Goal: Task Accomplishment & Management: Use online tool/utility

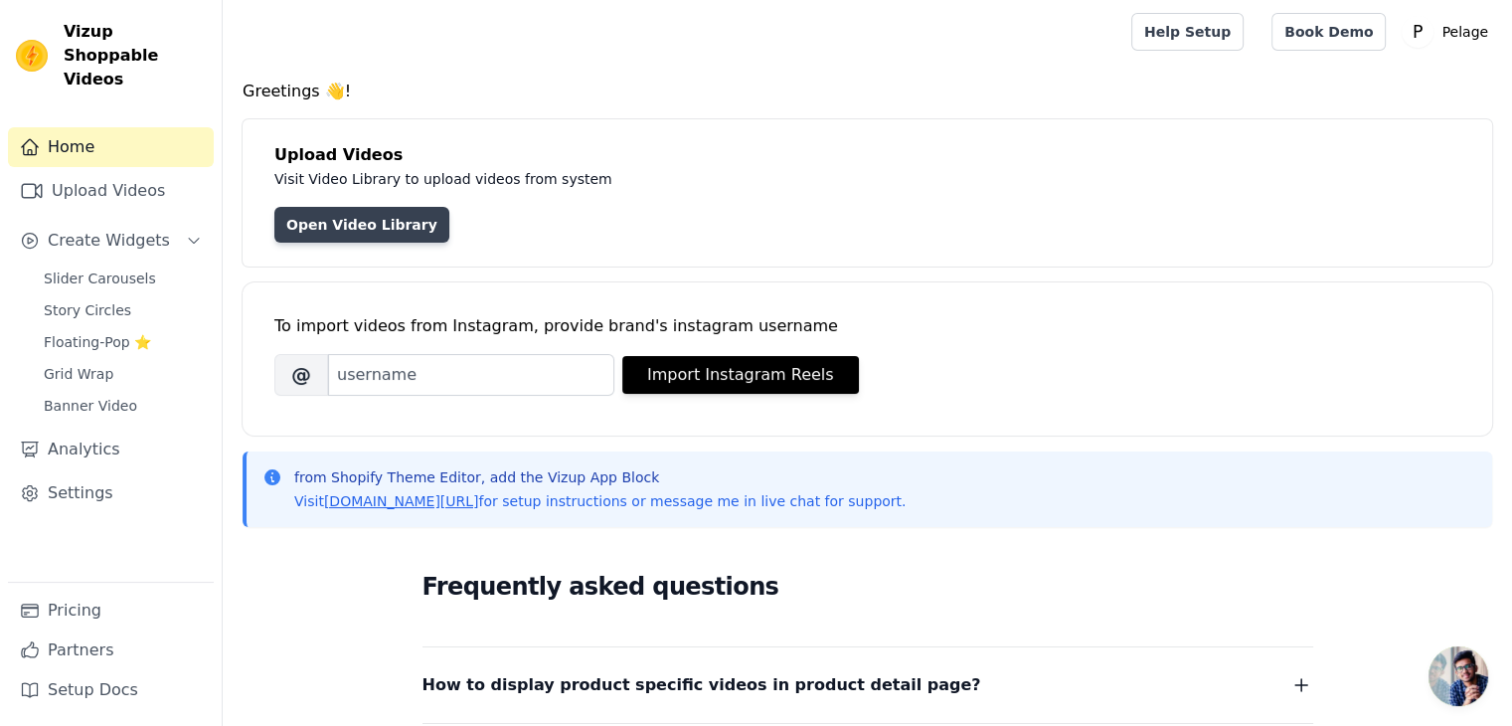
click at [374, 228] on link "Open Video Library" at bounding box center [361, 225] width 175 height 36
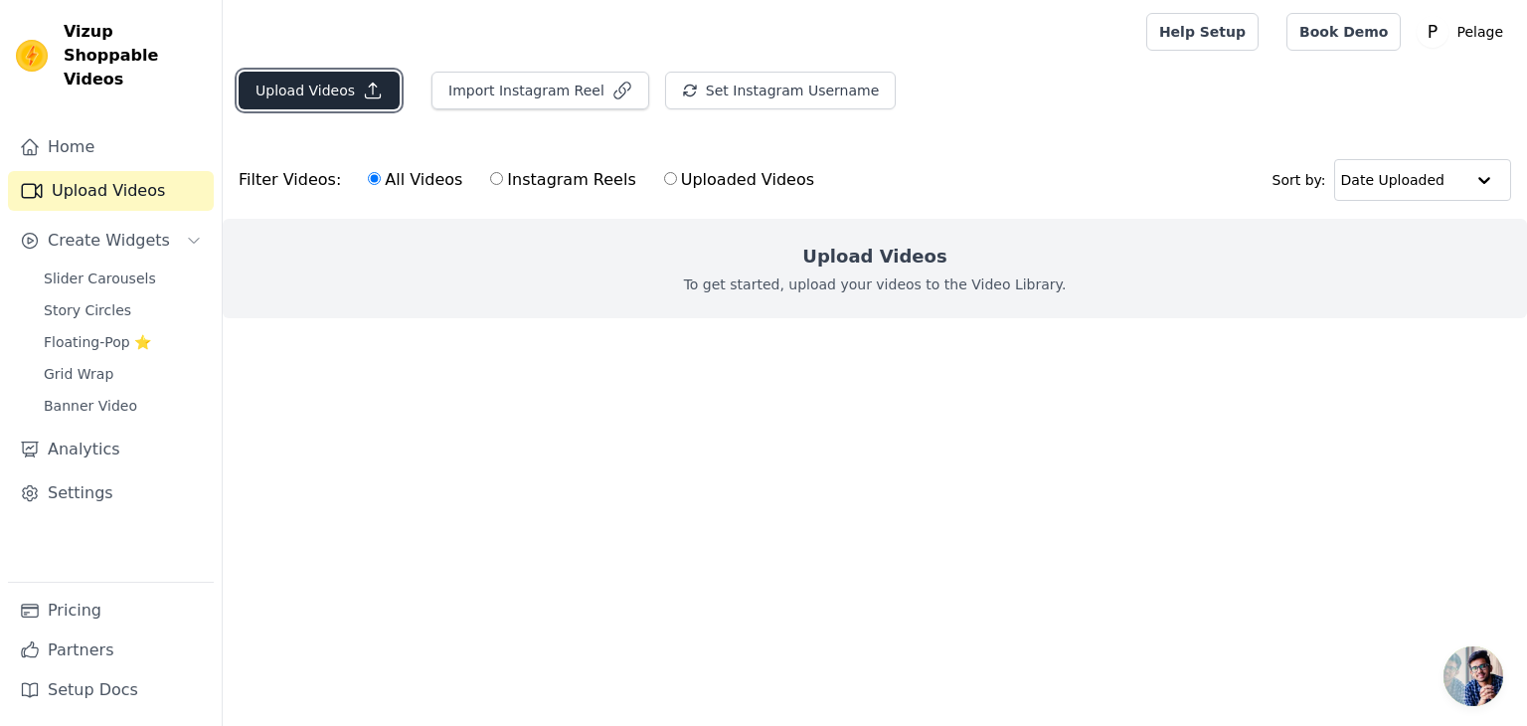
click at [331, 84] on button "Upload Videos" at bounding box center [319, 91] width 161 height 38
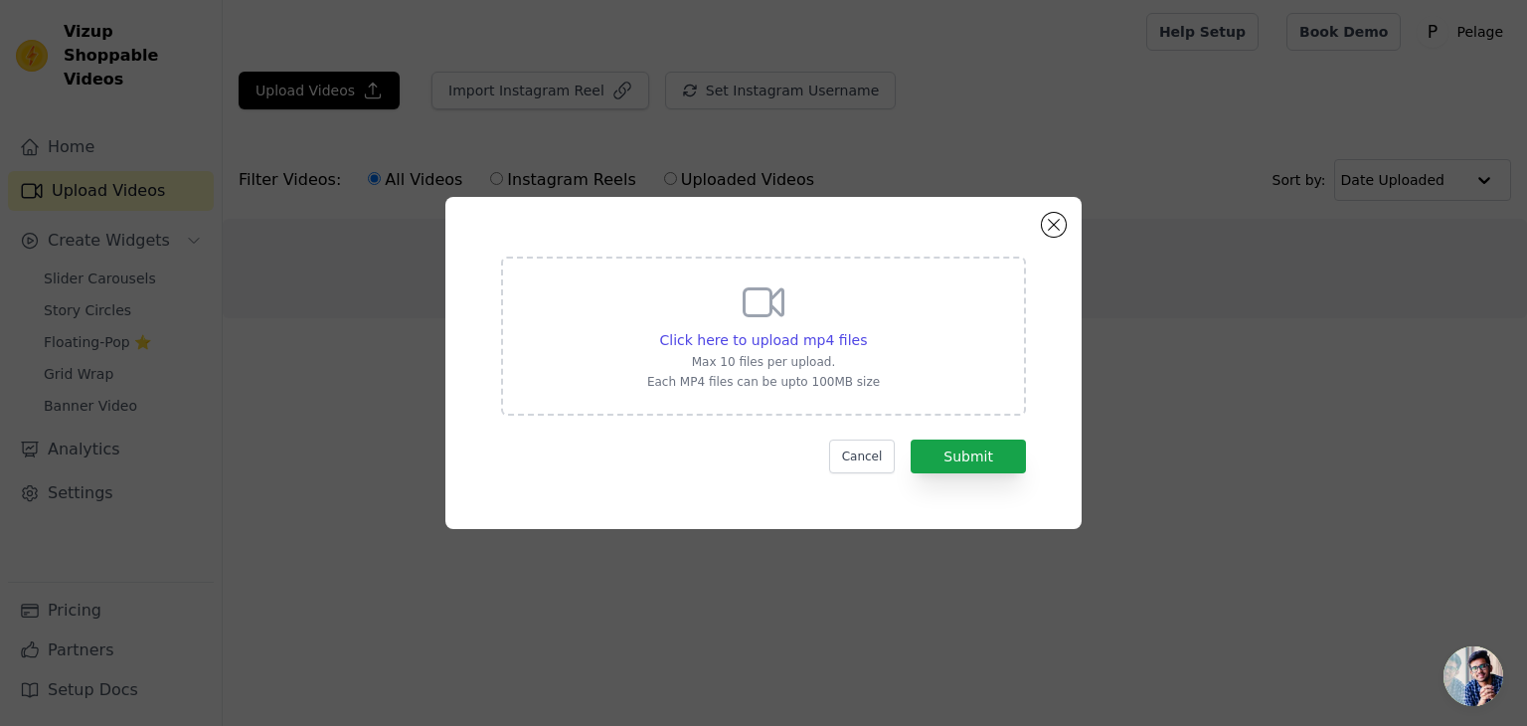
click at [795, 307] on div "Click here to upload mp4 files Max 10 files per upload. Each MP4 files can be u…" at bounding box center [763, 333] width 233 height 111
click at [866, 329] on input "Click here to upload mp4 files Max 10 files per upload. Each MP4 files can be u…" at bounding box center [866, 329] width 1 height 1
type input "C:\fakepath\596E9CAA9510489689B7D2E7321DBC79 ([DOMAIN_NAME]).mp4"
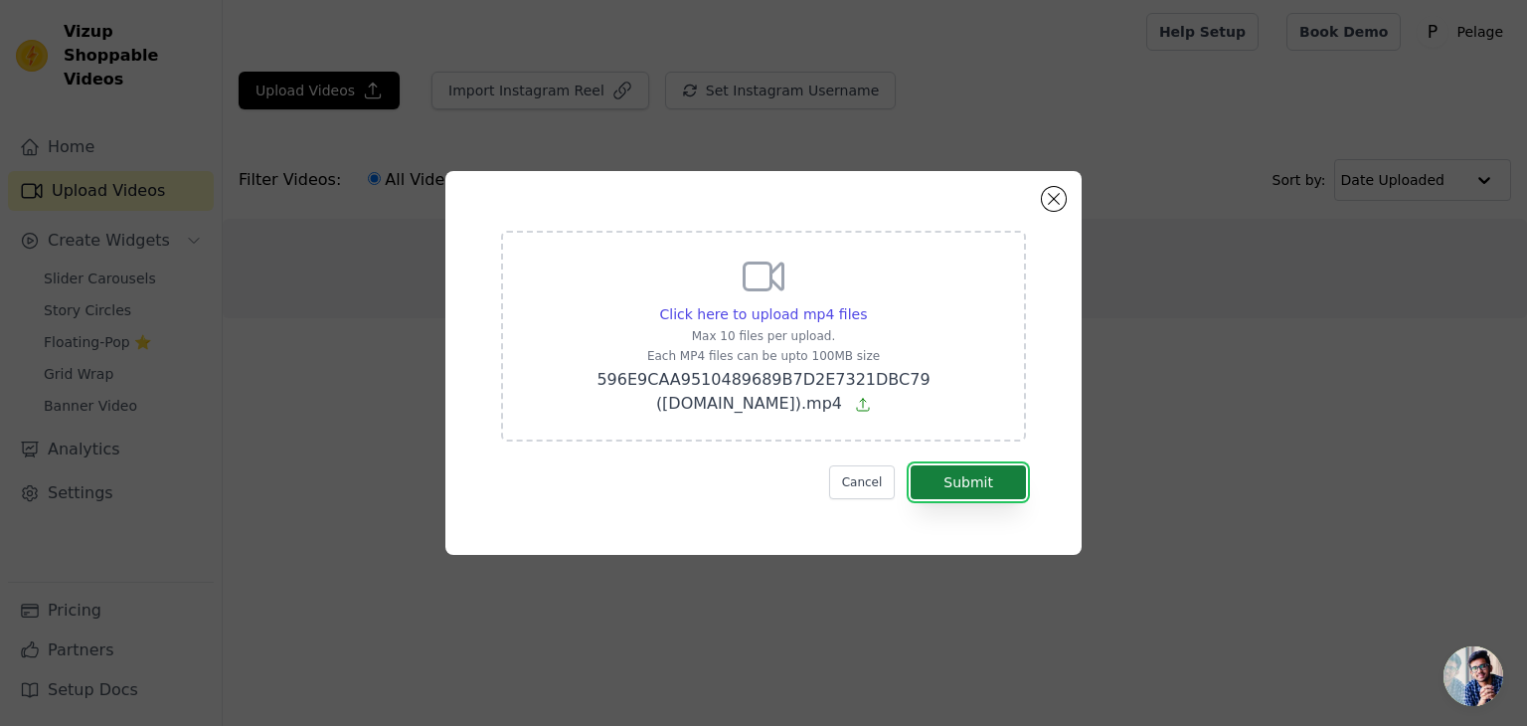
click at [998, 474] on button "Submit" at bounding box center [968, 482] width 115 height 34
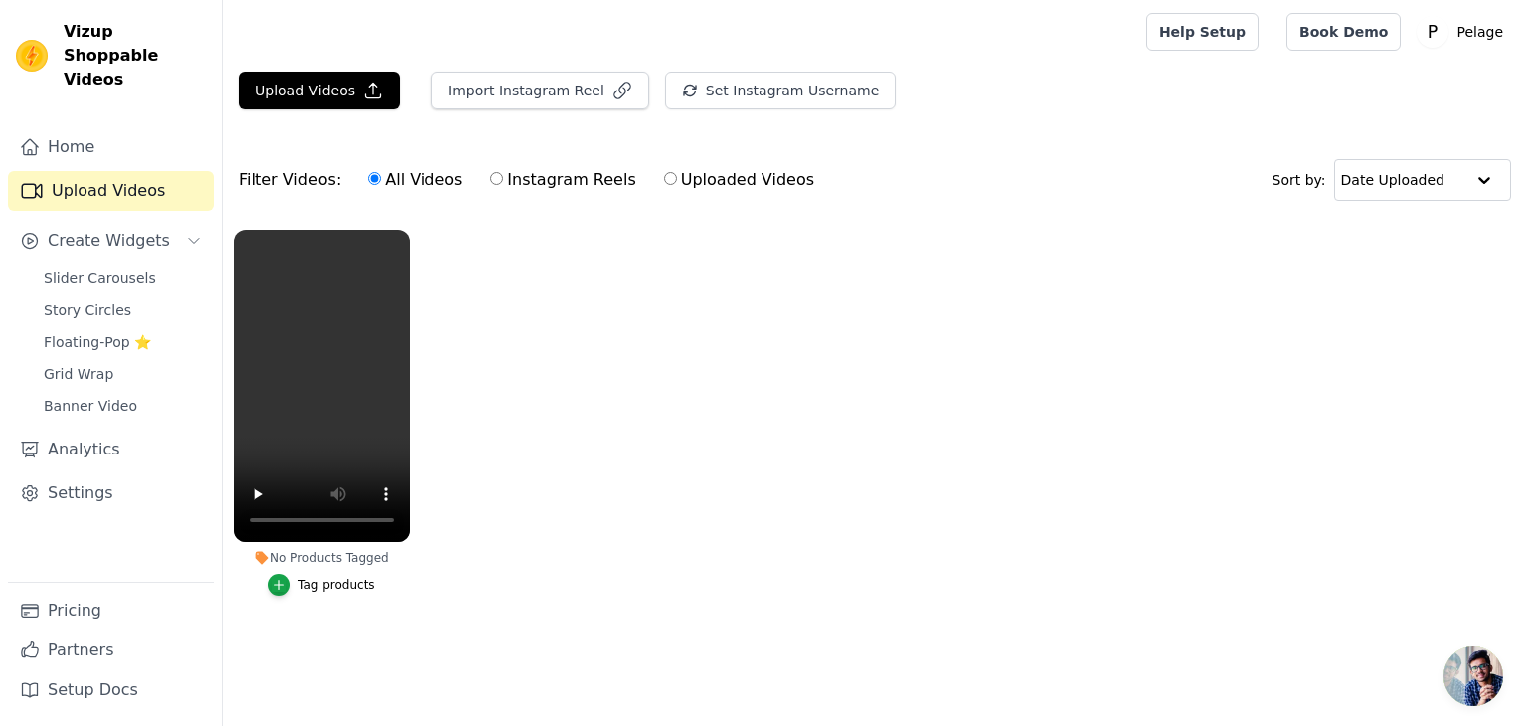
click at [351, 591] on div "Tag products" at bounding box center [336, 585] width 77 height 16
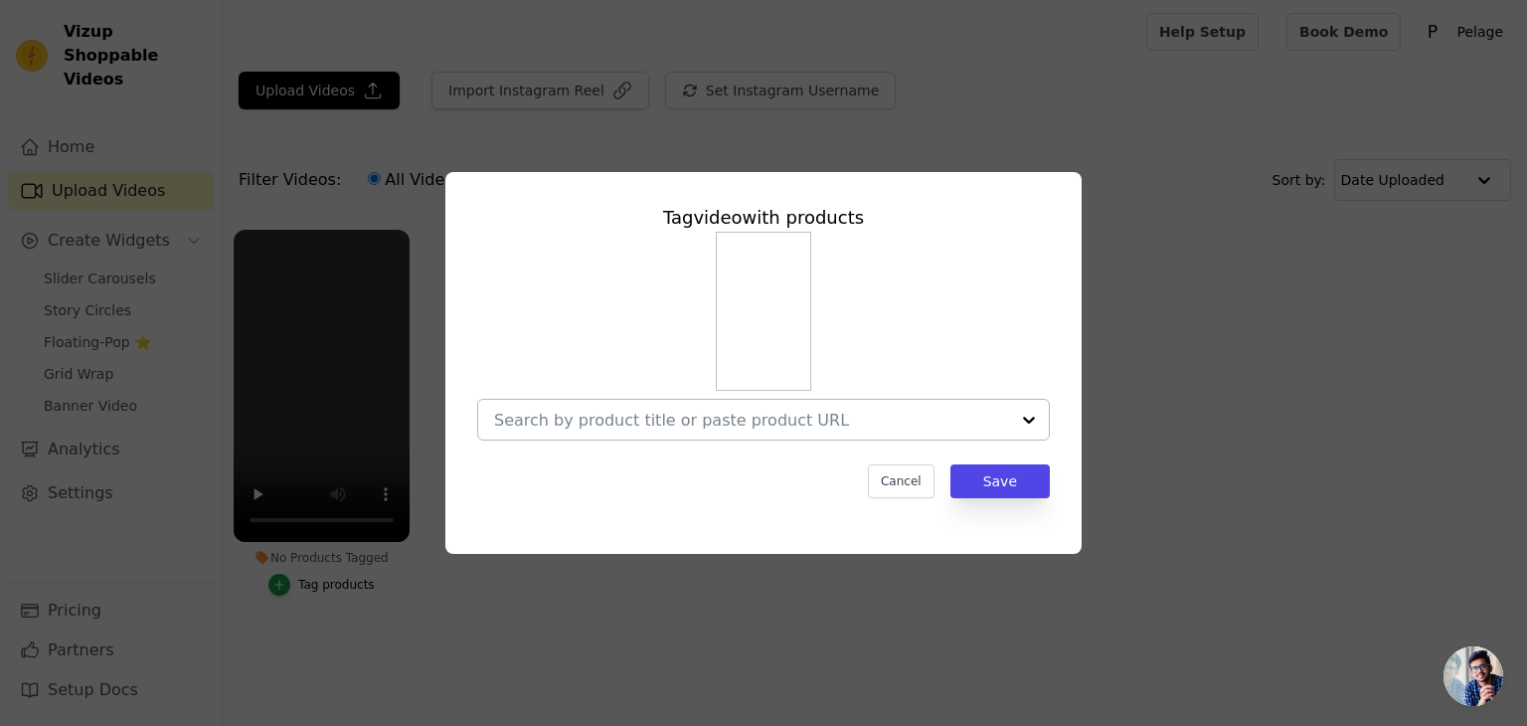
click at [743, 414] on input "No Products Tagged Tag video with products Cancel Save Tag products" at bounding box center [751, 420] width 515 height 19
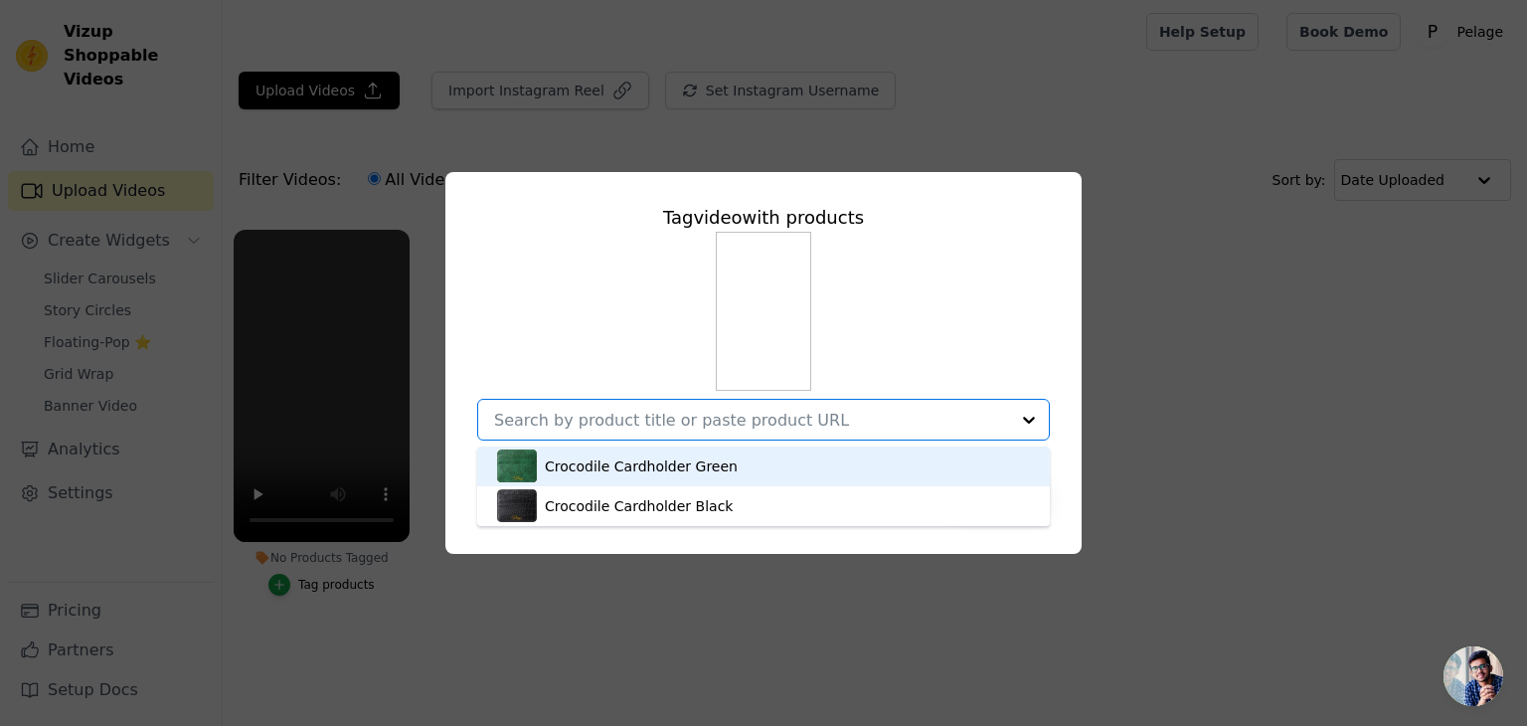
click at [692, 468] on div "Crocodile Cardholder Green" at bounding box center [641, 466] width 193 height 20
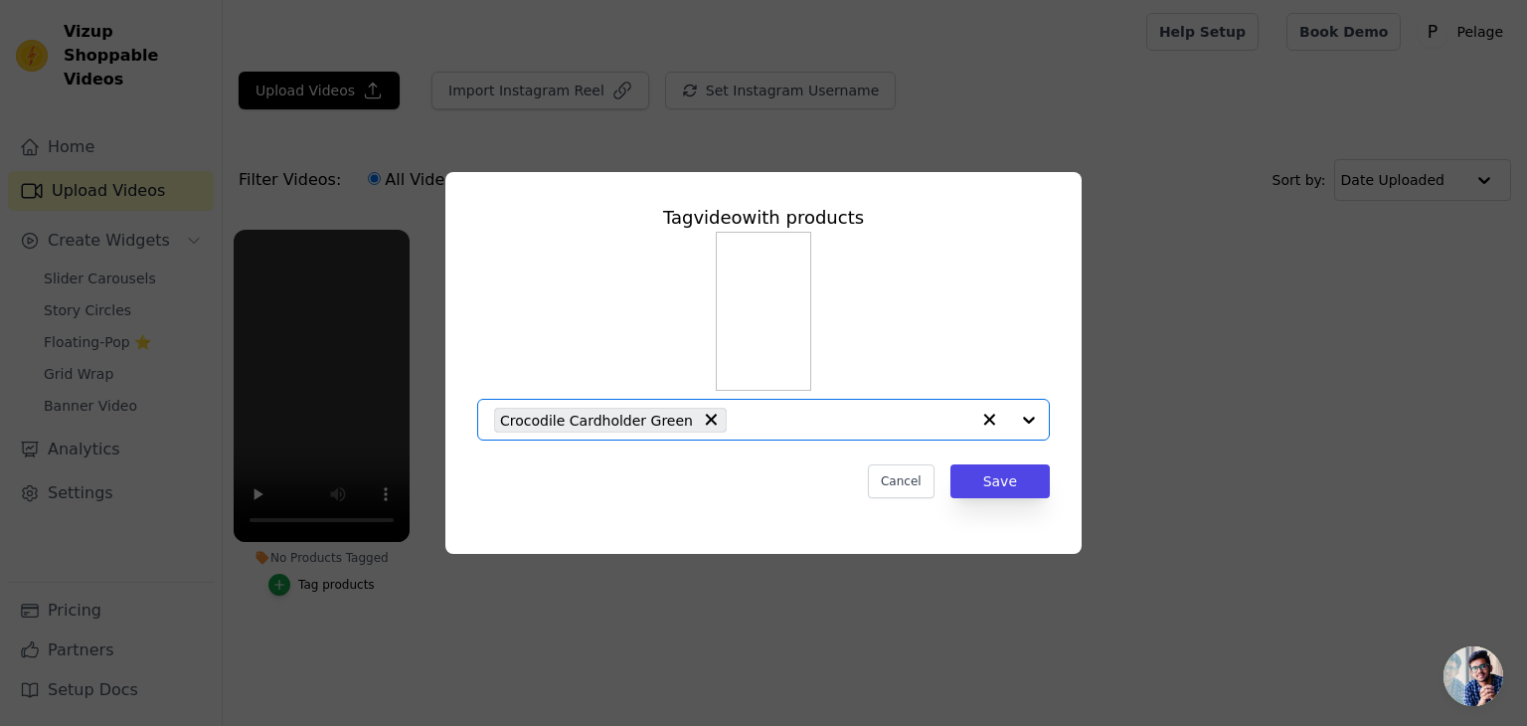
click at [1026, 419] on div at bounding box center [1009, 420] width 80 height 40
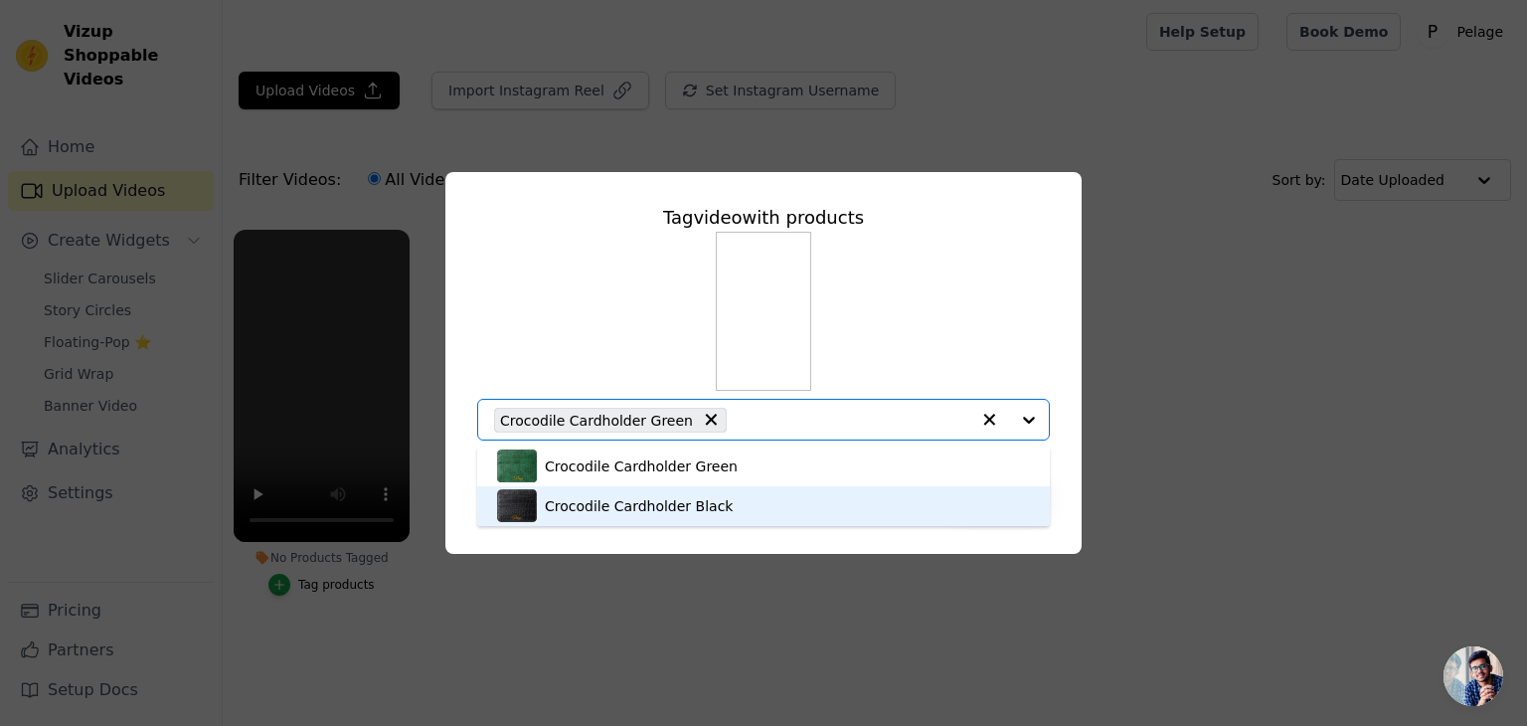
click at [830, 498] on div "Crocodile Cardholder Black" at bounding box center [763, 506] width 533 height 40
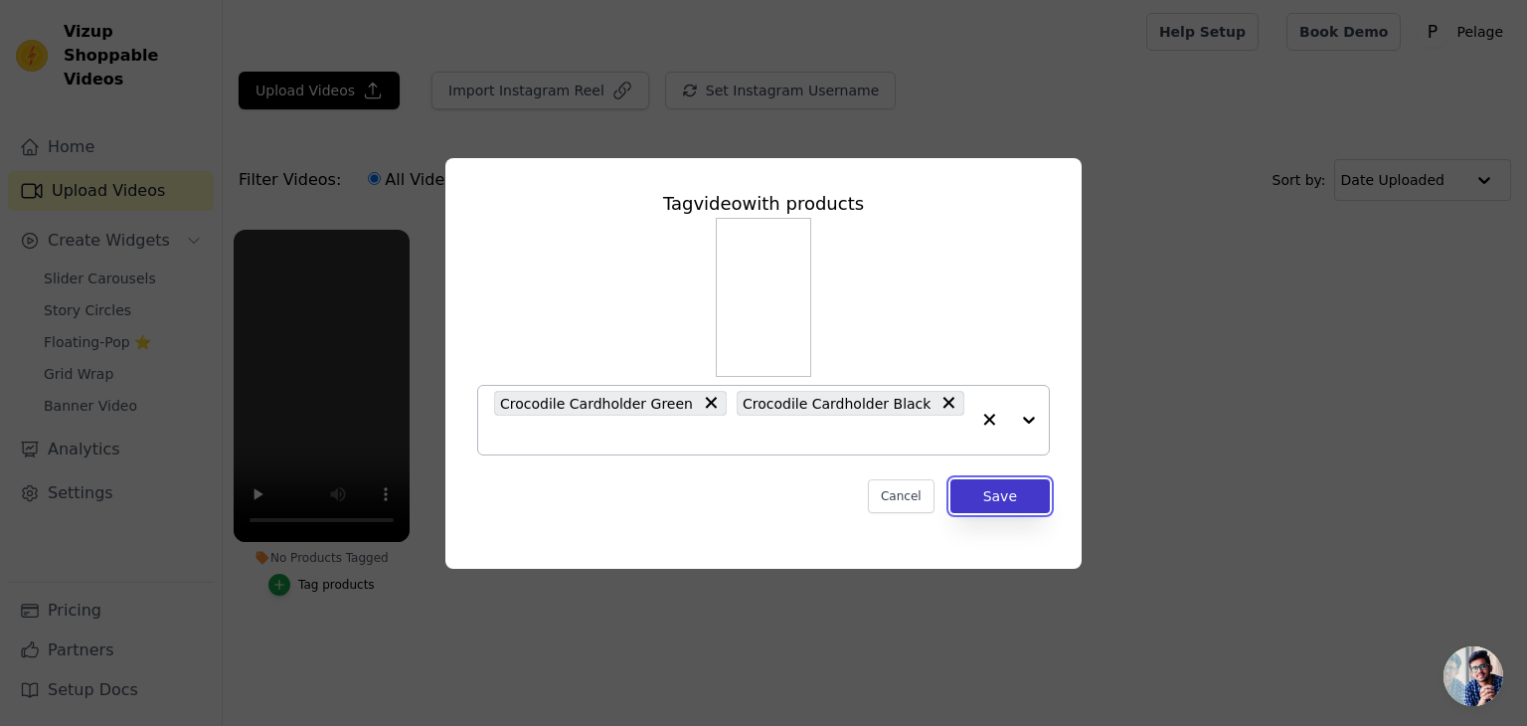
click at [982, 501] on button "Save" at bounding box center [999, 496] width 99 height 34
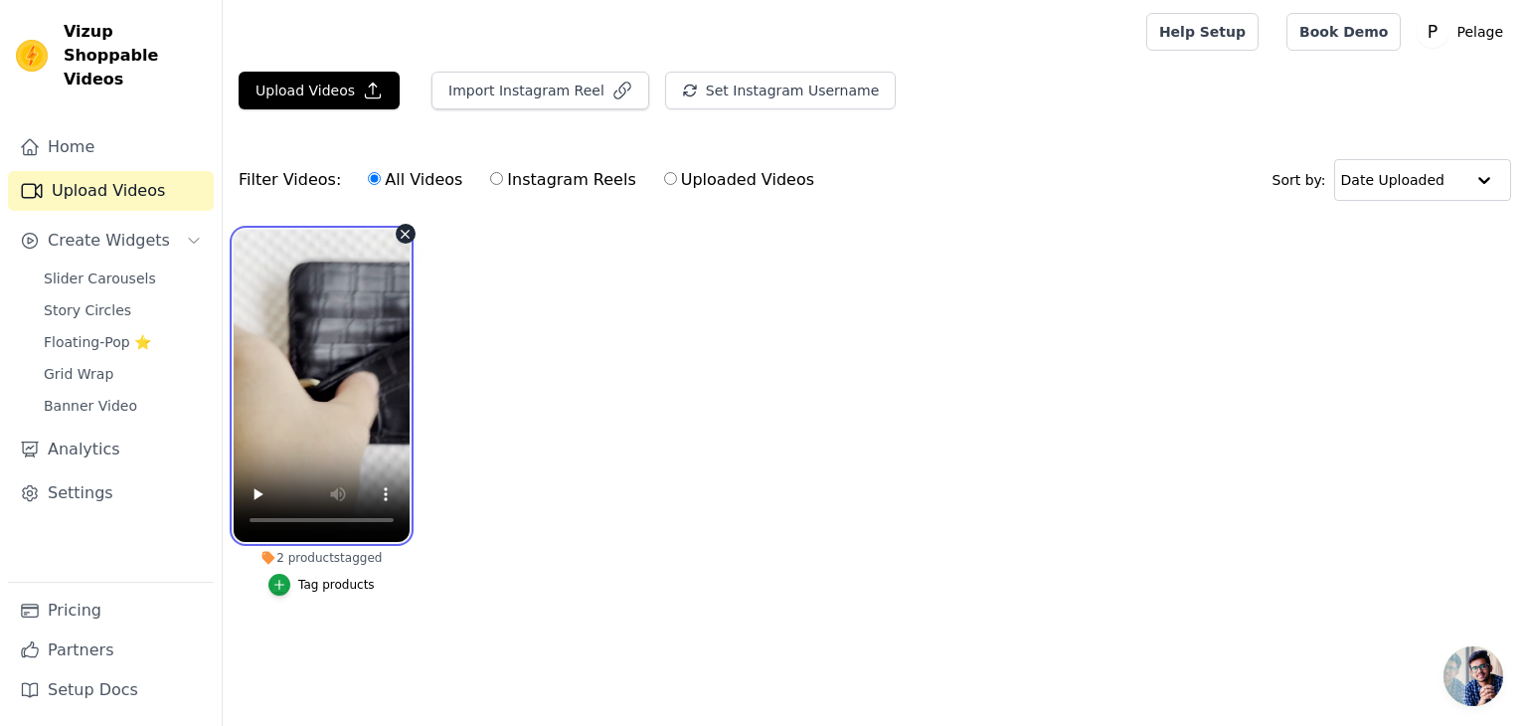
click at [347, 406] on video at bounding box center [322, 386] width 176 height 312
click at [605, 442] on ul "2 products tagged Tag products" at bounding box center [875, 433] width 1304 height 428
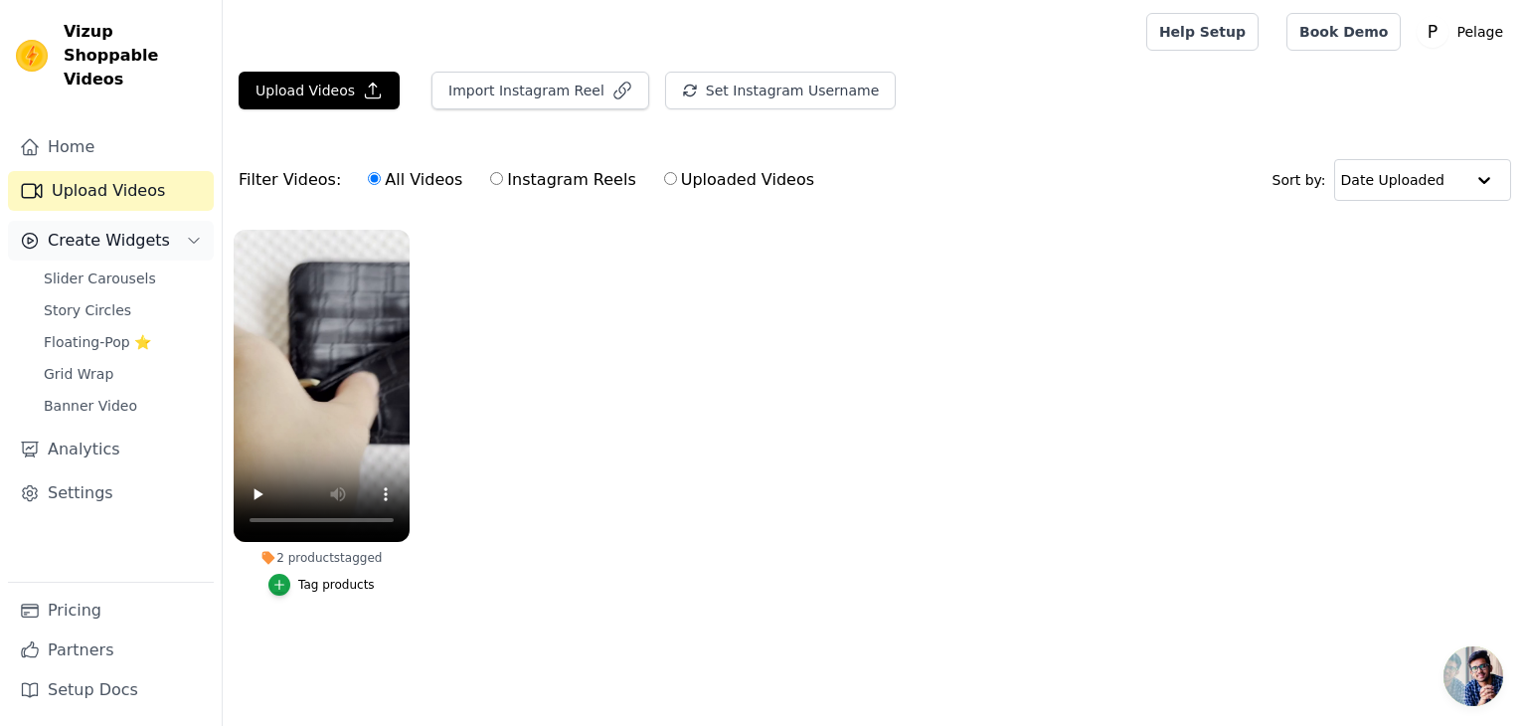
click at [131, 229] on button "Create Widgets" at bounding box center [111, 241] width 206 height 40
click at [131, 230] on button "Create Widgets" at bounding box center [111, 241] width 206 height 40
click at [125, 268] on span "Slider Carousels" at bounding box center [100, 278] width 112 height 20
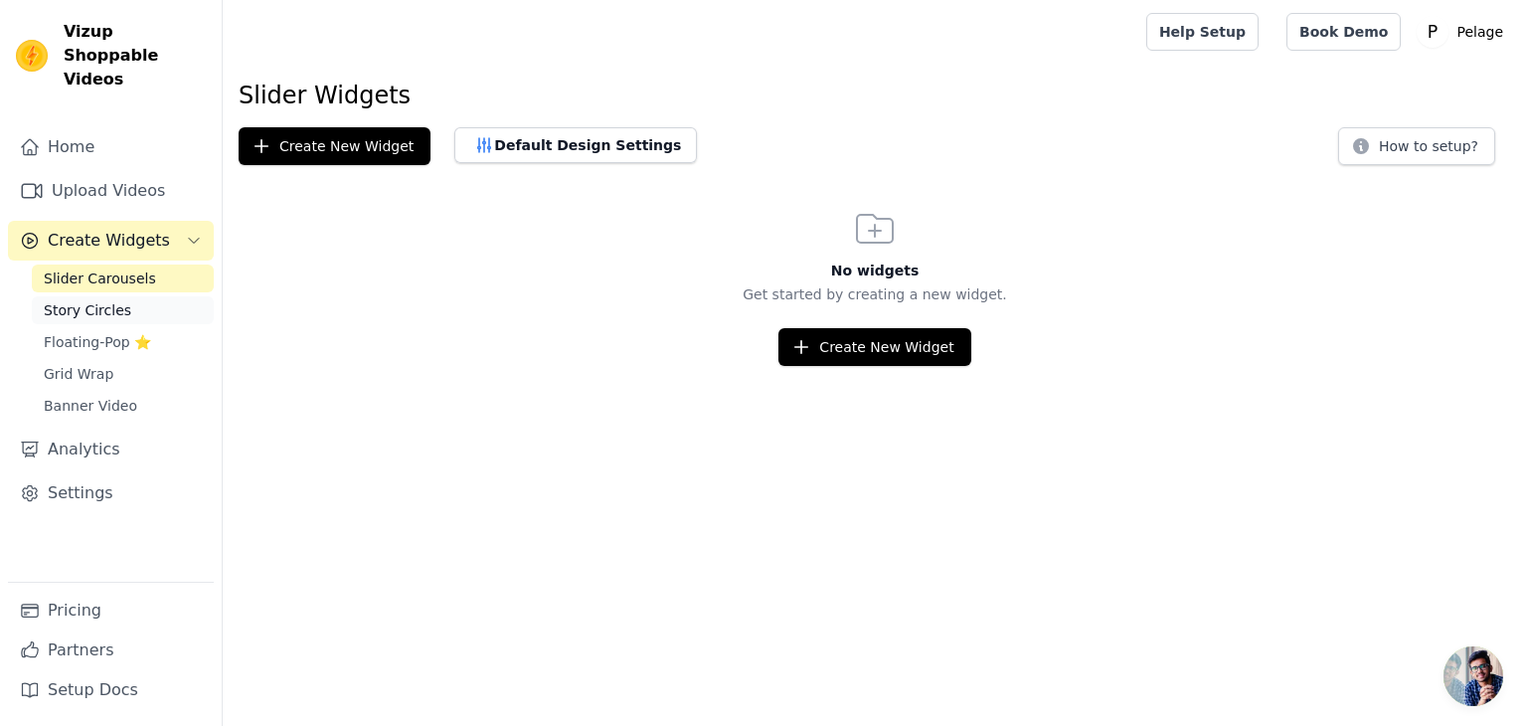
click at [108, 300] on span "Story Circles" at bounding box center [87, 310] width 87 height 20
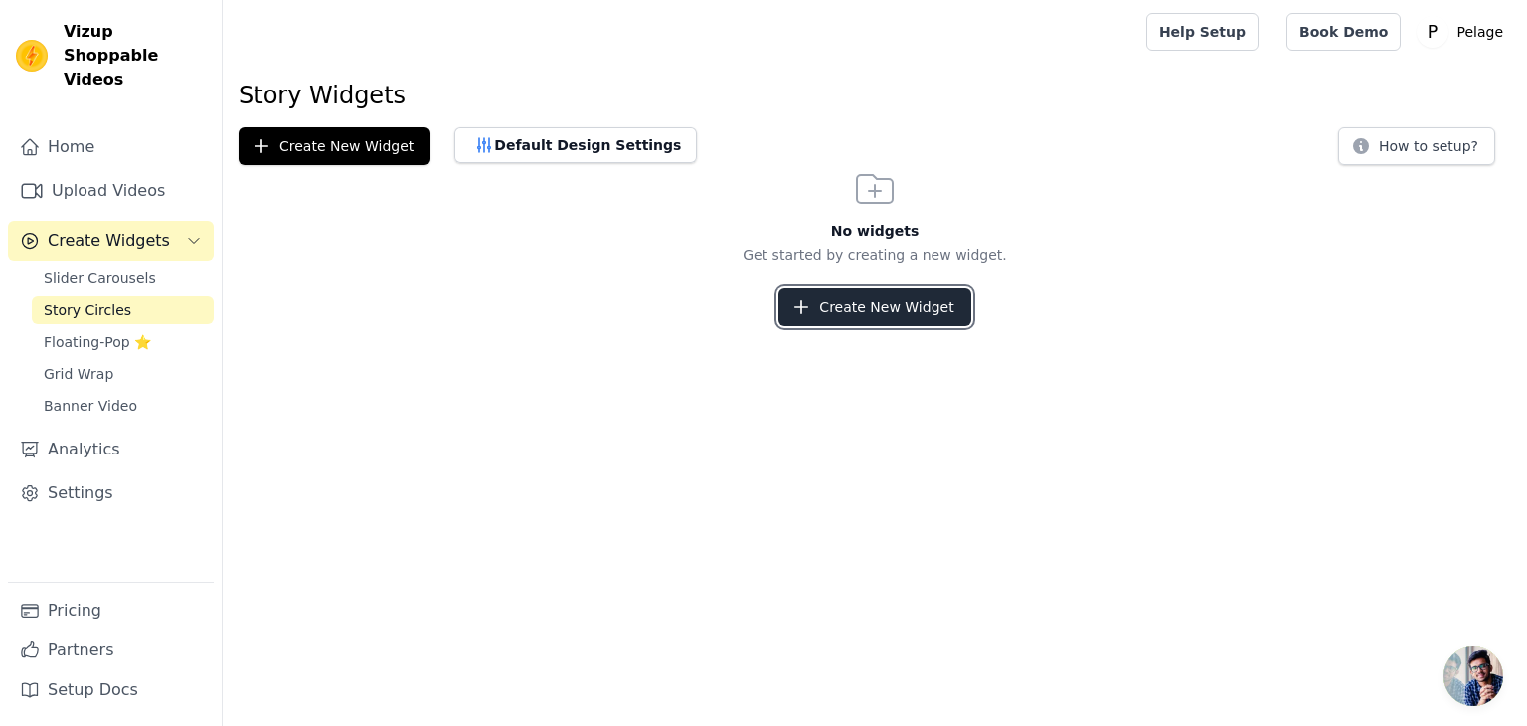
click at [895, 307] on button "Create New Widget" at bounding box center [874, 307] width 192 height 38
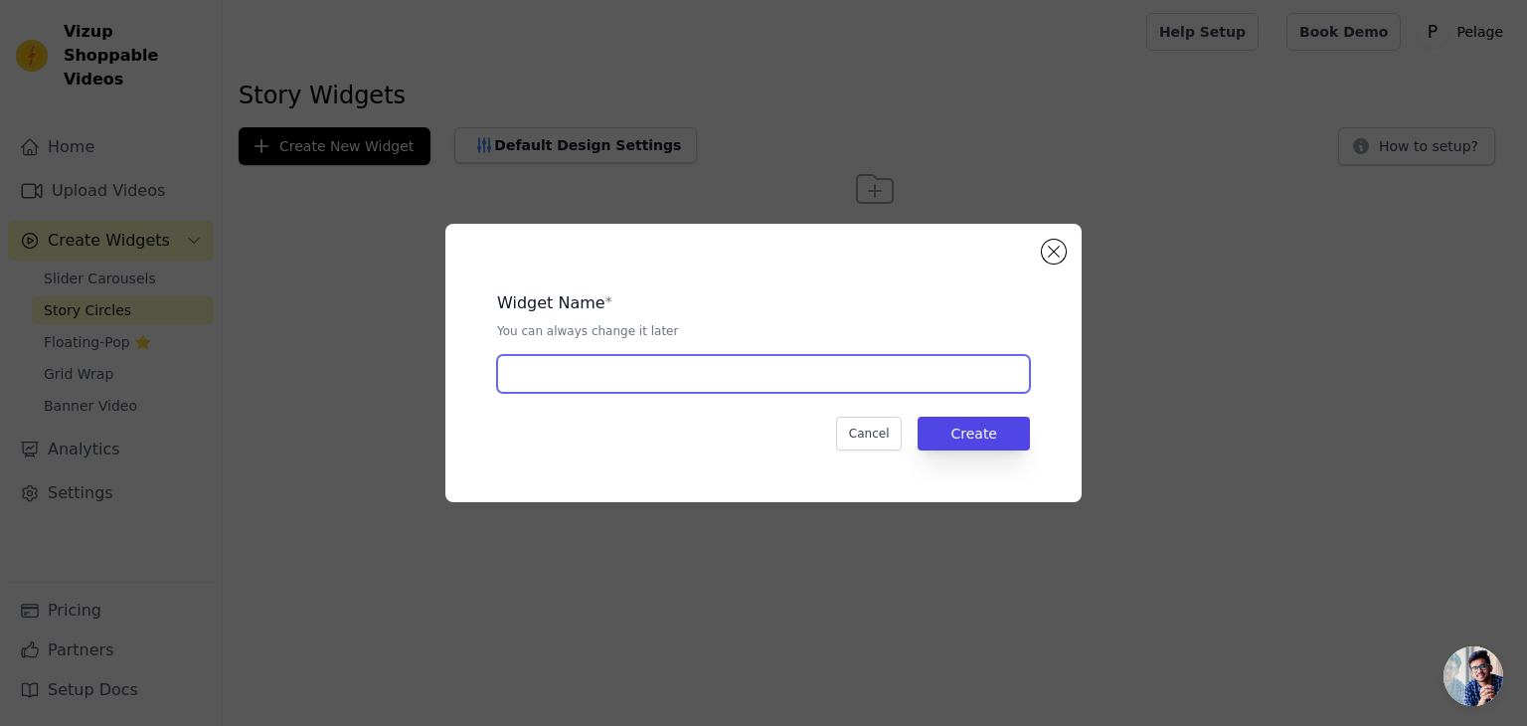
click at [773, 379] on input "text" at bounding box center [763, 374] width 533 height 38
type input "story"
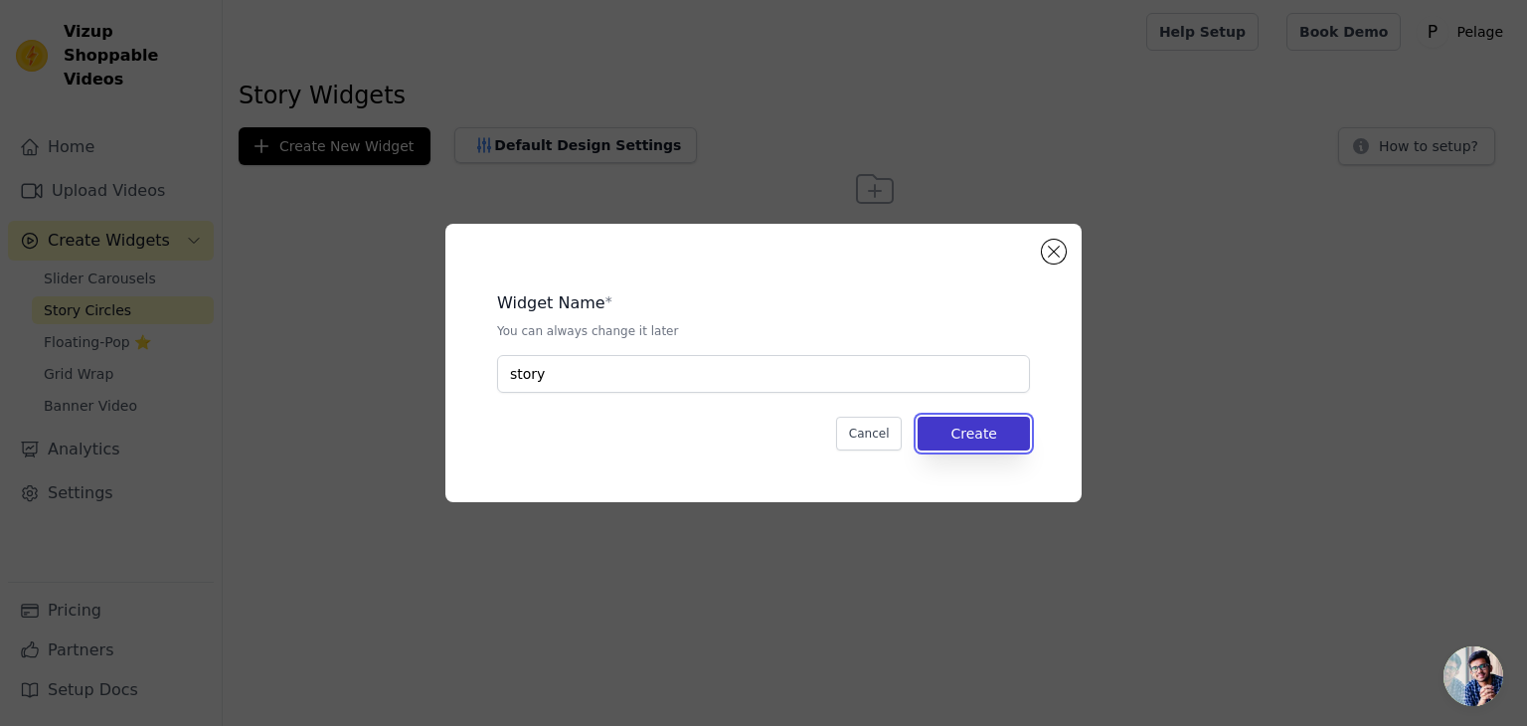
click at [1014, 435] on button "Create" at bounding box center [974, 434] width 112 height 34
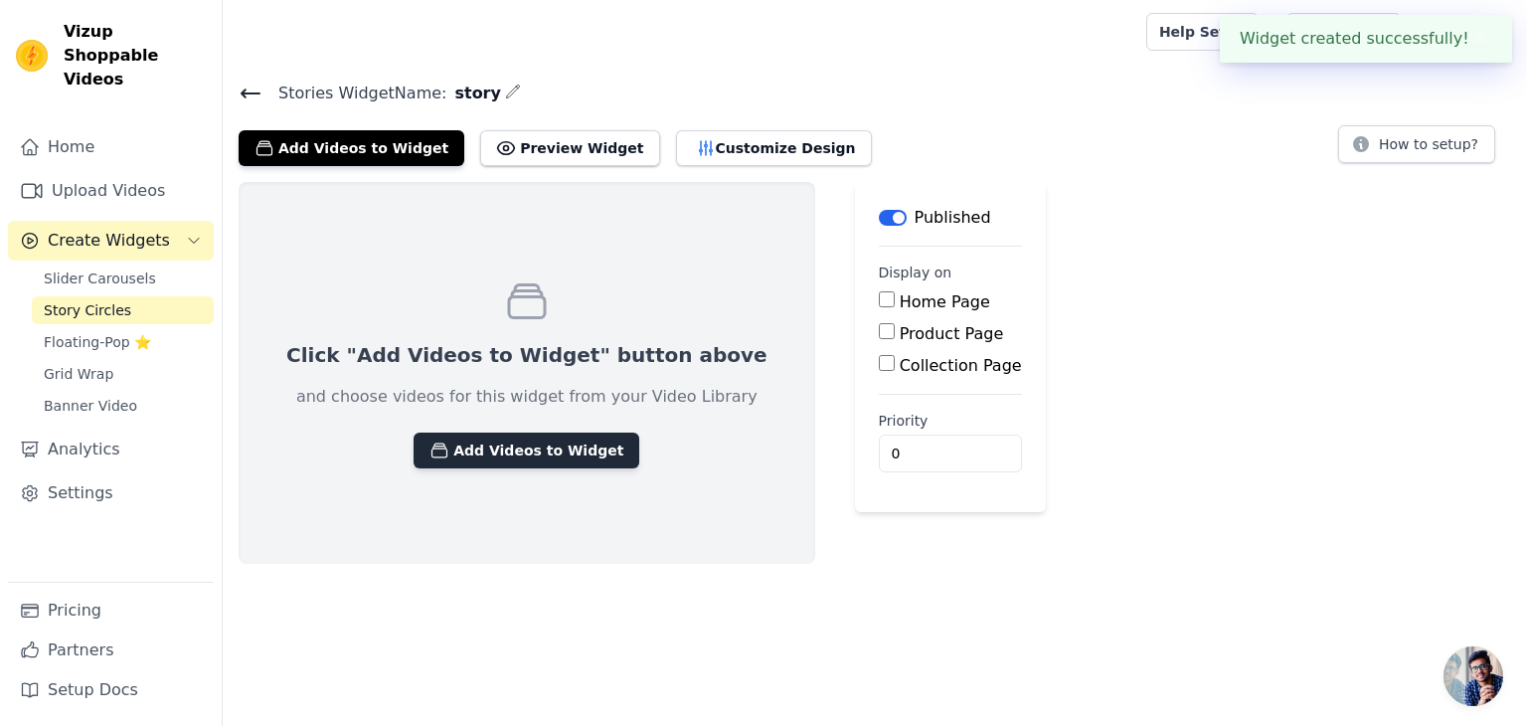
click at [519, 454] on button "Add Videos to Widget" at bounding box center [527, 450] width 226 height 36
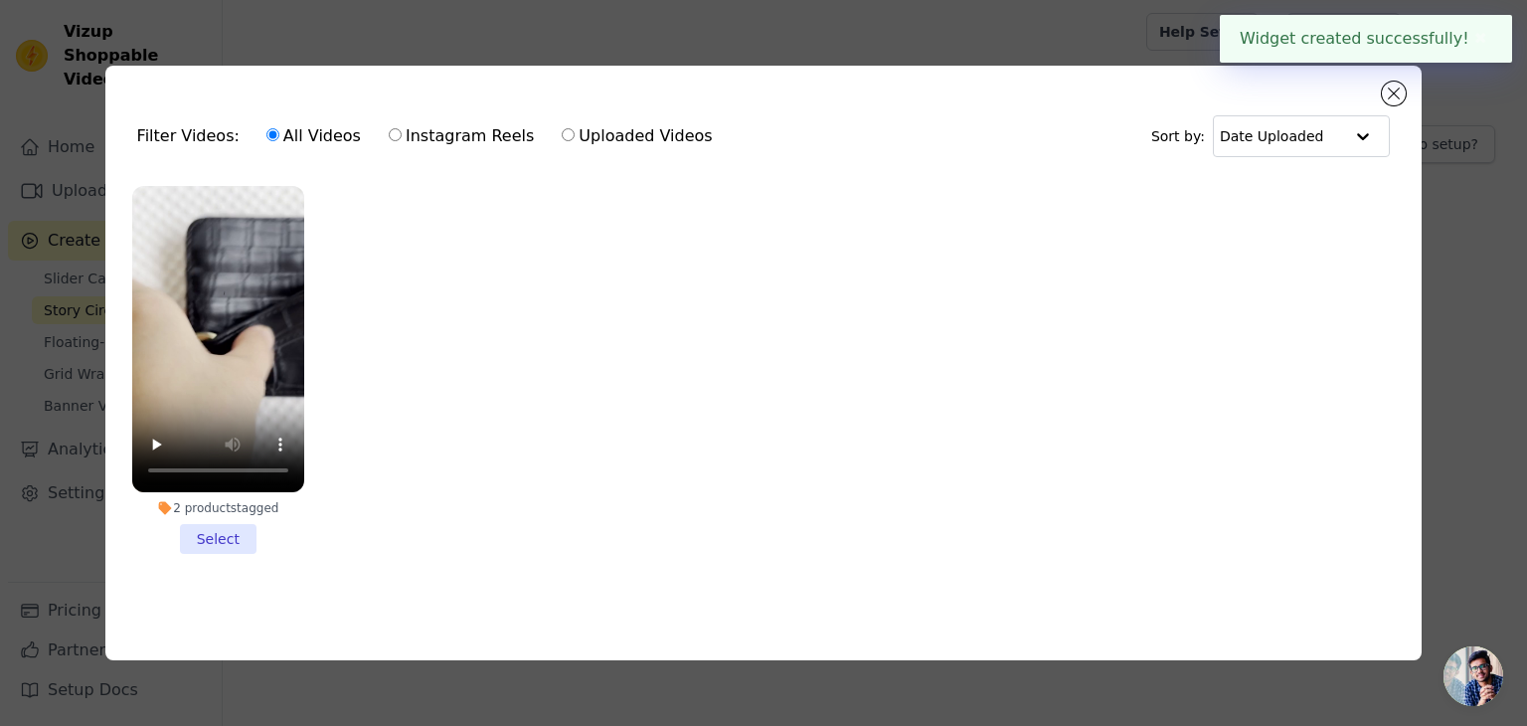
click at [210, 526] on li "2 products tagged Select" at bounding box center [218, 370] width 172 height 368
click at [0, 0] on input "2 products tagged Select" at bounding box center [0, 0] width 0 height 0
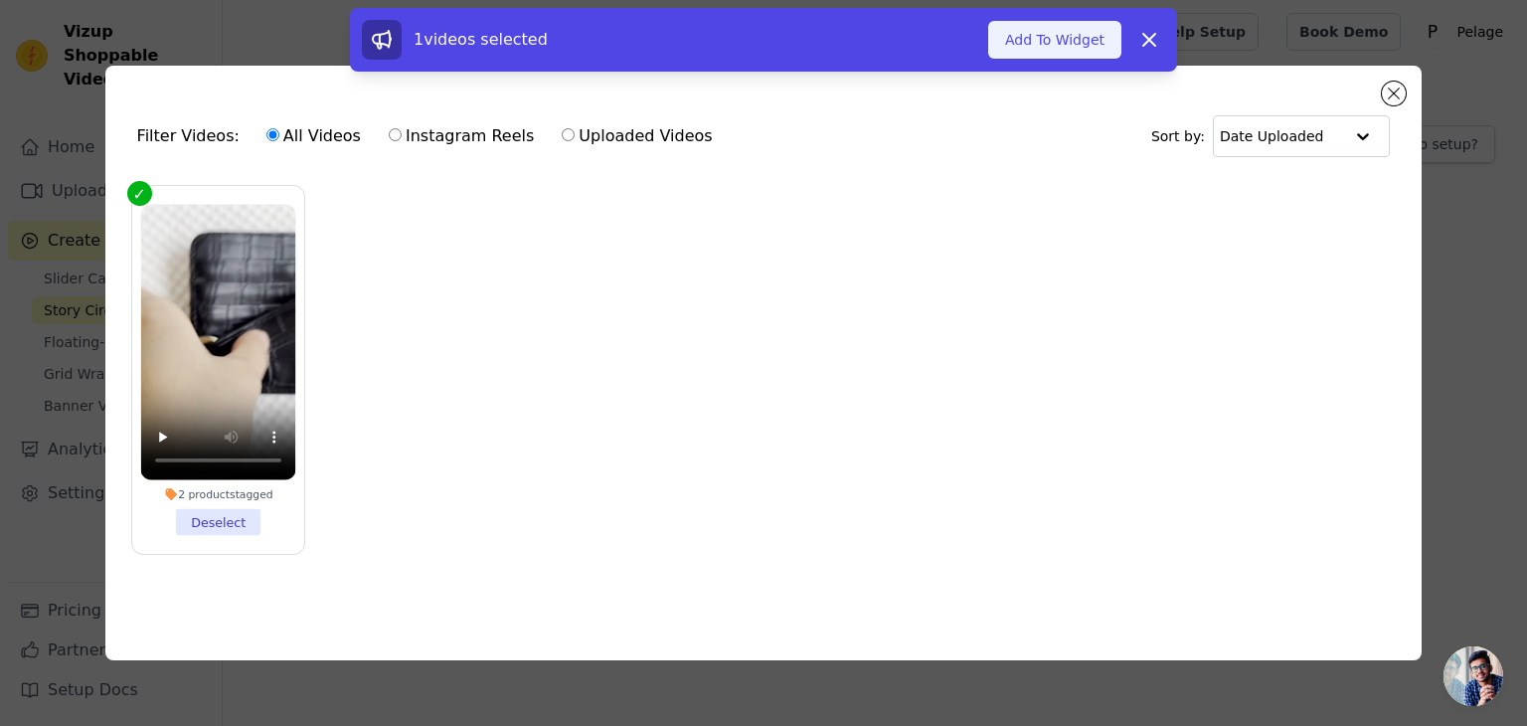
click at [1042, 39] on button "Add To Widget" at bounding box center [1054, 40] width 133 height 38
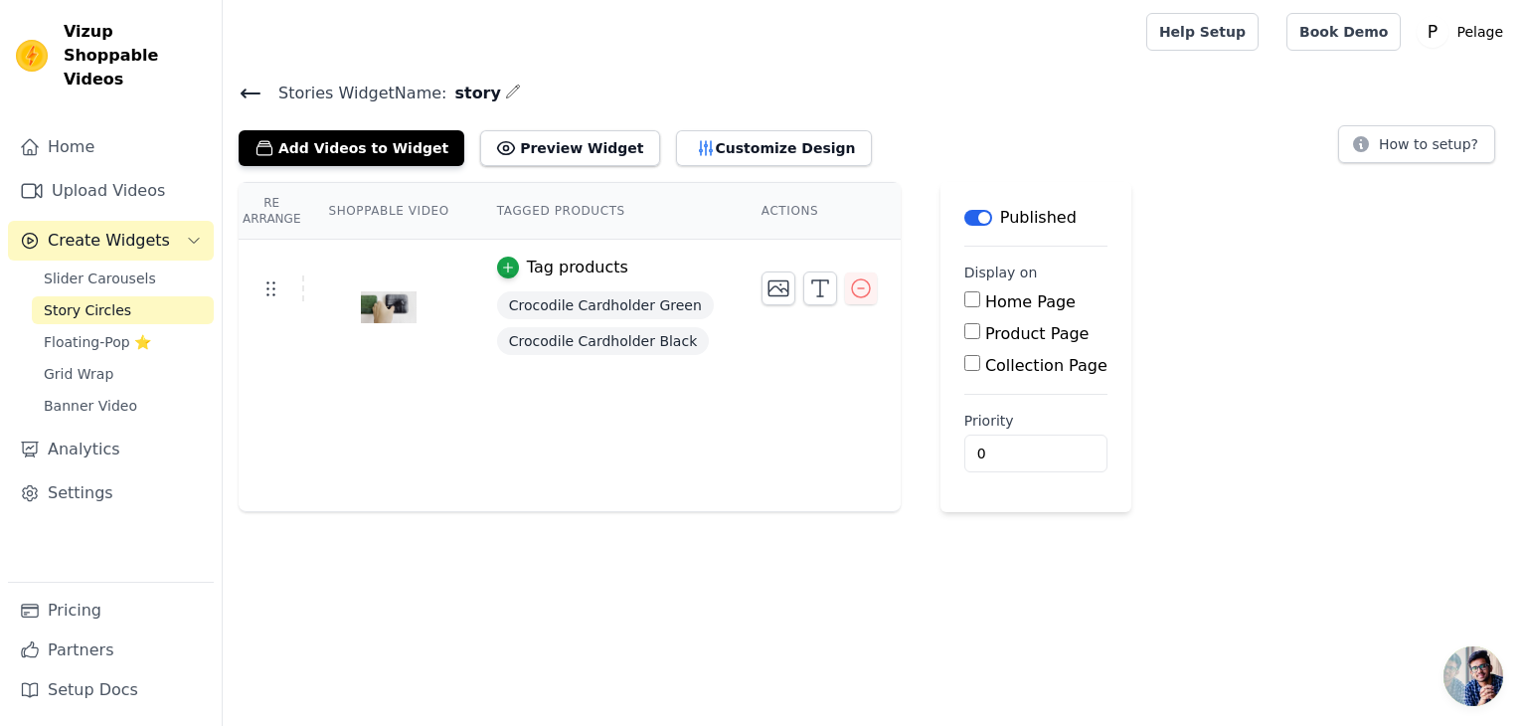
click at [964, 330] on input "Product Page" at bounding box center [972, 331] width 16 height 16
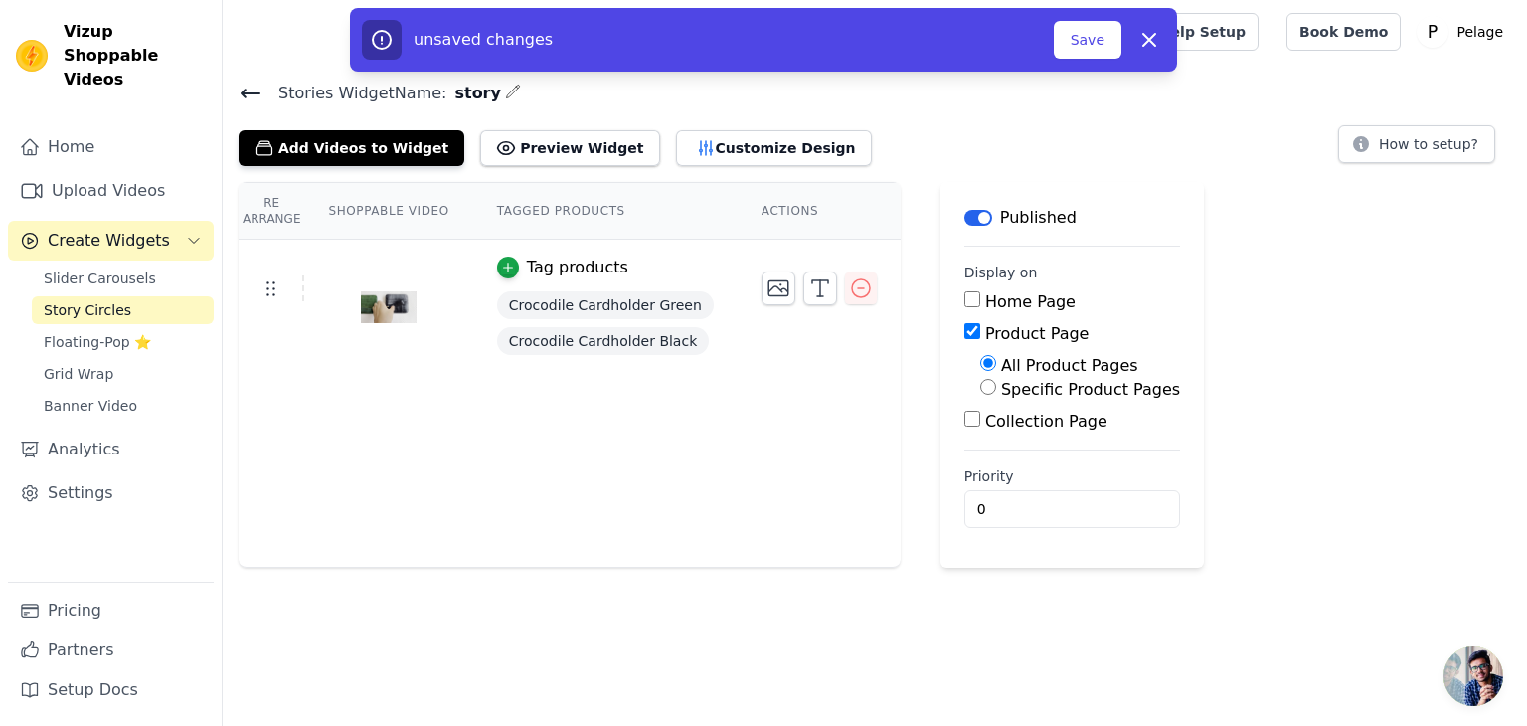
click at [964, 330] on input "Product Page" at bounding box center [972, 331] width 16 height 16
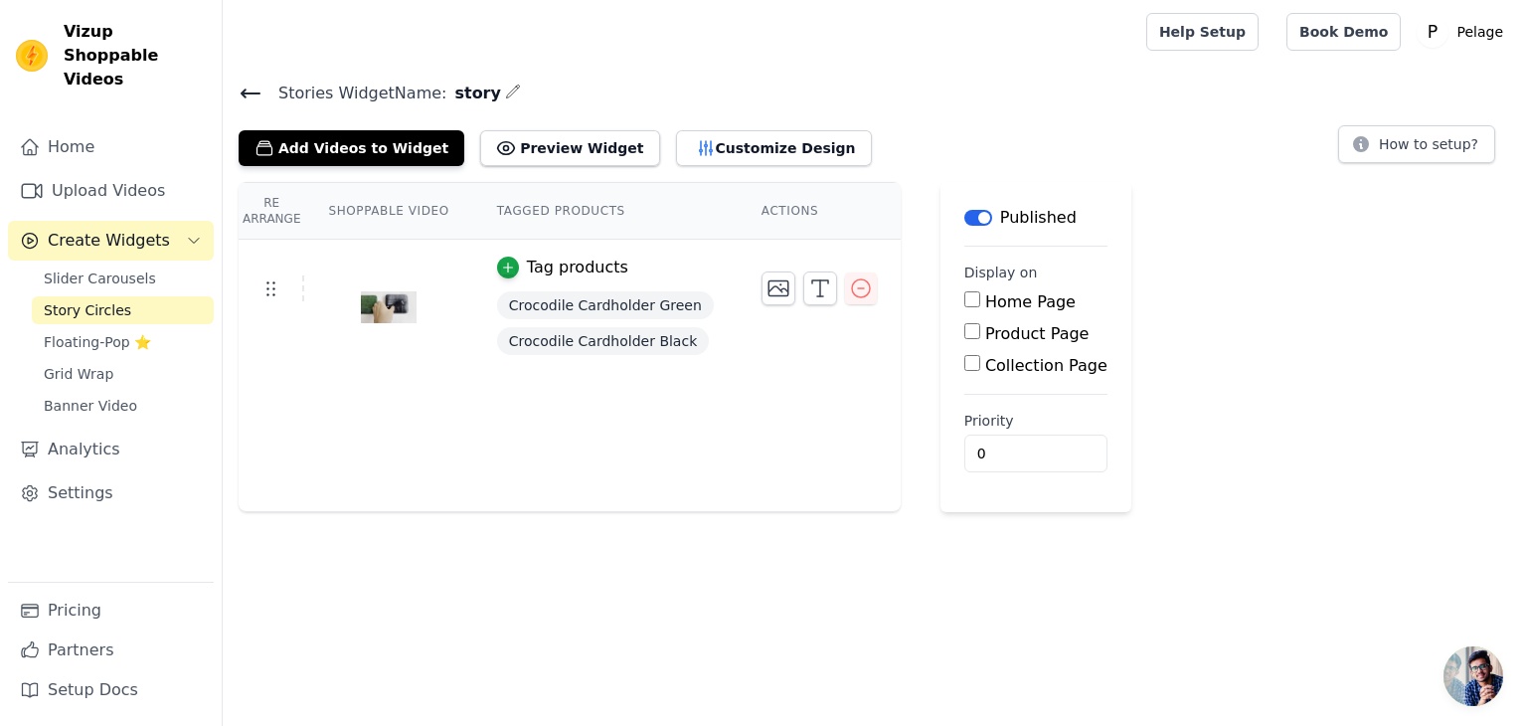
click at [964, 330] on input "Product Page" at bounding box center [972, 331] width 16 height 16
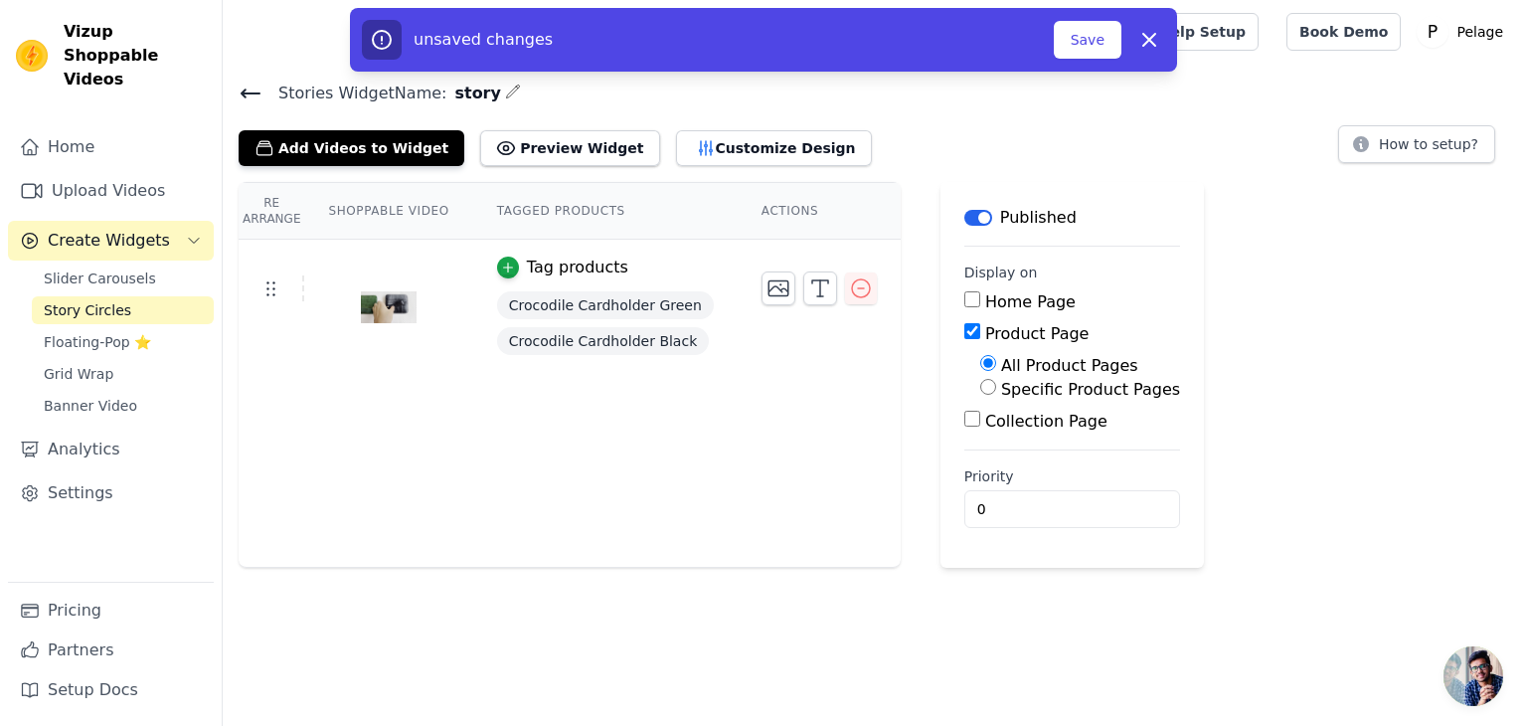
click at [964, 330] on input "Product Page" at bounding box center [972, 331] width 16 height 16
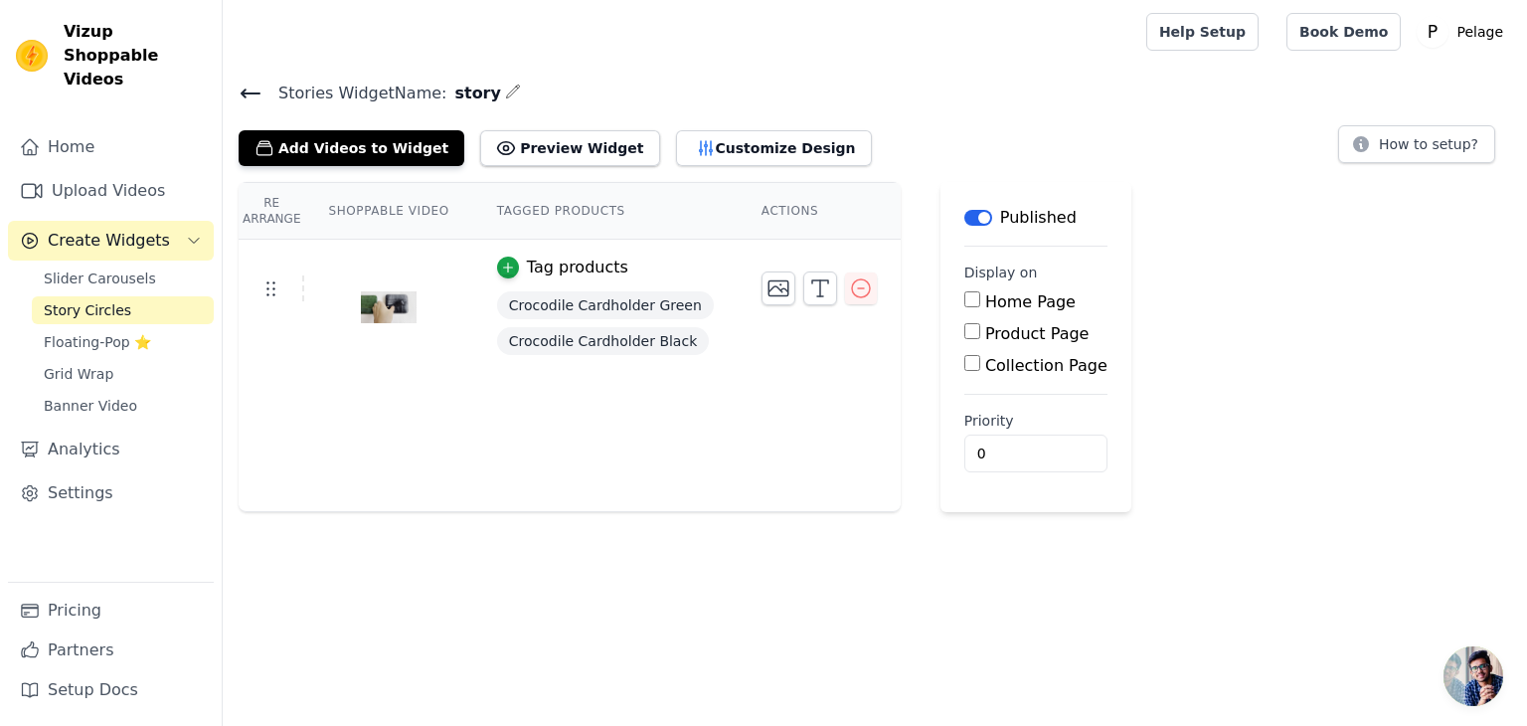
click at [964, 328] on input "Product Page" at bounding box center [972, 331] width 16 height 16
checkbox input "true"
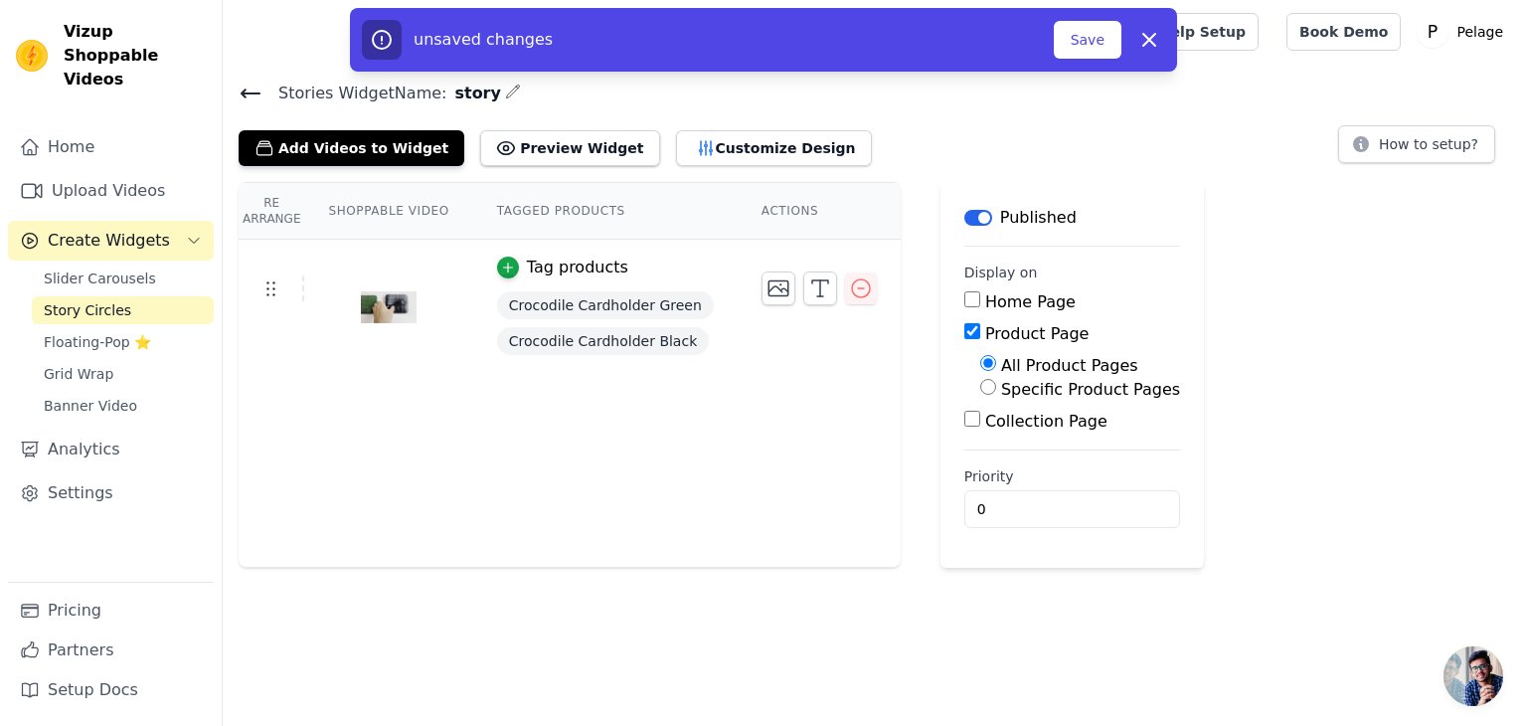
click at [980, 385] on input "Specific Product Pages" at bounding box center [988, 387] width 16 height 16
radio input "true"
click at [980, 427] on button "Select Products" at bounding box center [1046, 435] width 133 height 34
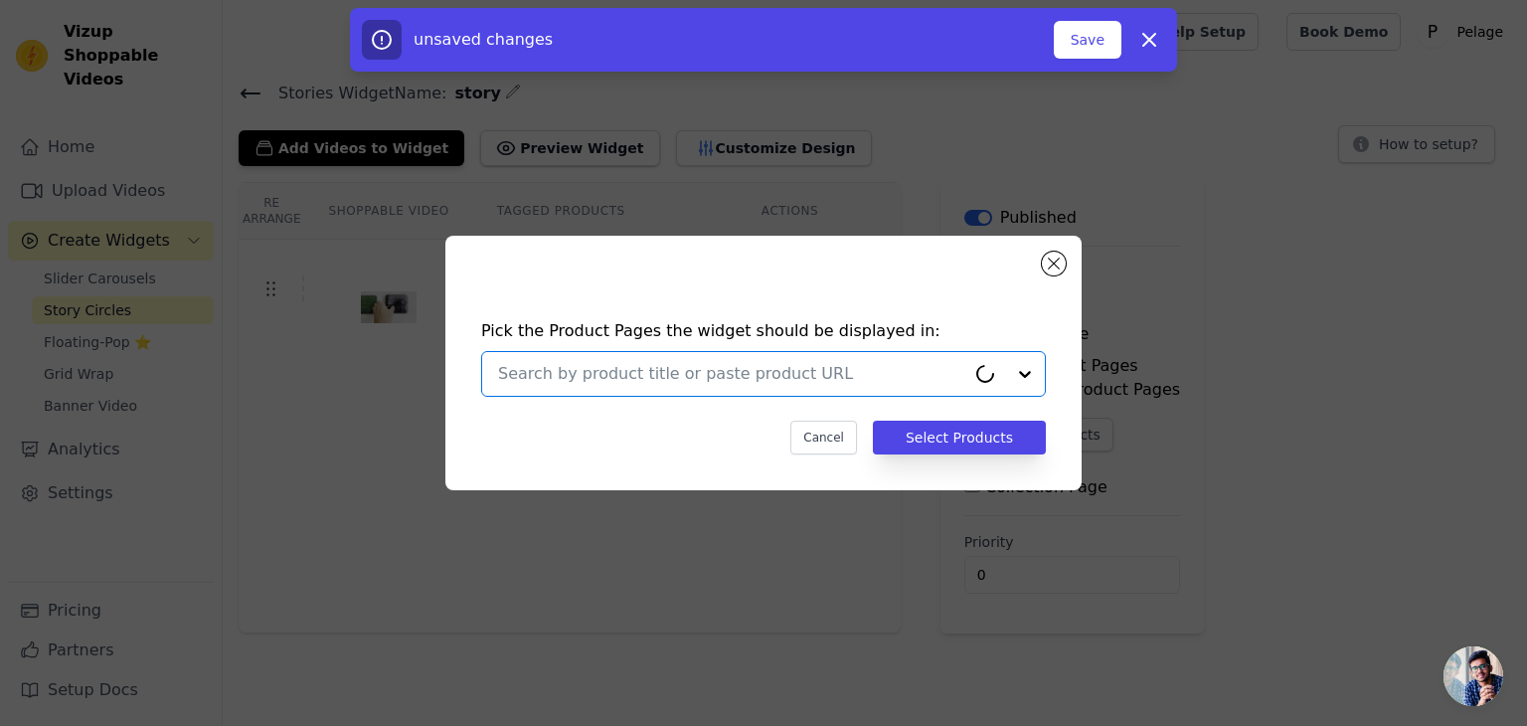
click at [840, 371] on input "text" at bounding box center [731, 374] width 467 height 24
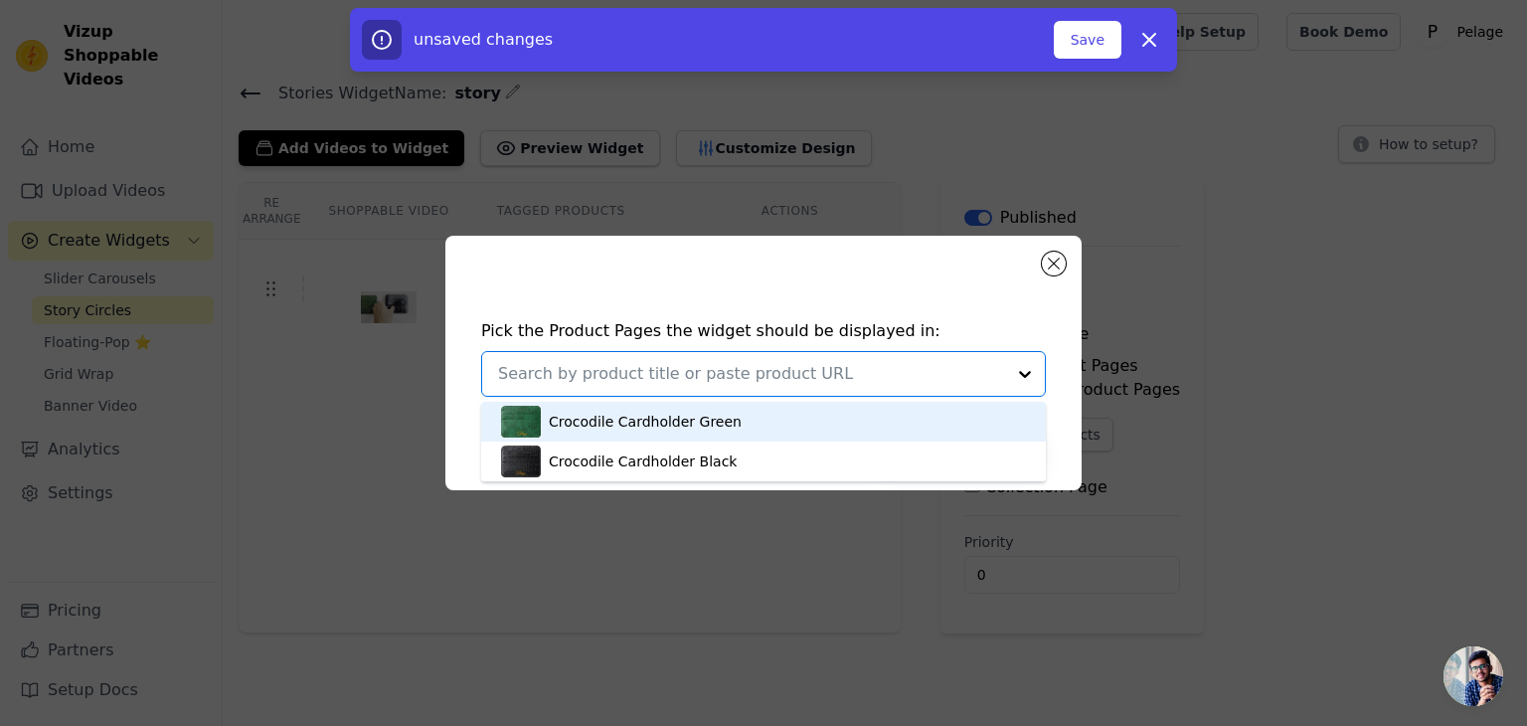
click at [692, 421] on div "Crocodile Cardholder Green" at bounding box center [645, 422] width 193 height 20
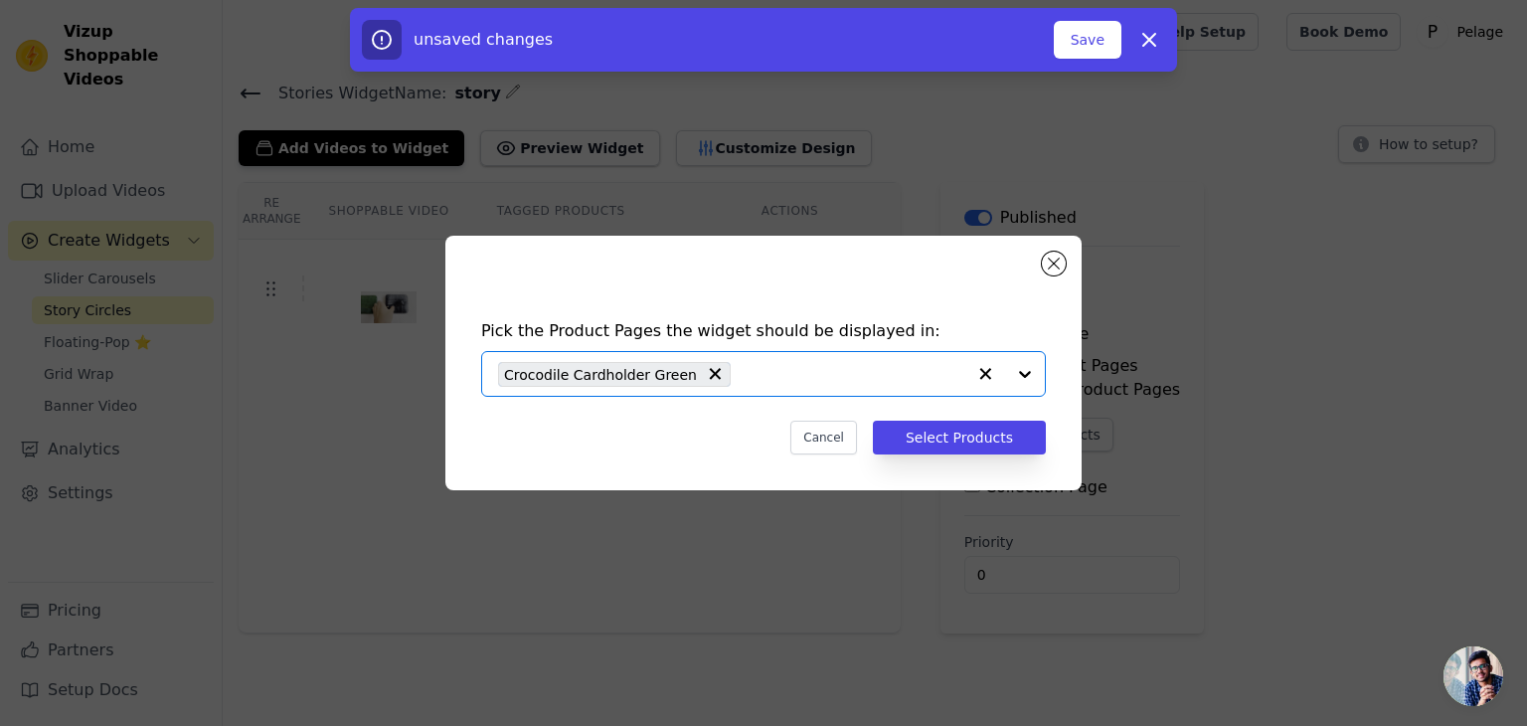
click at [790, 380] on input "text" at bounding box center [853, 374] width 225 height 24
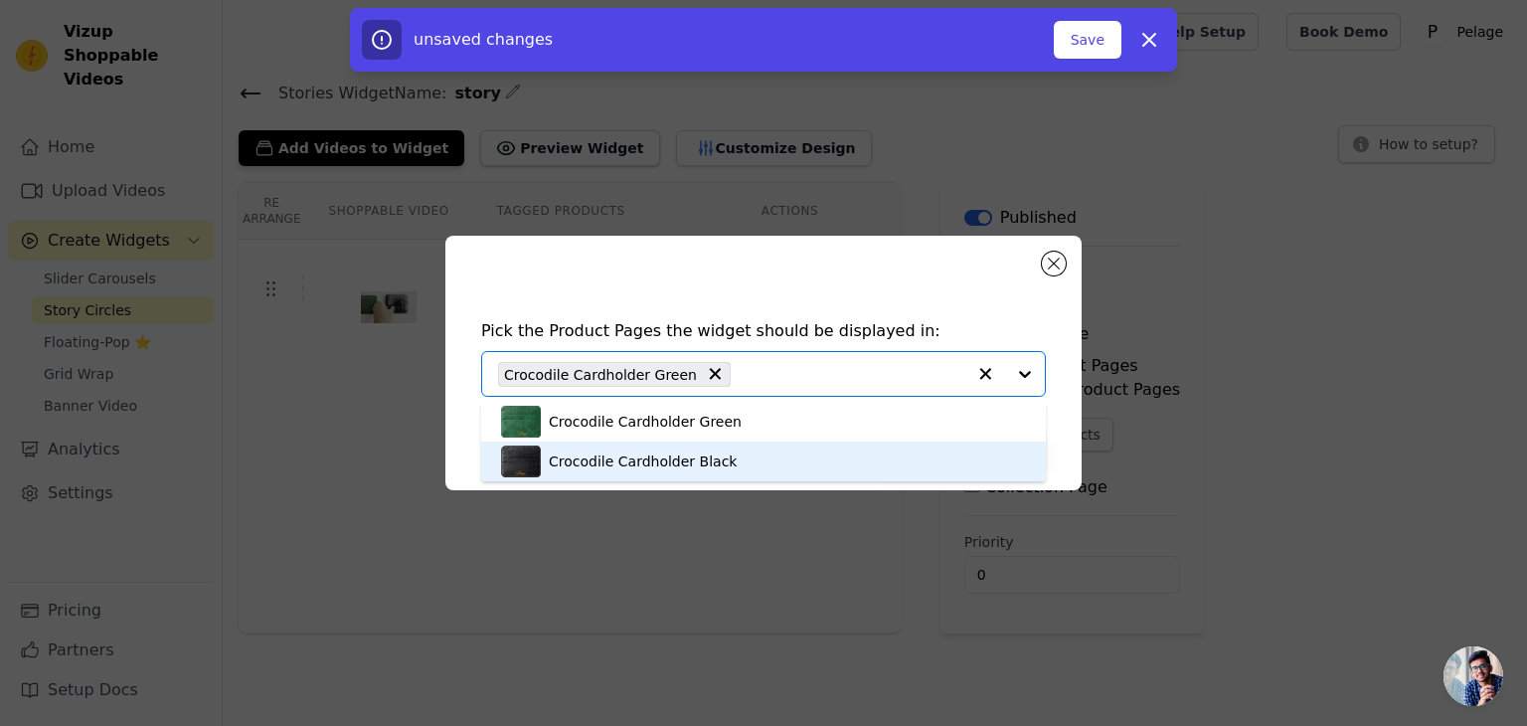
click at [807, 453] on div "Crocodile Cardholder Black" at bounding box center [763, 461] width 525 height 40
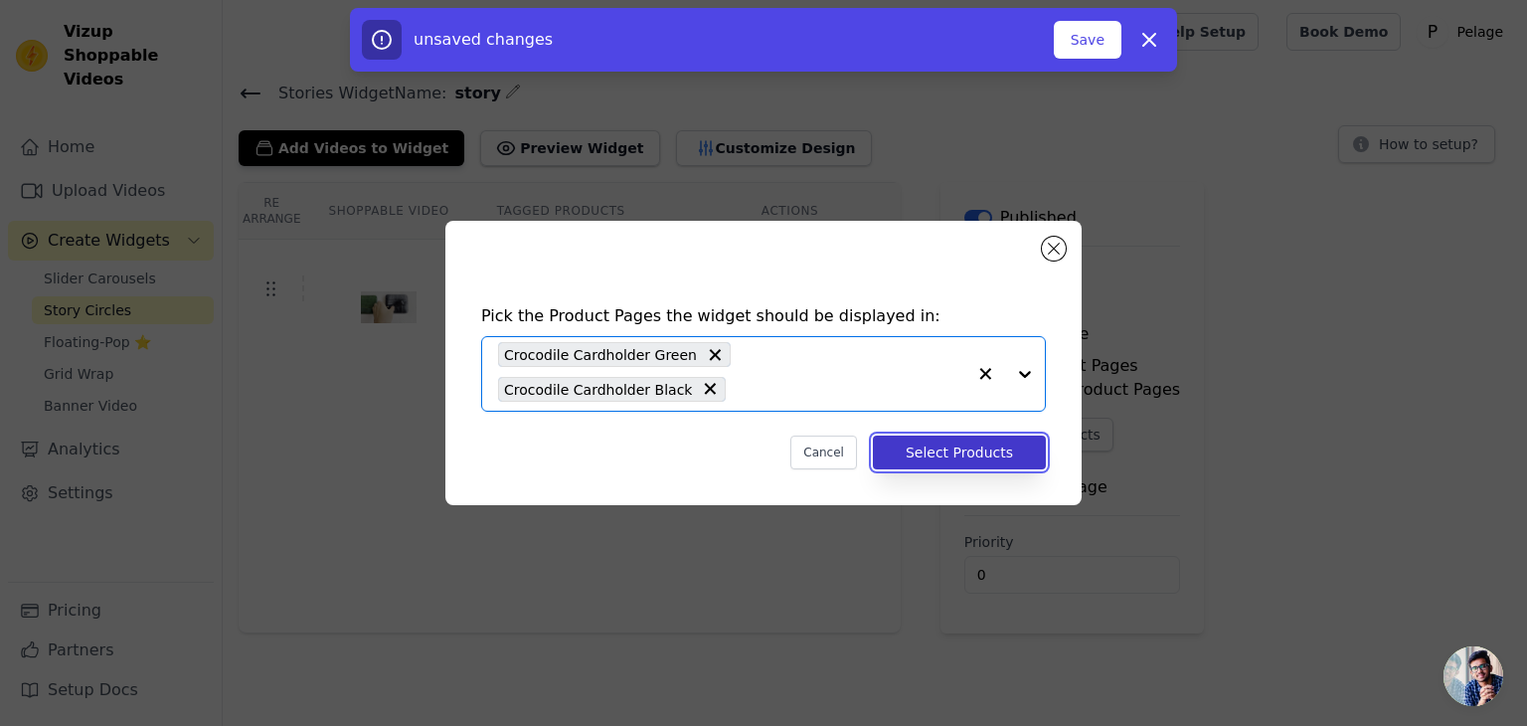
click at [930, 458] on button "Select Products" at bounding box center [959, 452] width 173 height 34
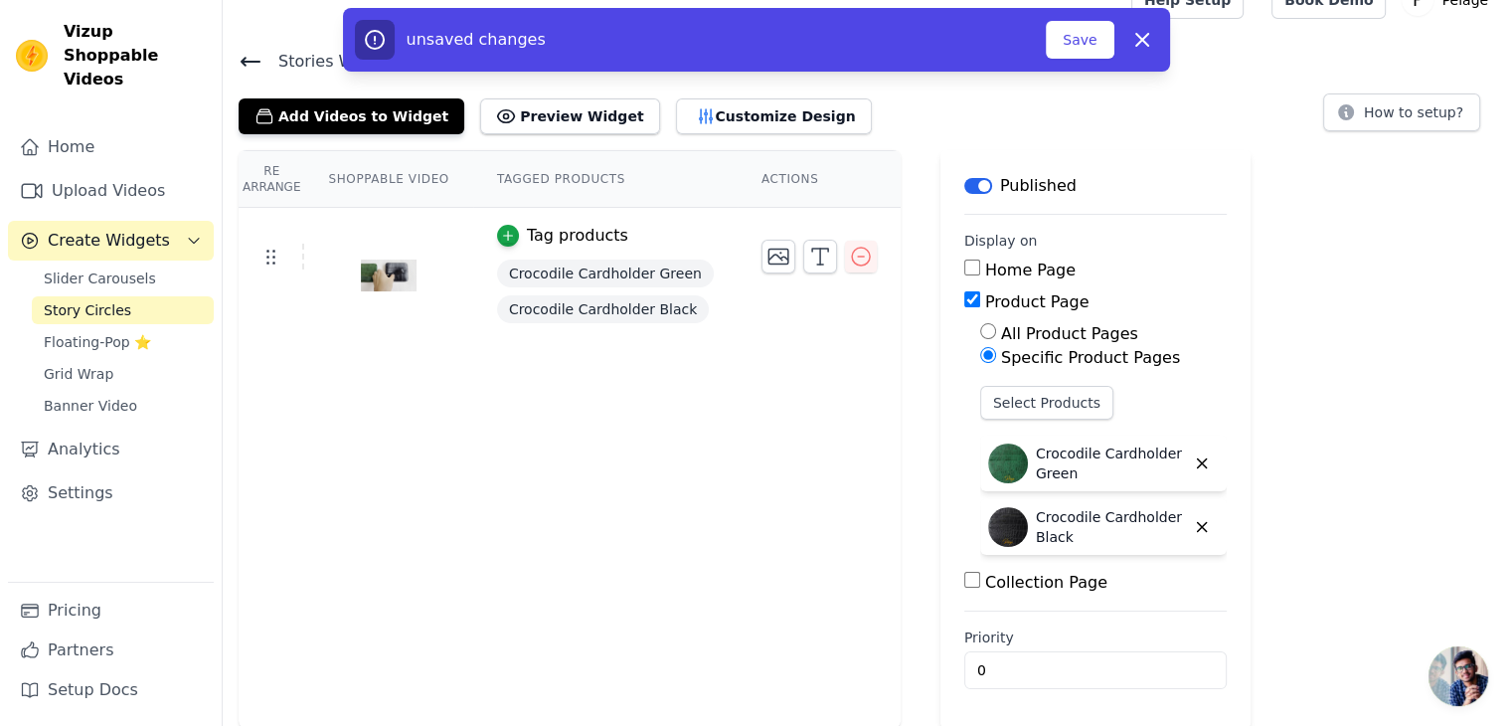
scroll to position [32, 0]
click at [1079, 36] on button "Save" at bounding box center [1080, 40] width 68 height 38
click at [1090, 37] on button "Save" at bounding box center [1080, 40] width 68 height 38
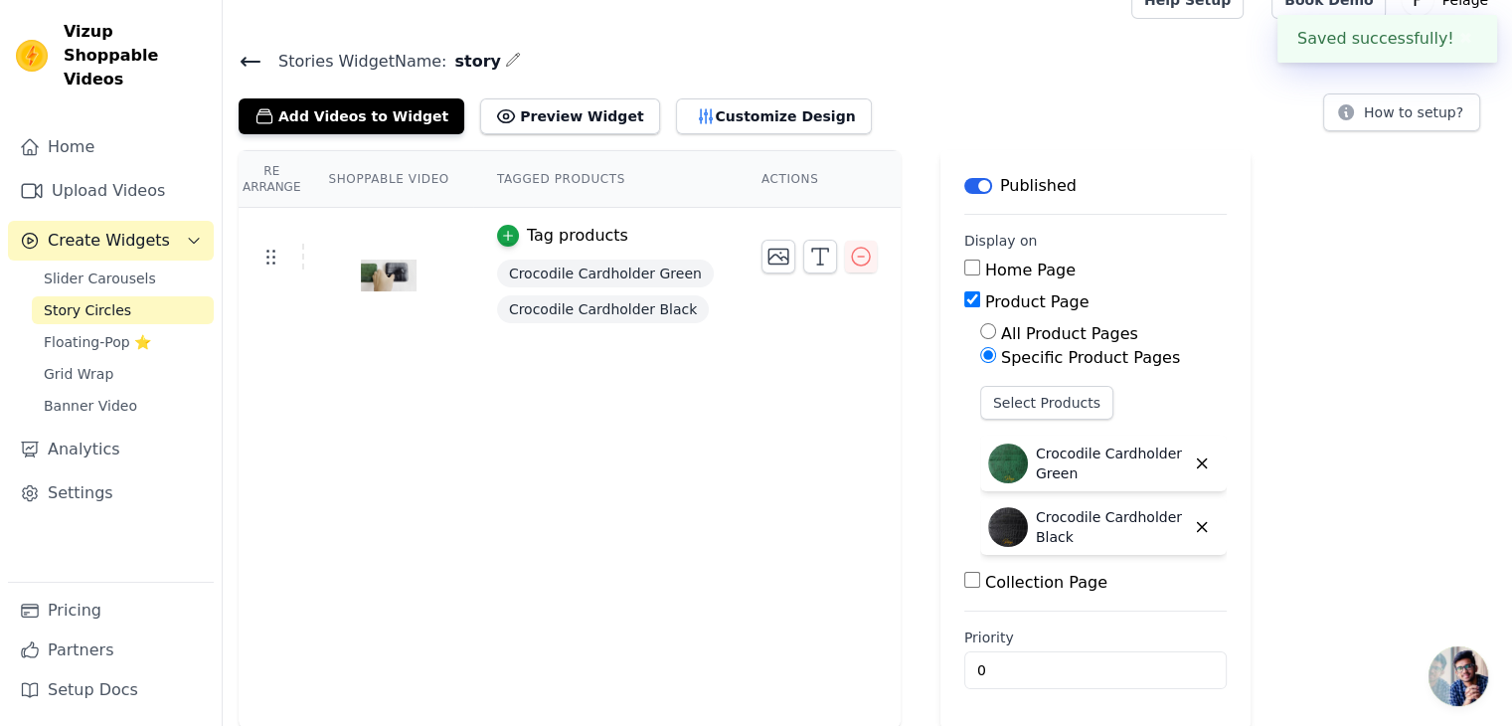
click at [376, 176] on th "Shoppable Video" at bounding box center [388, 179] width 168 height 57
click at [342, 179] on th "Shoppable Video" at bounding box center [388, 179] width 168 height 57
click at [255, 188] on th "Re Arrange" at bounding box center [272, 179] width 66 height 57
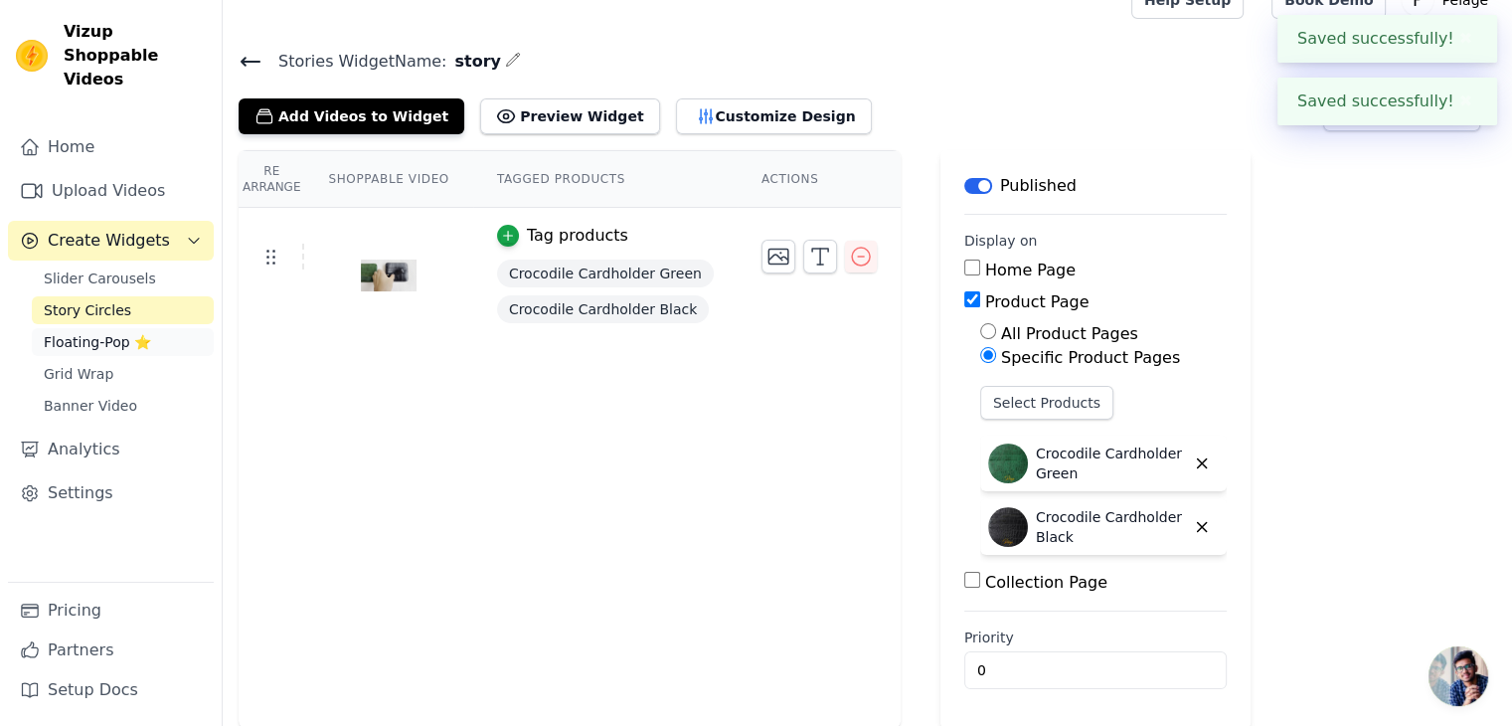
click at [98, 328] on link "Floating-Pop ⭐" at bounding box center [123, 342] width 182 height 28
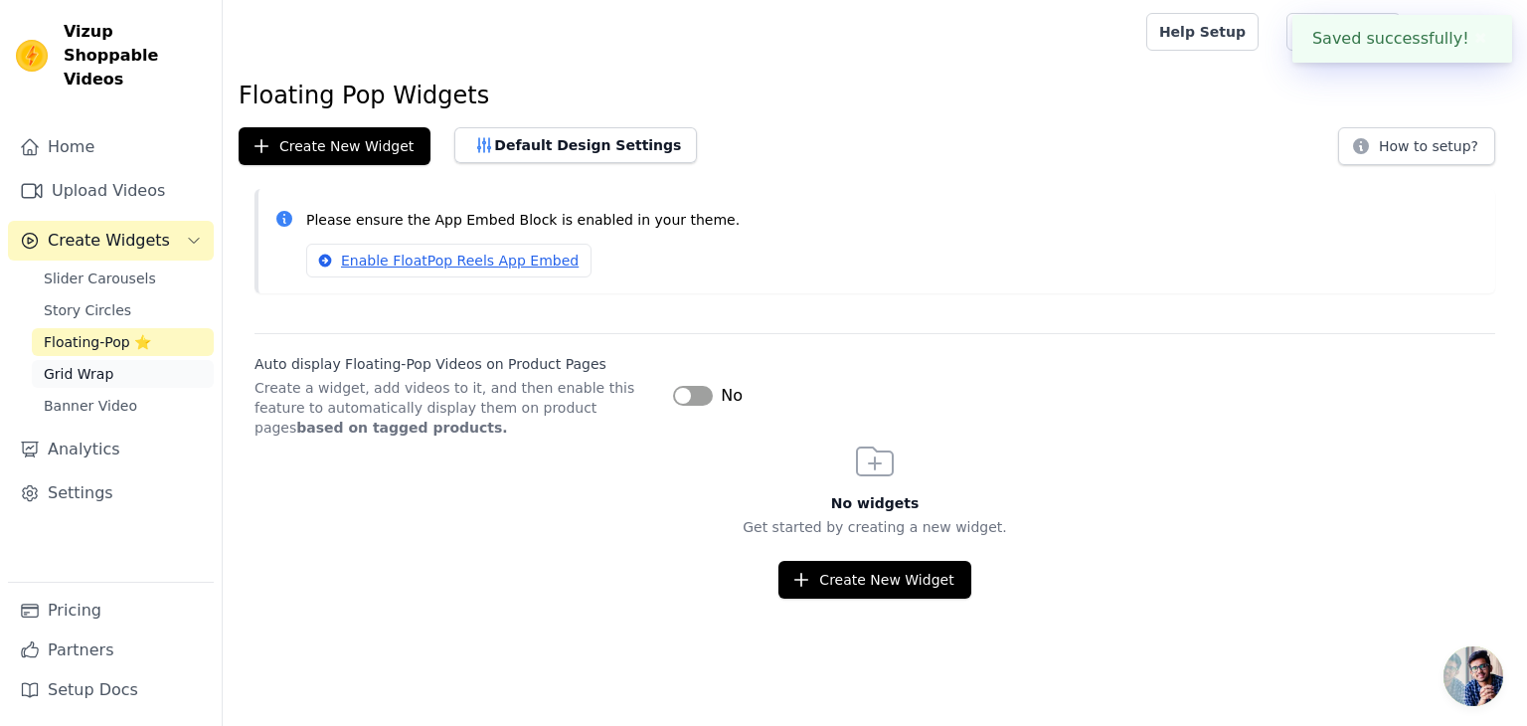
click at [98, 364] on span "Grid Wrap" at bounding box center [79, 374] width 70 height 20
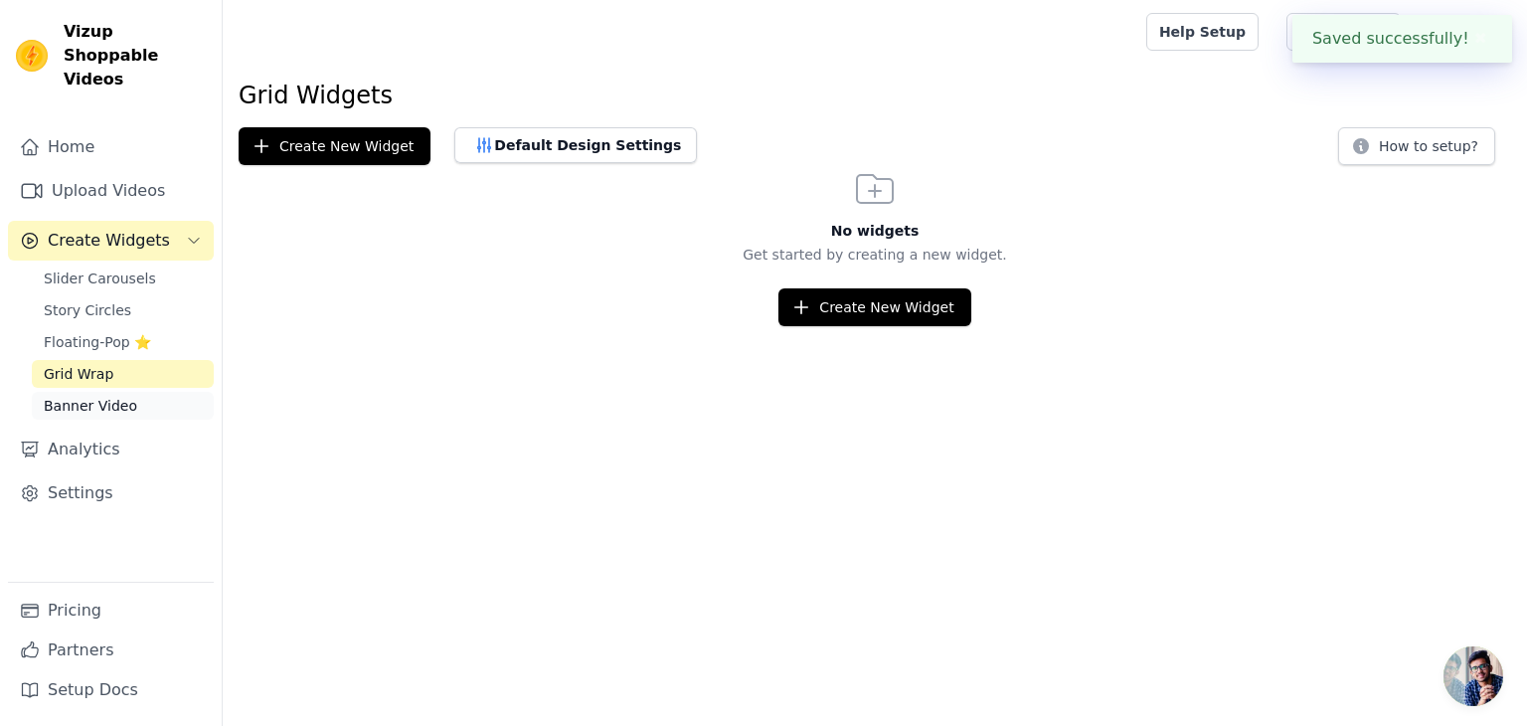
click at [107, 396] on span "Banner Video" at bounding box center [90, 406] width 93 height 20
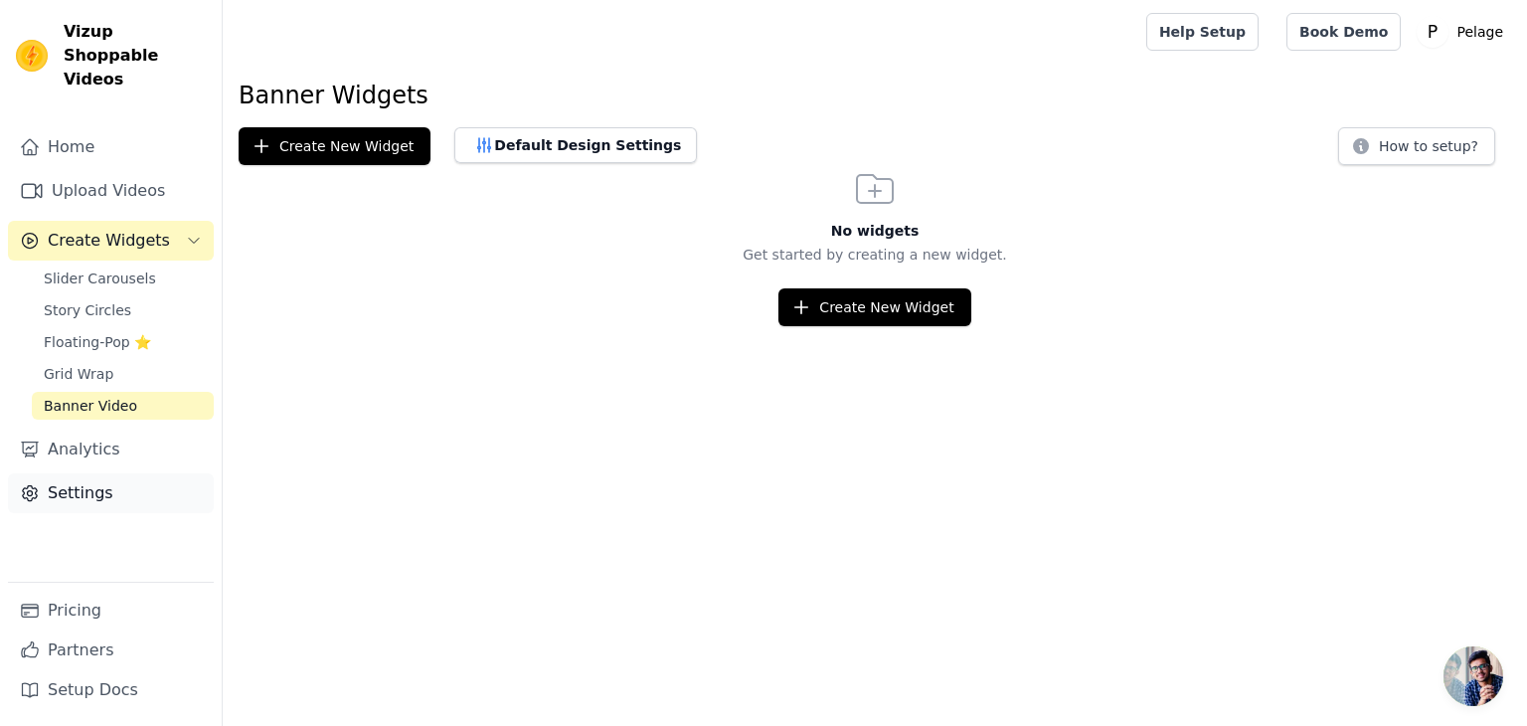
click at [90, 473] on link "Settings" at bounding box center [111, 493] width 206 height 40
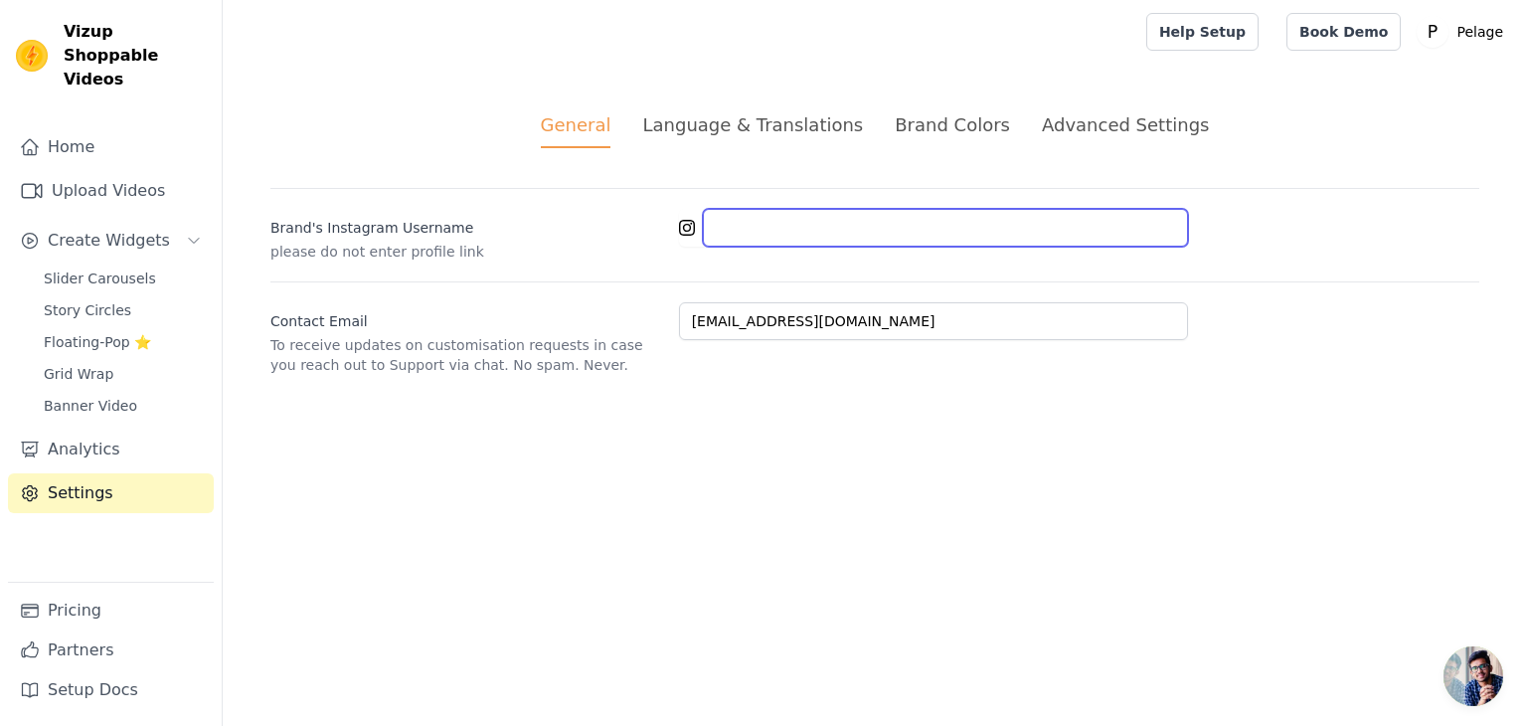
click at [791, 229] on input "Brand's Instagram Username" at bounding box center [945, 228] width 485 height 38
click at [746, 129] on div "Language & Translations" at bounding box center [752, 124] width 221 height 27
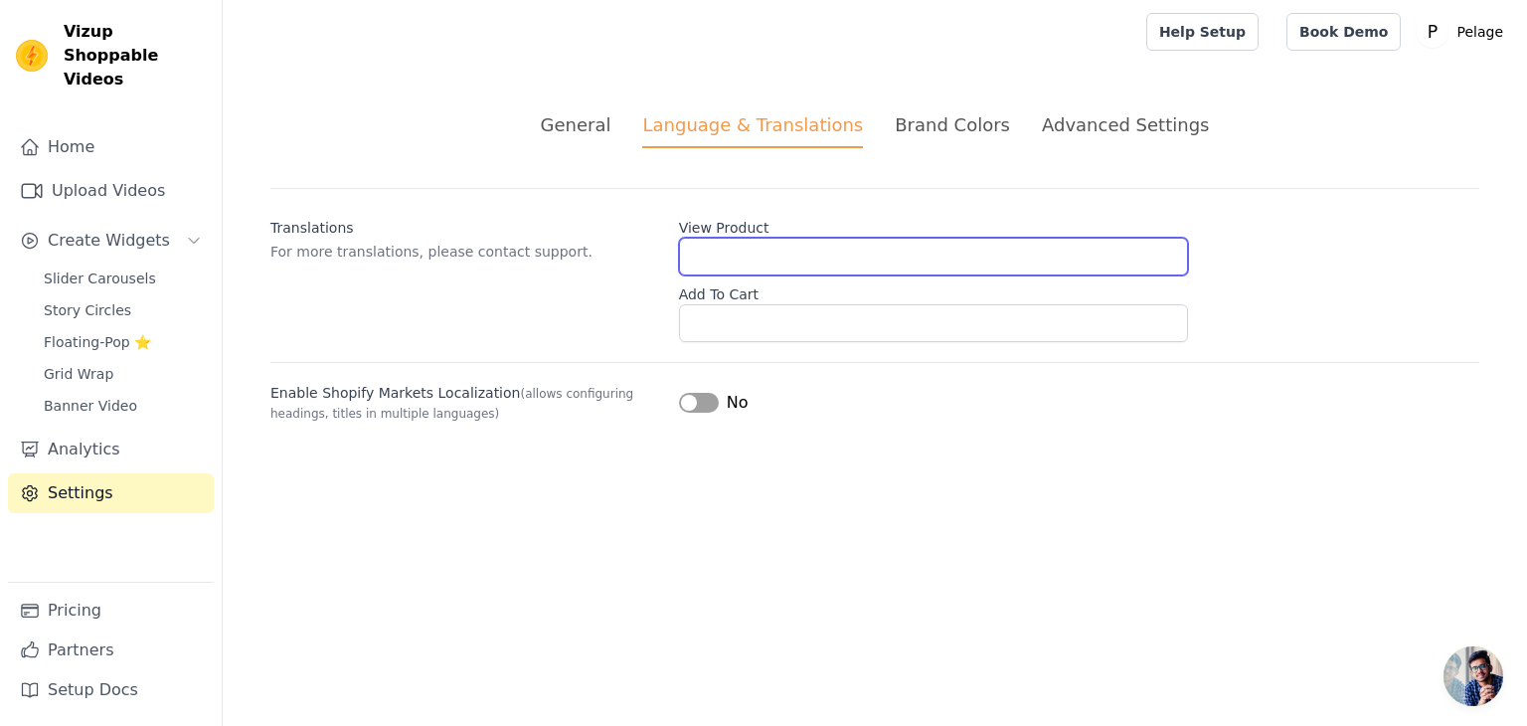
click at [757, 271] on input "View Product" at bounding box center [933, 257] width 509 height 38
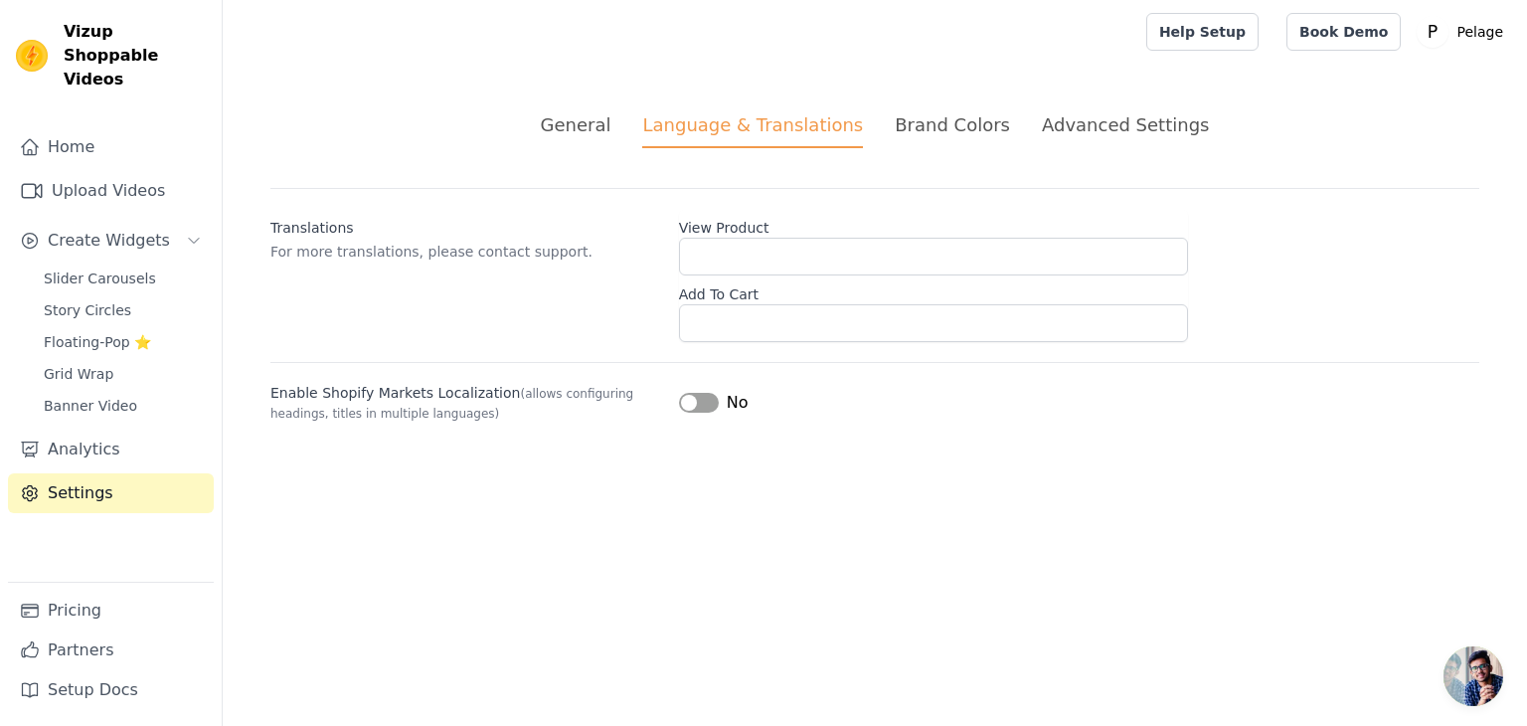
click at [919, 139] on li "Brand Colors" at bounding box center [952, 129] width 115 height 37
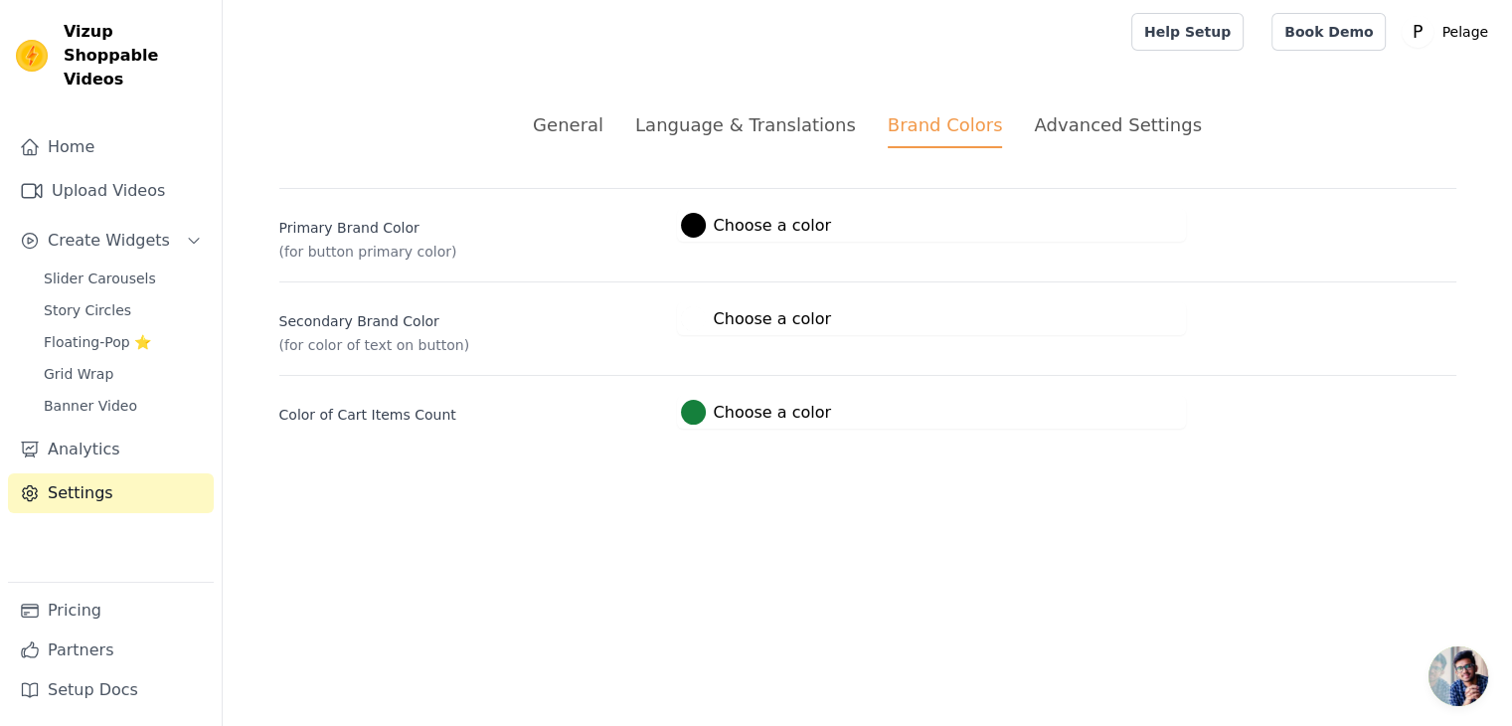
click at [686, 412] on div at bounding box center [693, 412] width 25 height 25
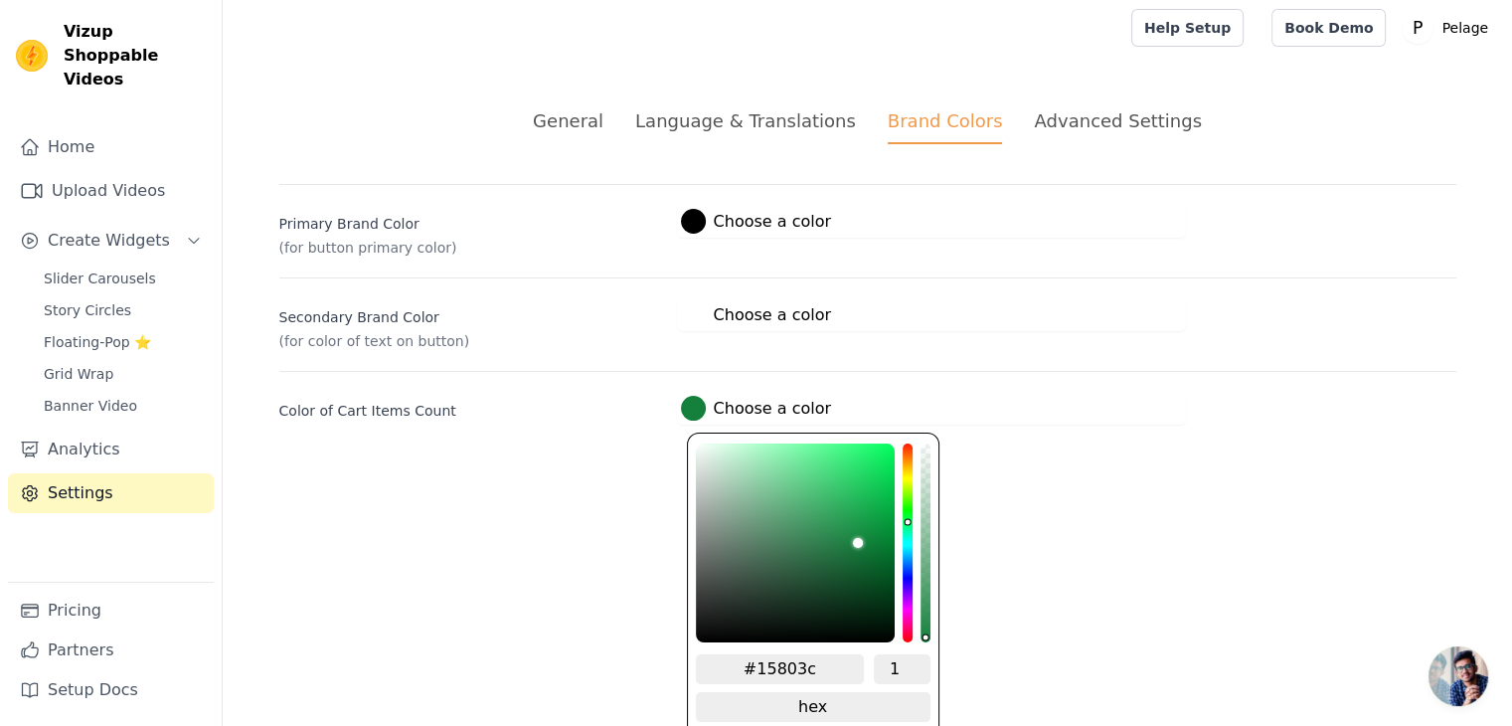
scroll to position [8, 0]
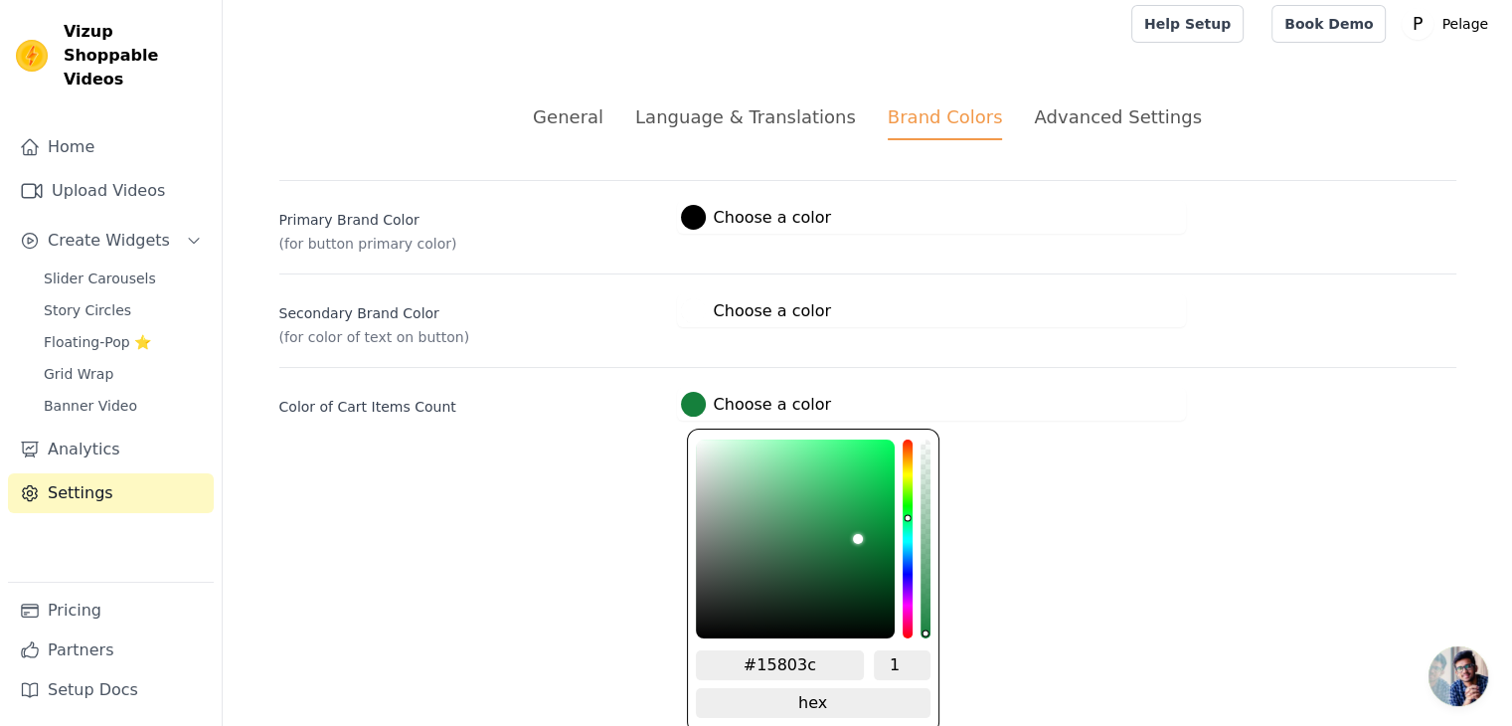
click at [787, 661] on input "#15803c" at bounding box center [780, 665] width 169 height 30
paste input "https://01egik-gu.myshopify.com/apps/trustoo/z/d2u8i37jfji8ghg59hsg"
type input "#https://01egik-gu.myshopify.com/apps/trustoo/z/d2u8i37jfji8ghg59hsg"
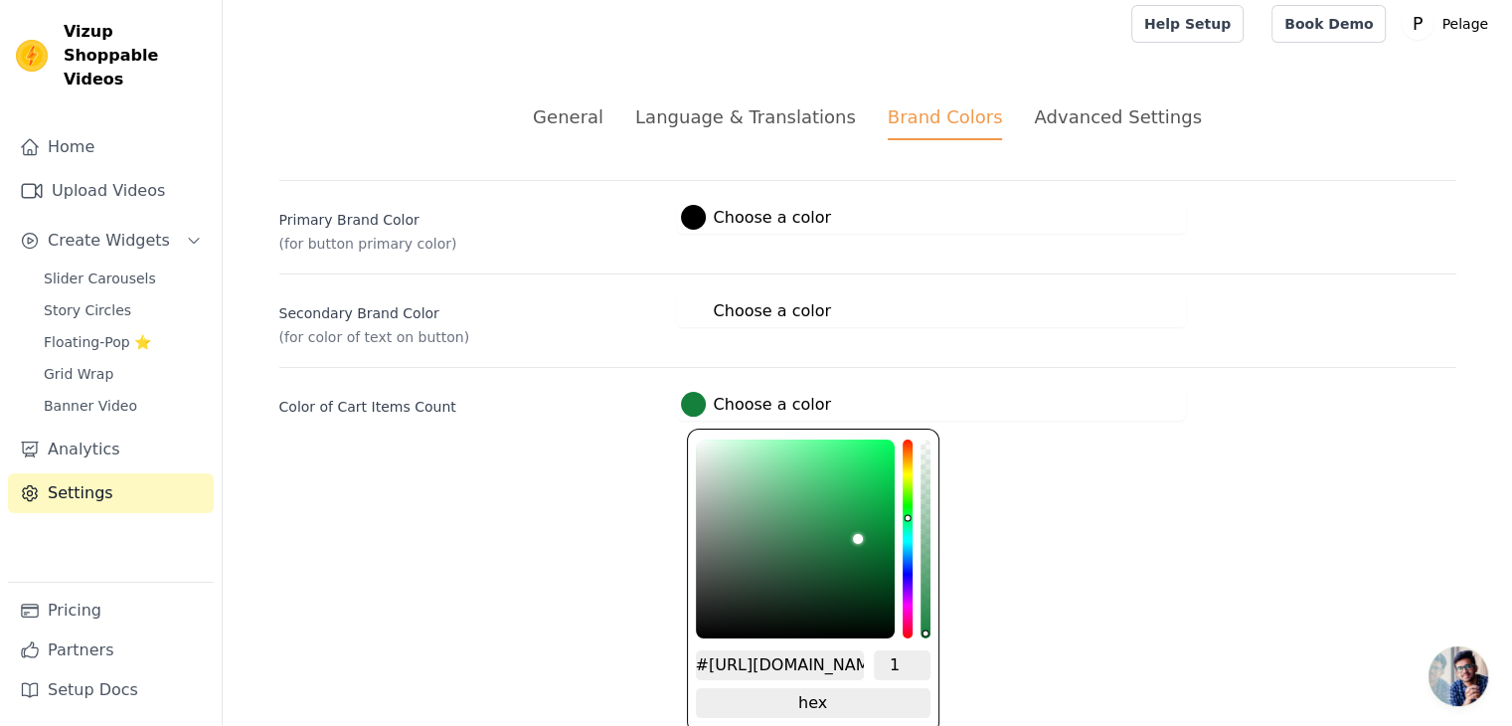
drag, startPoint x: 859, startPoint y: 653, endPoint x: 297, endPoint y: 582, distance: 566.3
click at [297, 468] on html "Vizup Shoppable Videos Home Upload Videos Create Widgets Slider Carousels Story…" at bounding box center [756, 230] width 1512 height 476
click at [1096, 468] on html "Vizup Shoppable Videos Home Upload Videos Create Widgets Slider Carousels Story…" at bounding box center [756, 230] width 1512 height 476
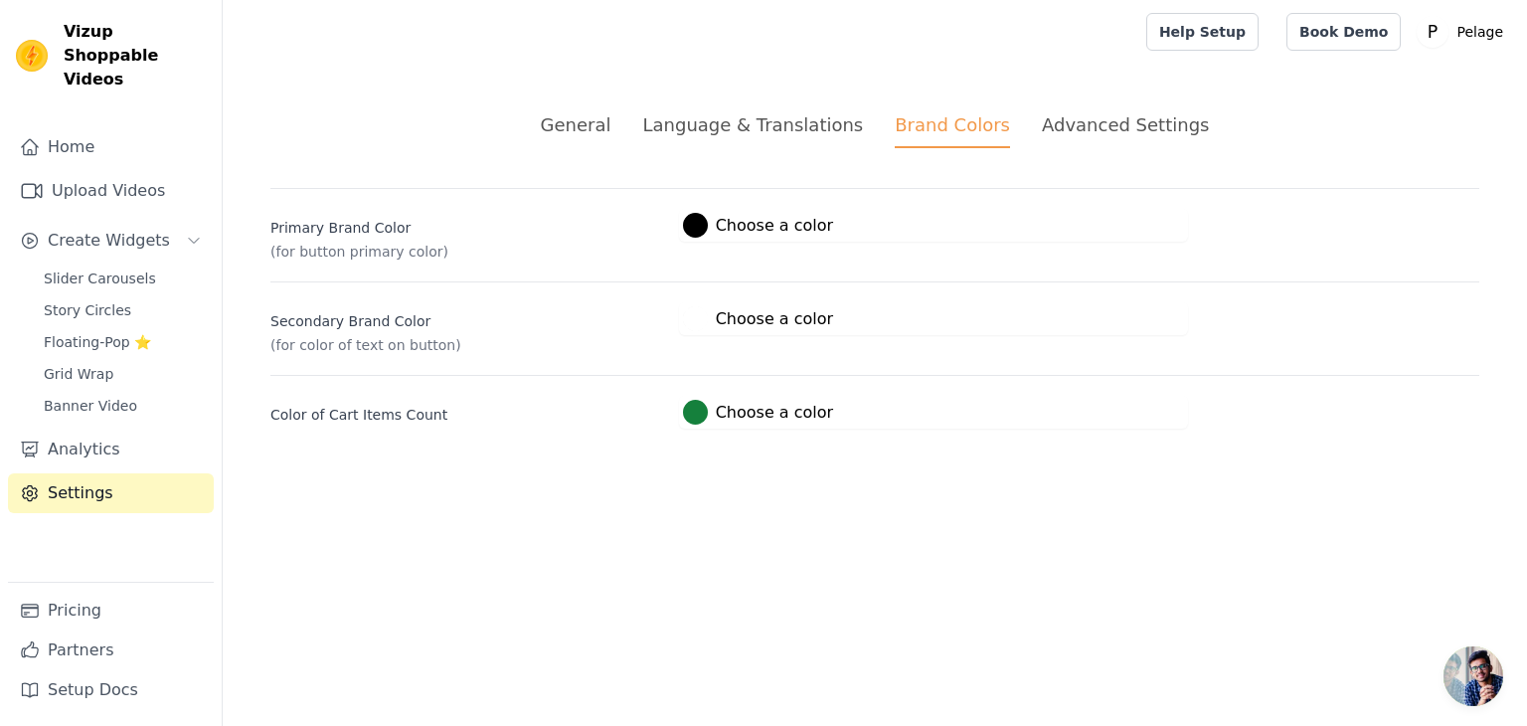
click at [1121, 125] on div "Advanced Settings" at bounding box center [1125, 124] width 167 height 27
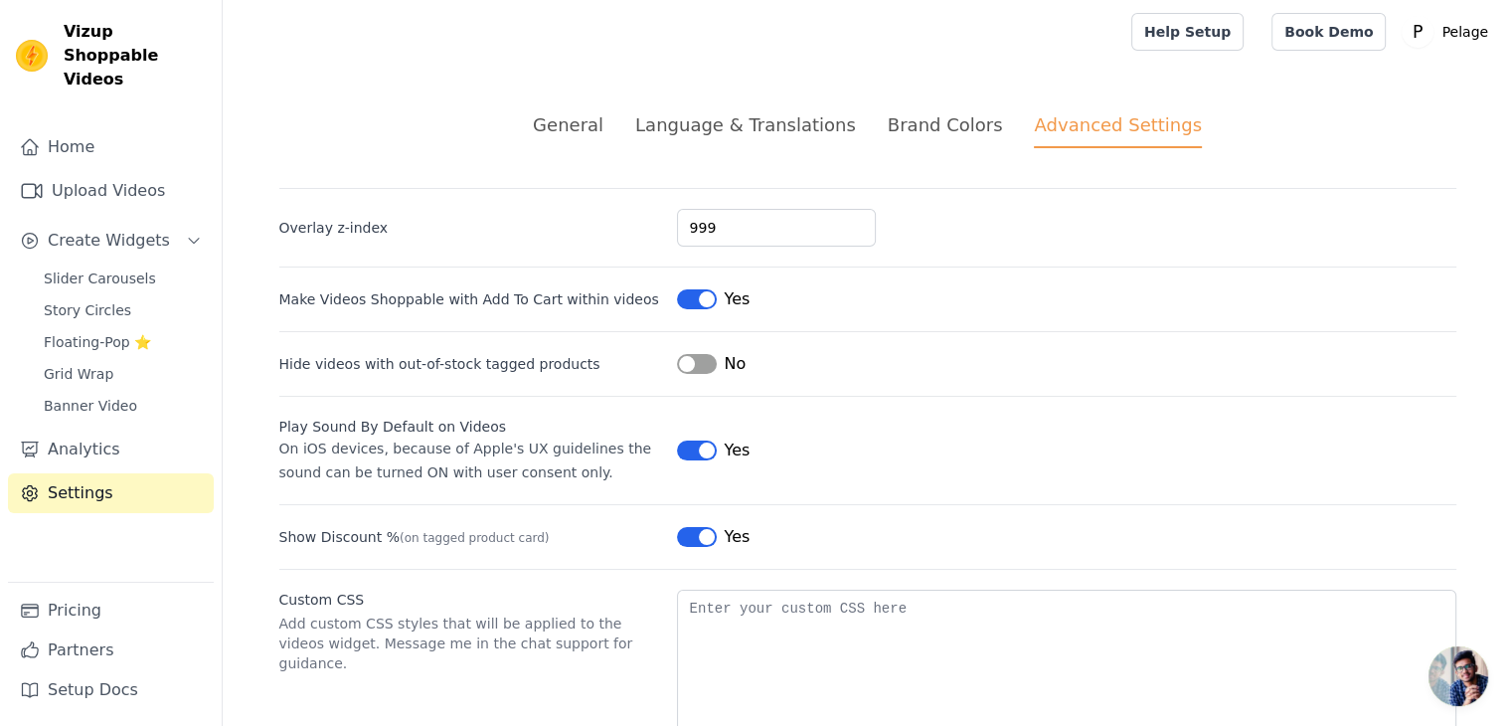
click at [943, 120] on div "Brand Colors" at bounding box center [945, 124] width 115 height 27
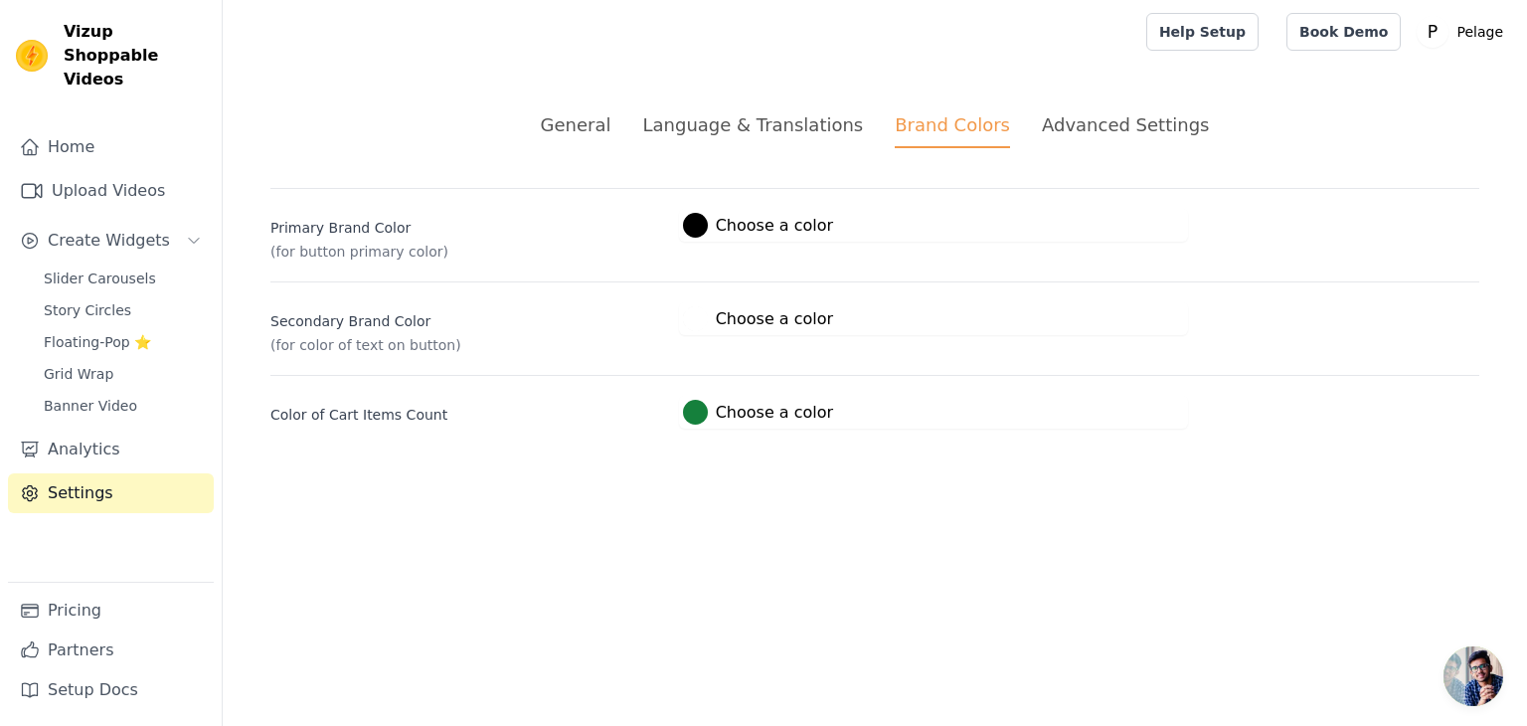
click at [366, 476] on html "Vizup Shoppable Videos Home Upload Videos Create Widgets Slider Carousels Story…" at bounding box center [763, 238] width 1527 height 476
click at [701, 226] on div at bounding box center [695, 225] width 25 height 25
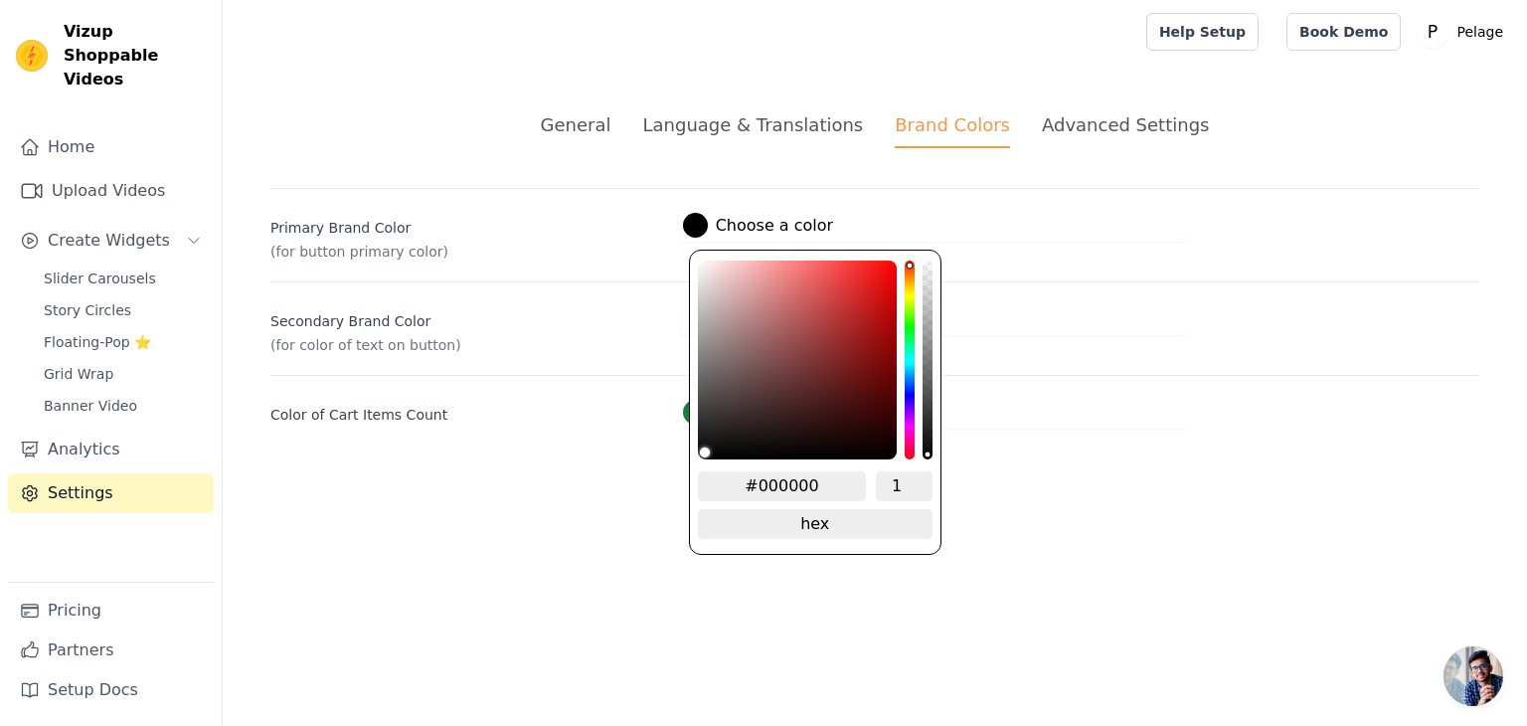
click at [779, 478] on input "#000000" at bounding box center [782, 486] width 169 height 30
paste input "2302"
type input "#023020"
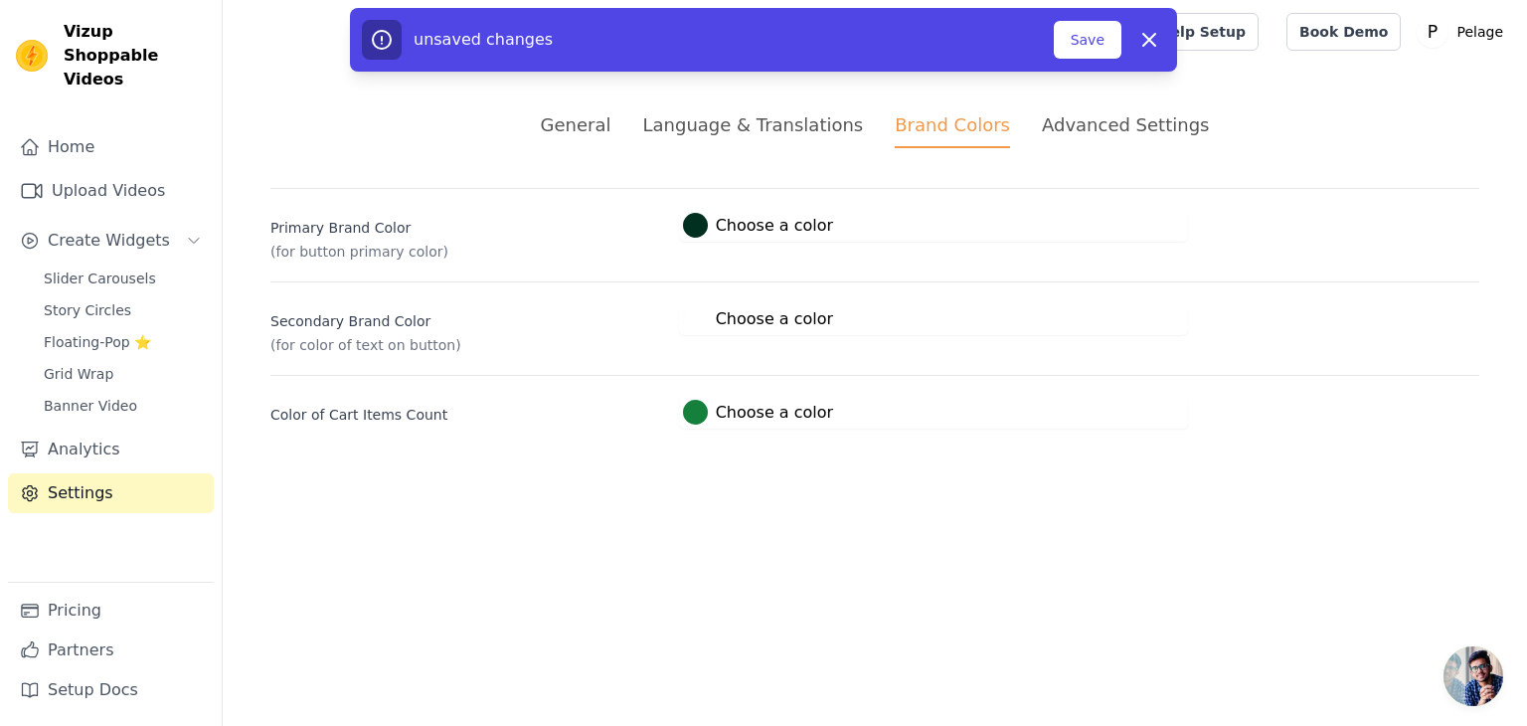
click at [642, 476] on html "Vizup Shoppable Videos Home Upload Videos Create Widgets Slider Carousels Story…" at bounding box center [763, 238] width 1527 height 476
click at [690, 411] on div at bounding box center [693, 412] width 25 height 25
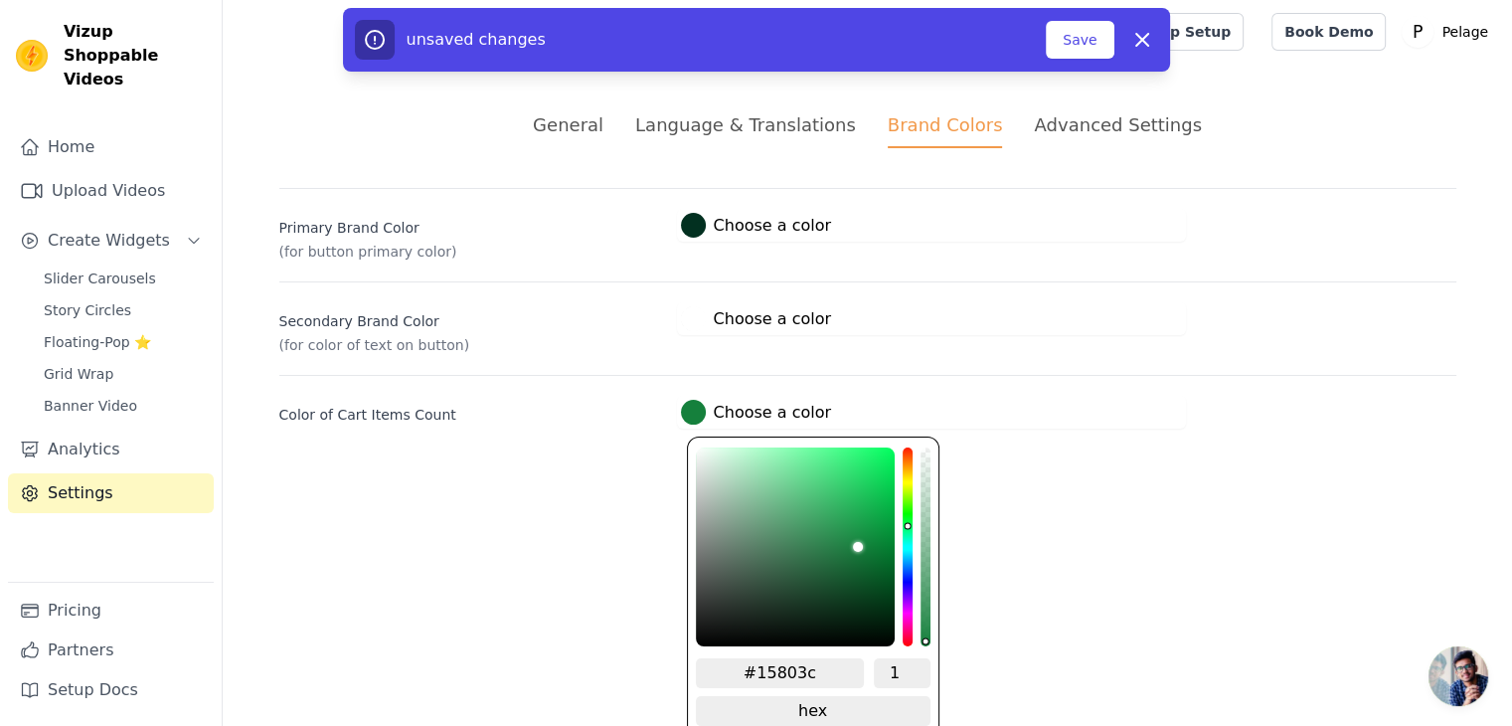
type input "#668070"
type input "#6b8575"
type input "#6f8978"
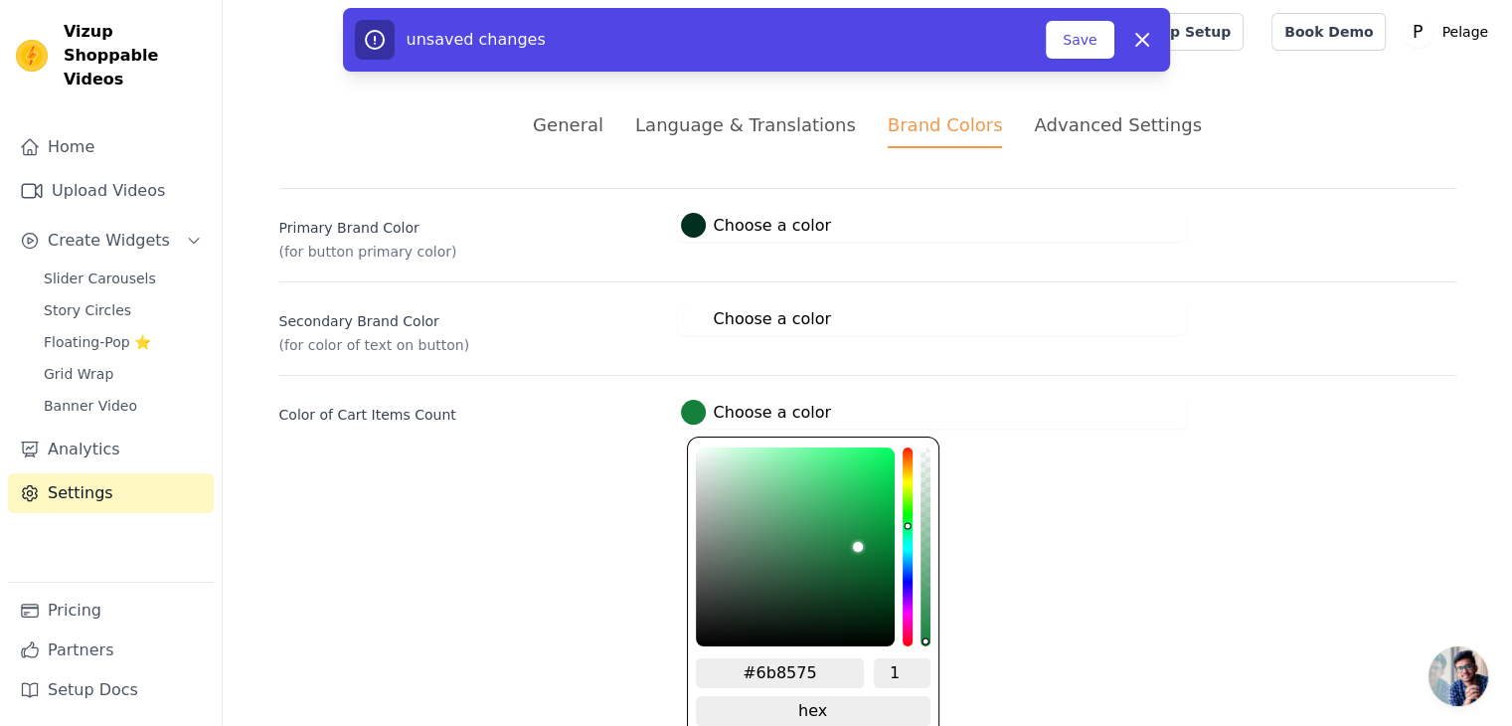
type input "#6f8978"
type input "#769180"
type input "#7f9b8a"
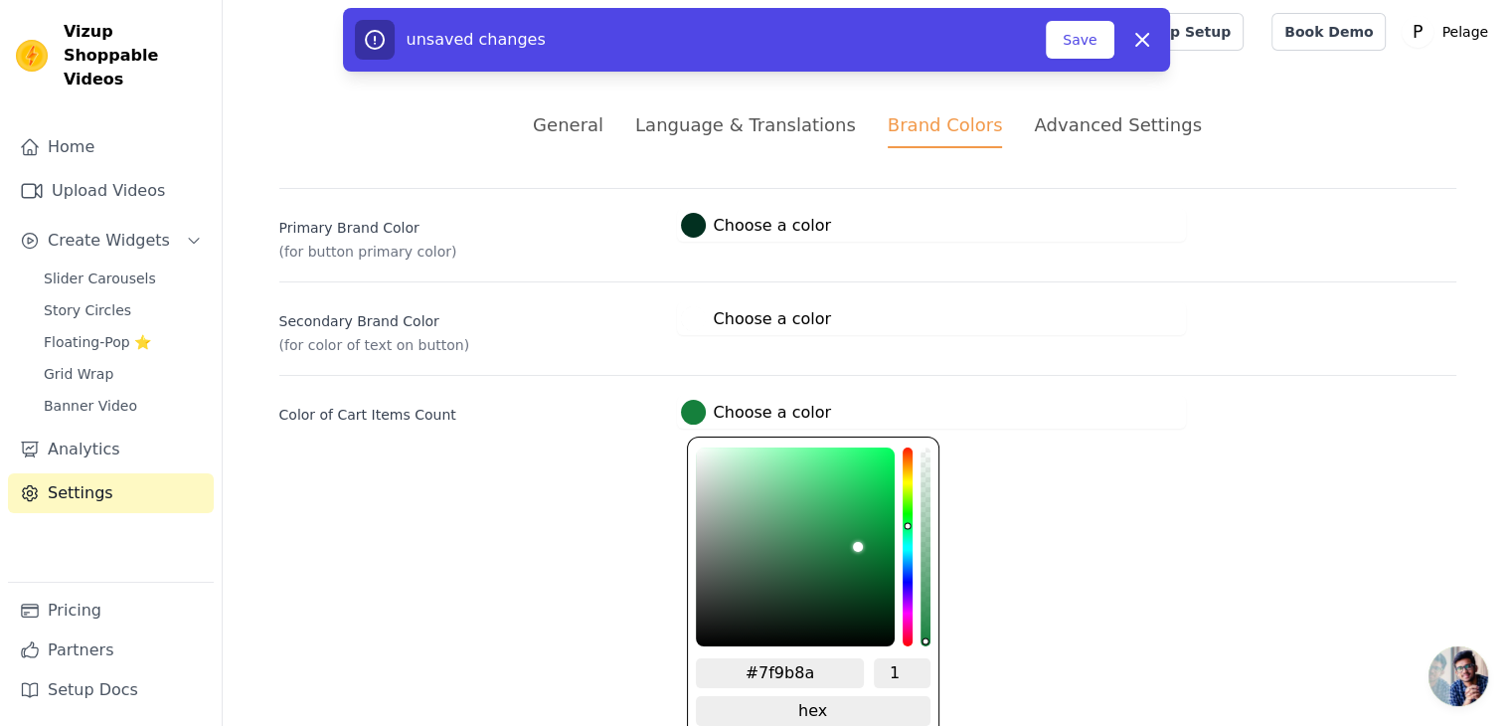
type input "#85a18f"
type input "#8ea998"
type input "#97b3a1"
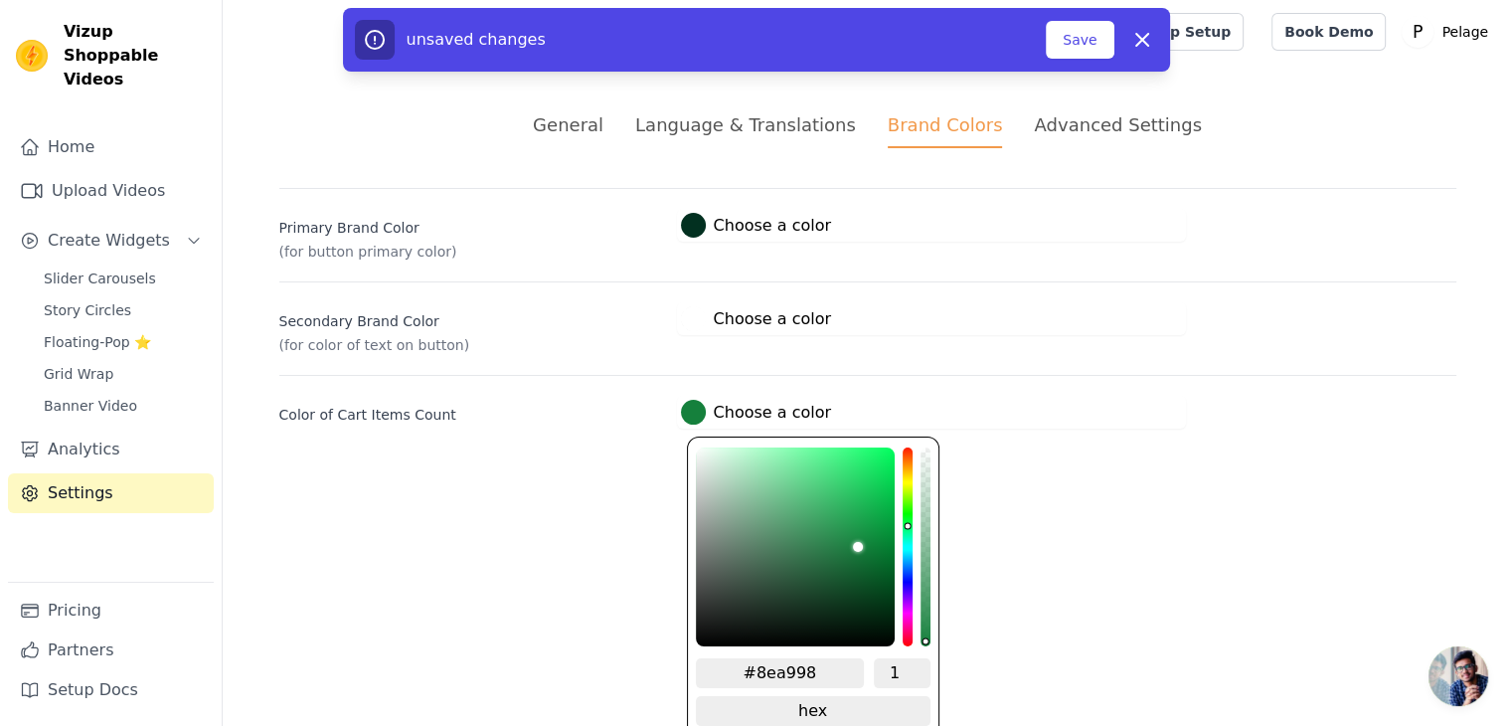
type input "#97b3a1"
type input "#a2bcac"
type input "#aac3b3"
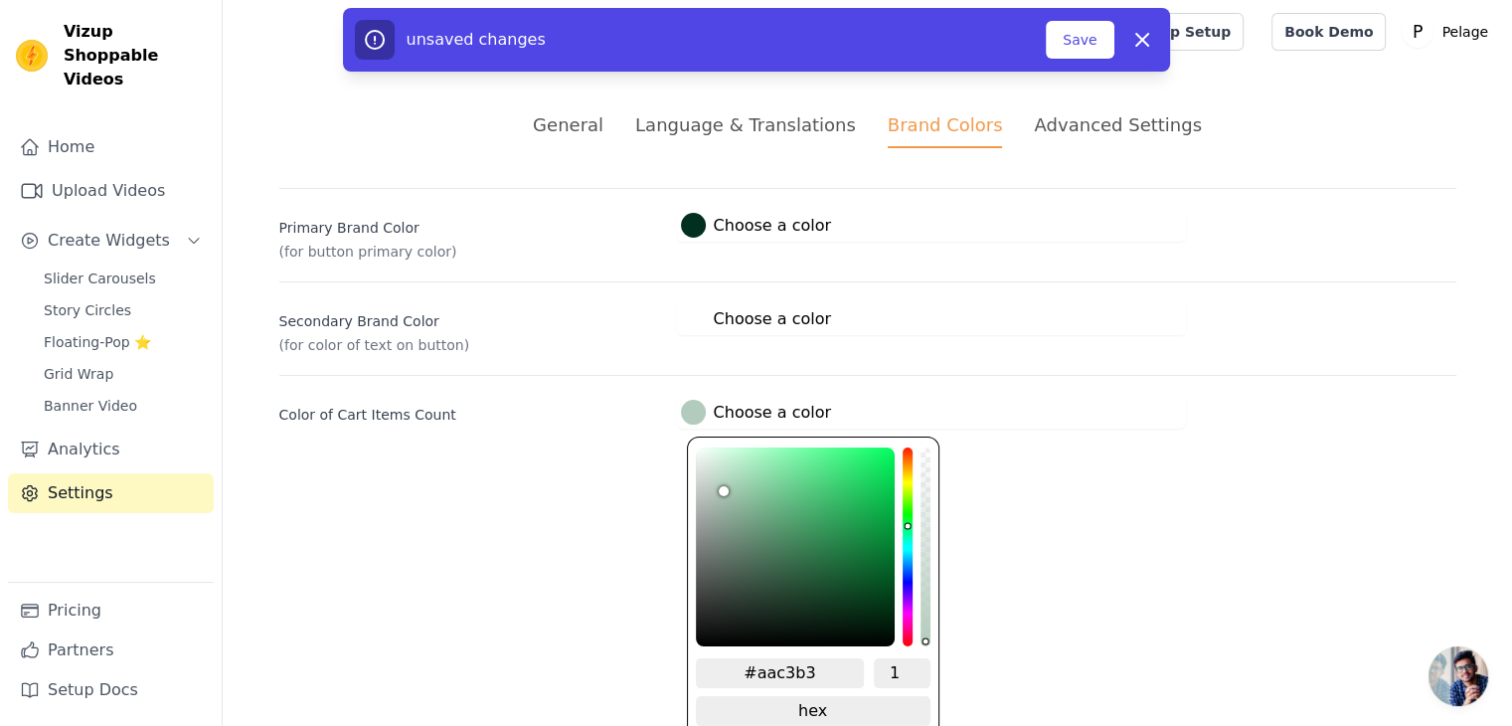
type input "#b3cbbc"
type input "#bcd1c4"
type input "#c0d3c7"
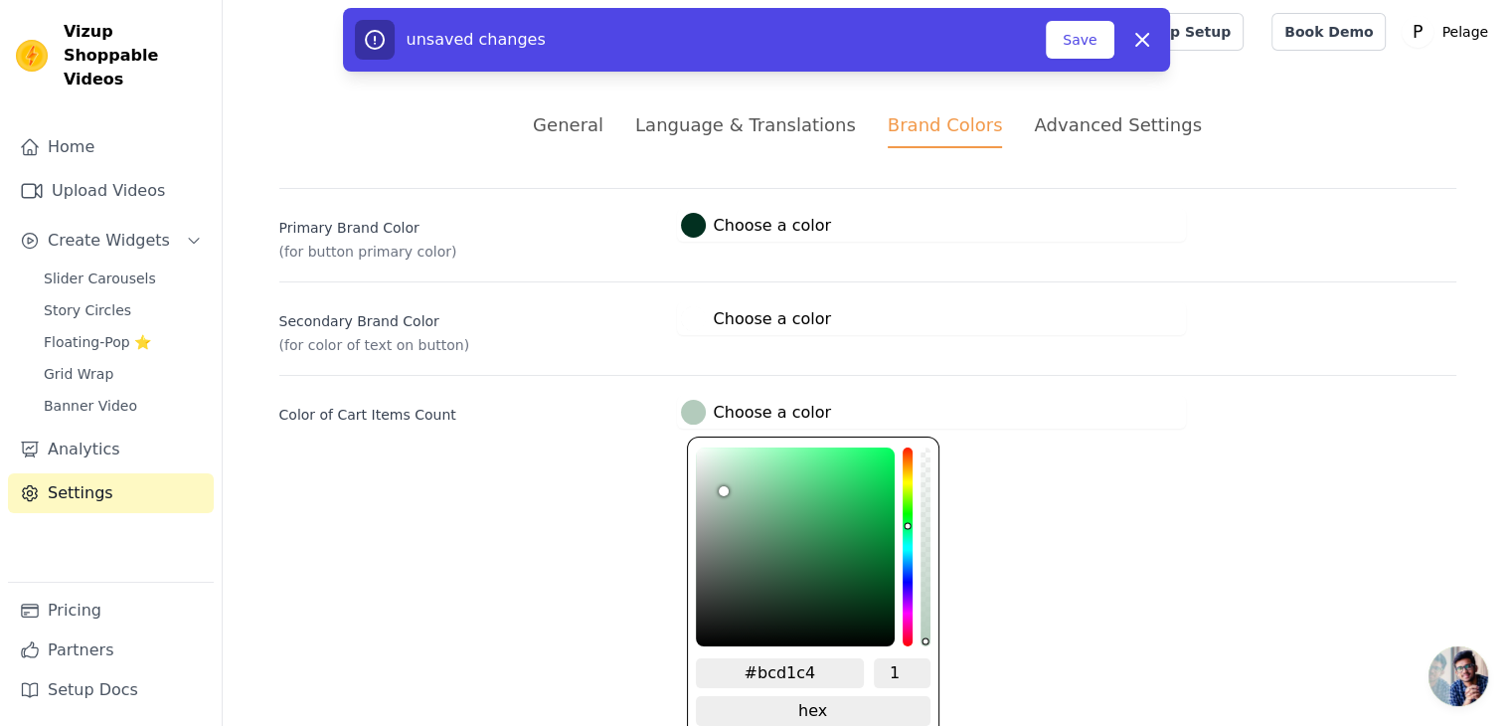
type input "#c0d3c7"
type input "#c5d7cc"
type input "#c9dacf"
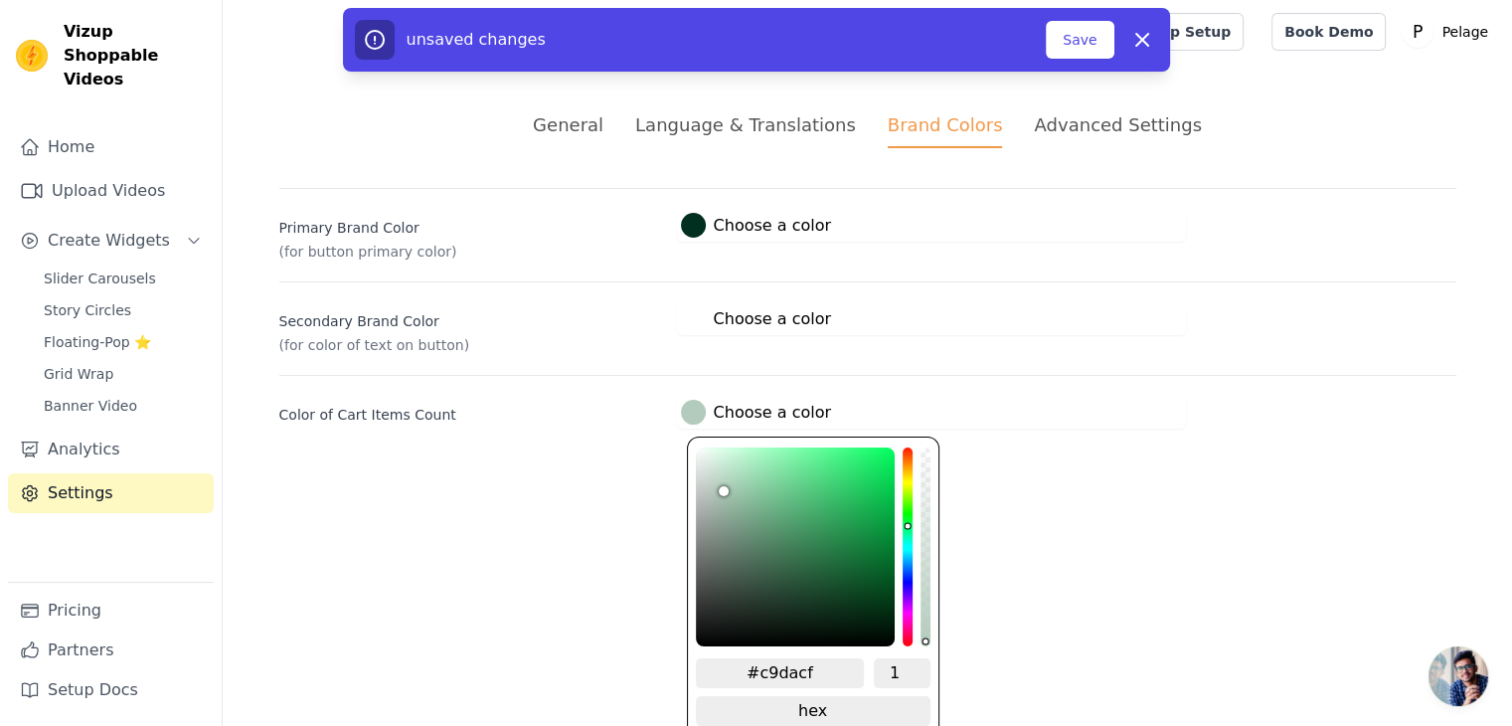
type input "#ccdcd2"
type input "#cfddd5"
type input "#d4e1d9"
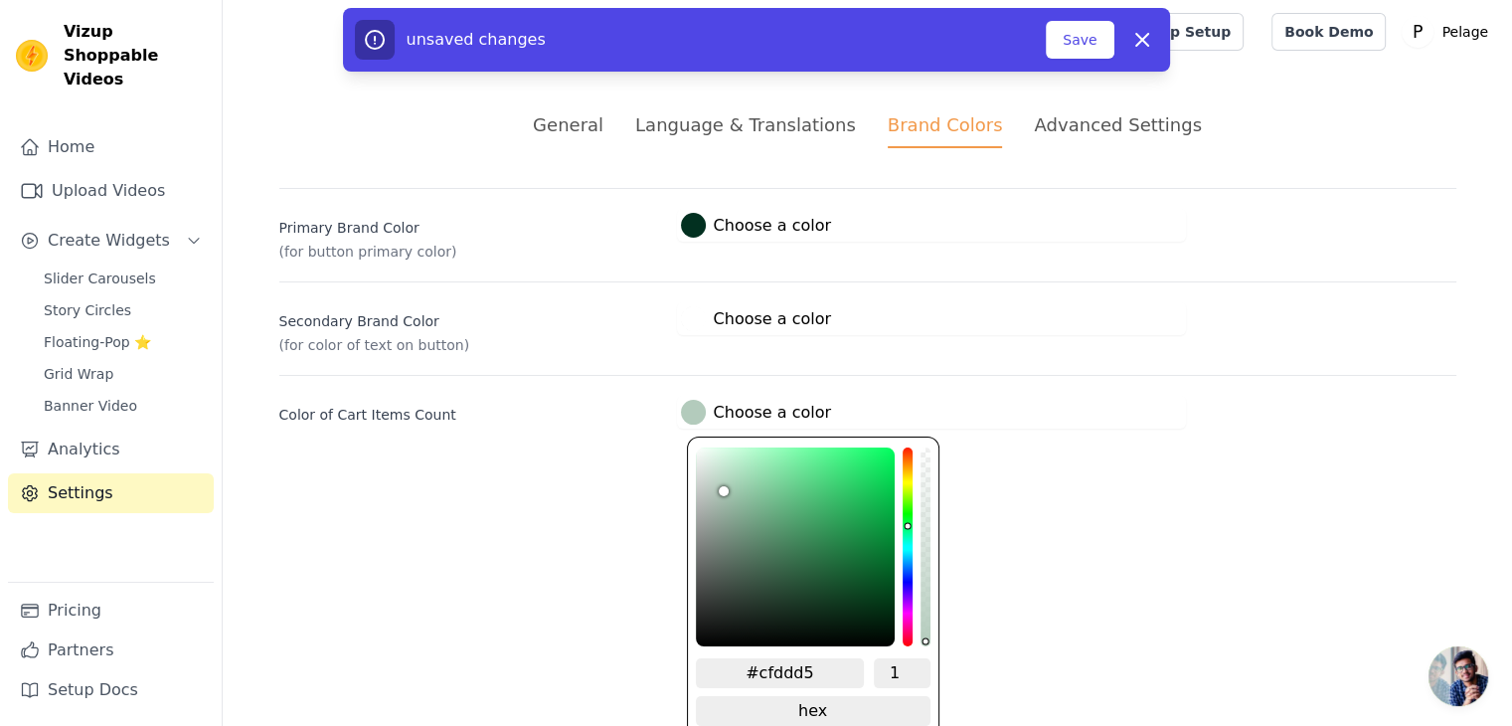
type input "#d4e1d9"
type input "#d7e4db"
type input "#dae6df"
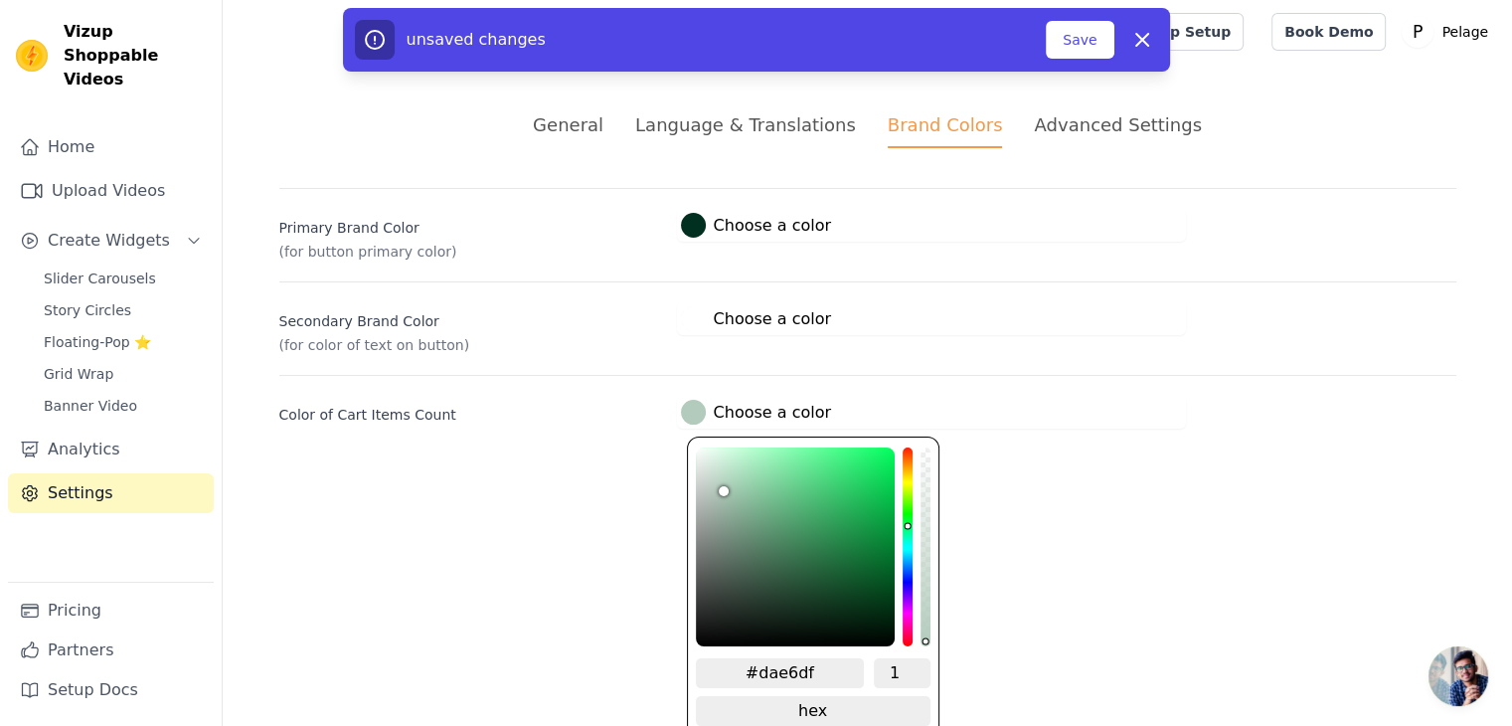
type input "#dce8e1"
type input "#e0eae4"
type input "#e2ede6"
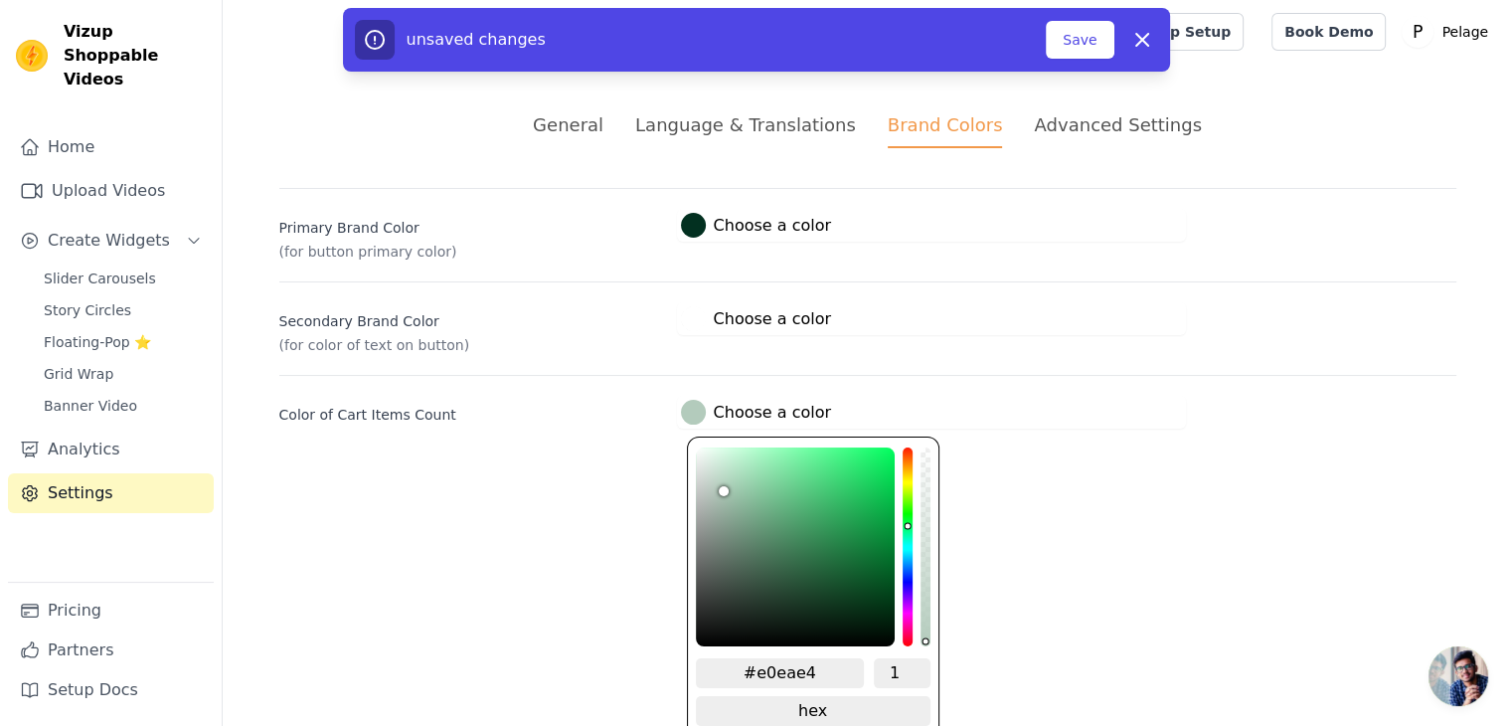
type input "#e2ede6"
type input "#e7f0eb"
type input "#e9f0eb"
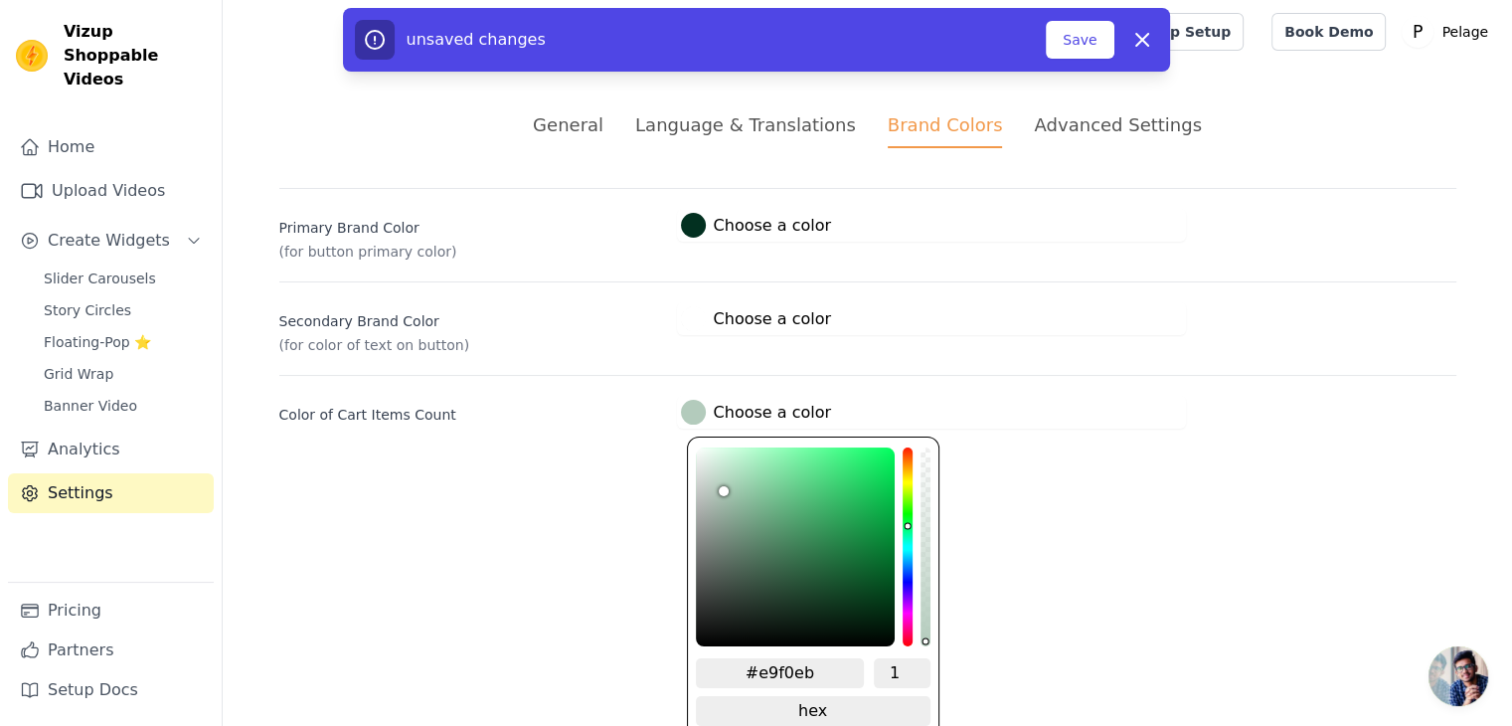
type input "#f0f6f2"
type input "#f4f8f5"
type input "#fbfefc"
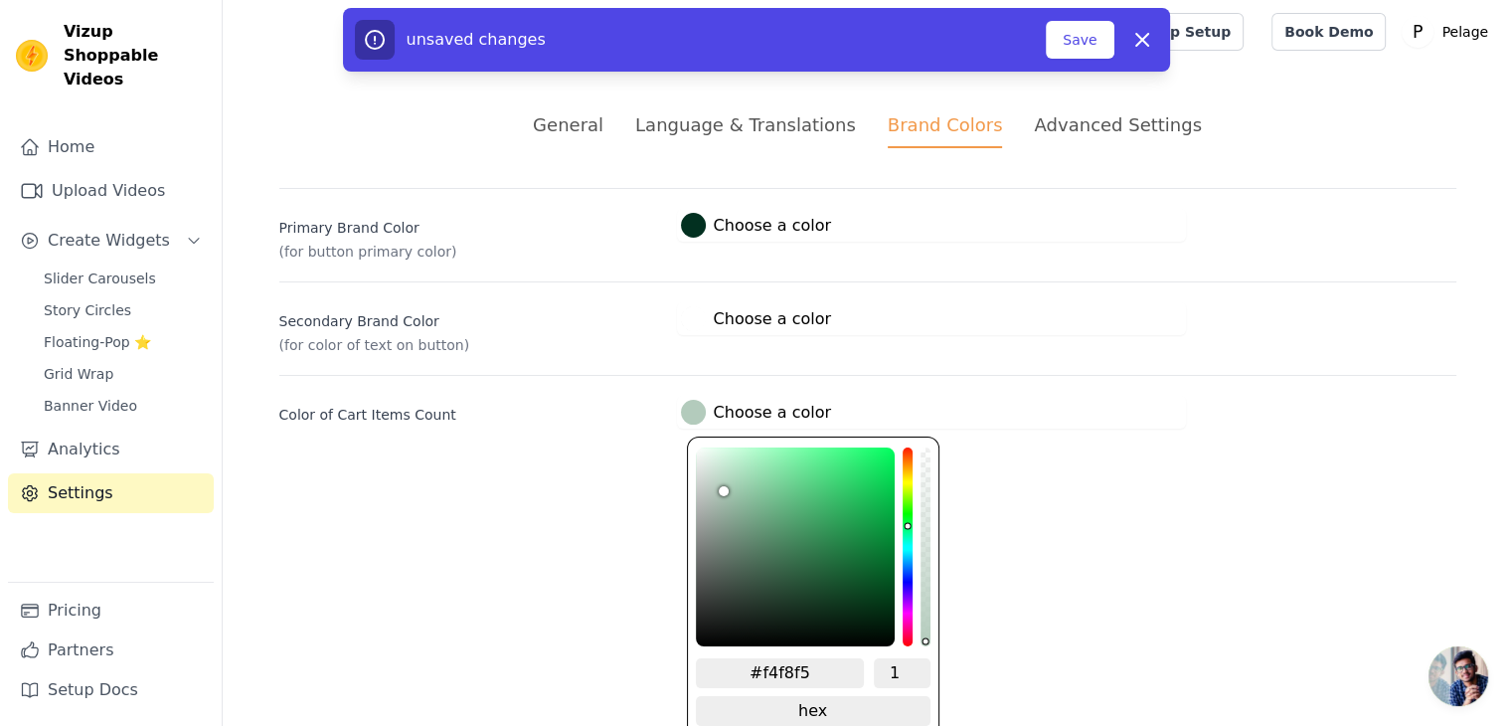
type input "#fbfefc"
type input "#fdfffe"
type input "#feffff"
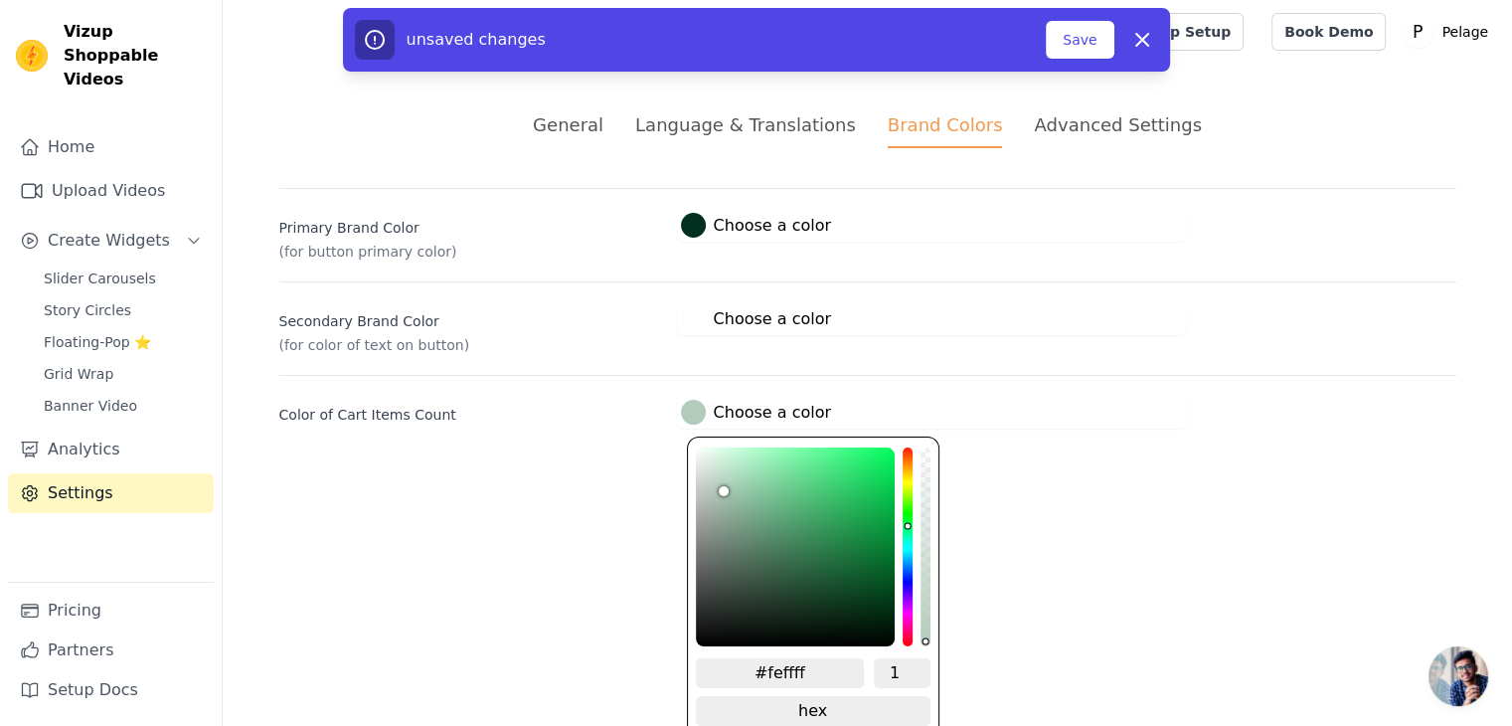
type input "#ffffff"
drag, startPoint x: 716, startPoint y: 483, endPoint x: 659, endPoint y: 414, distance: 89.7
click at [659, 414] on div "Color of Cart Items Count #ffffff Choose a color #ffffff 1 hex change to rgb" at bounding box center [867, 402] width 1177 height 54
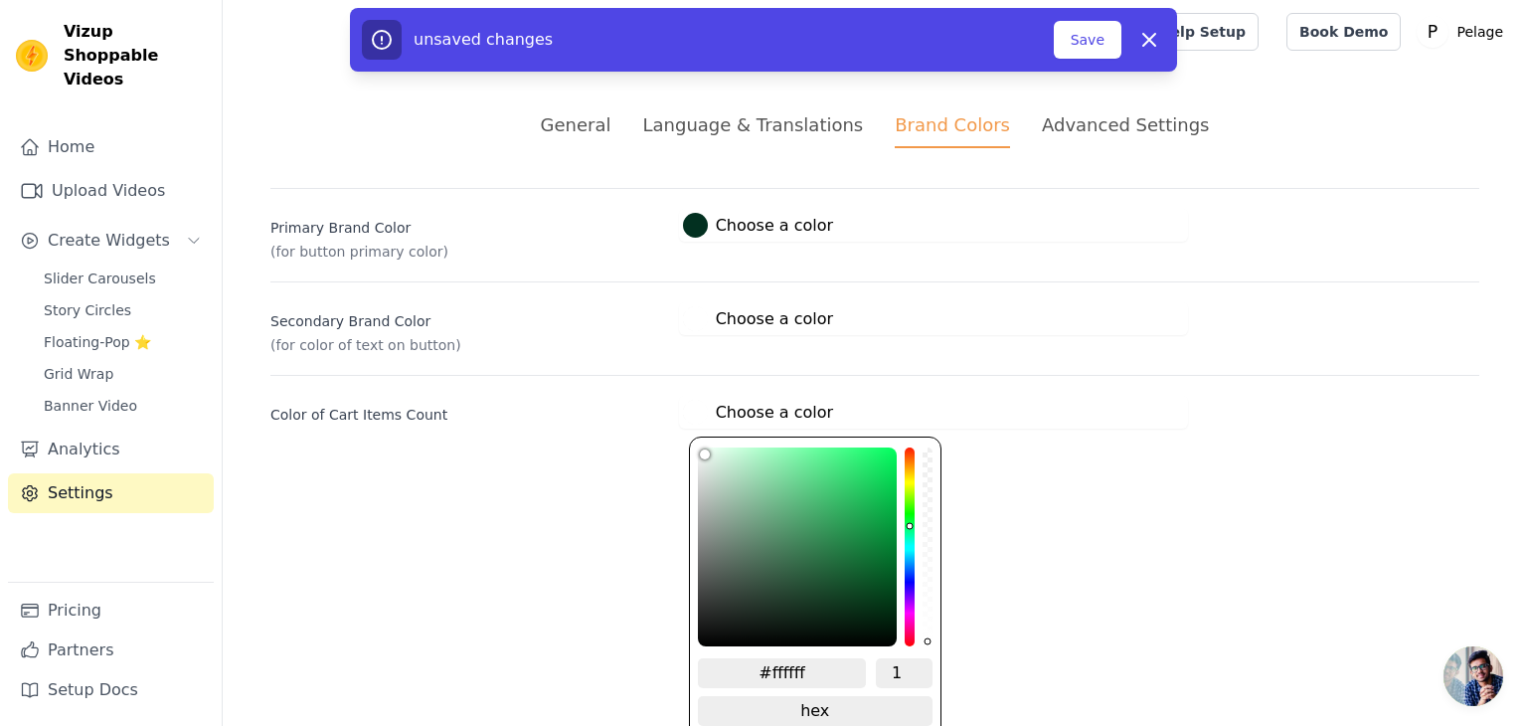
click at [600, 476] on html "Vizup Shoppable Videos Home Upload Videos Create Widgets Slider Carousels Story…" at bounding box center [763, 238] width 1527 height 476
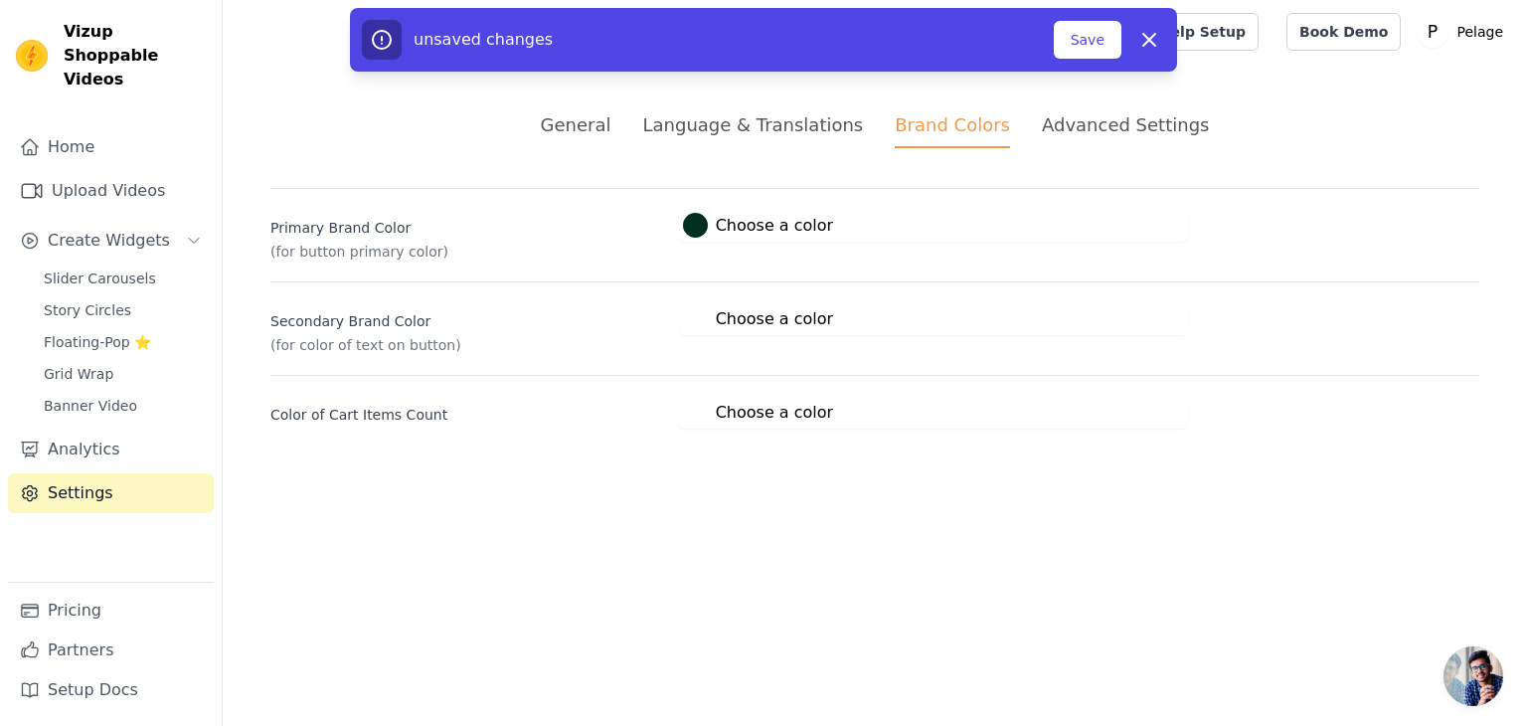
click at [1094, 8] on div "unsaved changes Save Dismiss" at bounding box center [763, 40] width 827 height 64
click at [1087, 27] on button "Save" at bounding box center [1088, 40] width 68 height 38
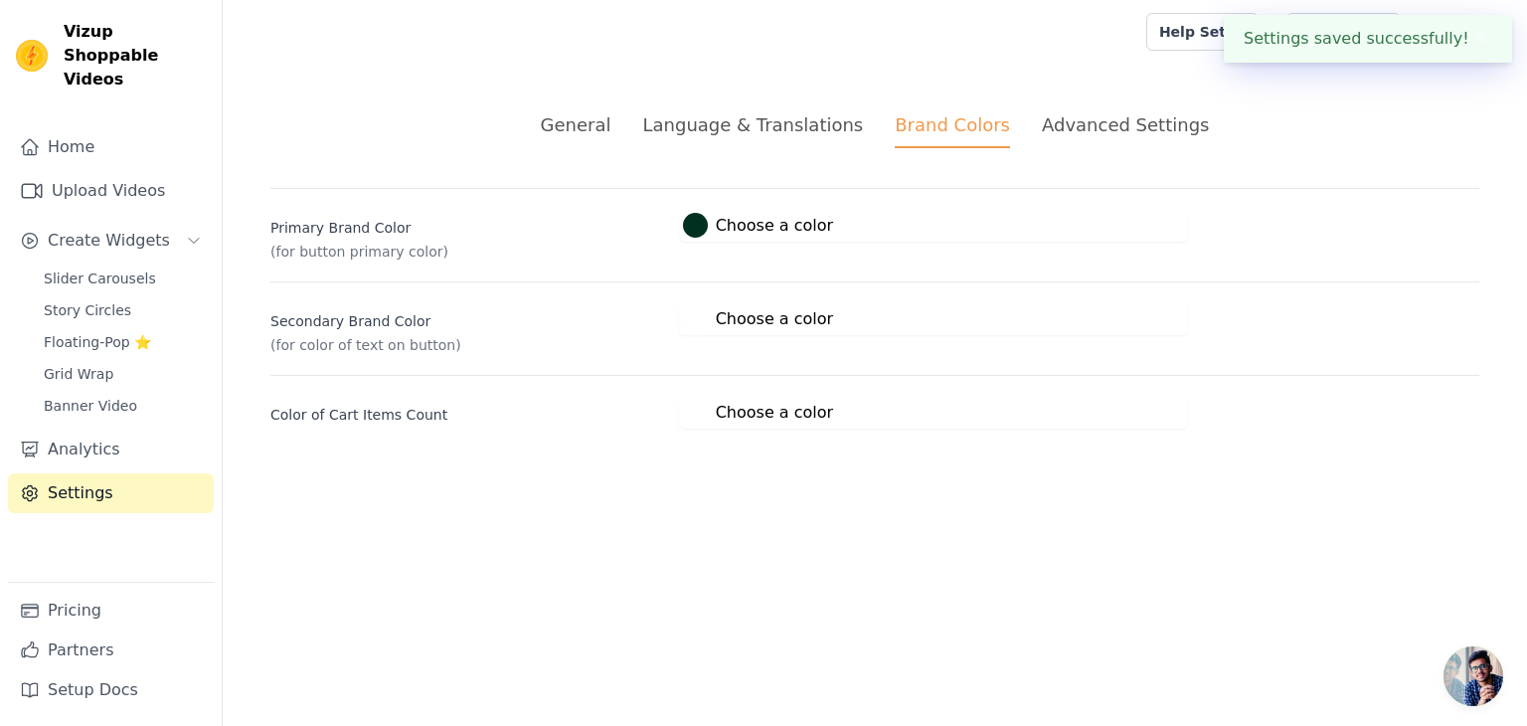
click at [1047, 128] on div "Advanced Settings" at bounding box center [1125, 124] width 167 height 27
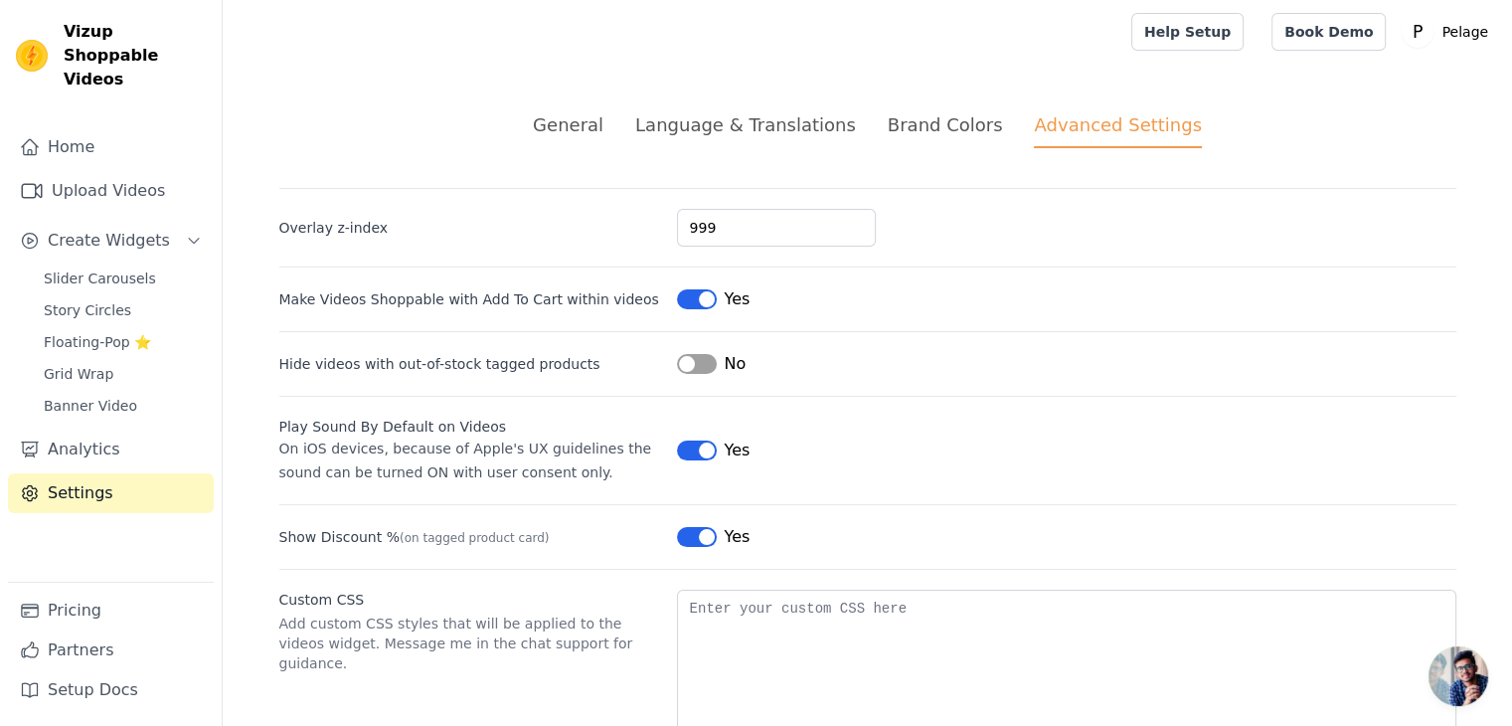
click at [834, 113] on div "Language & Translations" at bounding box center [745, 124] width 221 height 27
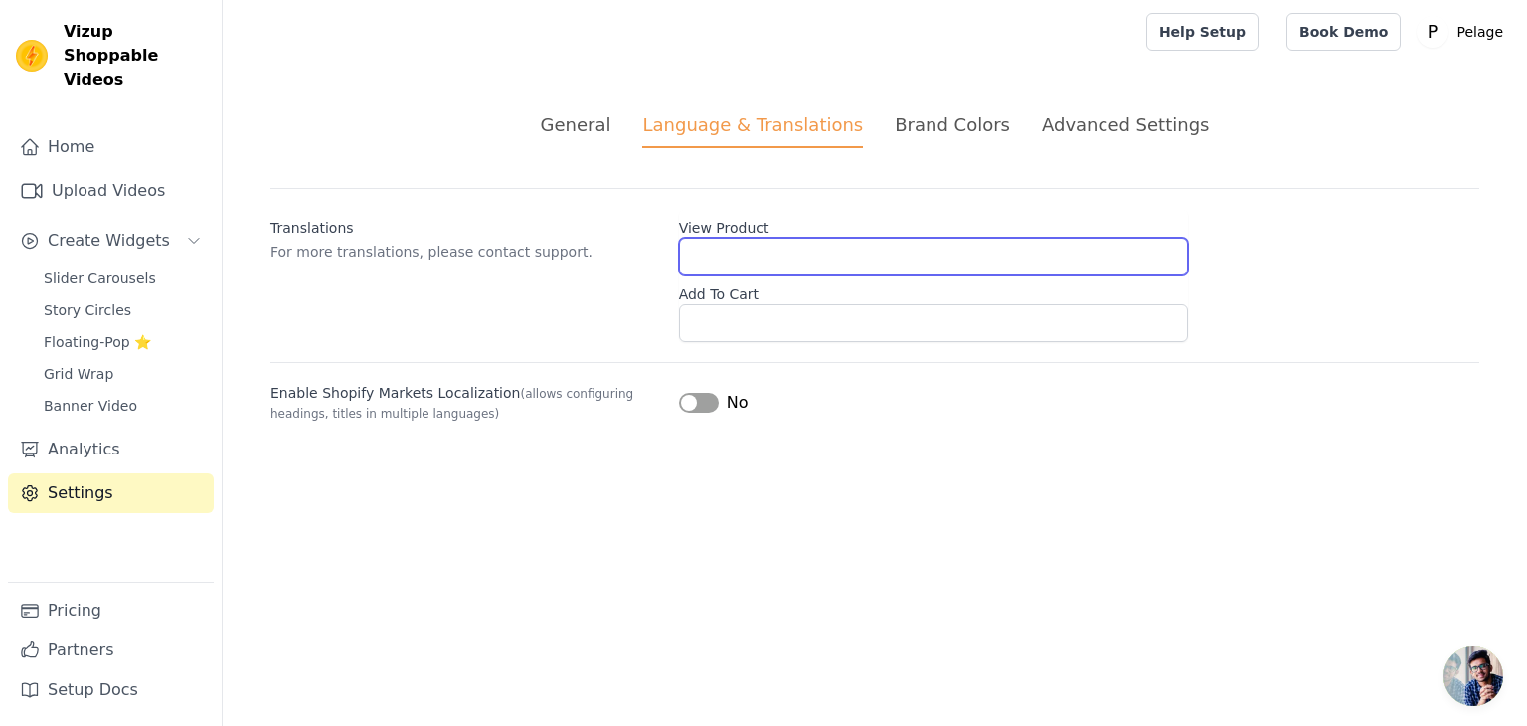
click at [775, 258] on input "View Product" at bounding box center [933, 257] width 509 height 38
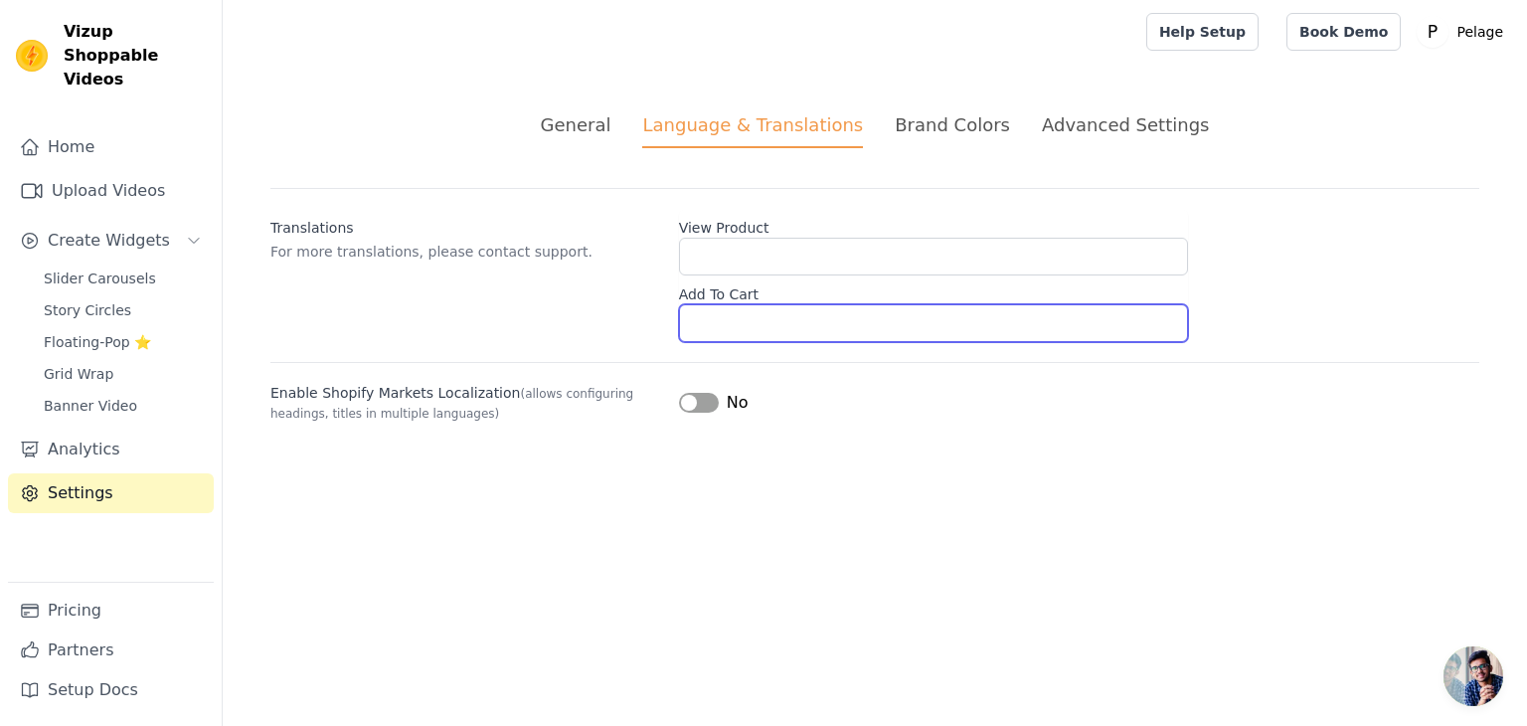
click at [748, 313] on input "Add To Cart" at bounding box center [933, 323] width 509 height 38
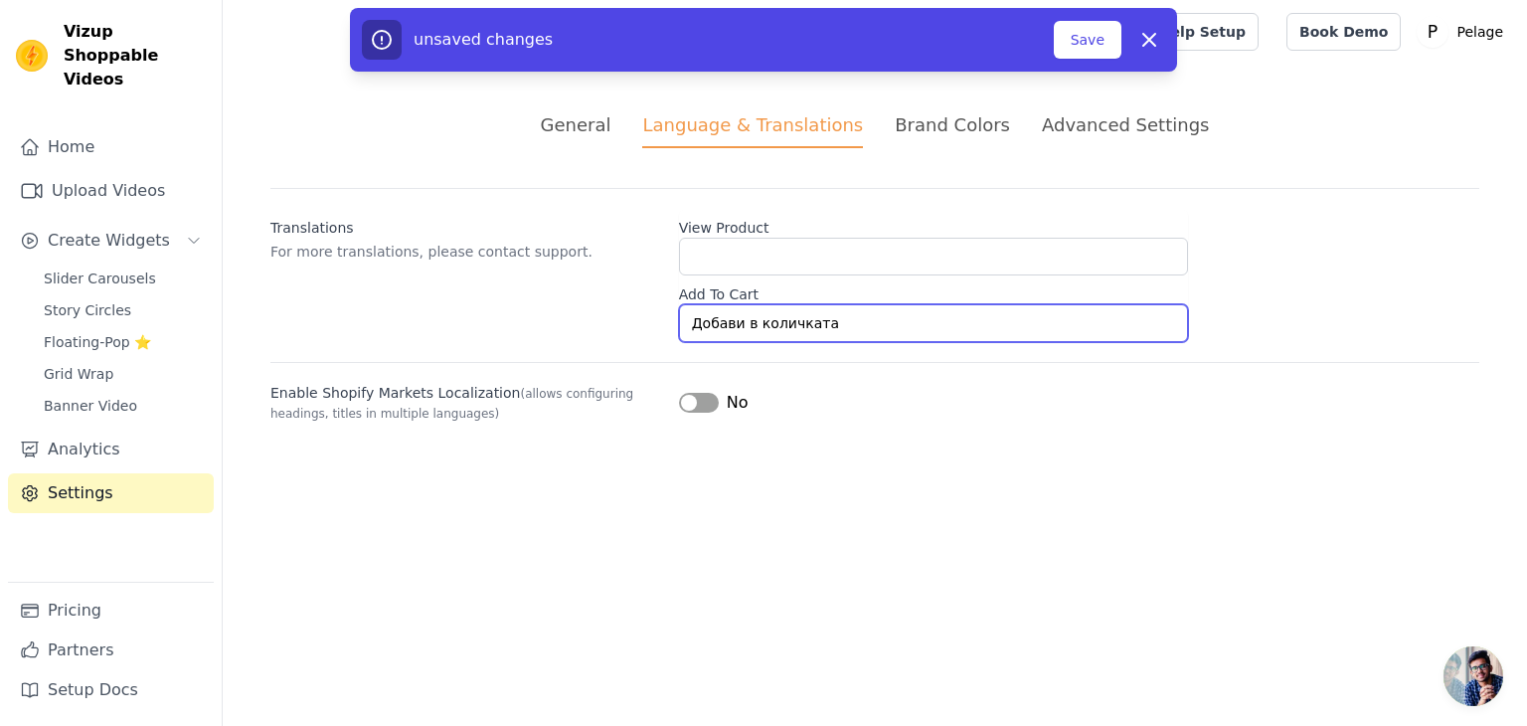
type input "Добави в количката"
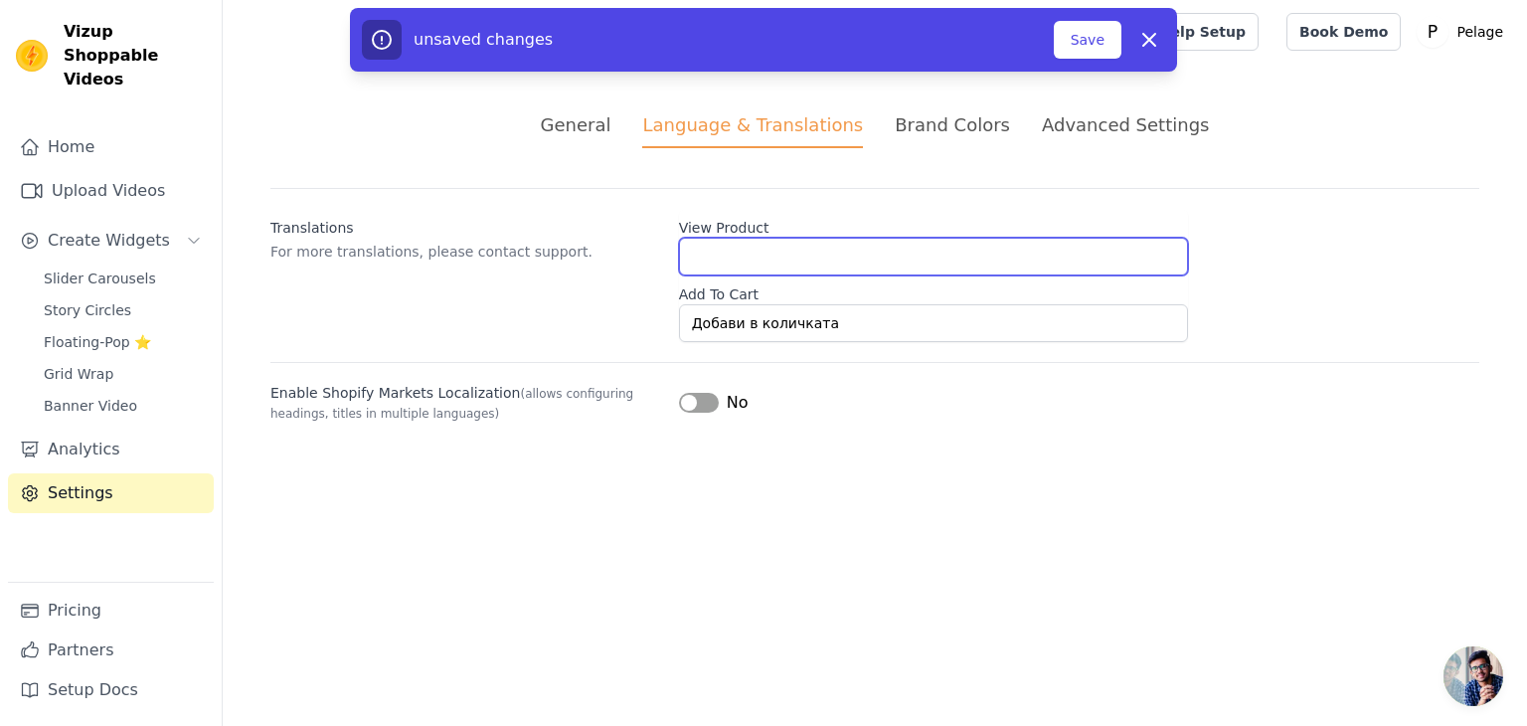
click at [781, 257] on input "View Product" at bounding box center [933, 257] width 509 height 38
type input "Виж продукта"
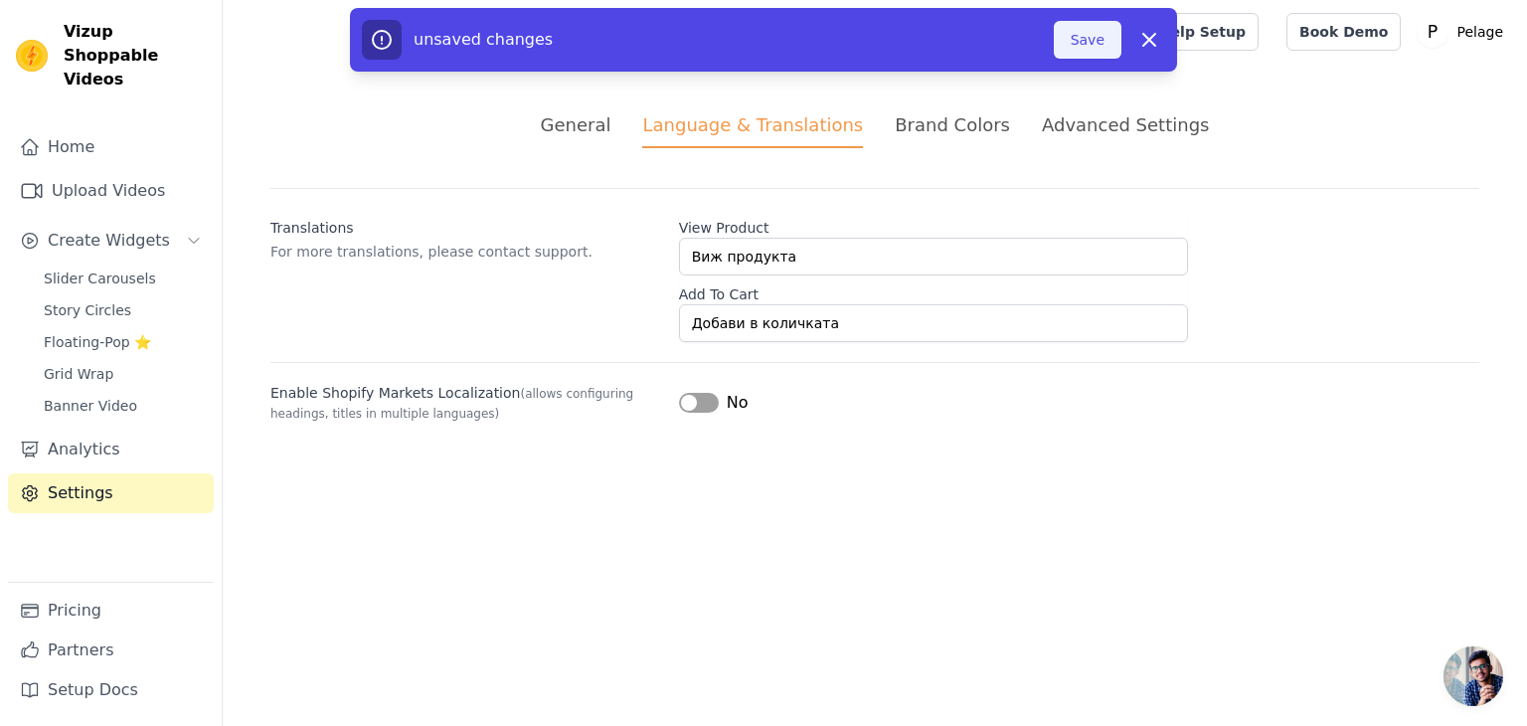
click at [1091, 44] on button "Save" at bounding box center [1088, 40] width 68 height 38
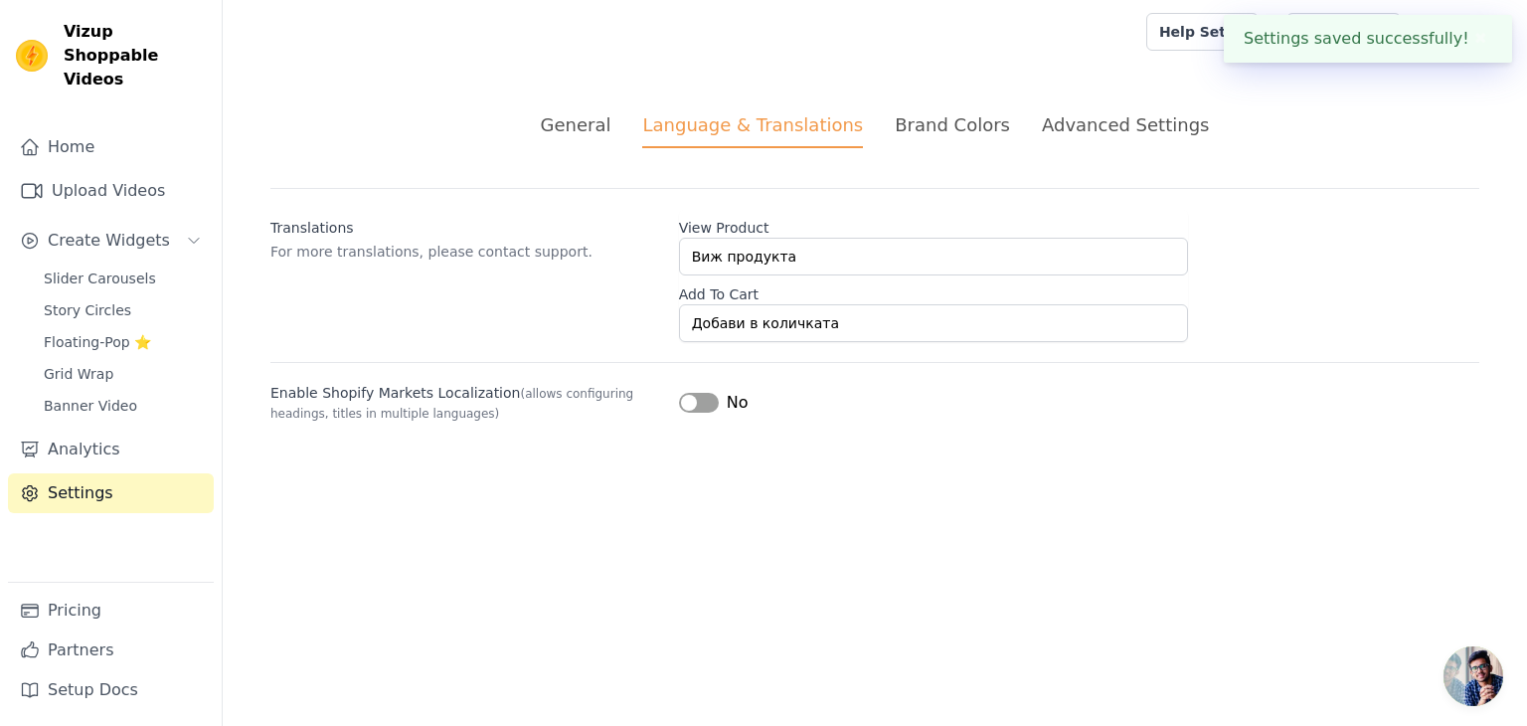
click at [608, 130] on div "General" at bounding box center [576, 124] width 71 height 27
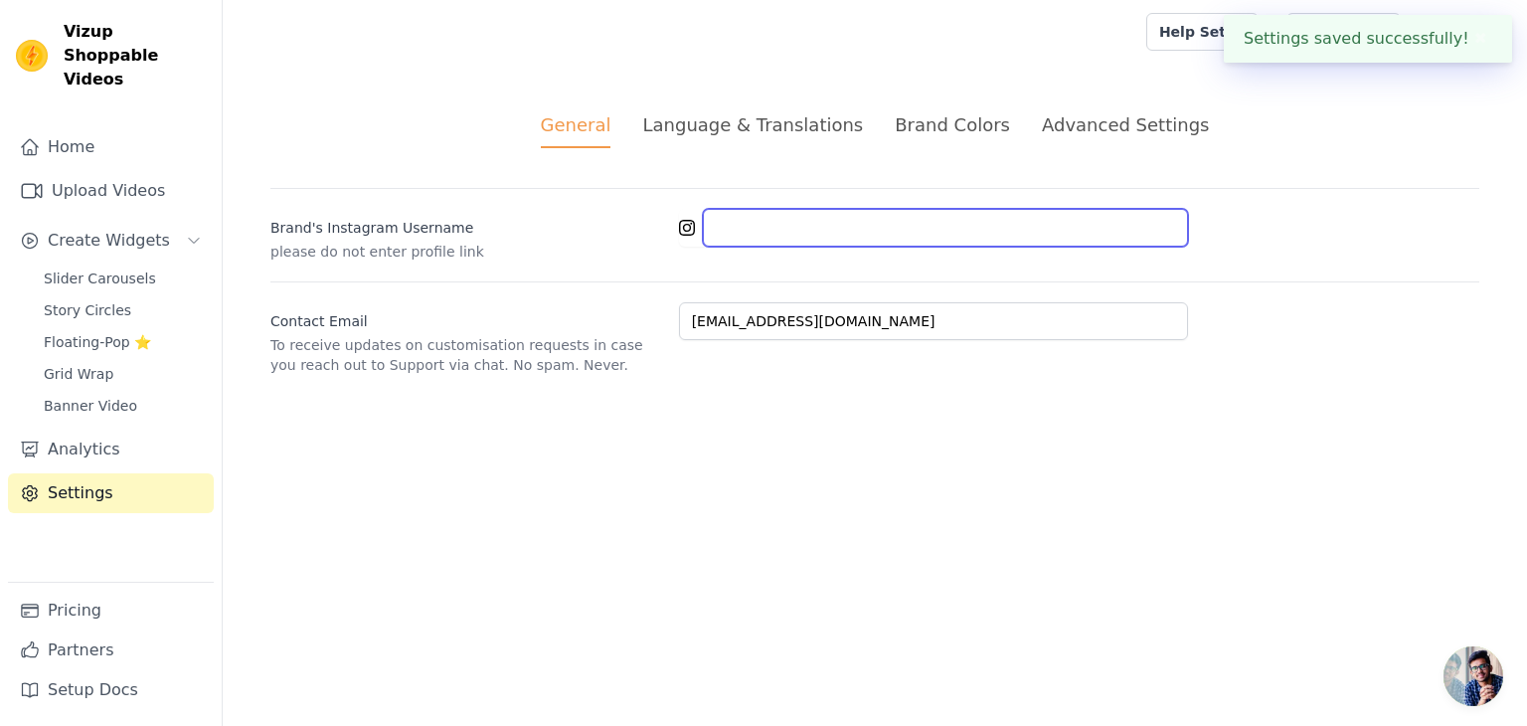
click at [763, 220] on input "Brand's Instagram Username" at bounding box center [945, 228] width 485 height 38
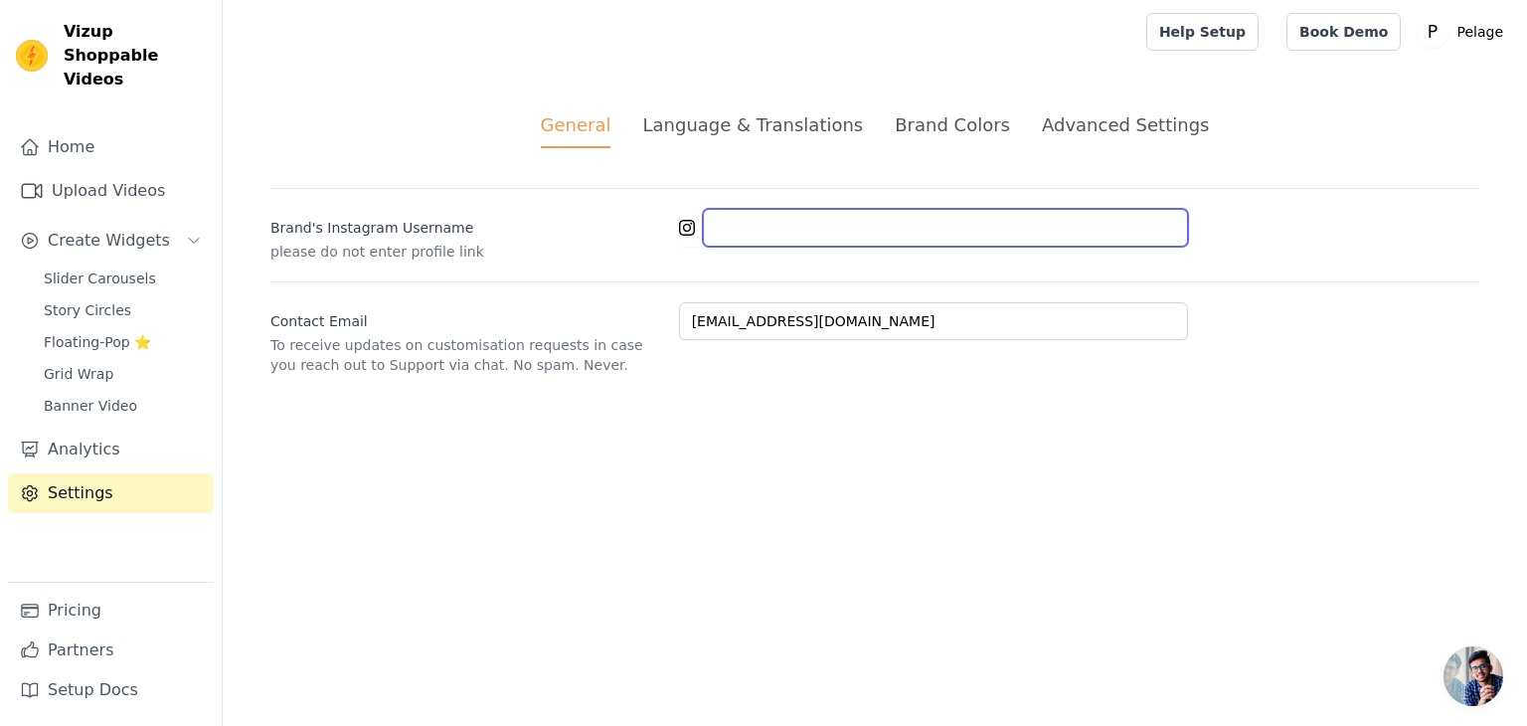
type input "P"
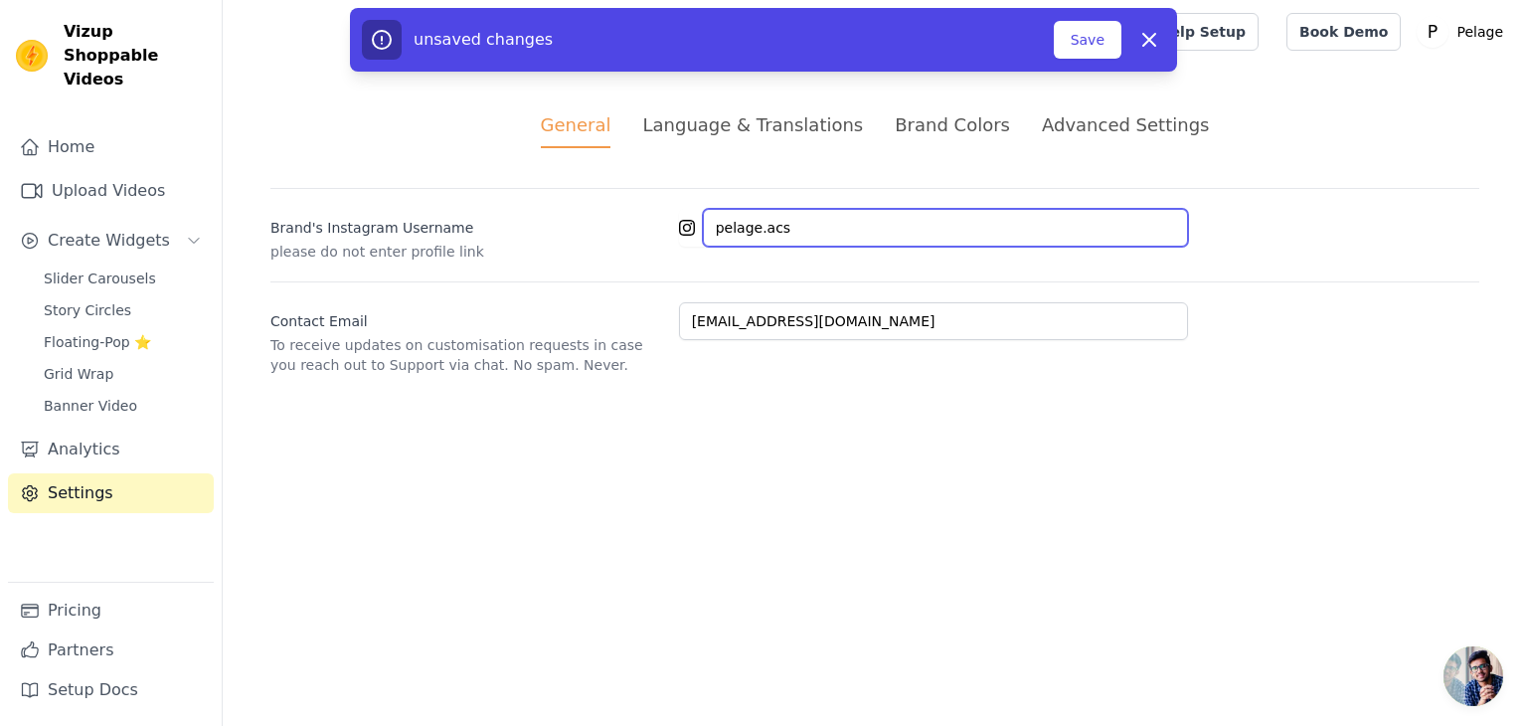
type input "pelage.acs"
click at [728, 423] on html "Vizup Shoppable Videos Home Upload Videos Create Widgets Slider Carousels Story…" at bounding box center [763, 211] width 1527 height 423
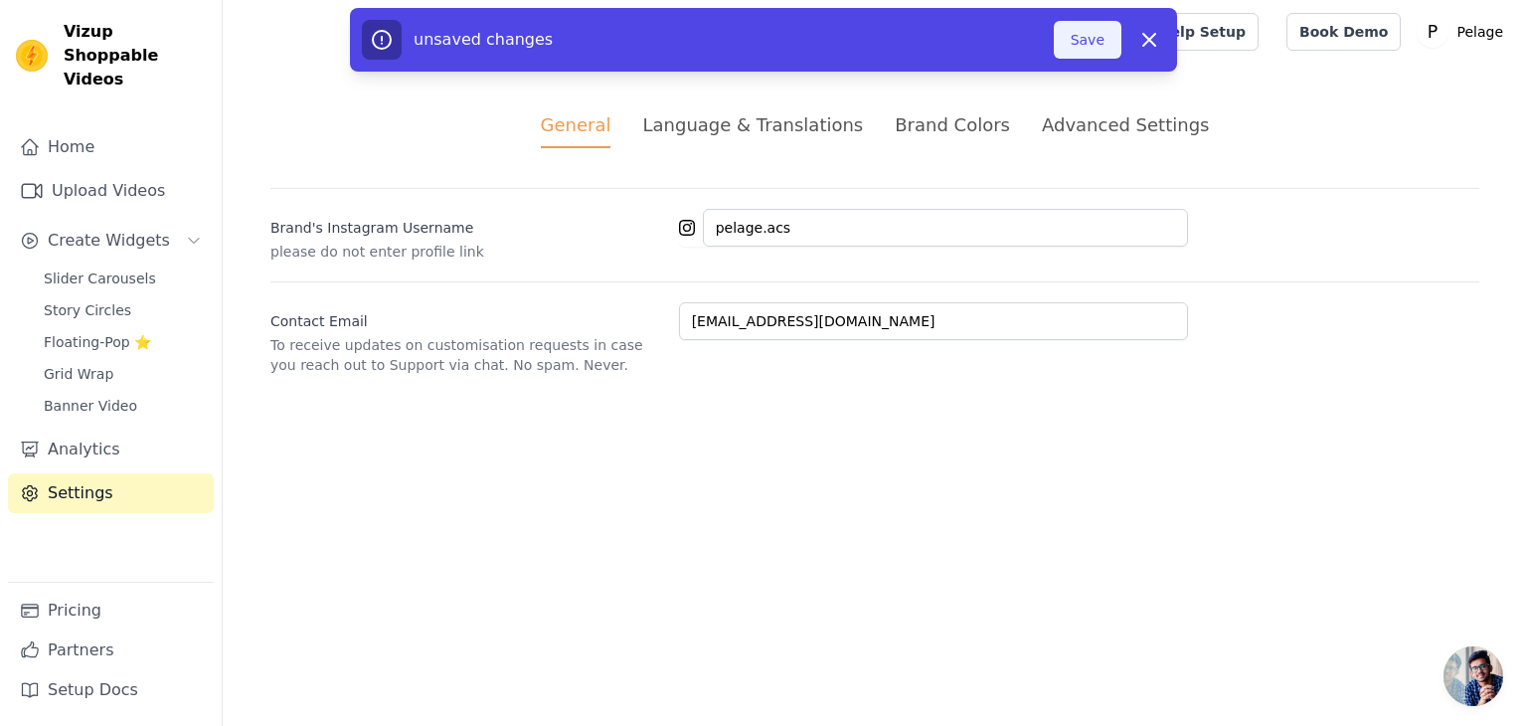
click at [1094, 39] on button "Save" at bounding box center [1088, 40] width 68 height 38
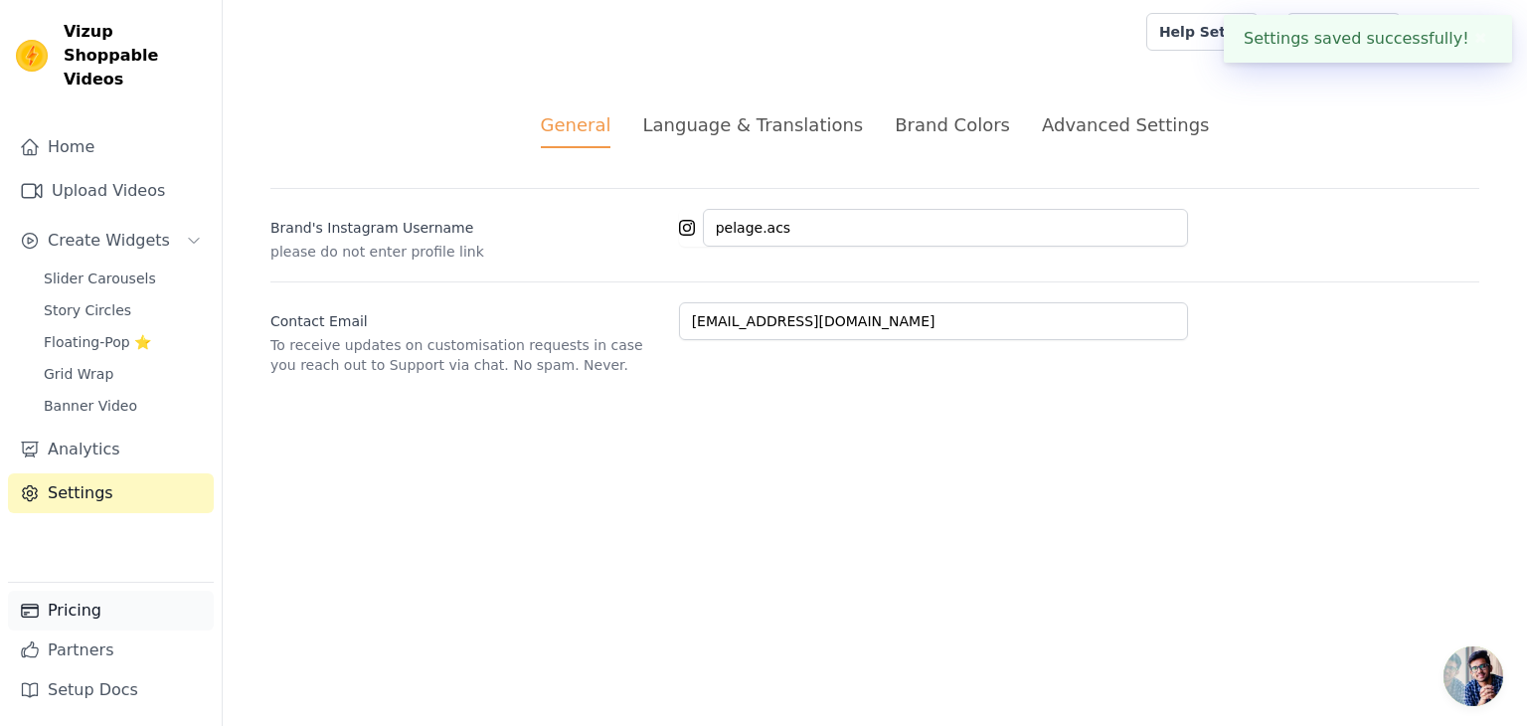
click at [119, 624] on link "Pricing" at bounding box center [111, 611] width 206 height 40
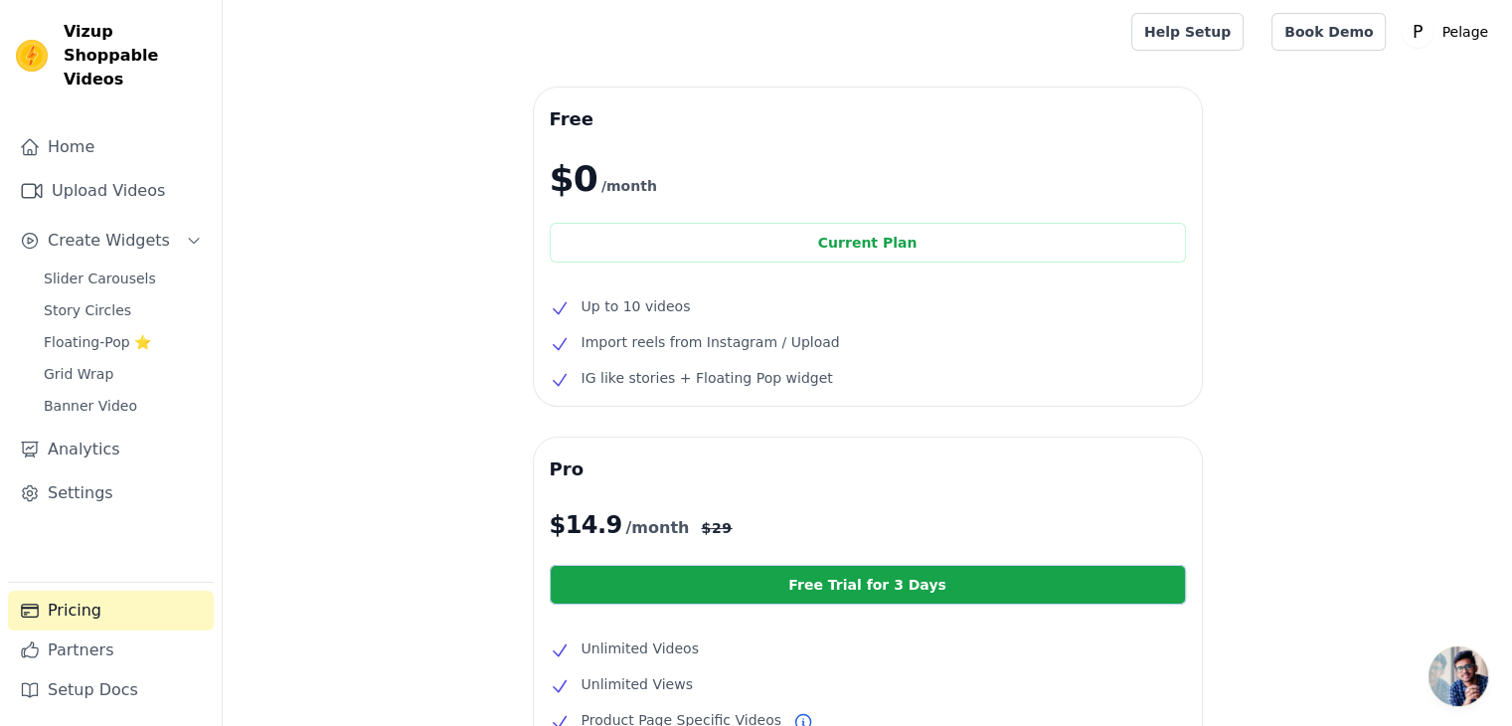
click at [119, 619] on link "Pricing" at bounding box center [111, 611] width 206 height 40
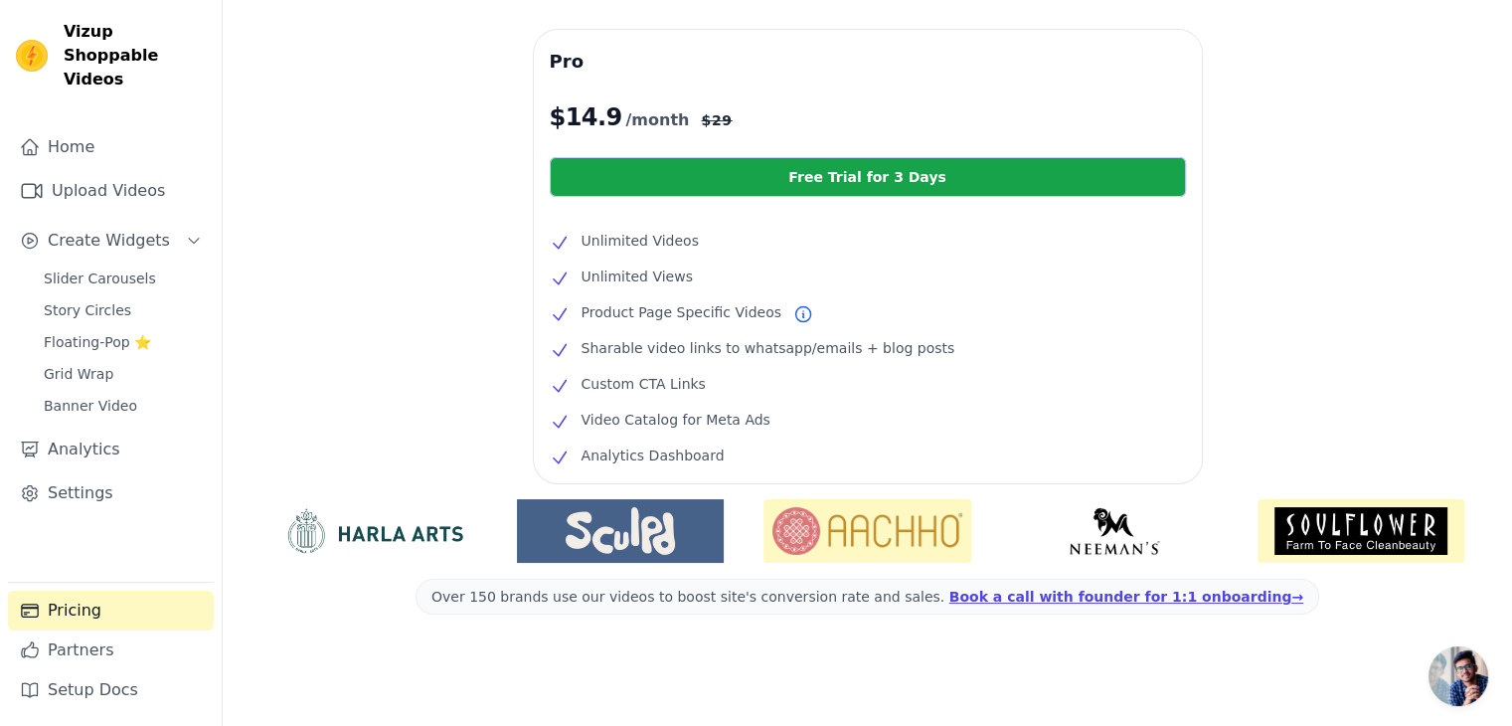
scroll to position [410, 0]
click at [84, 473] on link "Settings" at bounding box center [111, 493] width 206 height 40
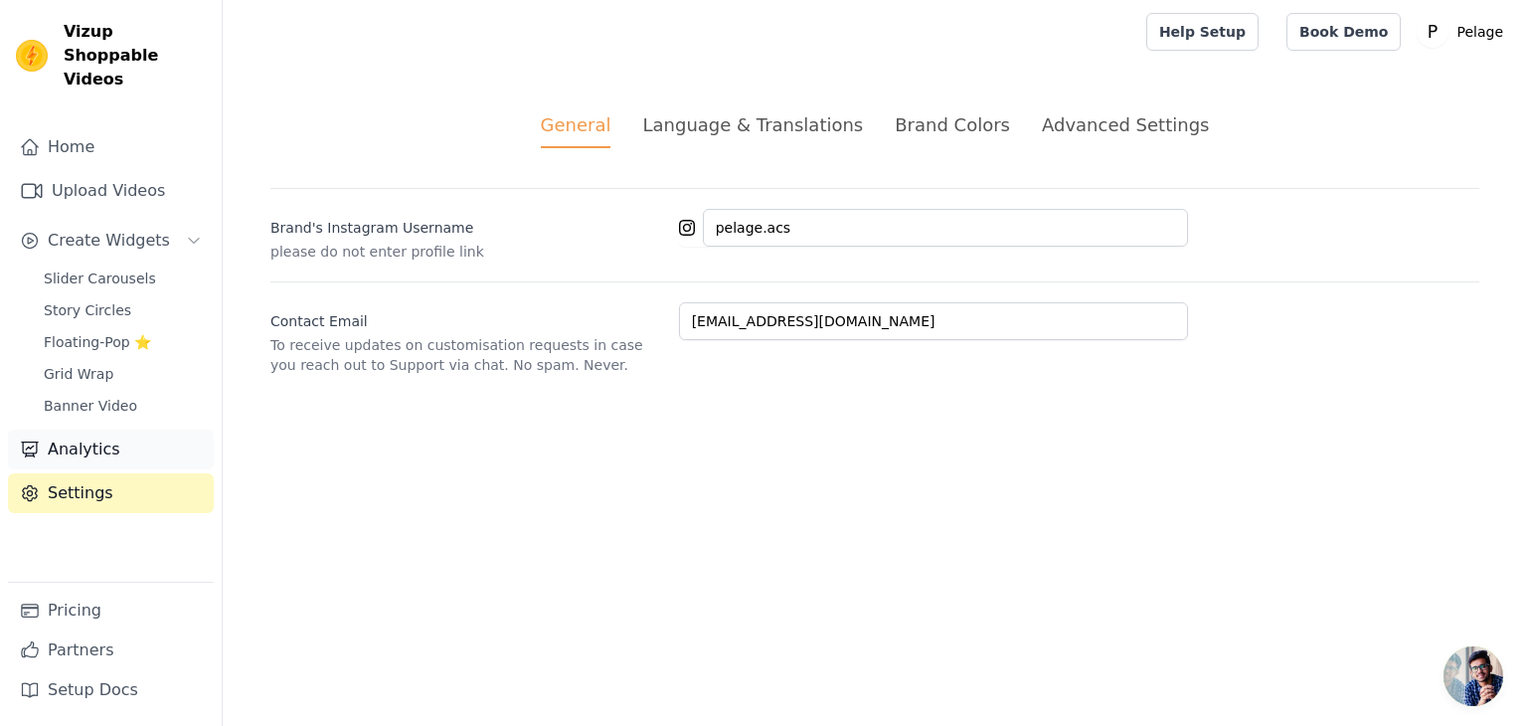
click at [119, 429] on link "Analytics" at bounding box center [111, 449] width 206 height 40
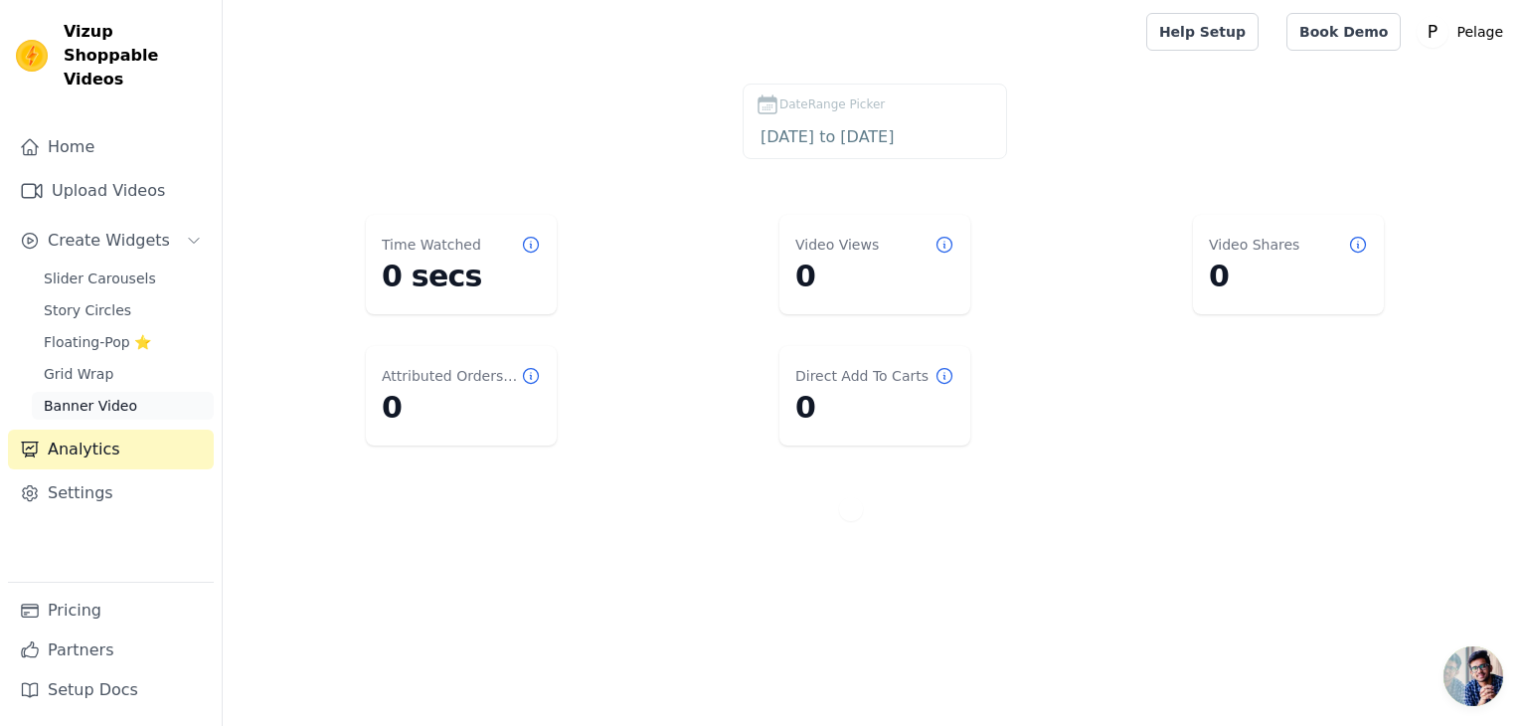
click at [122, 396] on span "Banner Video" at bounding box center [90, 406] width 93 height 20
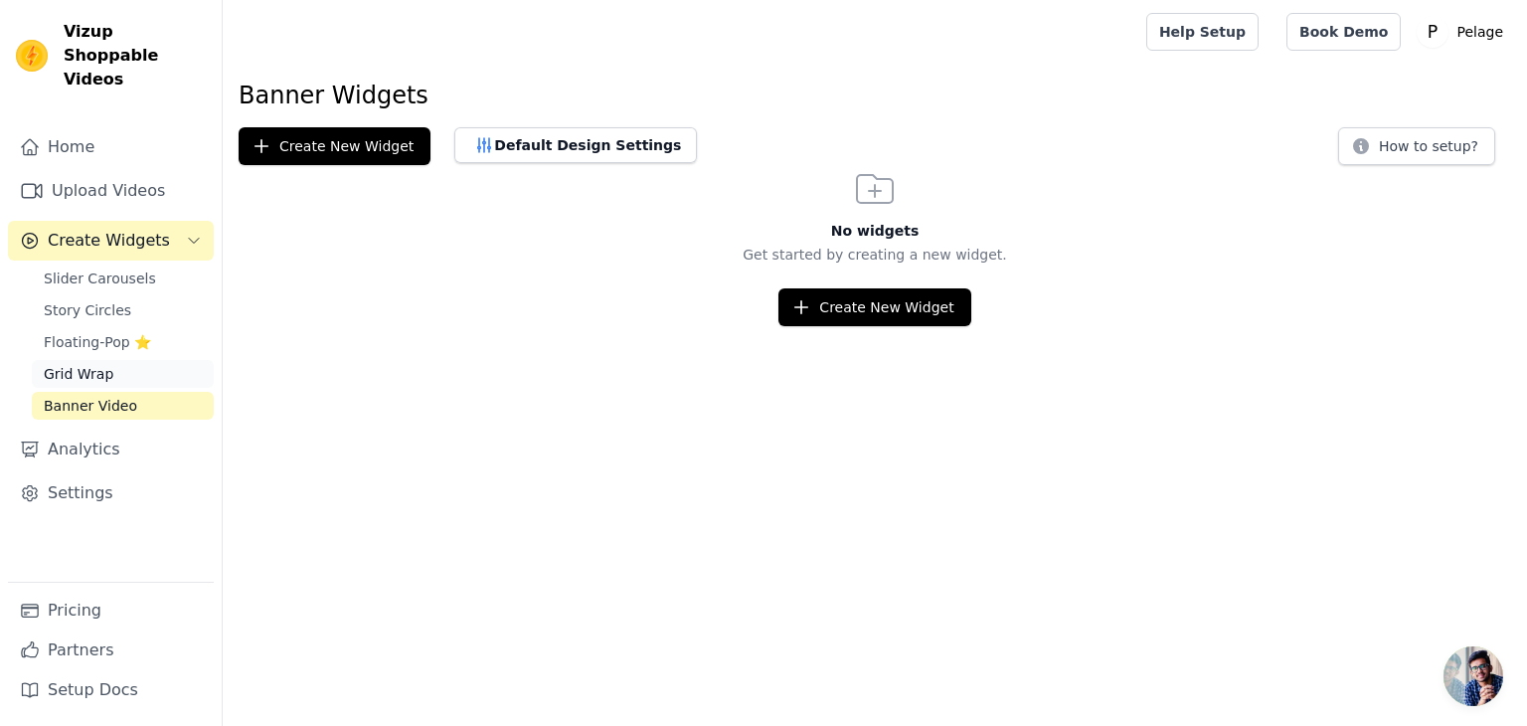
click at [106, 361] on link "Grid Wrap" at bounding box center [123, 374] width 182 height 28
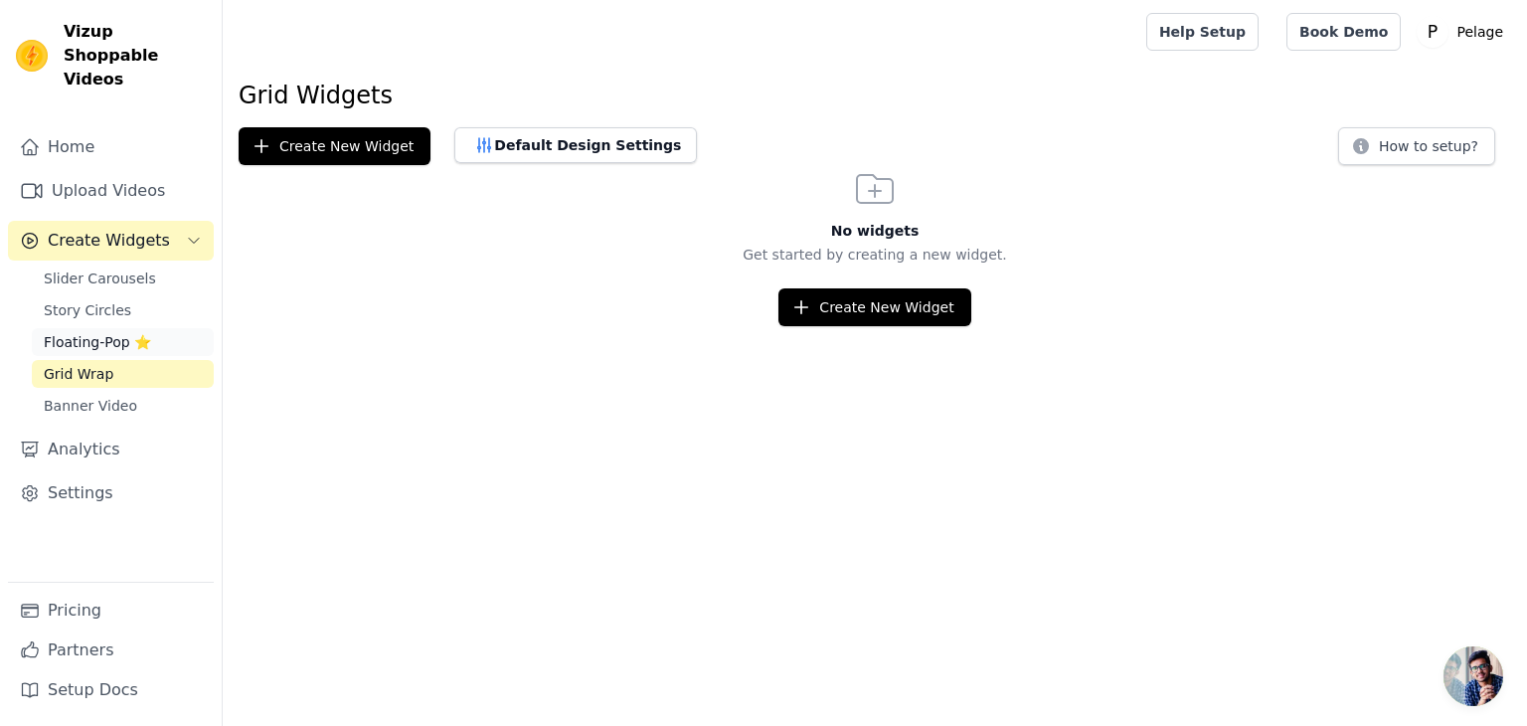
click at [84, 332] on span "Floating-Pop ⭐" at bounding box center [97, 342] width 107 height 20
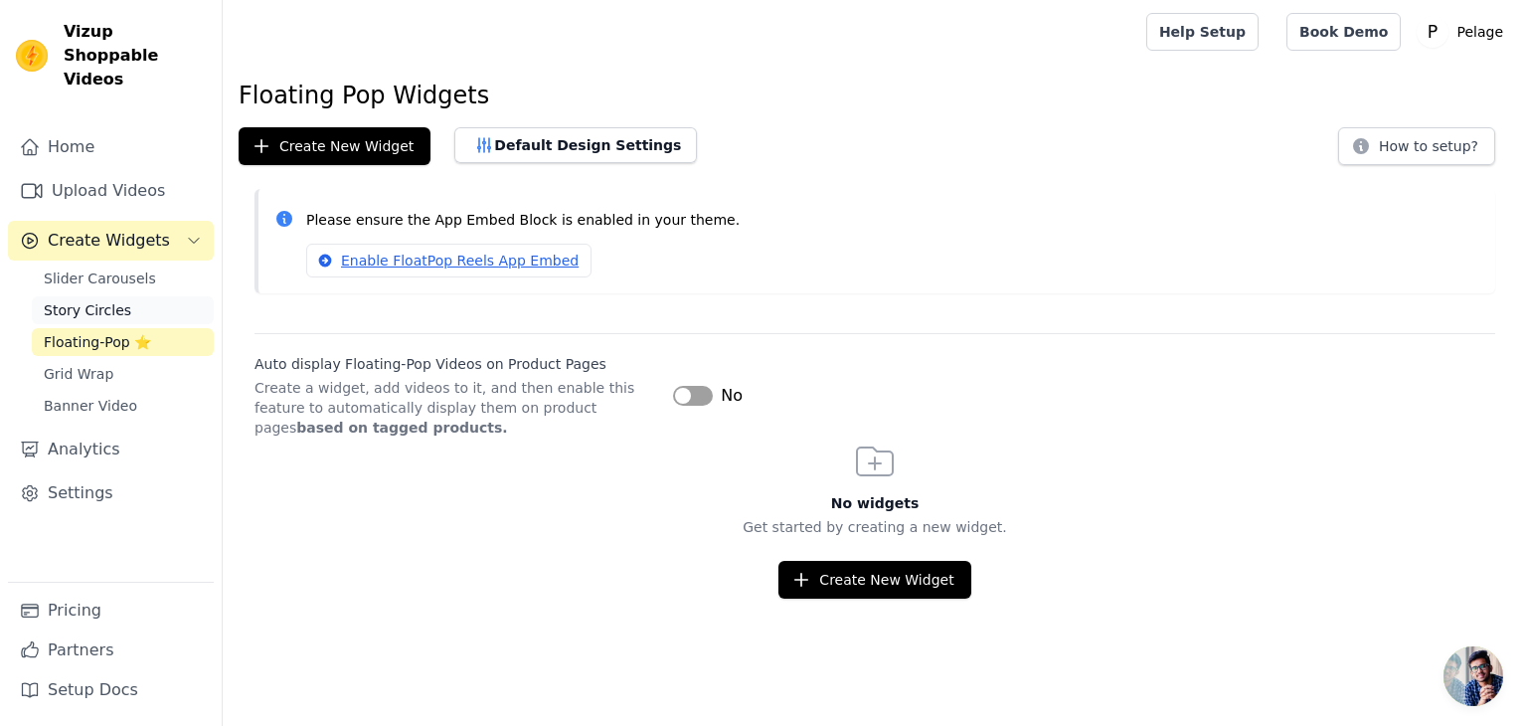
click at [84, 300] on span "Story Circles" at bounding box center [87, 310] width 87 height 20
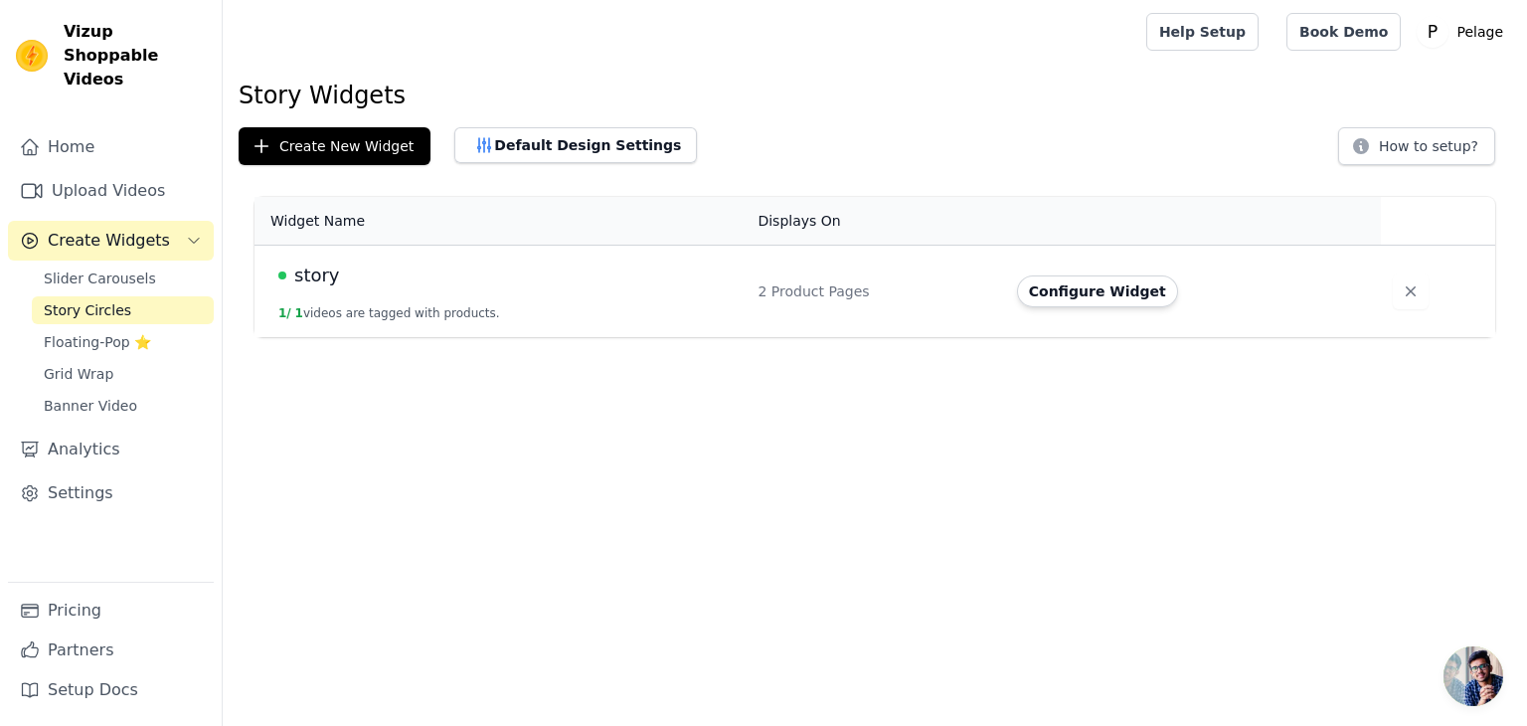
click at [346, 277] on div "story" at bounding box center [505, 275] width 455 height 28
click at [302, 279] on span "story" at bounding box center [317, 275] width 46 height 28
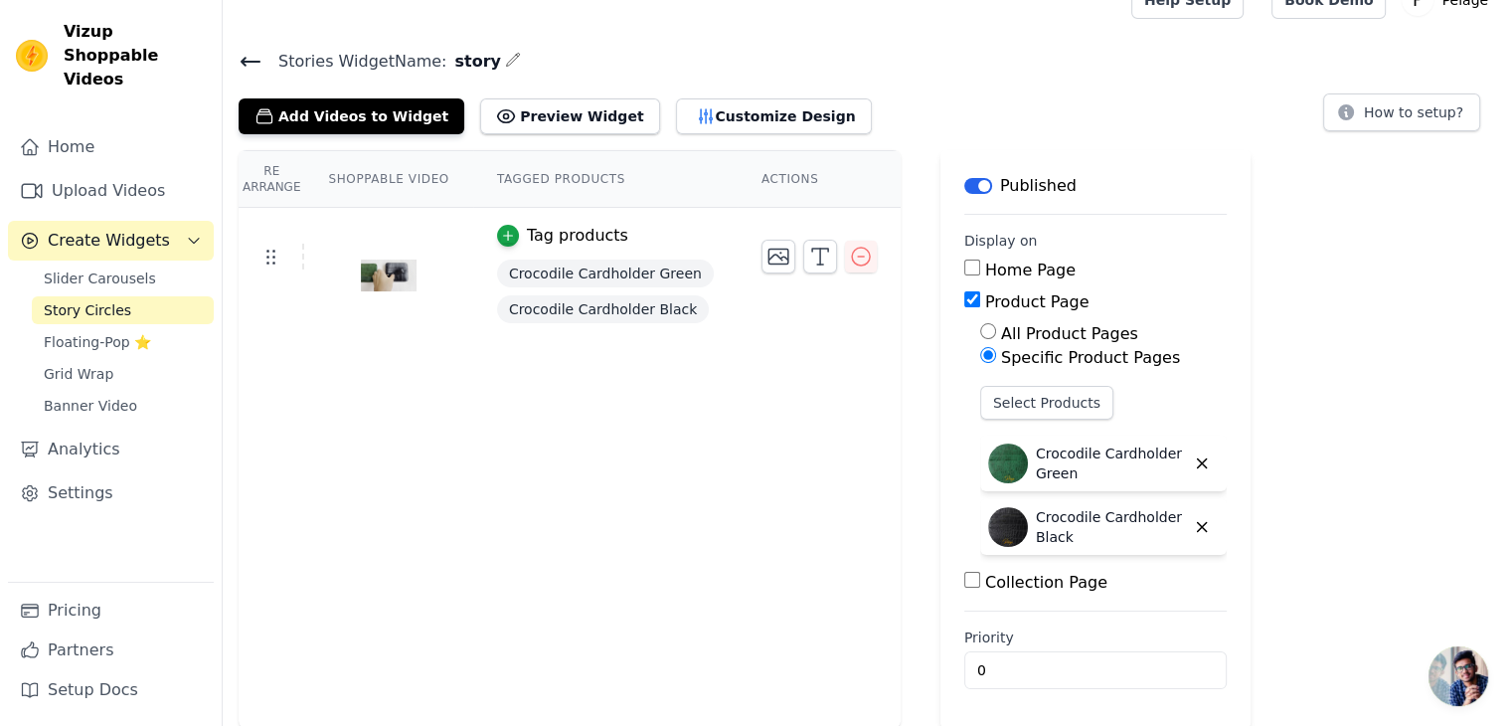
scroll to position [32, 0]
click at [116, 268] on span "Slider Carousels" at bounding box center [100, 278] width 112 height 20
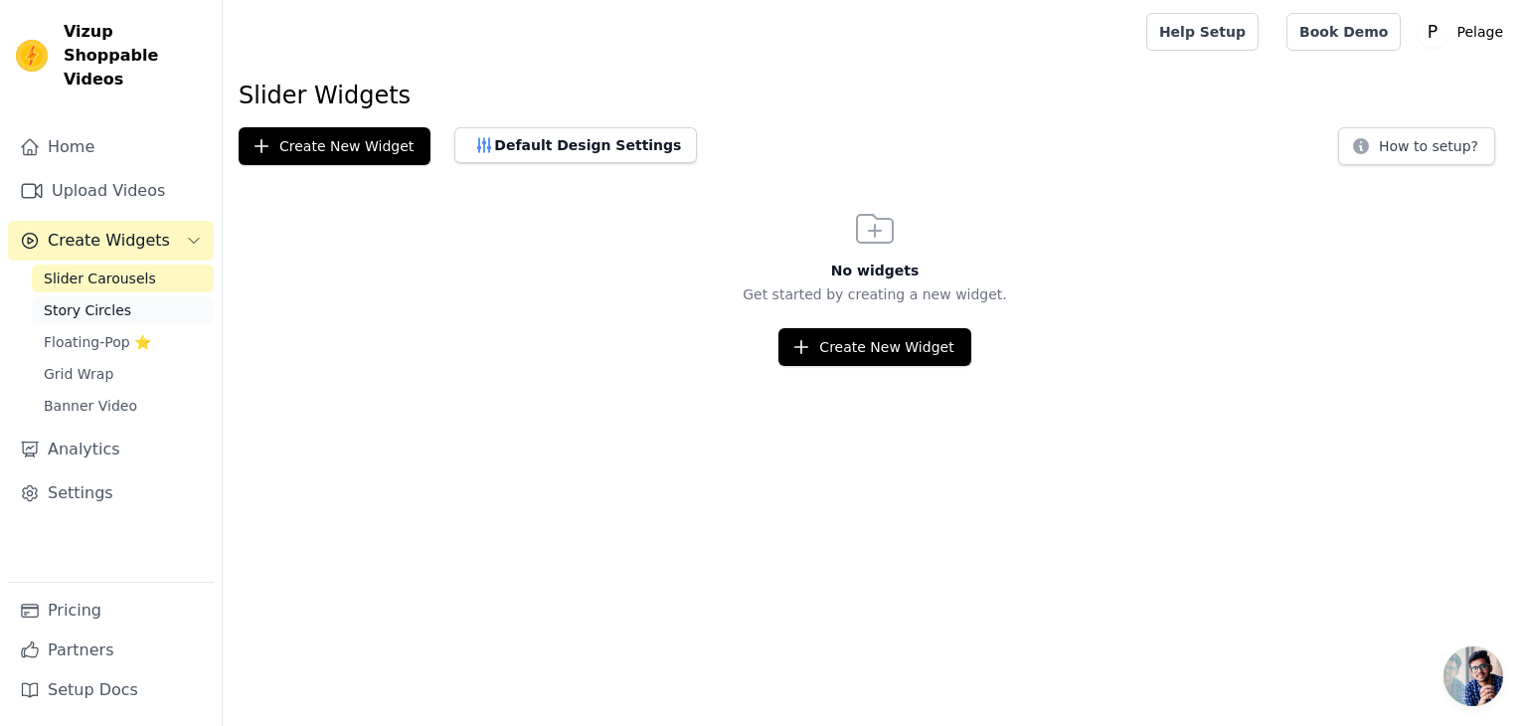
click at [105, 300] on span "Story Circles" at bounding box center [87, 310] width 87 height 20
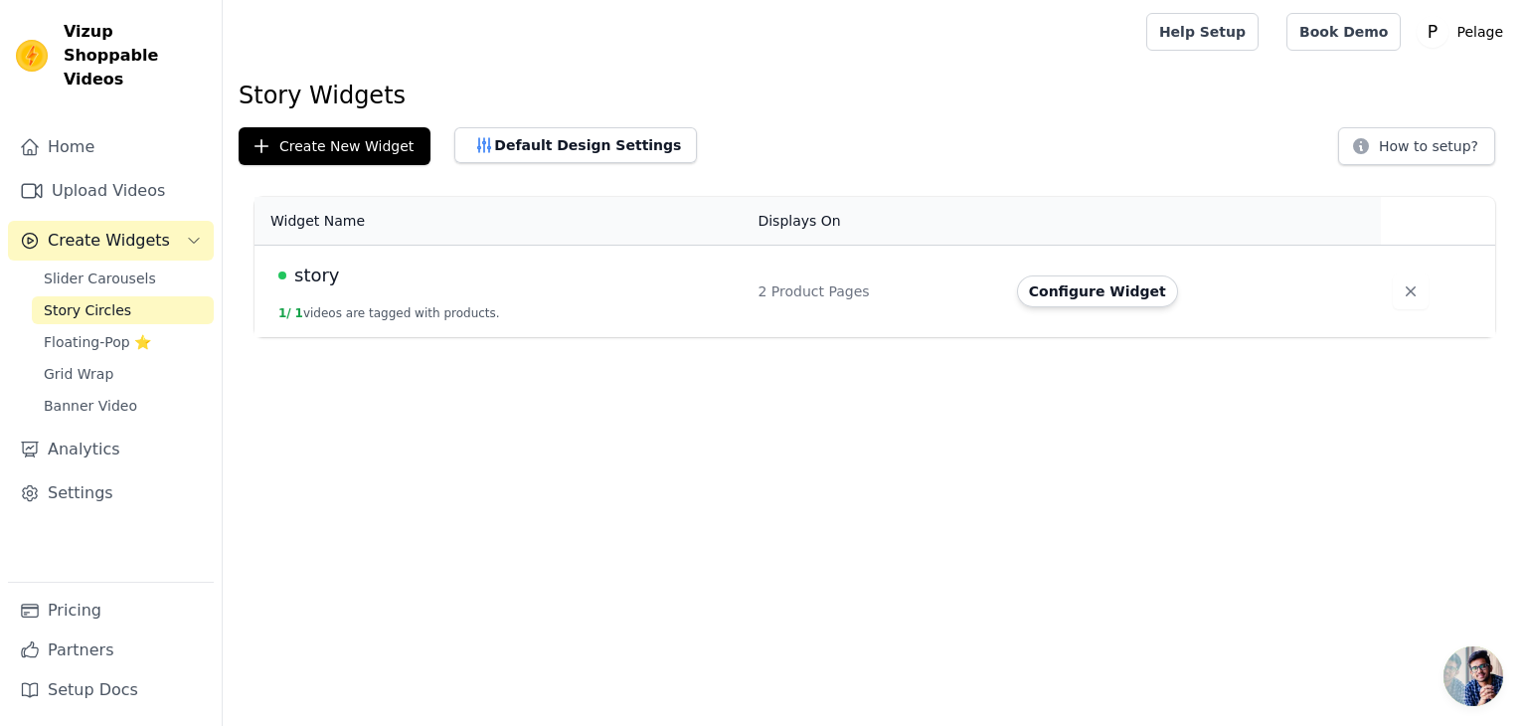
click at [306, 275] on span "story" at bounding box center [317, 275] width 46 height 28
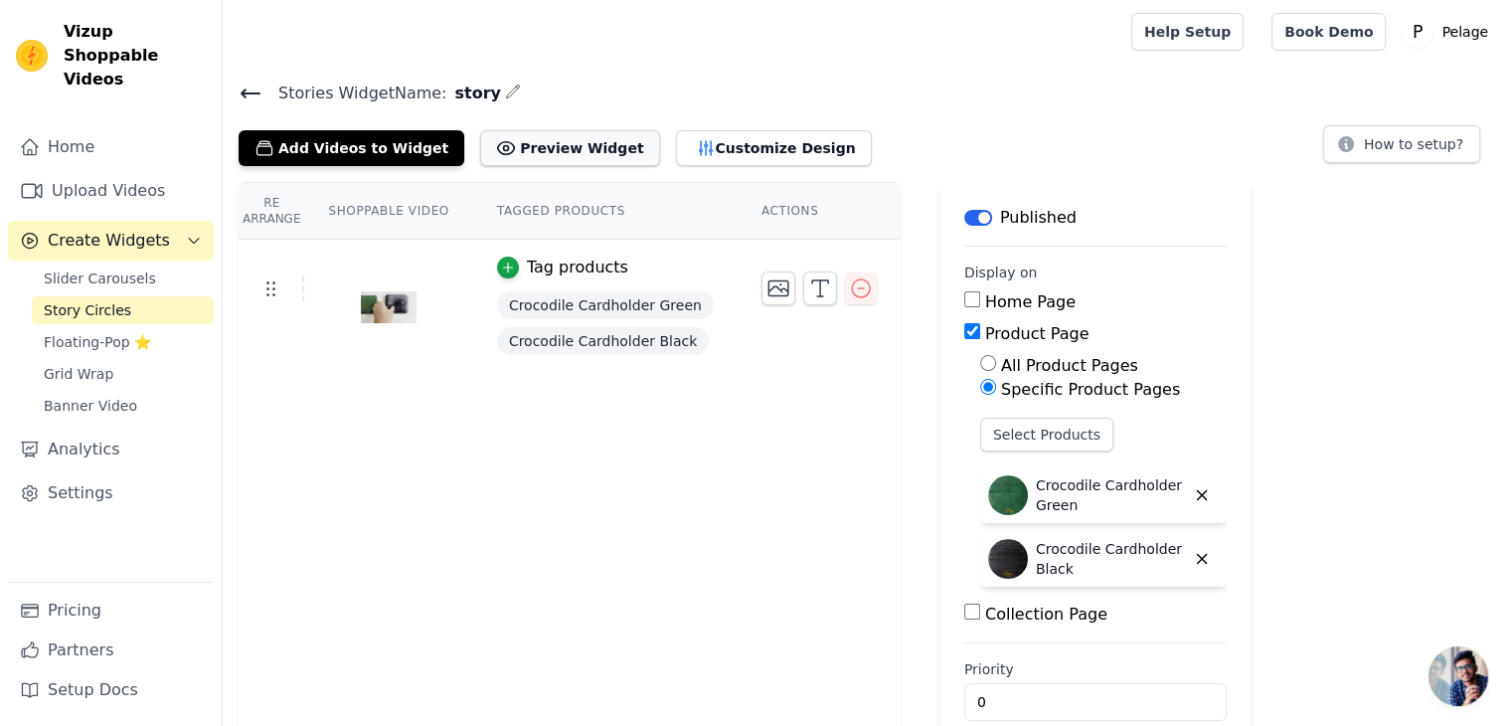
click at [532, 142] on button "Preview Widget" at bounding box center [569, 148] width 179 height 36
click at [730, 147] on button "Customize Design" at bounding box center [774, 148] width 196 height 36
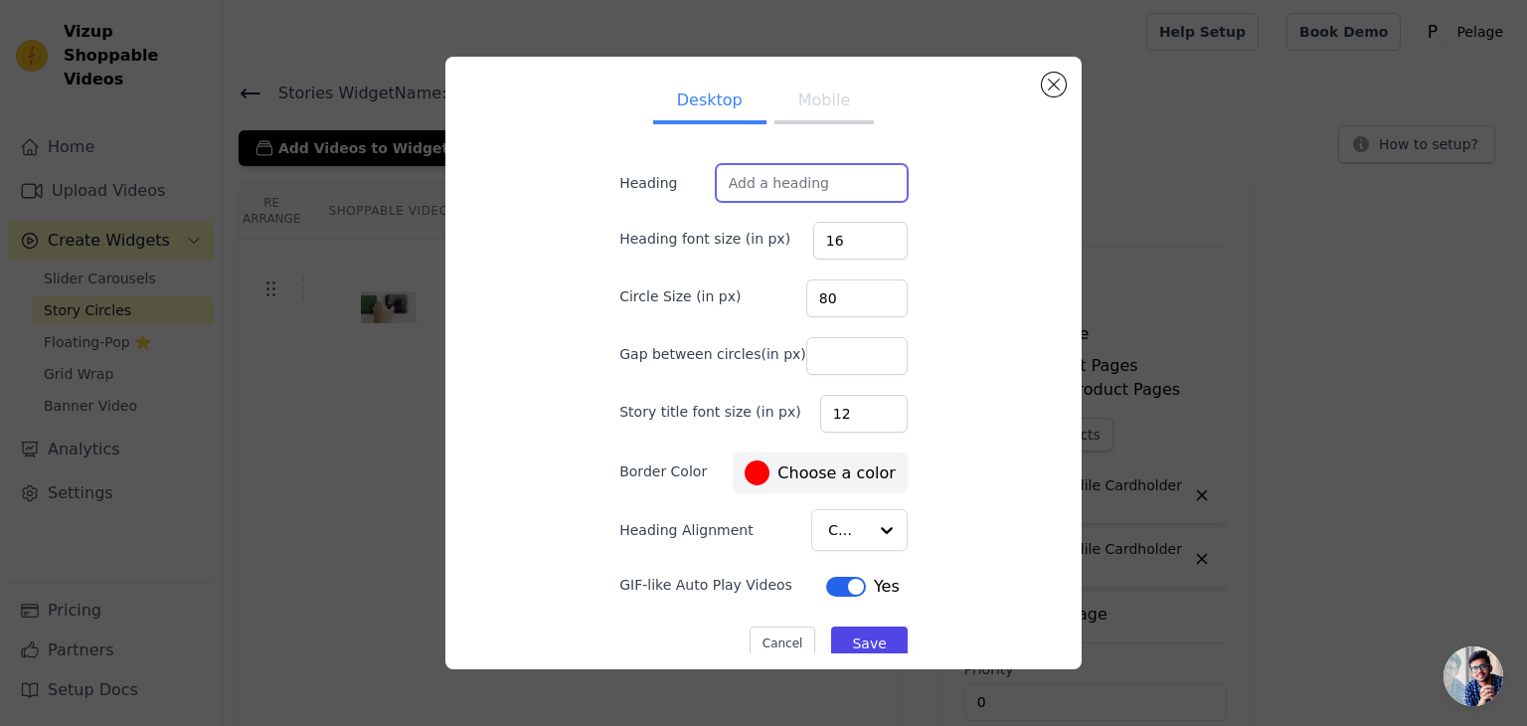
click at [775, 178] on input "Heading" at bounding box center [812, 183] width 192 height 38
click at [797, 104] on button "Mobile" at bounding box center [823, 103] width 99 height 44
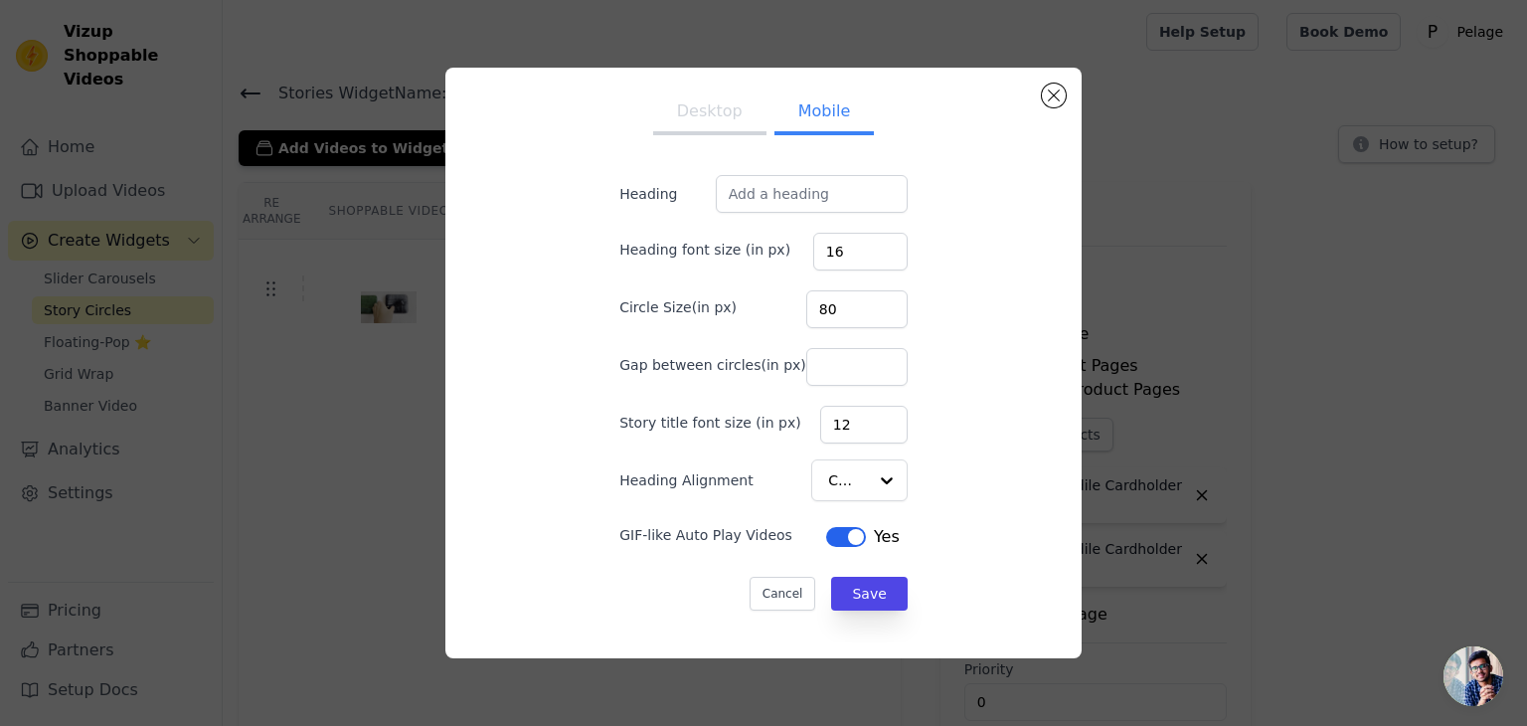
click at [712, 116] on button "Desktop" at bounding box center [709, 113] width 113 height 44
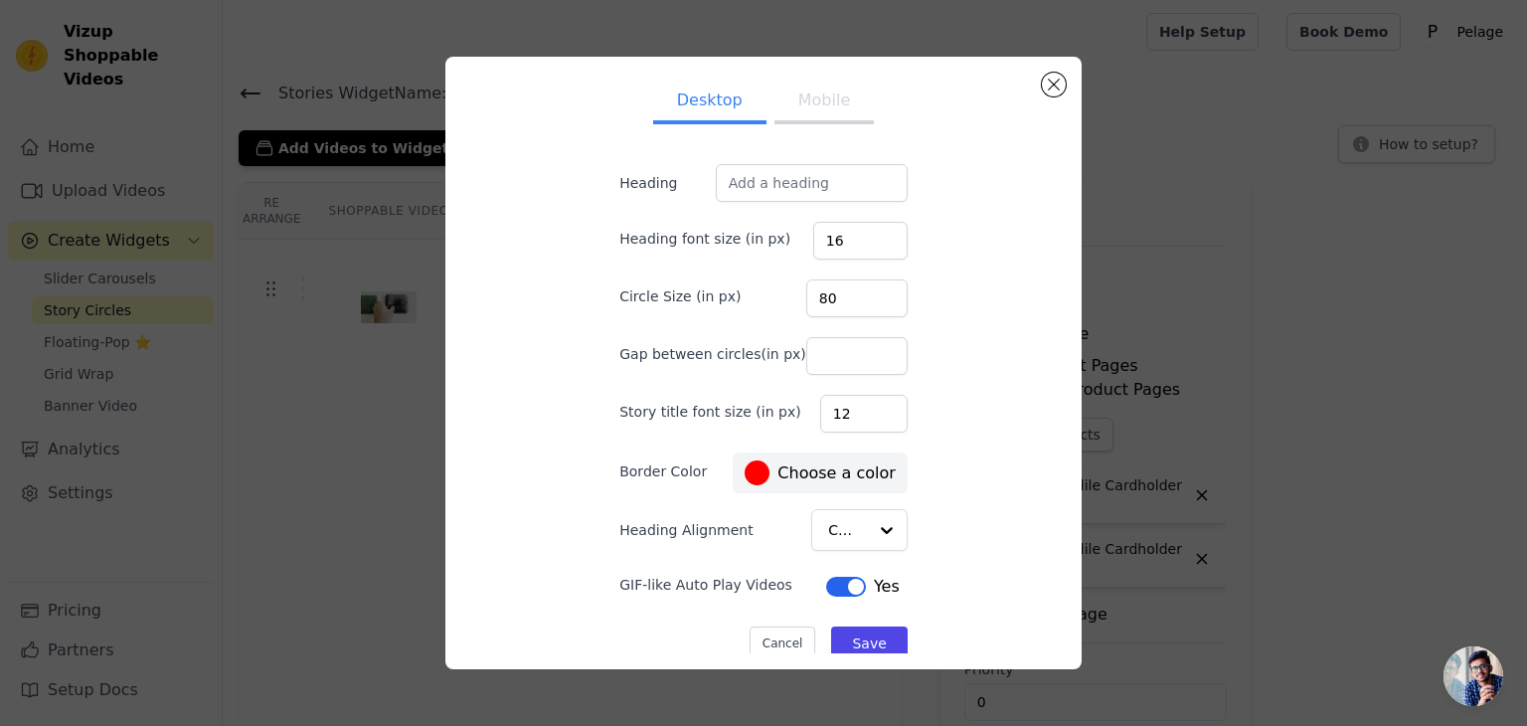
scroll to position [20, 0]
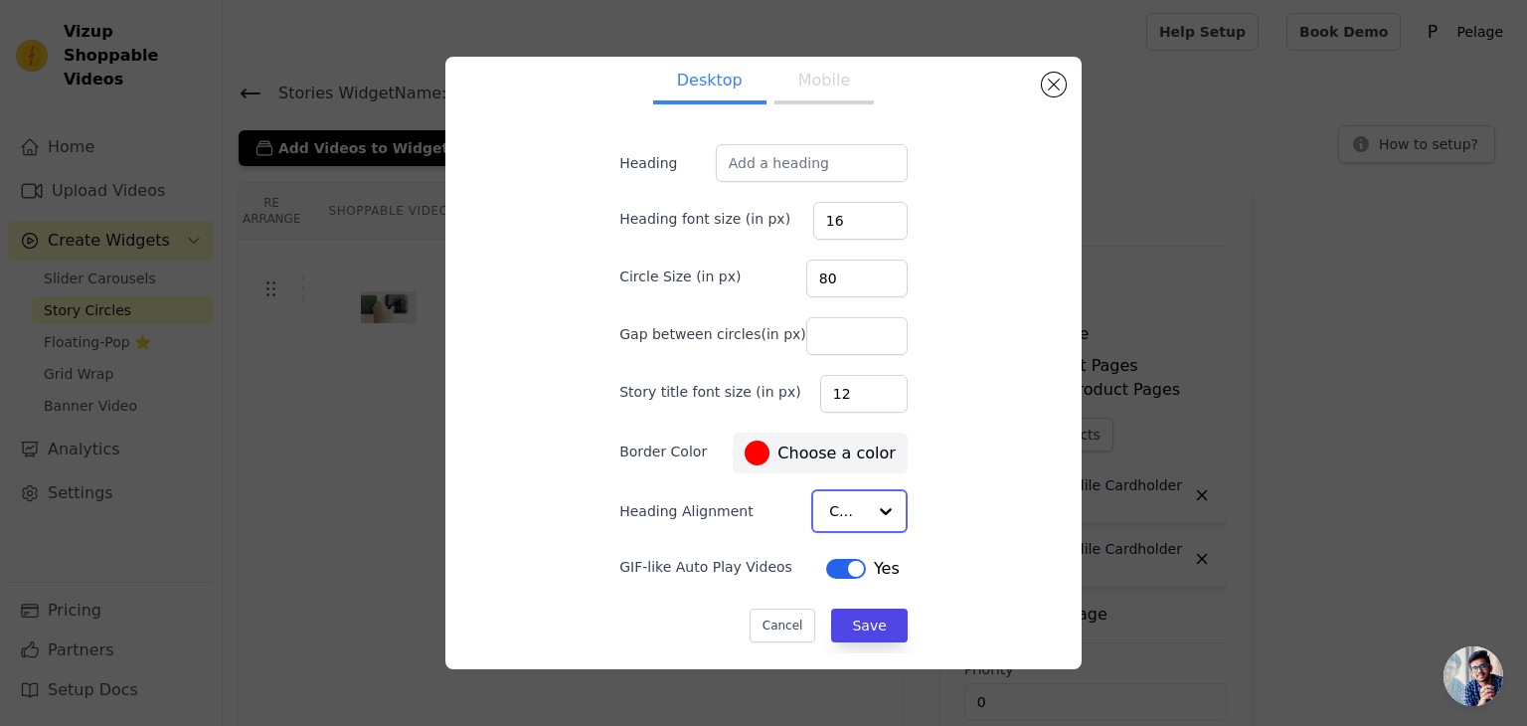
click at [831, 512] on input "Heading Alignment" at bounding box center [847, 511] width 37 height 40
click at [839, 508] on input "Heading Alignment" at bounding box center [847, 511] width 37 height 40
click at [748, 441] on div at bounding box center [757, 452] width 25 height 25
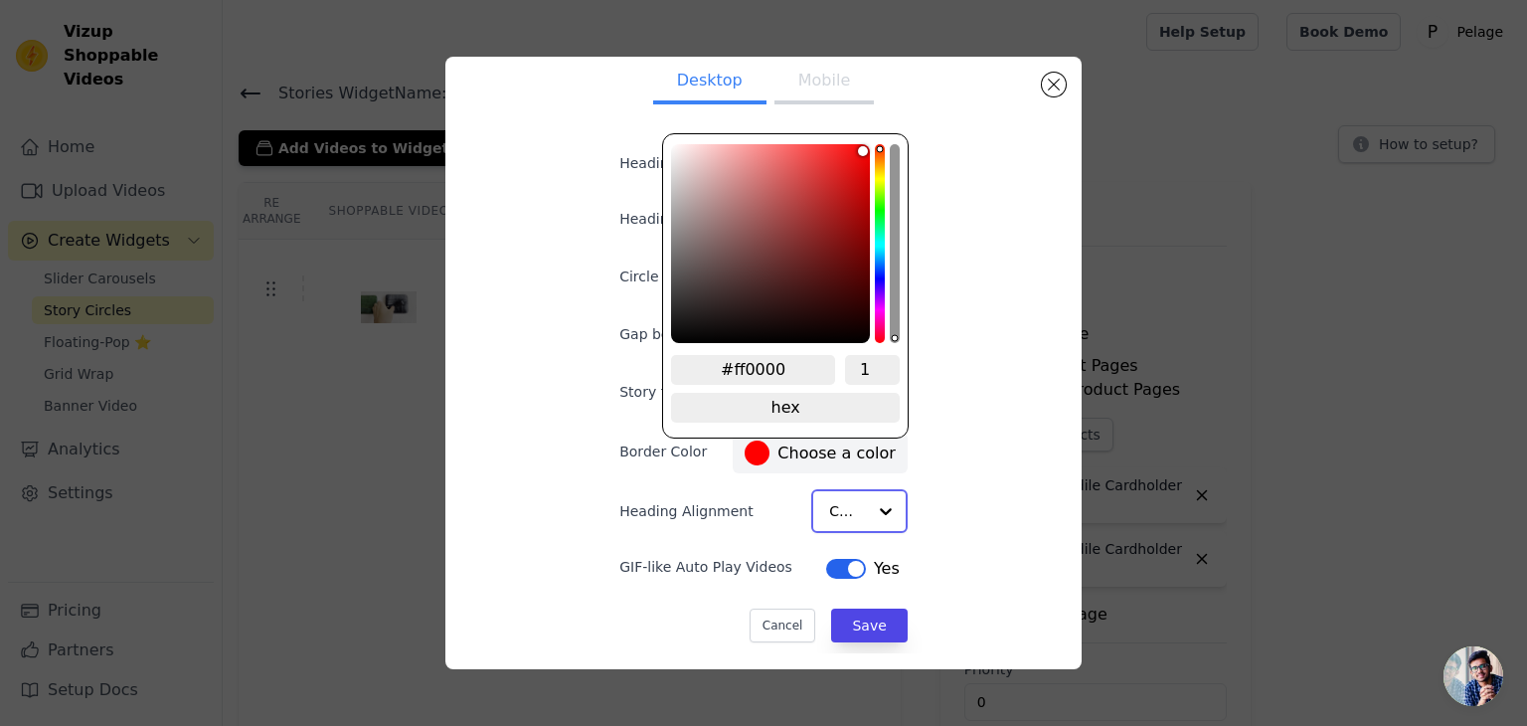
click at [748, 441] on div at bounding box center [757, 452] width 25 height 25
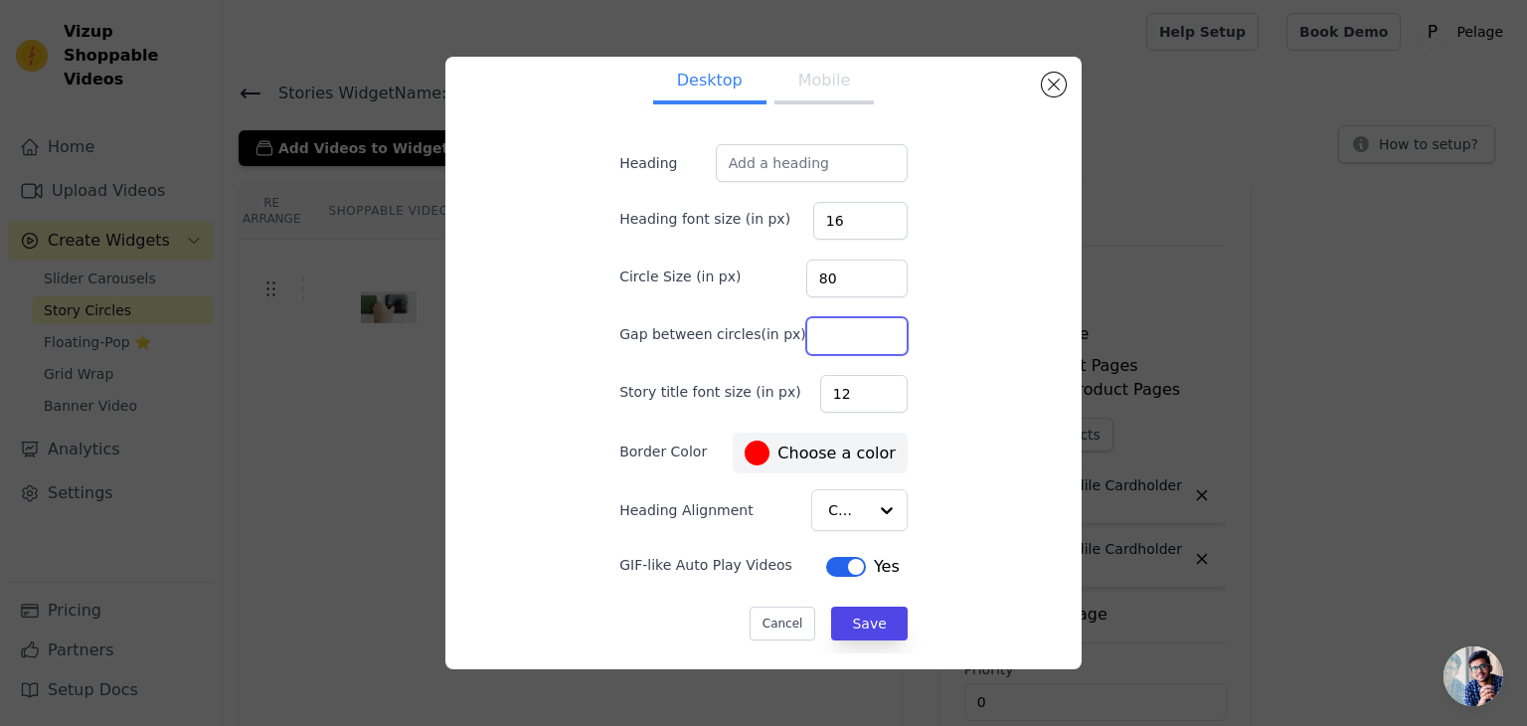
click at [814, 338] on input "Gap between circles(in px)" at bounding box center [856, 336] width 101 height 38
click at [946, 287] on div "Desktop Mobile Heading Heading font size (in px) 16 Circle Size (in px) 80 Gap …" at bounding box center [763, 363] width 604 height 581
click at [779, 156] on input "Heading" at bounding box center [812, 163] width 192 height 38
click at [811, 81] on button "Mobile" at bounding box center [823, 83] width 99 height 44
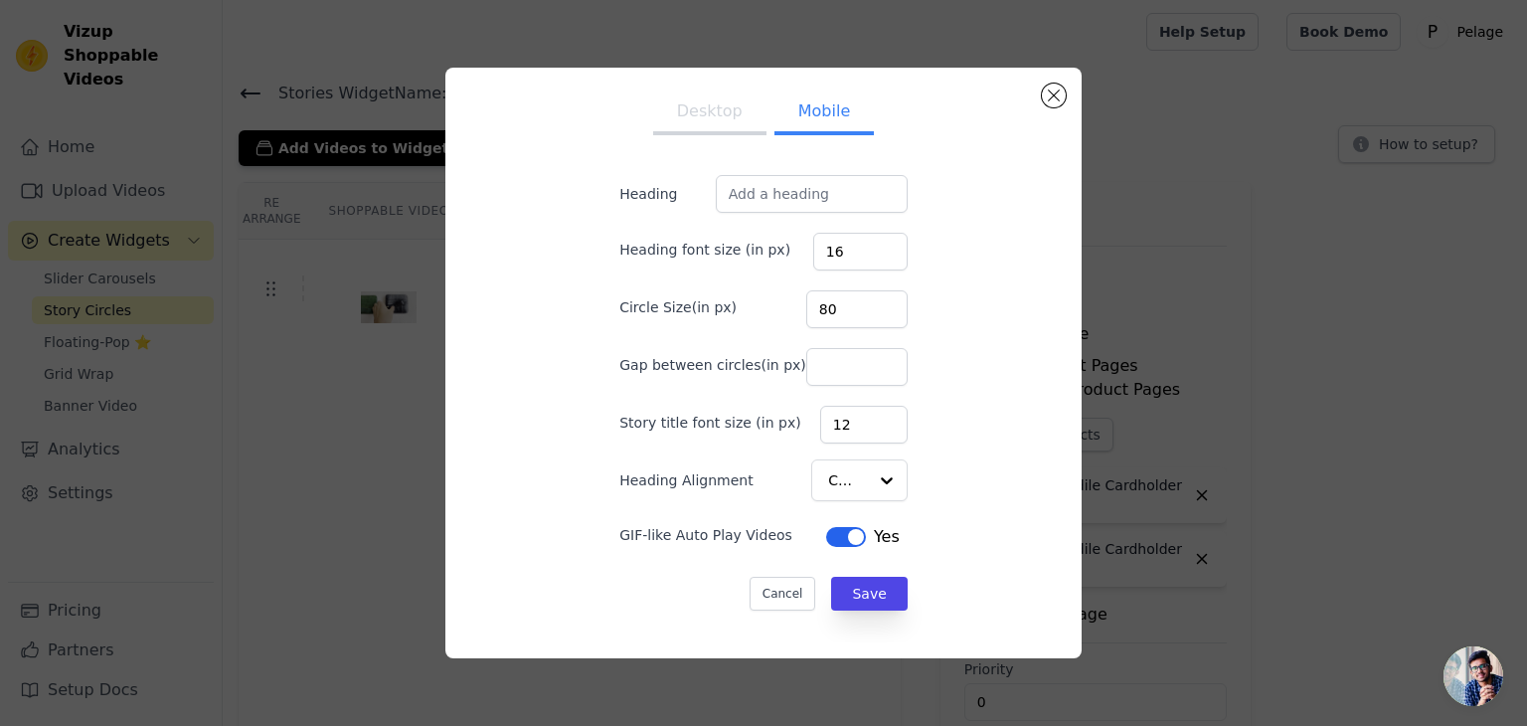
scroll to position [0, 0]
click at [795, 188] on input "Heading" at bounding box center [812, 194] width 192 height 38
click at [705, 125] on button "Desktop" at bounding box center [709, 113] width 113 height 44
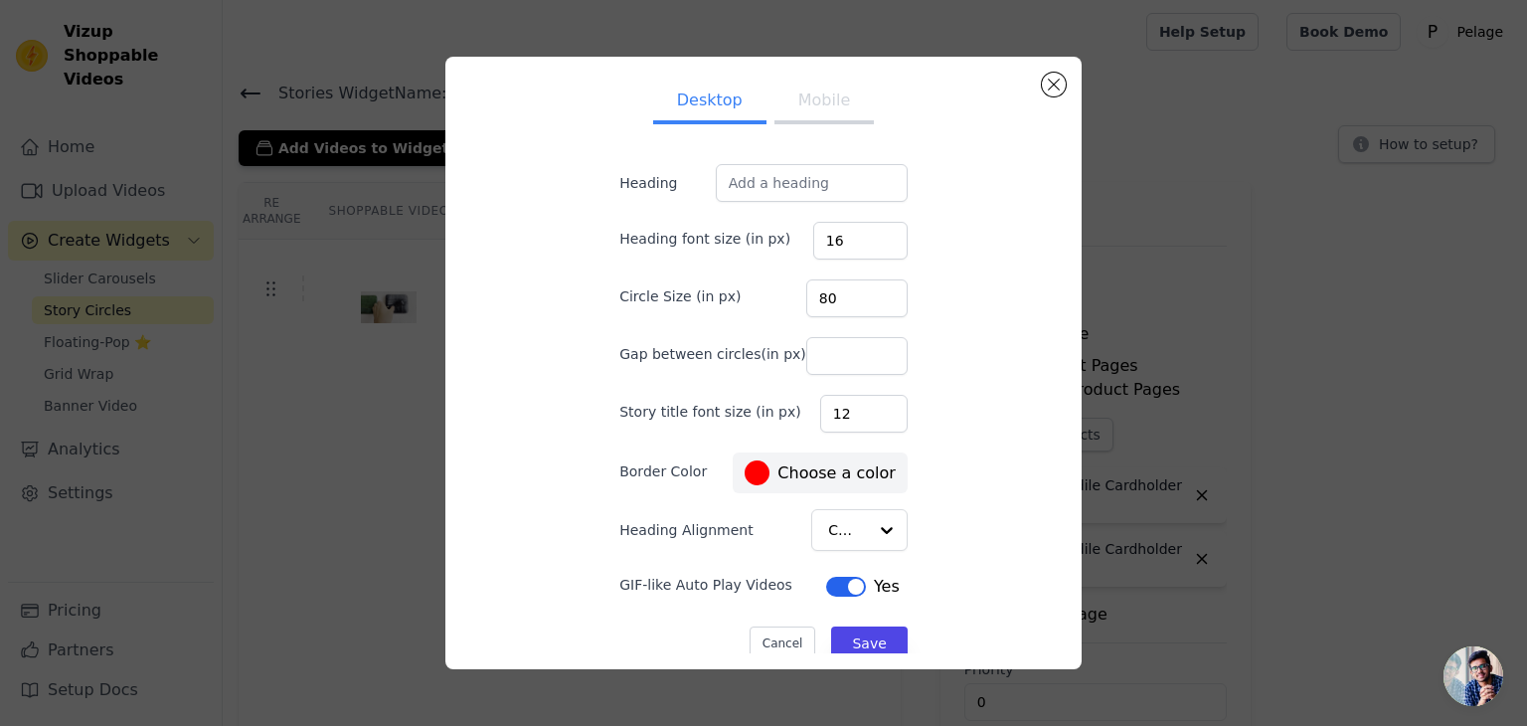
click at [752, 456] on span "#ff0000 Choose a color" at bounding box center [820, 472] width 158 height 33
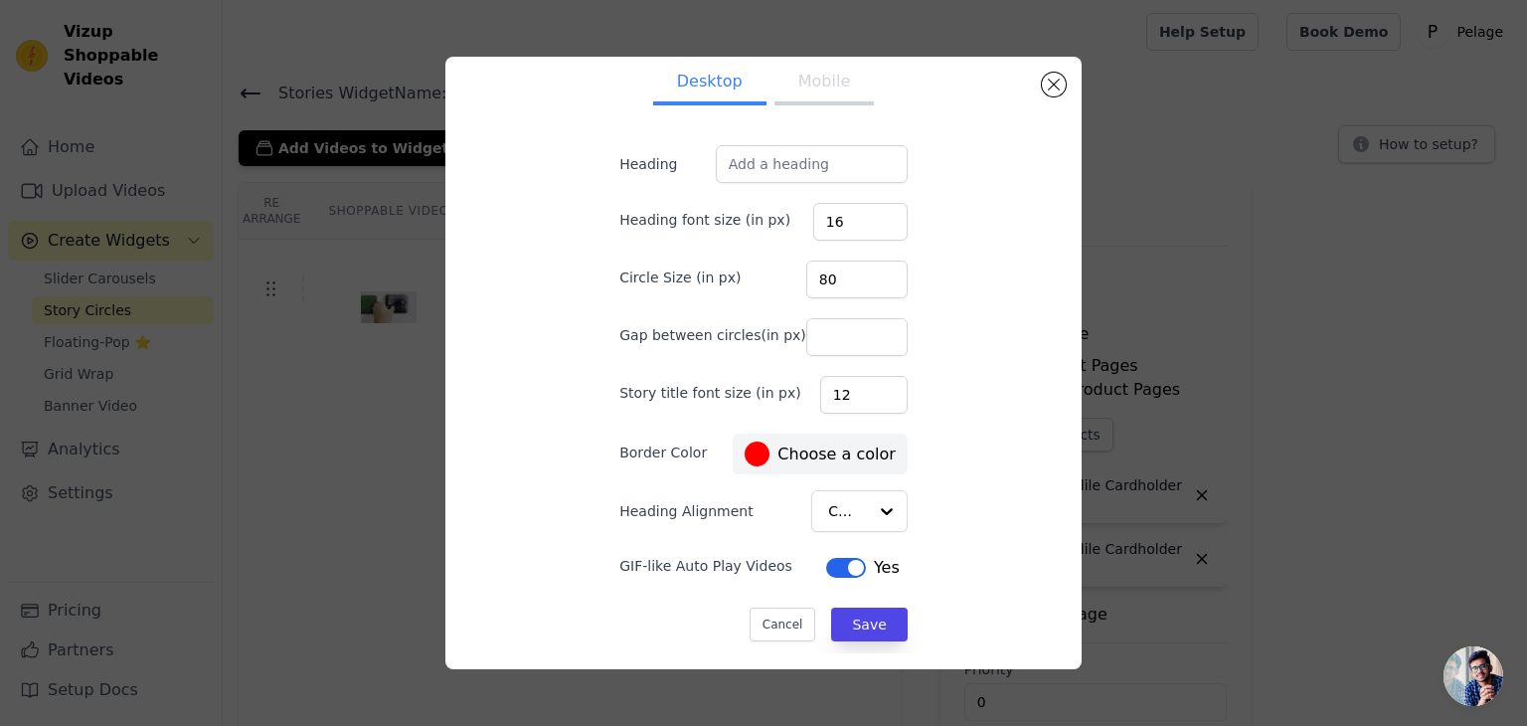
scroll to position [20, 0]
click at [781, 161] on input "Heading" at bounding box center [812, 163] width 192 height 38
type input "АКЦЕНТИ"
click at [777, 73] on button "Mobile" at bounding box center [823, 83] width 99 height 44
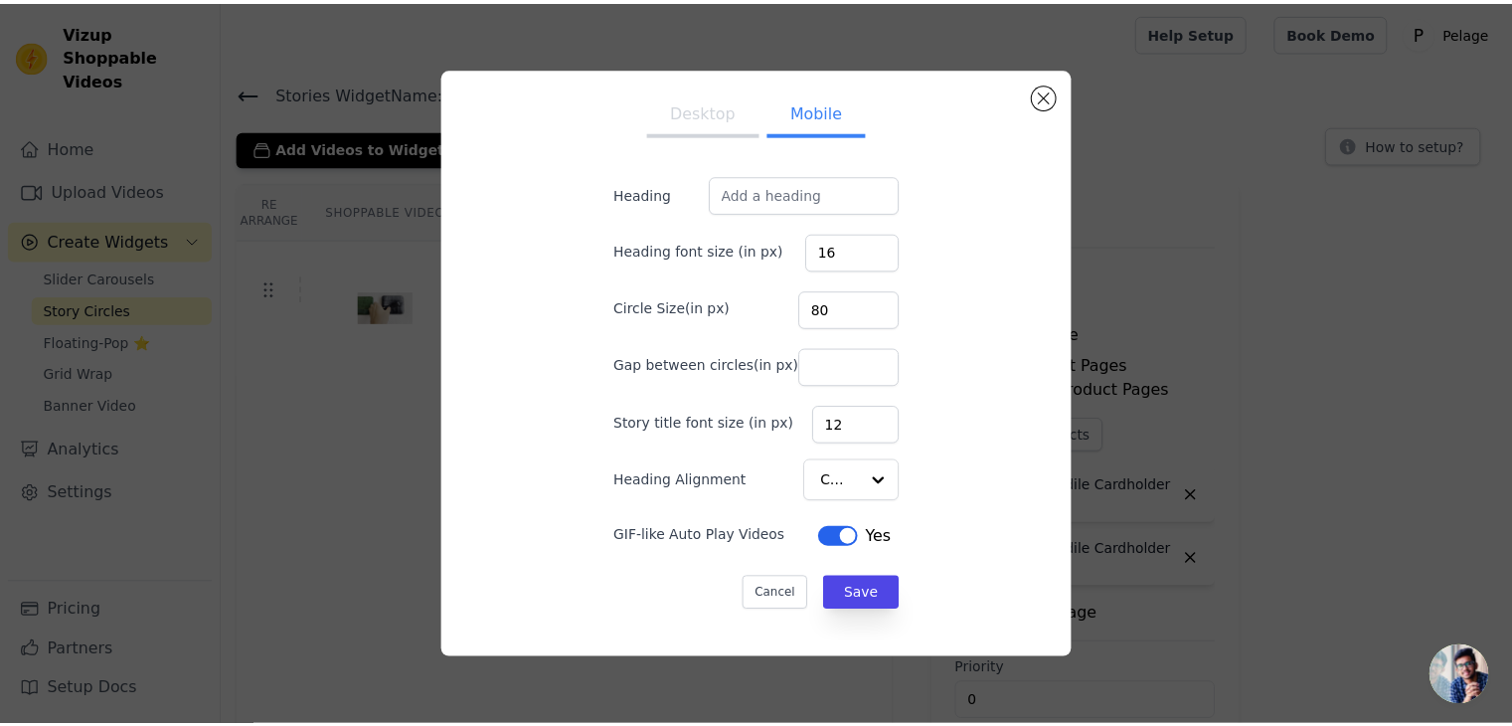
scroll to position [0, 0]
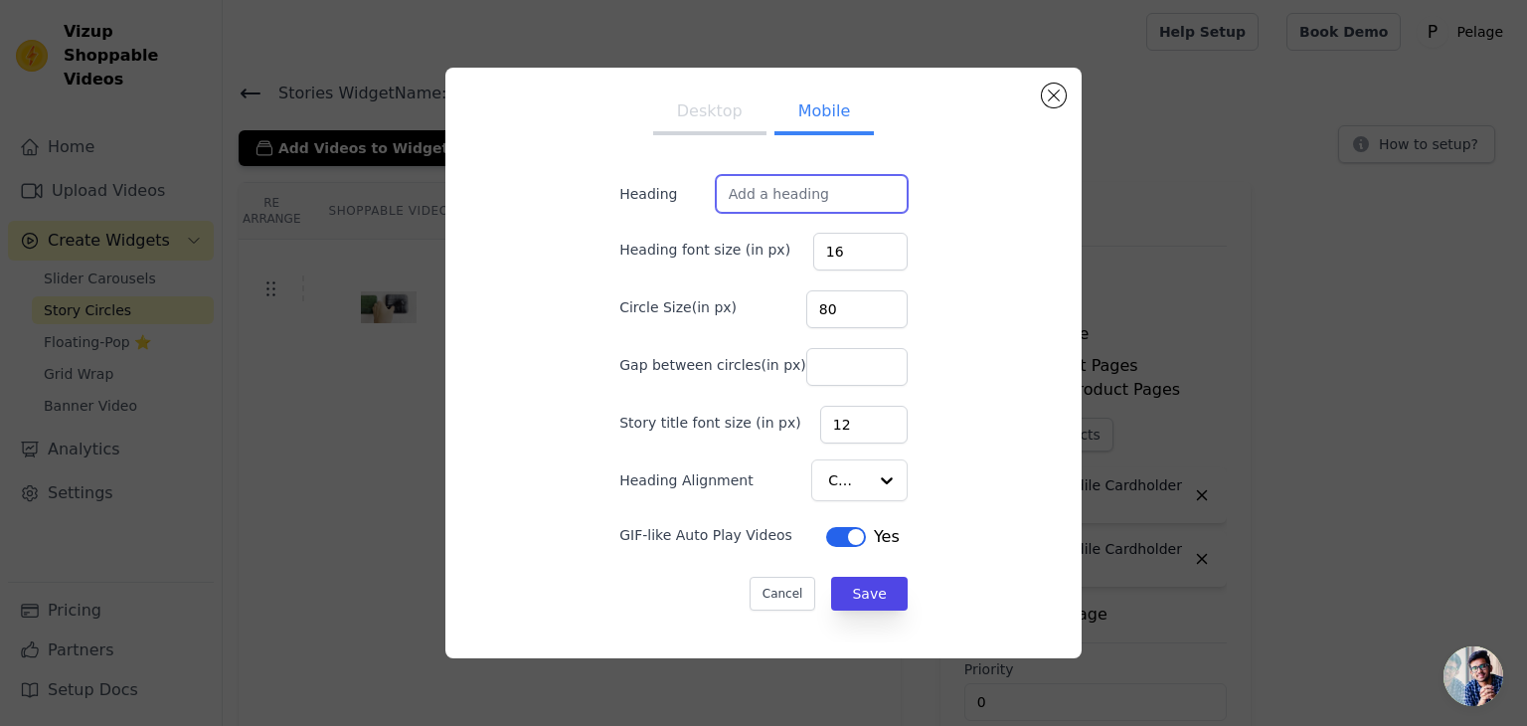
click at [795, 200] on input "Heading" at bounding box center [812, 194] width 192 height 38
type input "АКЦЕНТИ"
click at [836, 533] on button "Label" at bounding box center [846, 537] width 40 height 20
click at [836, 533] on button "Label" at bounding box center [850, 537] width 40 height 20
drag, startPoint x: 744, startPoint y: 136, endPoint x: 722, endPoint y: 123, distance: 25.4
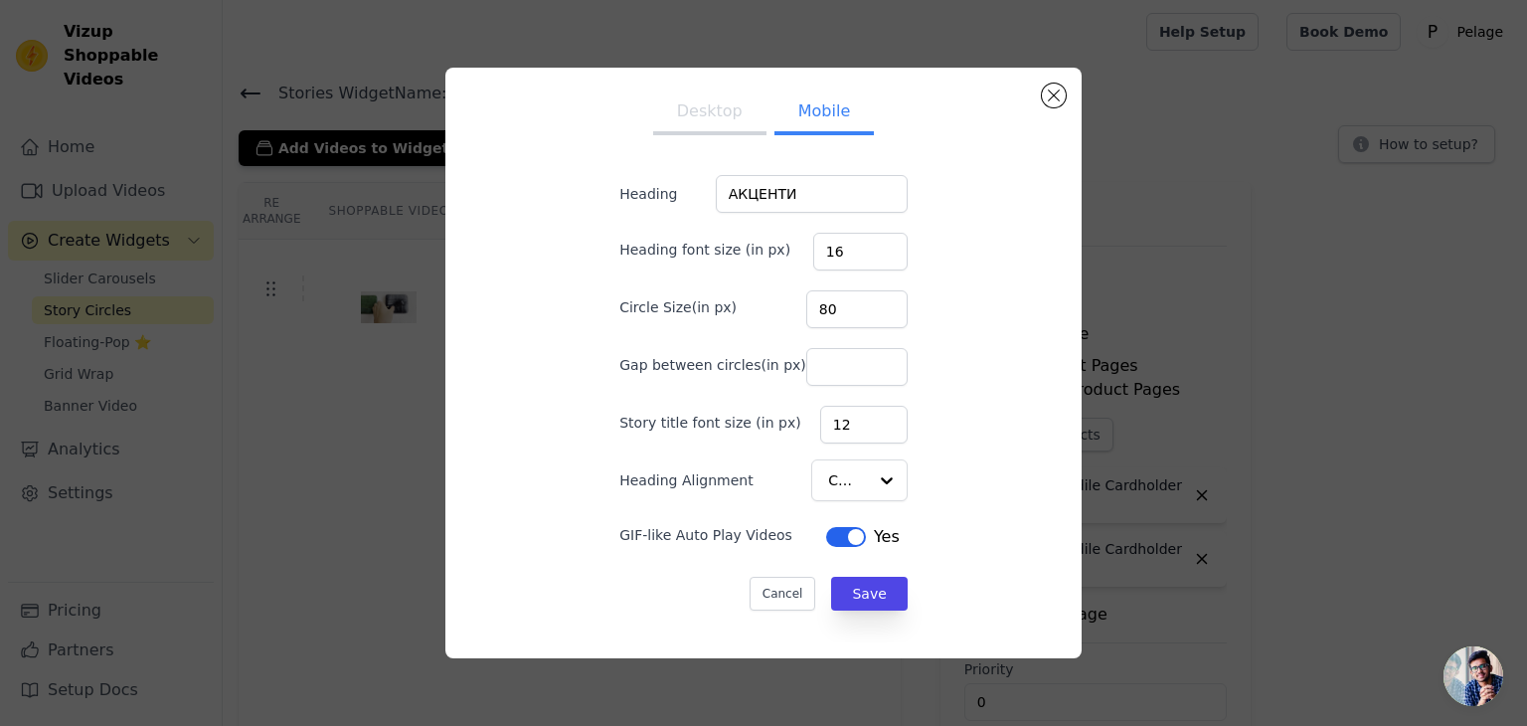
click at [744, 136] on ul "Desktop Mobile" at bounding box center [764, 114] width 352 height 60
click at [719, 121] on button "Desktop" at bounding box center [709, 113] width 113 height 44
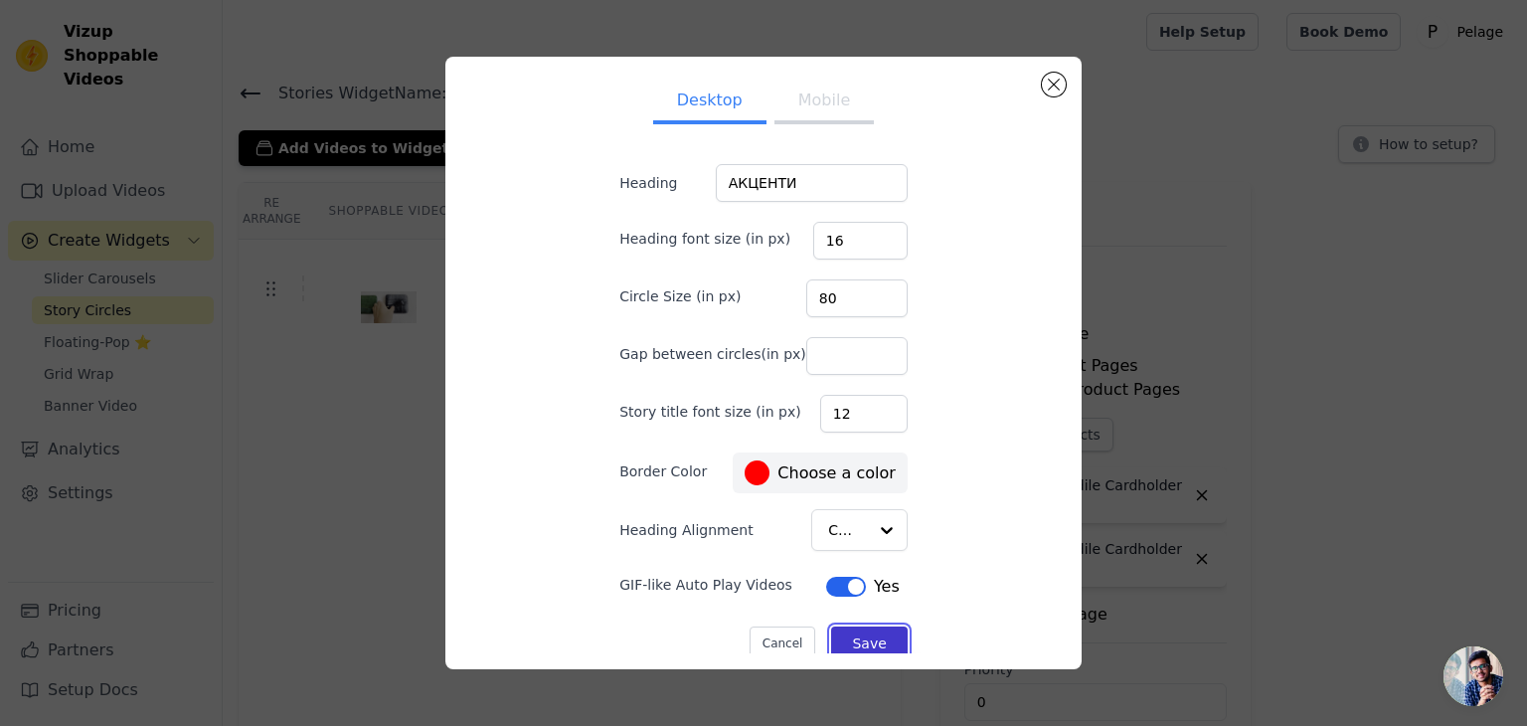
click at [857, 638] on button "Save" at bounding box center [869, 643] width 76 height 34
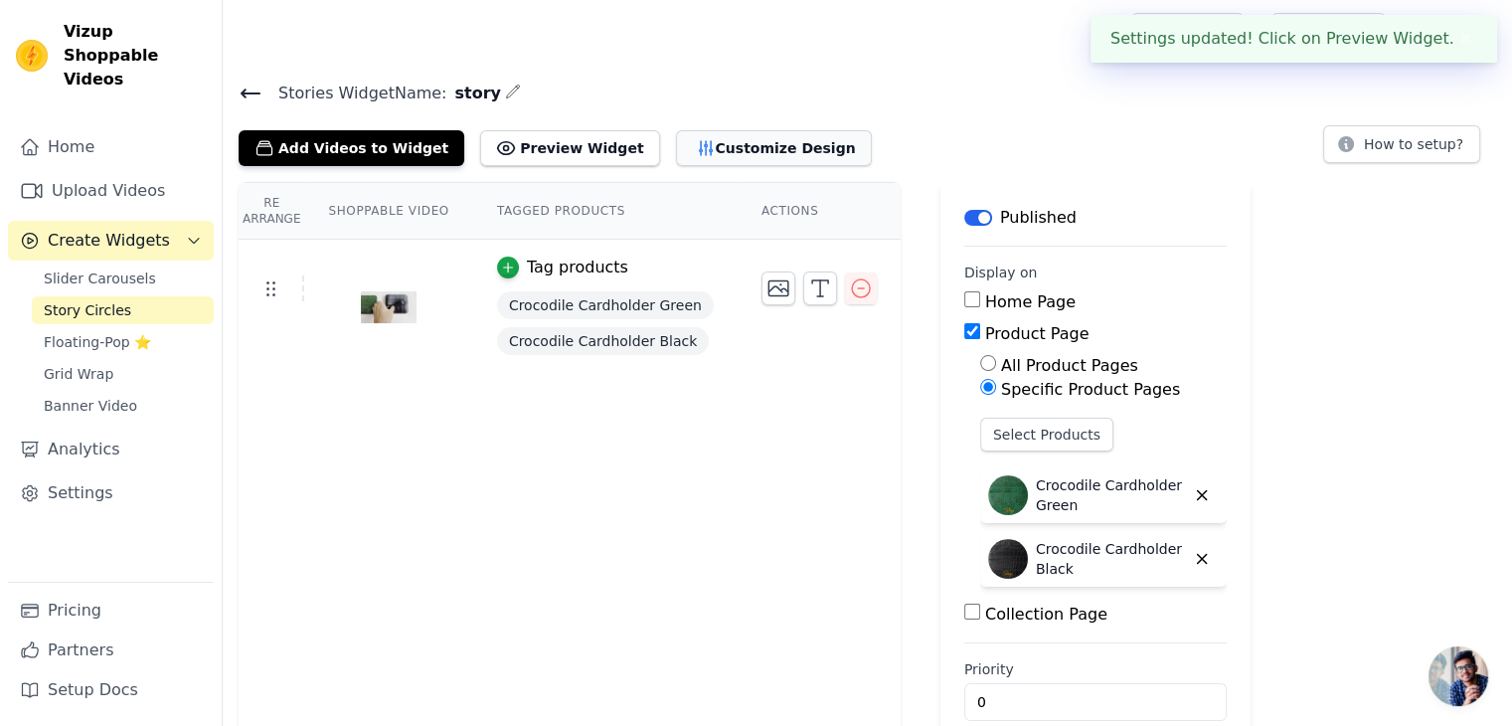
click at [704, 148] on button "Customize Design" at bounding box center [774, 148] width 196 height 36
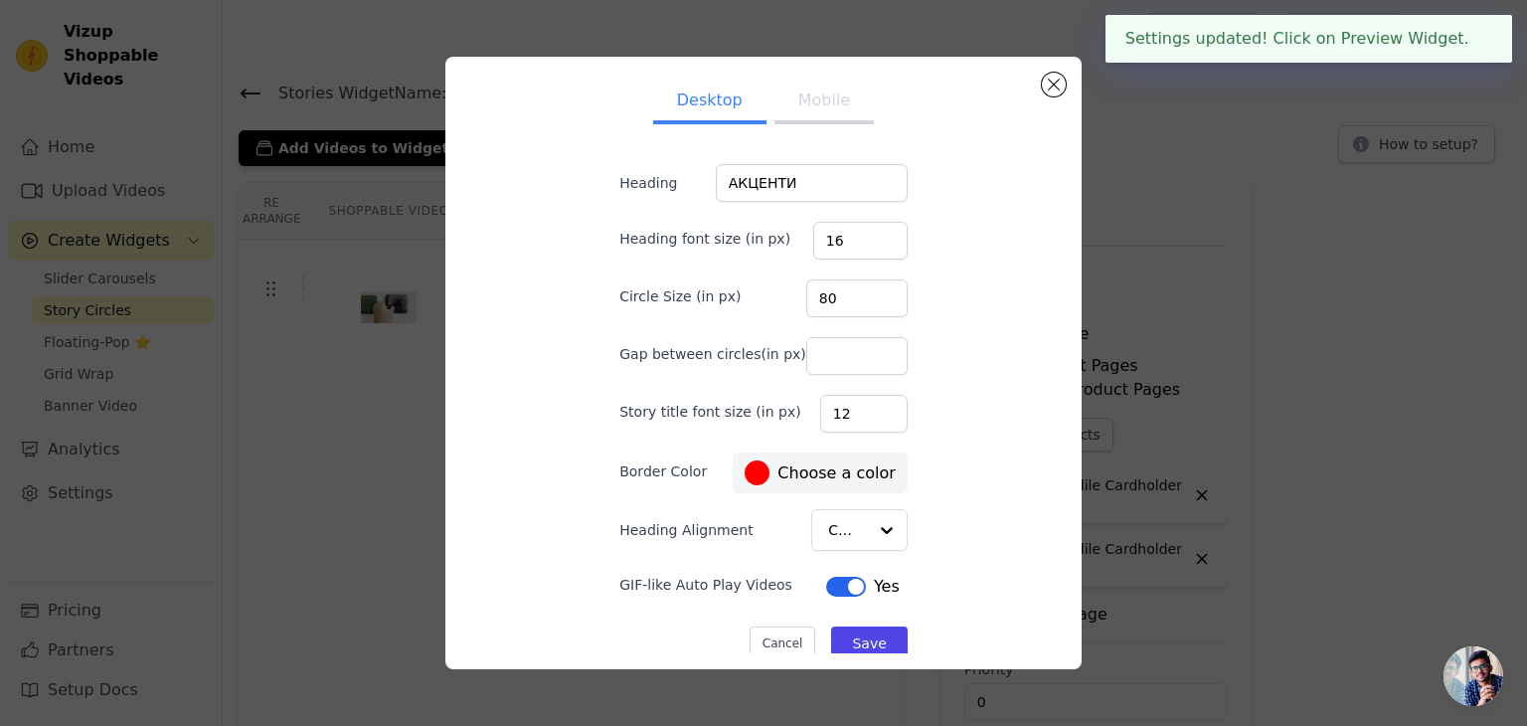
click at [327, 208] on div "Desktop Mobile Heading АКЦЕНТИ Heading font size (in px) 16 Circle Size (in px)…" at bounding box center [763, 363] width 1463 height 676
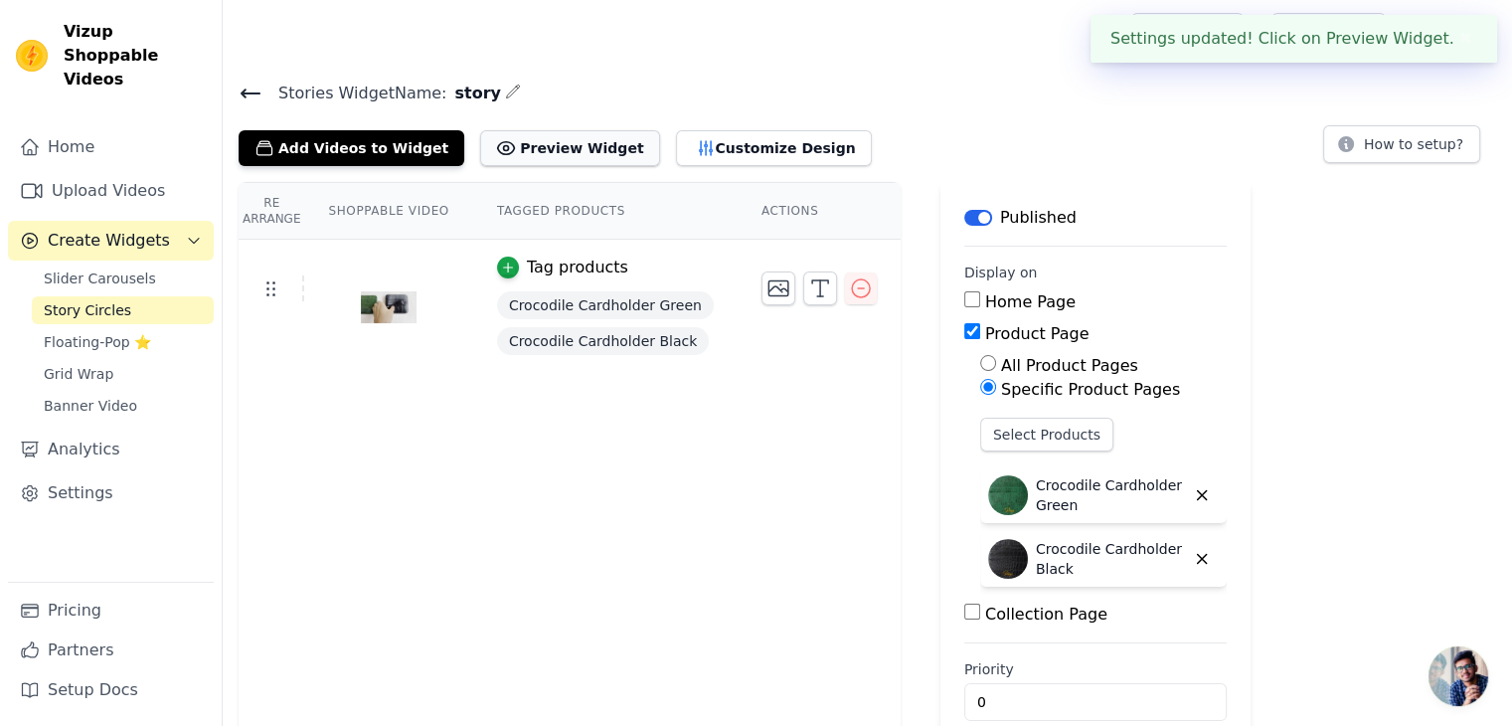
click at [496, 138] on icon at bounding box center [506, 148] width 20 height 20
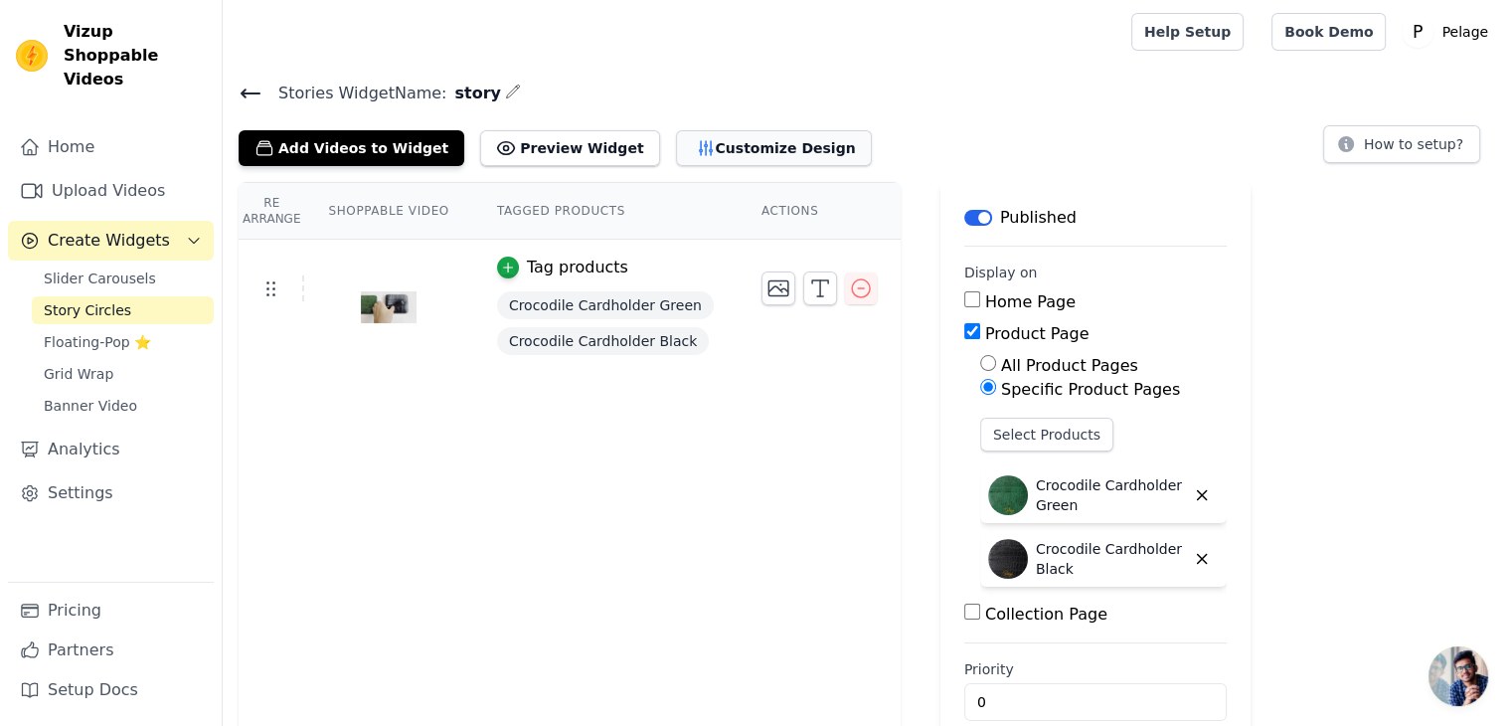
click at [676, 146] on button "Customize Design" at bounding box center [774, 148] width 196 height 36
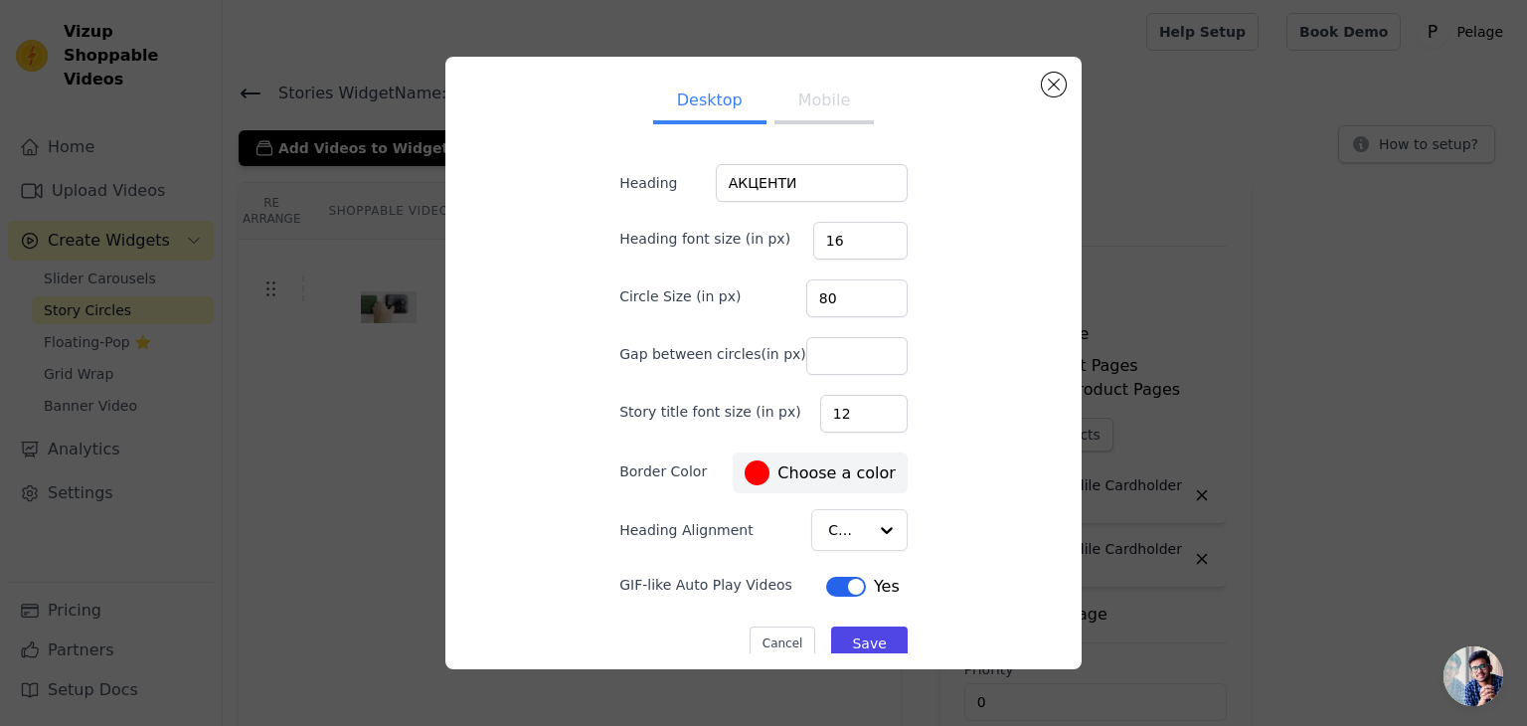
click at [753, 460] on div at bounding box center [757, 472] width 25 height 25
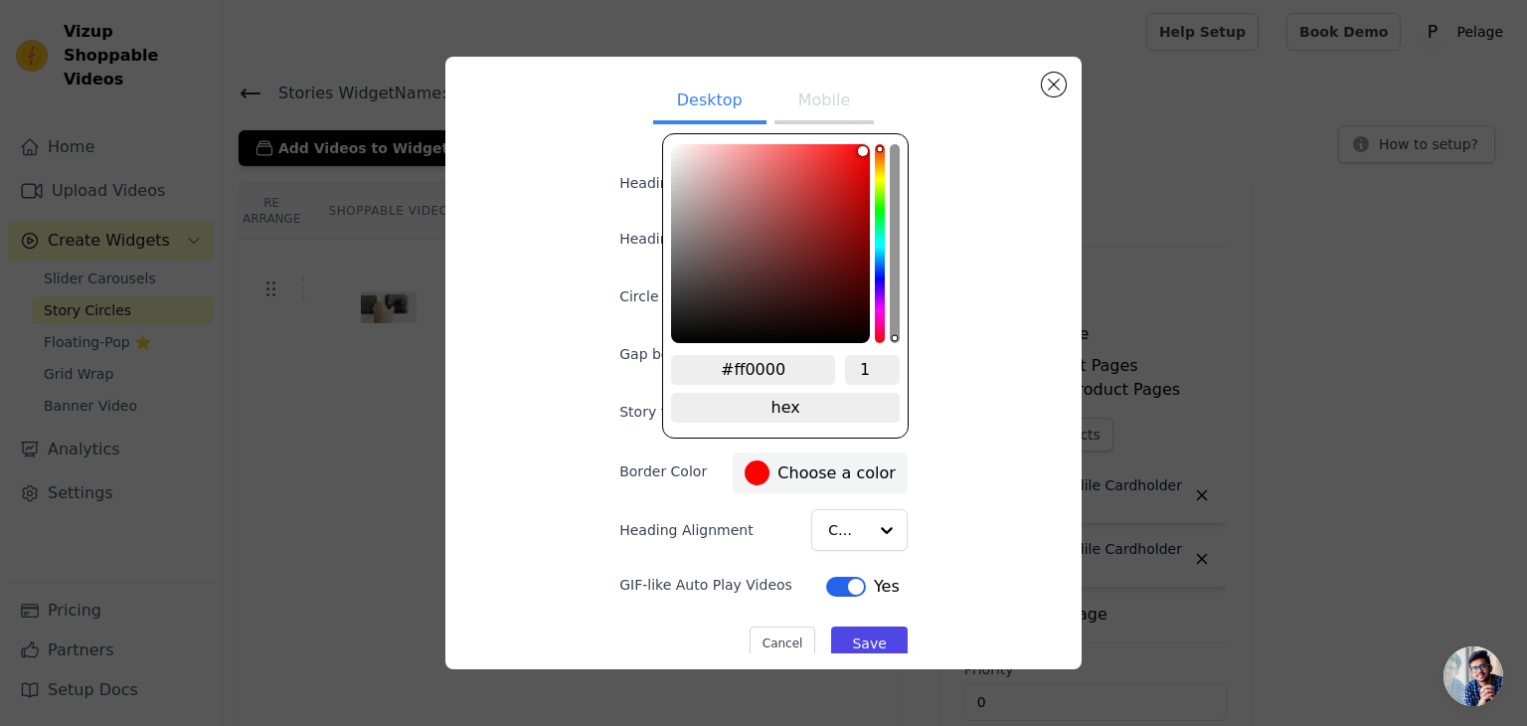
click at [767, 355] on input "#ff0000" at bounding box center [753, 370] width 164 height 30
paste input "02302"
type input "#023020"
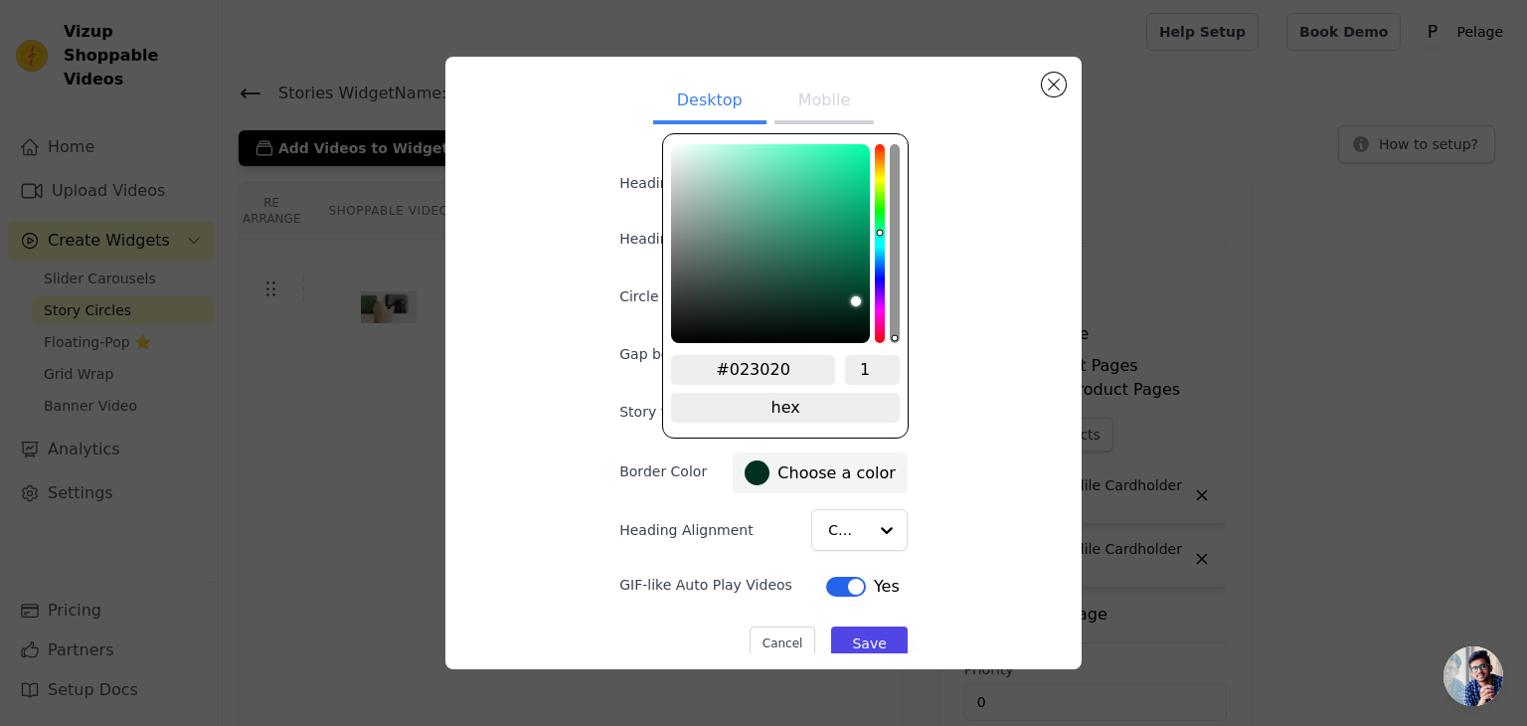
click at [984, 387] on div "Desktop Mobile Heading АКЦЕНТИ Heading font size (in px) 16 Circle Size (in px)…" at bounding box center [763, 363] width 604 height 581
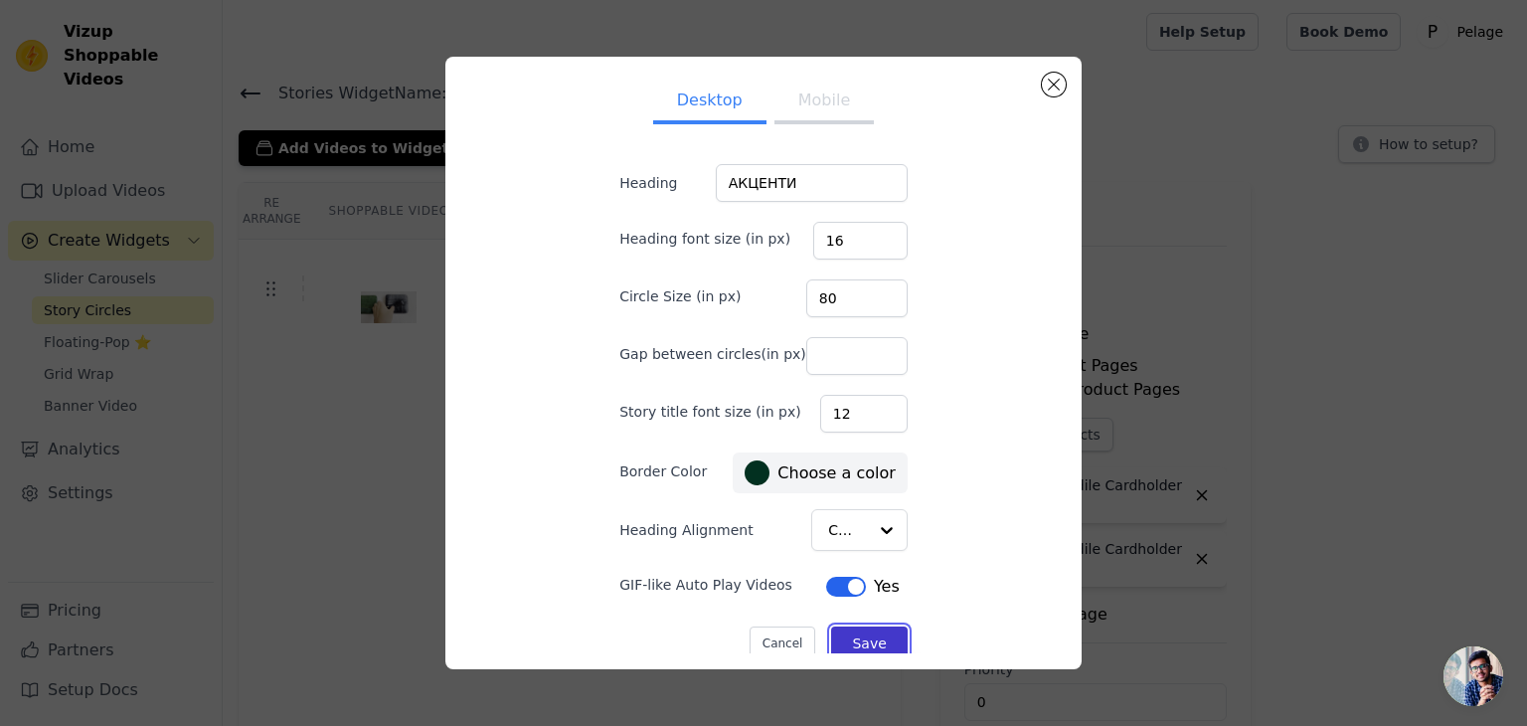
click at [849, 628] on button "Save" at bounding box center [869, 643] width 76 height 34
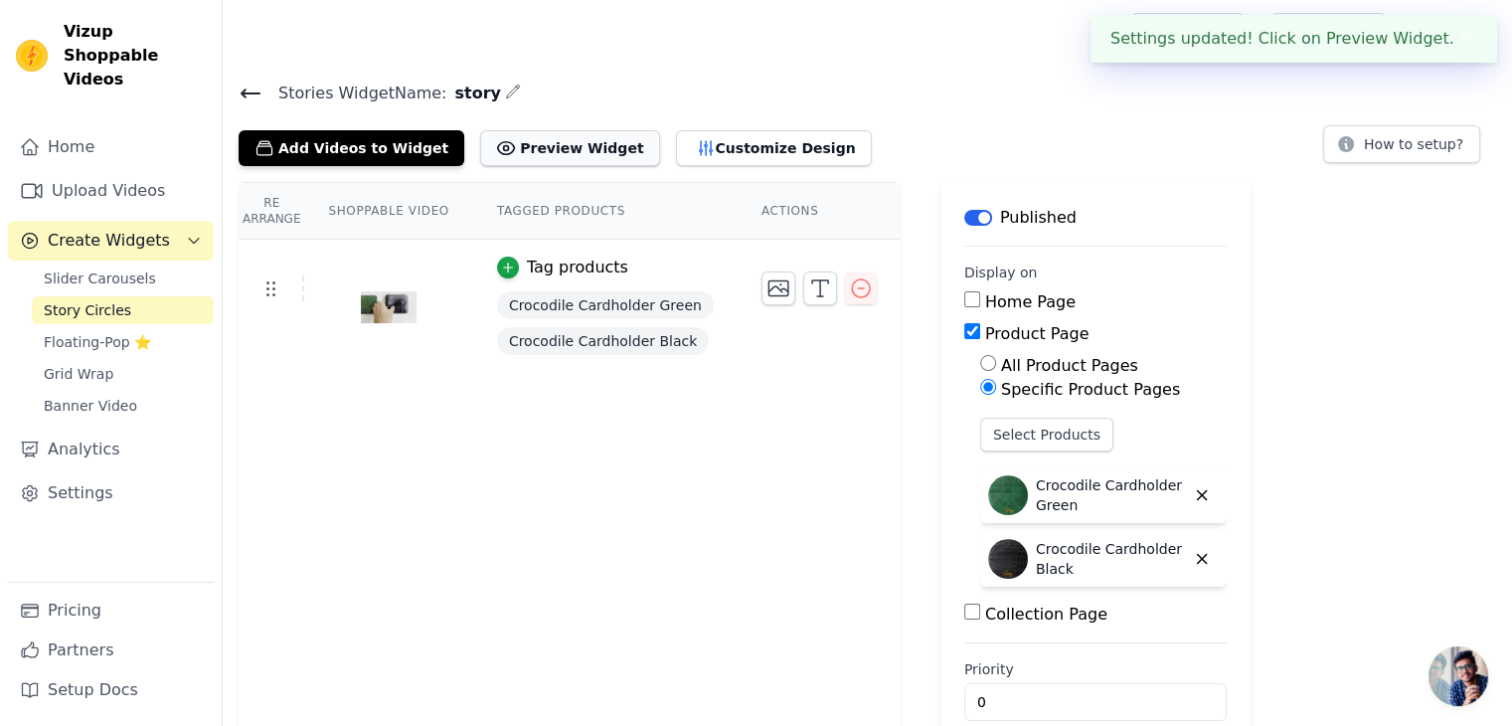
click at [569, 154] on button "Preview Widget" at bounding box center [569, 148] width 179 height 36
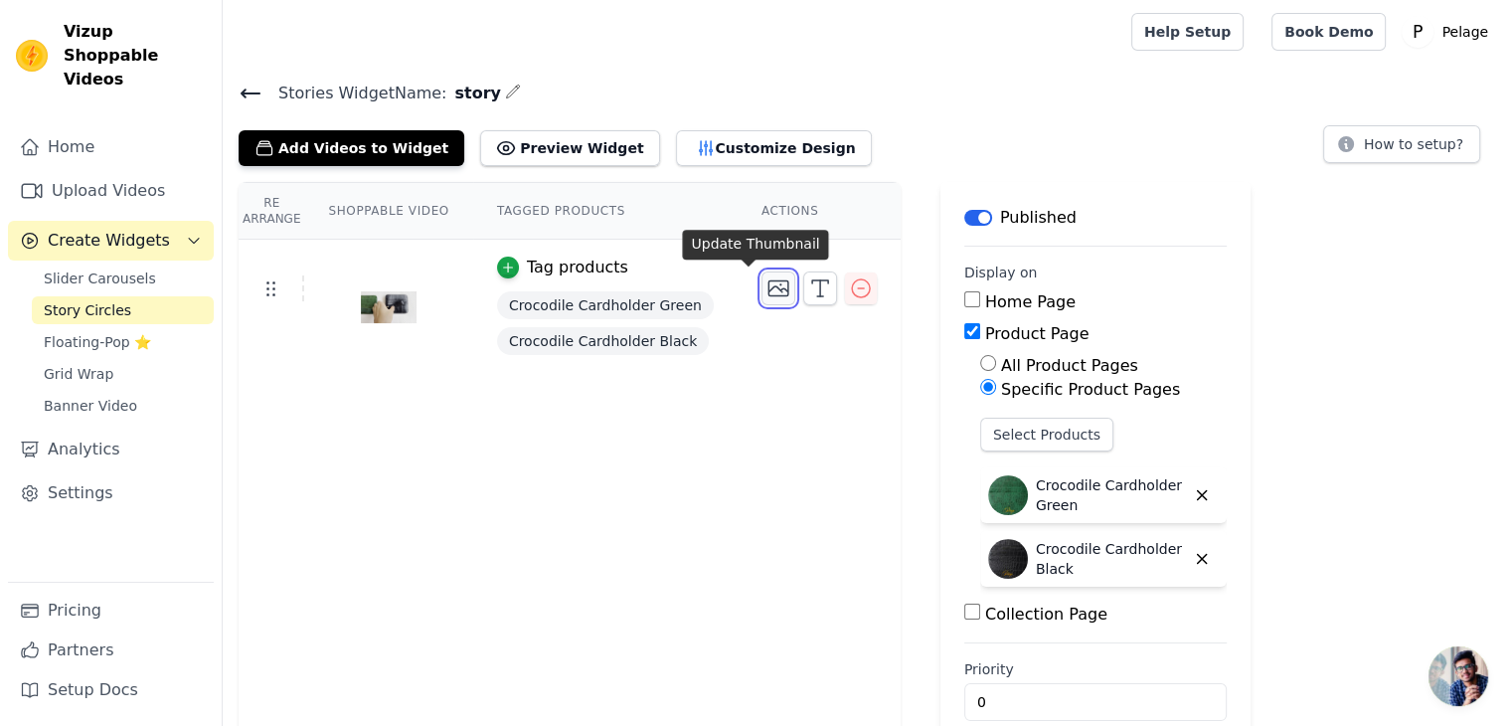
click at [767, 286] on icon "button" at bounding box center [779, 288] width 24 height 24
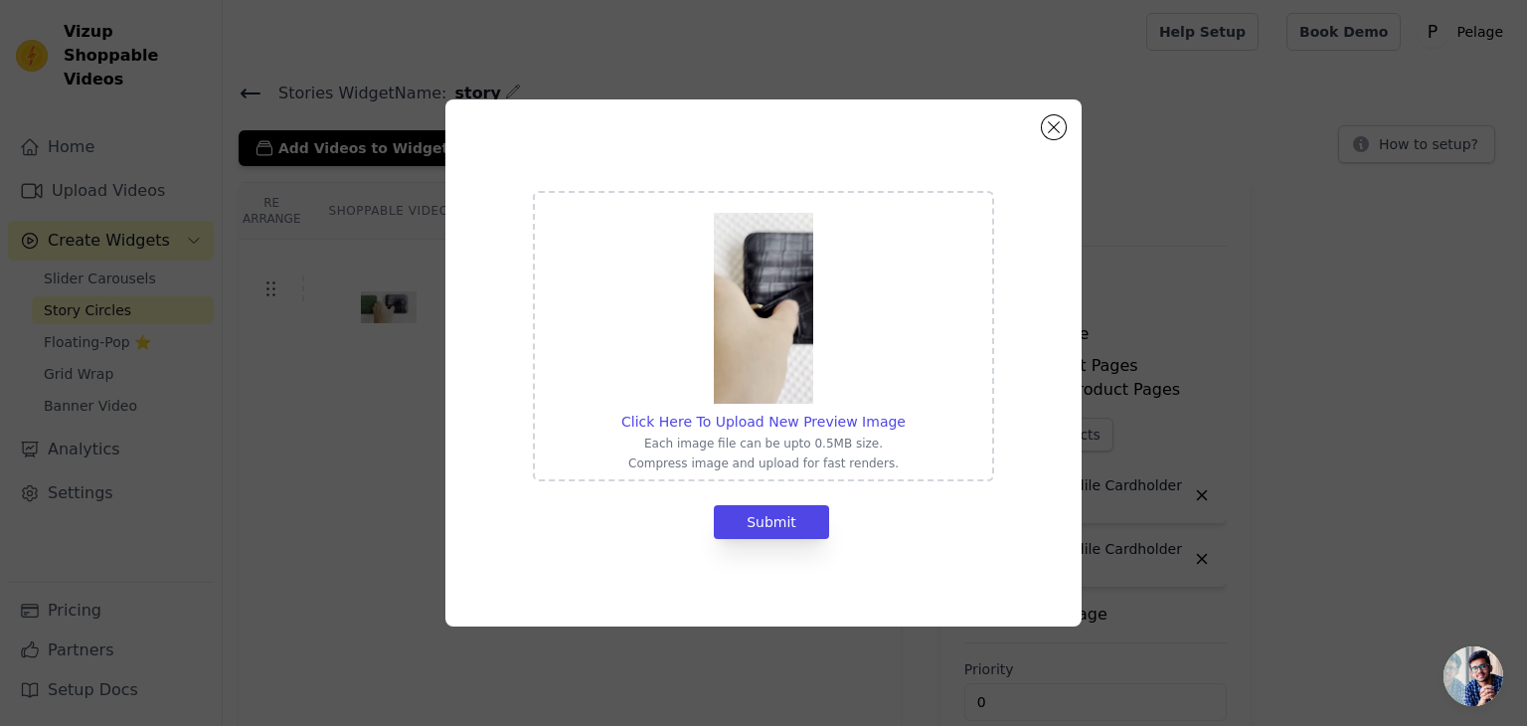
click at [775, 339] on img at bounding box center [763, 308] width 99 height 191
click at [905, 411] on input "Click Here To Upload New Preview Image Each image file can be upto 0.5MB size. …" at bounding box center [905, 411] width 1 height 1
click at [1030, 124] on div "Click Here To Upload New Preview Image Each image file can be upto 0.5MB size. …" at bounding box center [763, 362] width 636 height 527
click at [1049, 131] on button "Close modal" at bounding box center [1054, 127] width 24 height 24
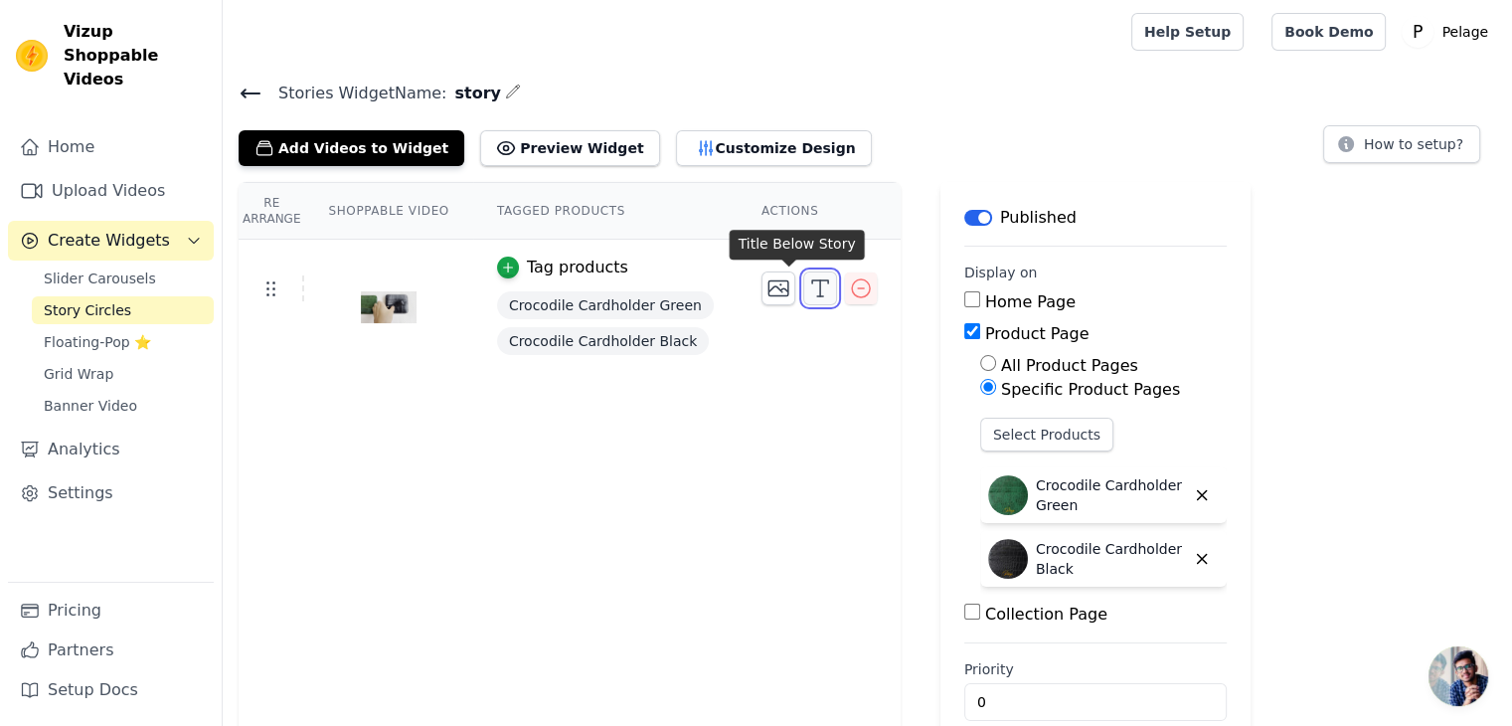
click at [803, 287] on button "button" at bounding box center [820, 288] width 34 height 34
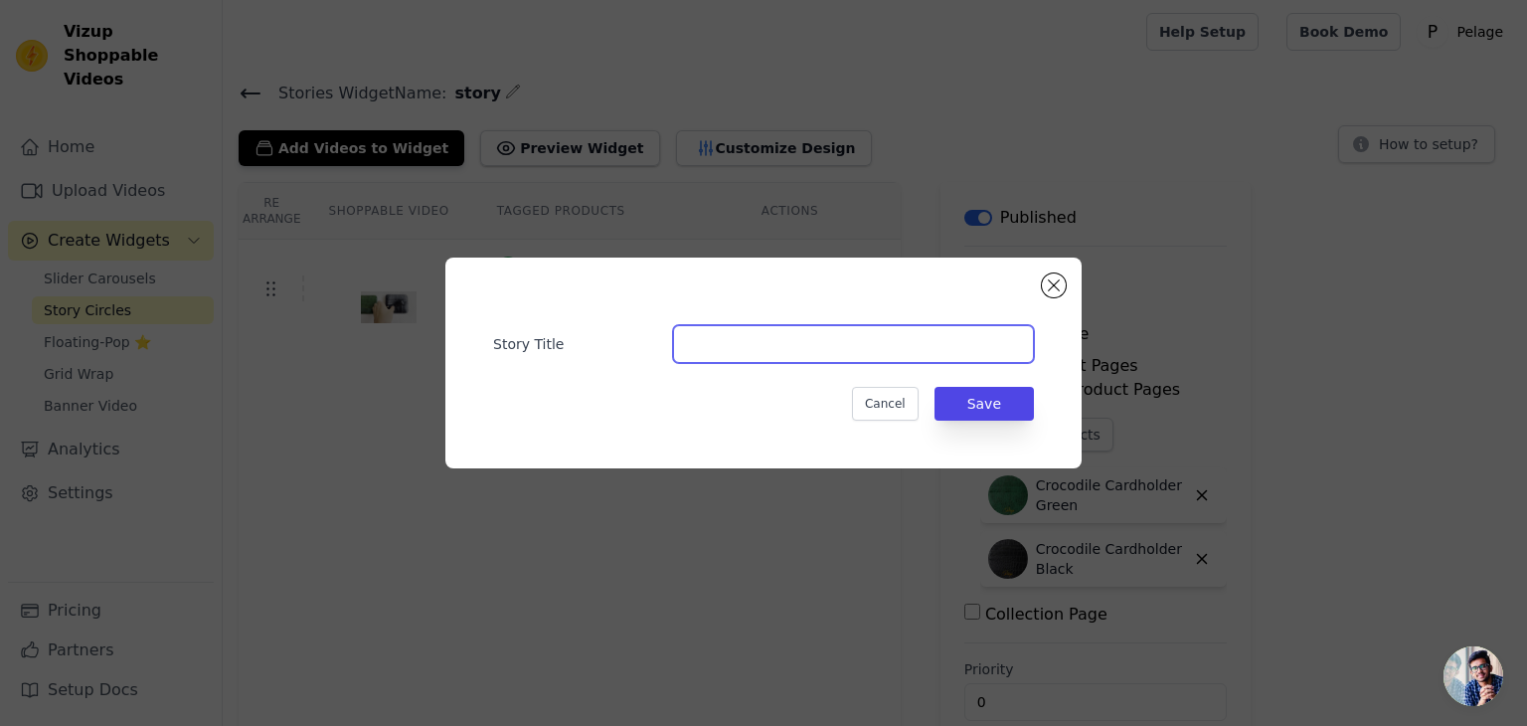
click at [972, 334] on input "Story Title" at bounding box center [853, 344] width 361 height 38
click at [1048, 276] on button "Close modal" at bounding box center [1054, 285] width 24 height 24
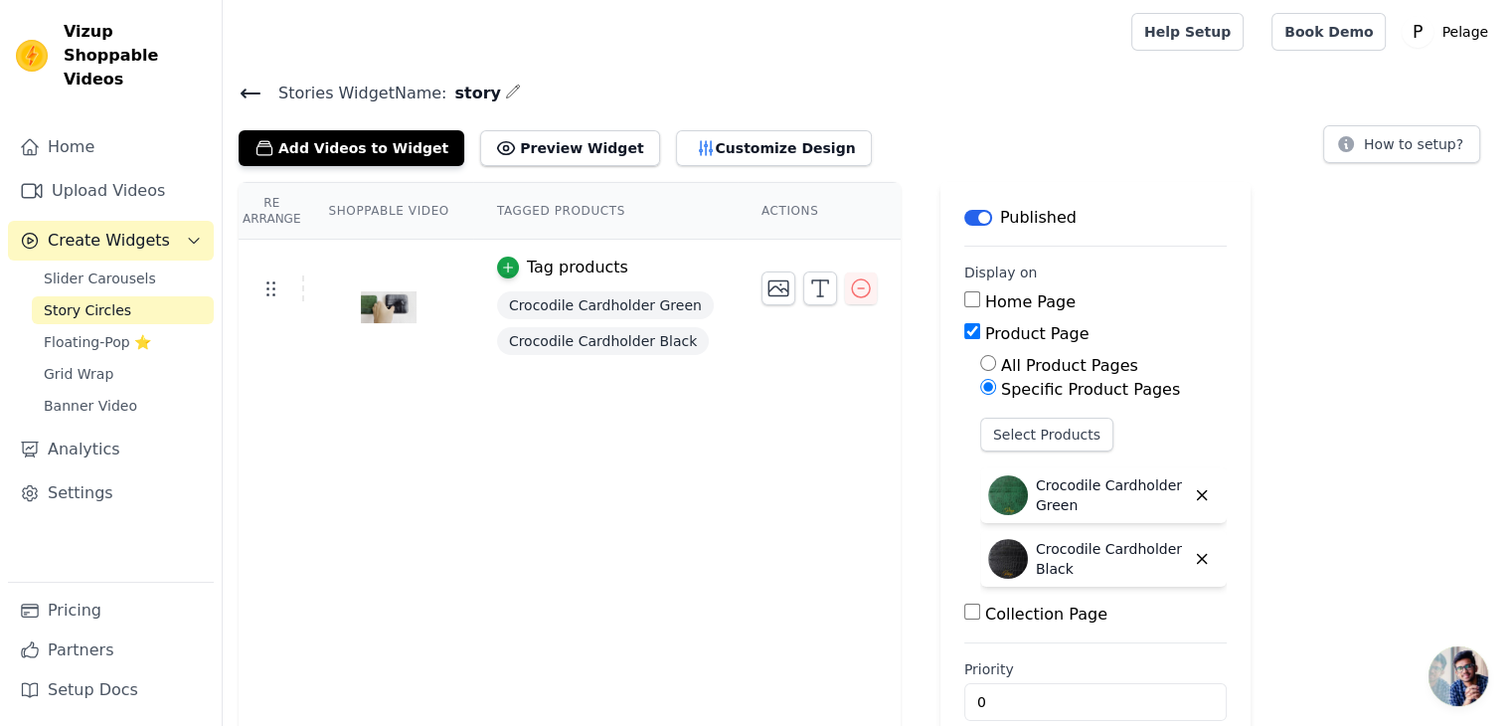
click at [1129, 239] on main "Label Published Display on Home Page Product Page All Product Pages Specific Pr…" at bounding box center [1096, 471] width 310 height 579
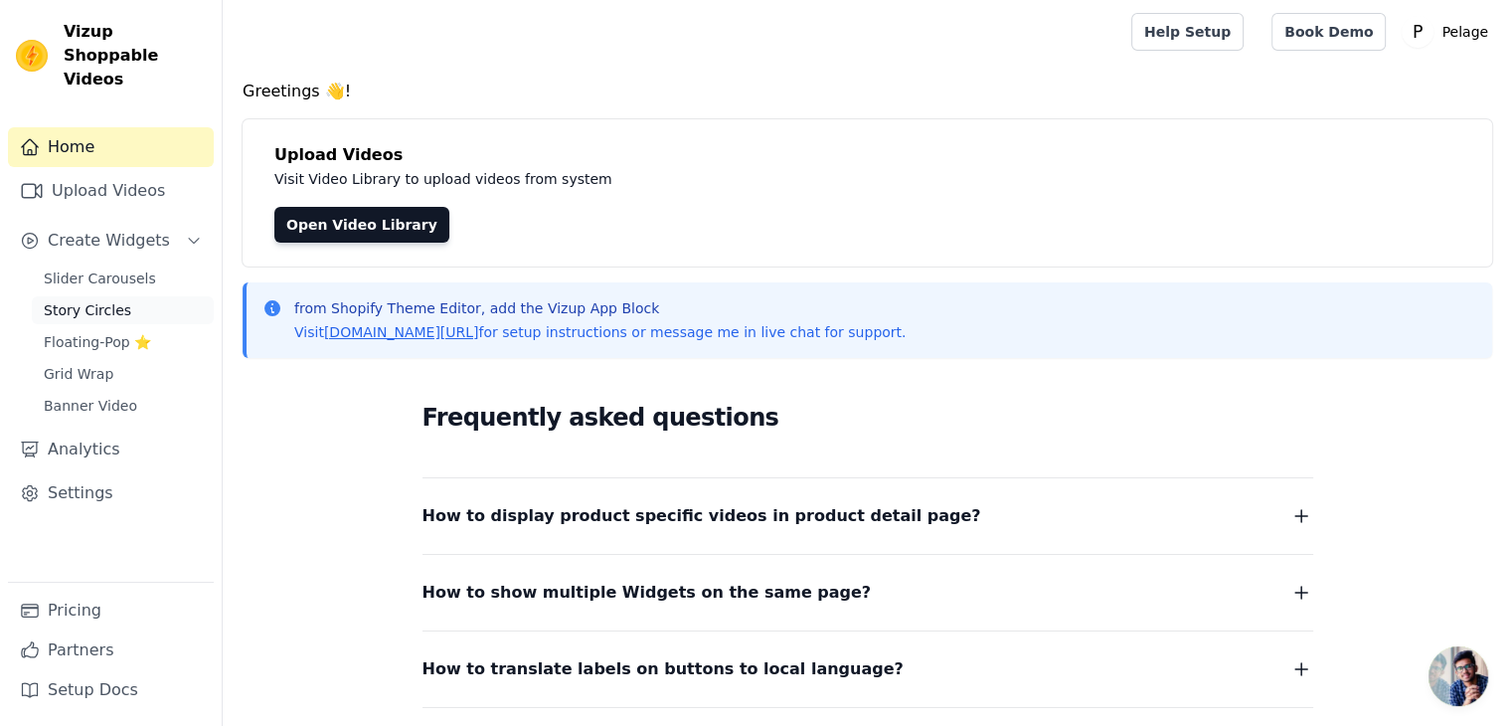
click at [86, 300] on span "Story Circles" at bounding box center [87, 310] width 87 height 20
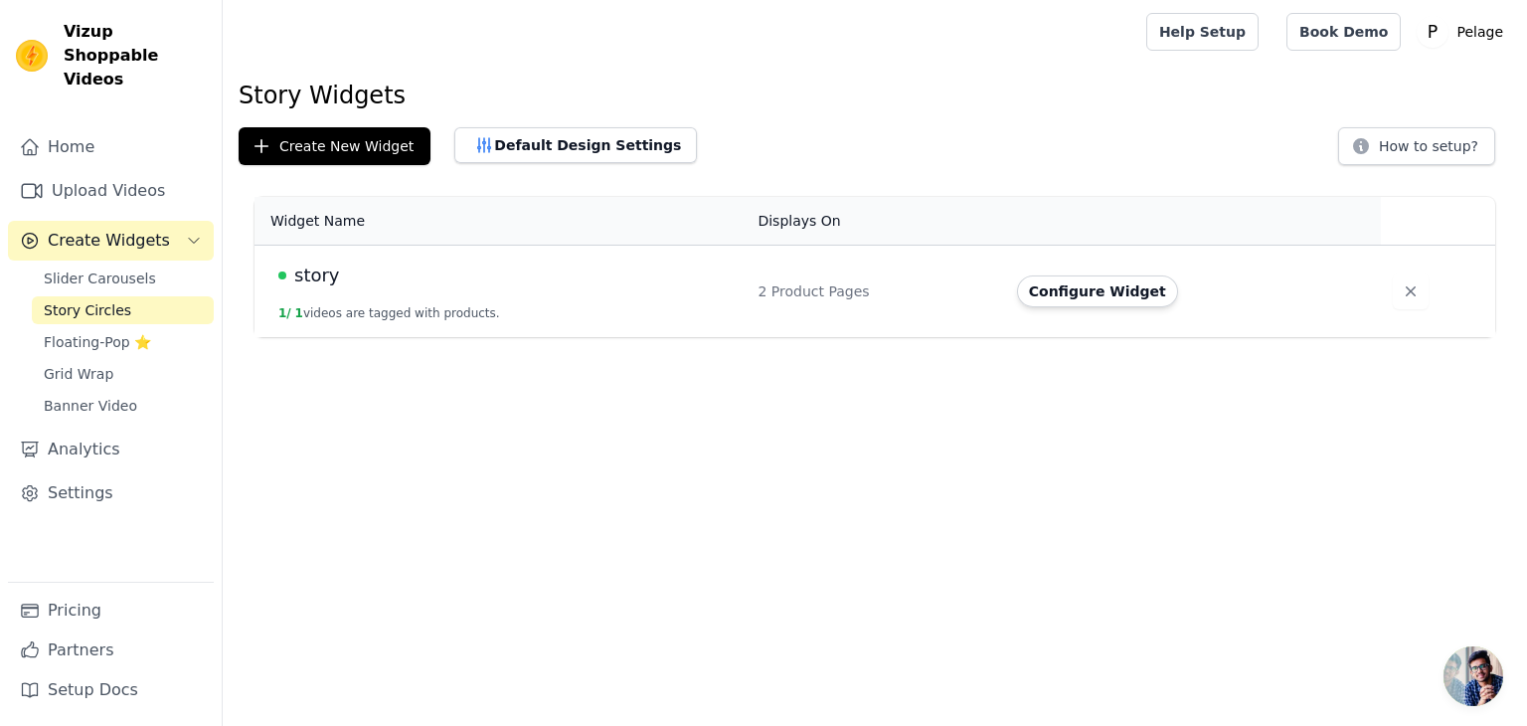
drag, startPoint x: 318, startPoint y: 283, endPoint x: 420, endPoint y: 284, distance: 101.4
click at [328, 283] on span "story" at bounding box center [317, 275] width 46 height 28
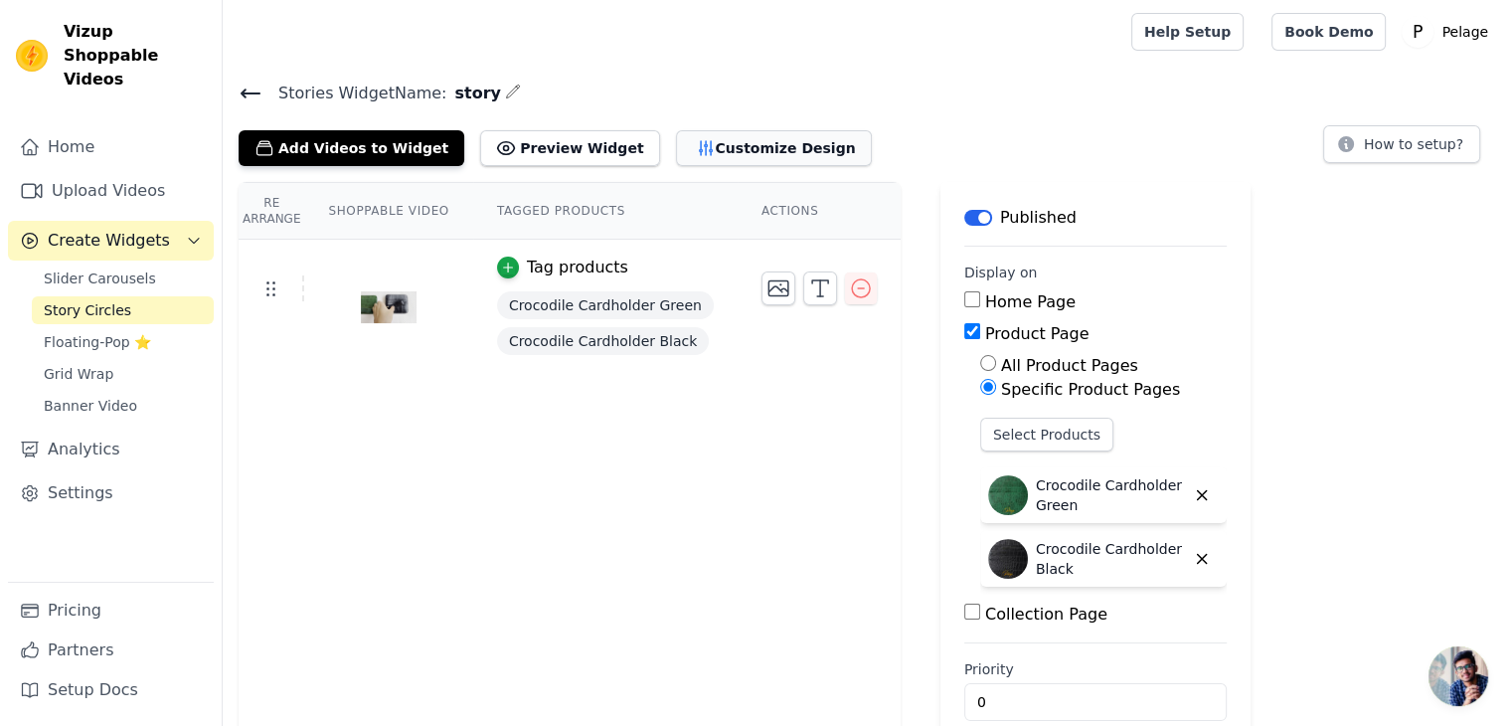
click at [676, 152] on button "Customize Design" at bounding box center [774, 148] width 196 height 36
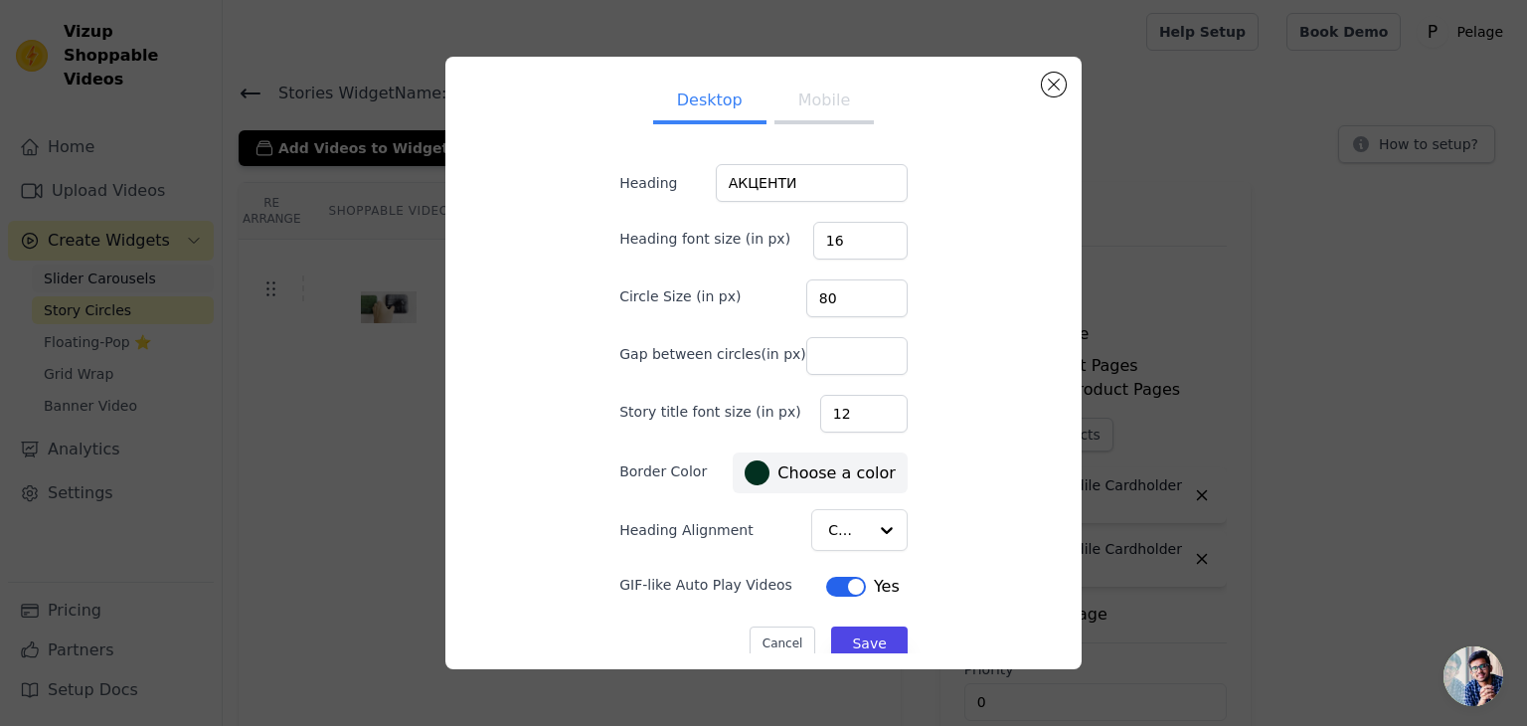
click at [148, 267] on div "Desktop Mobile Heading АКЦЕНТИ Heading font size (in px) 16 Circle Size (in px)…" at bounding box center [763, 363] width 1463 height 676
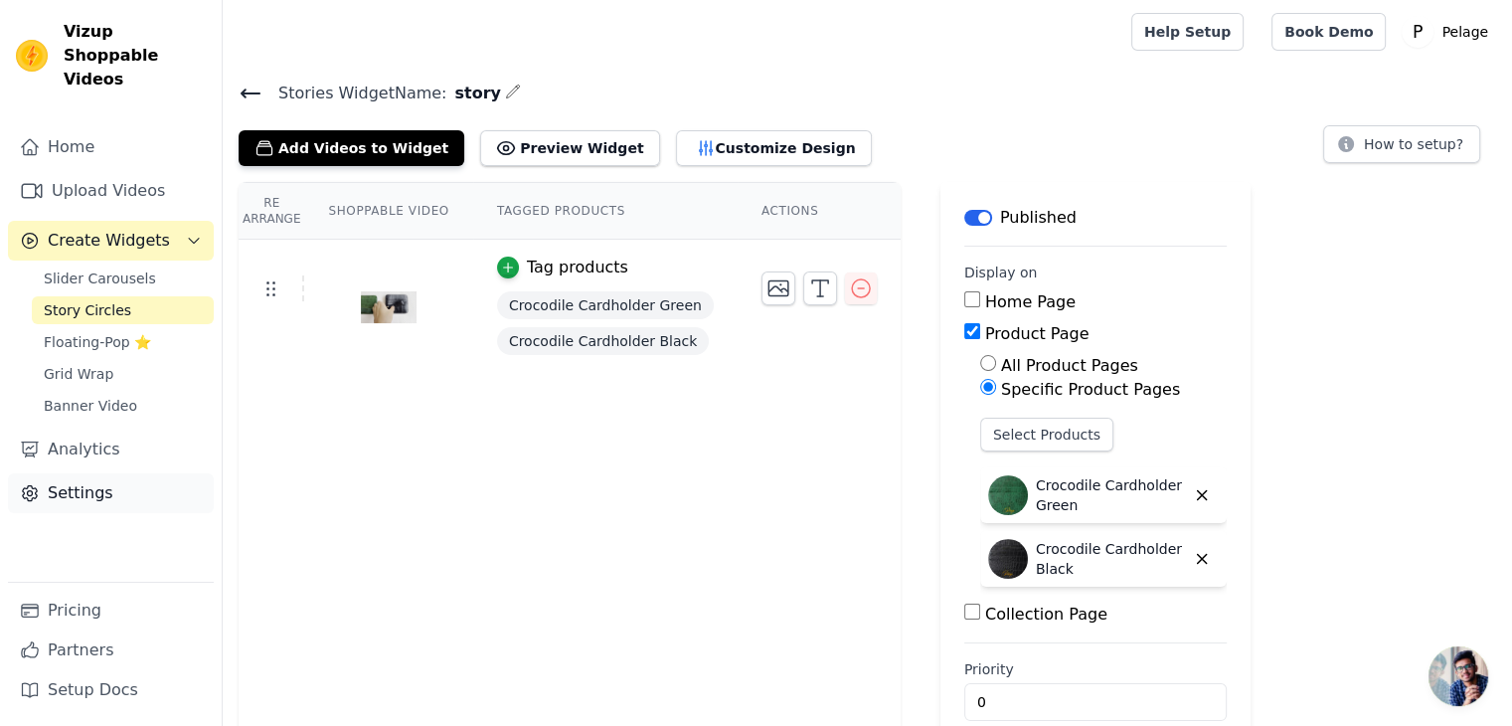
click at [81, 473] on link "Settings" at bounding box center [111, 493] width 206 height 40
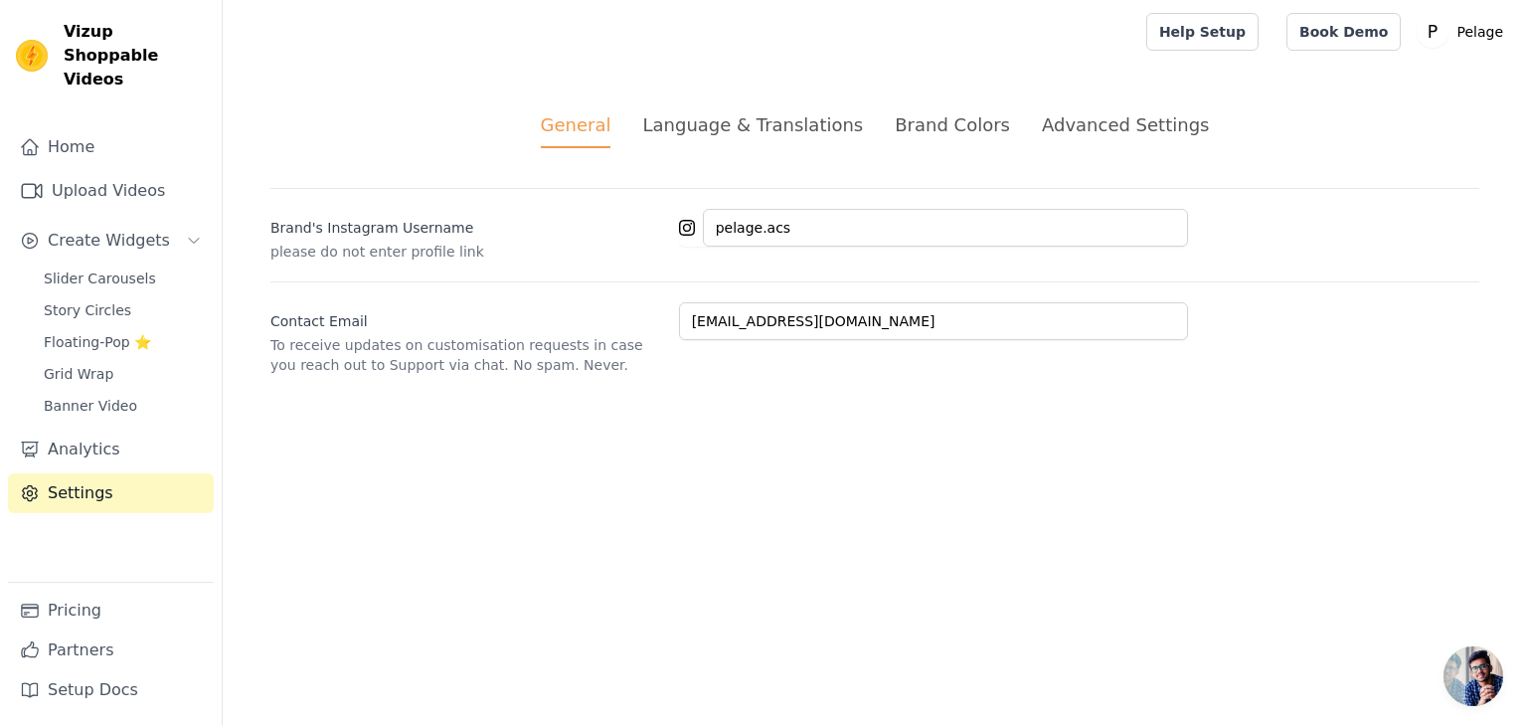
click at [725, 135] on div "Language & Translations" at bounding box center [752, 124] width 221 height 27
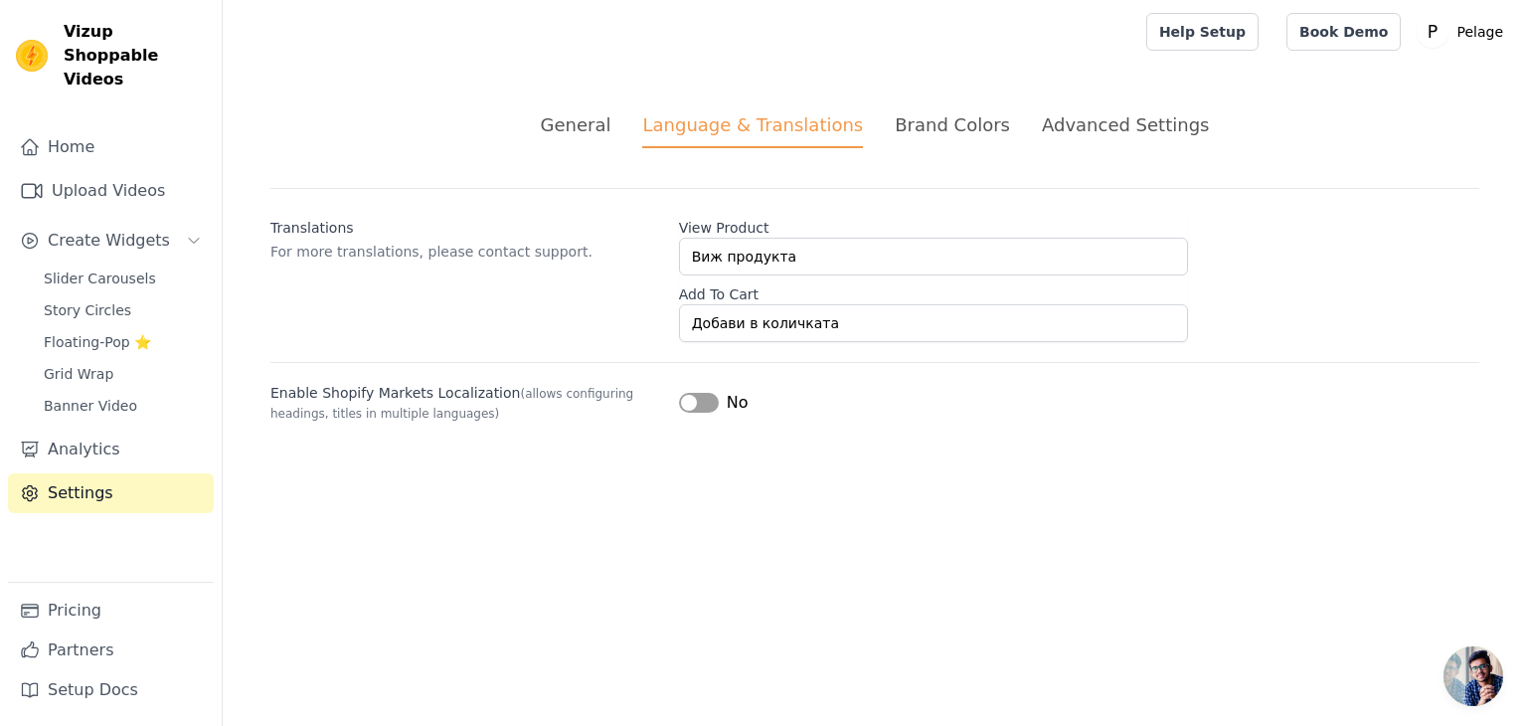
click at [959, 132] on div "Brand Colors" at bounding box center [952, 124] width 115 height 27
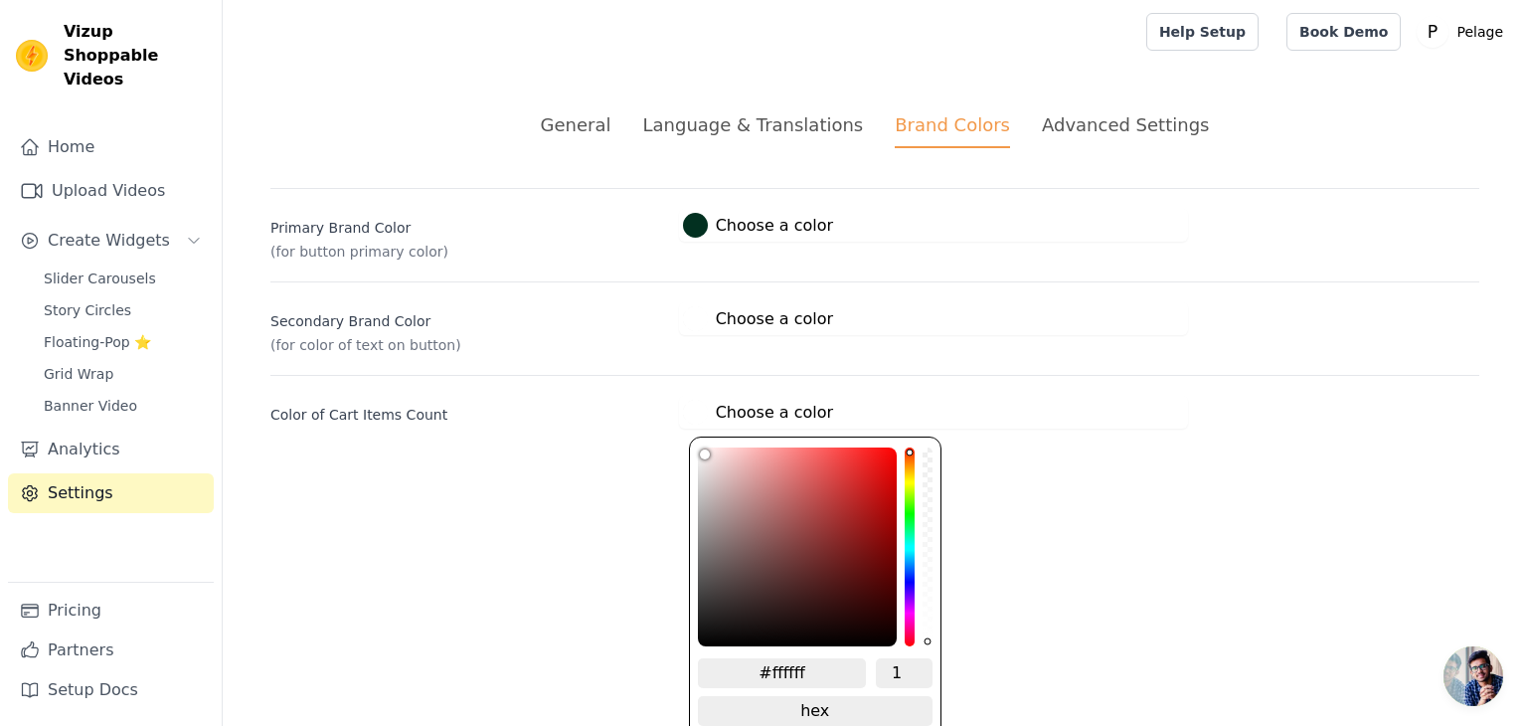
click at [692, 409] on div at bounding box center [695, 412] width 25 height 25
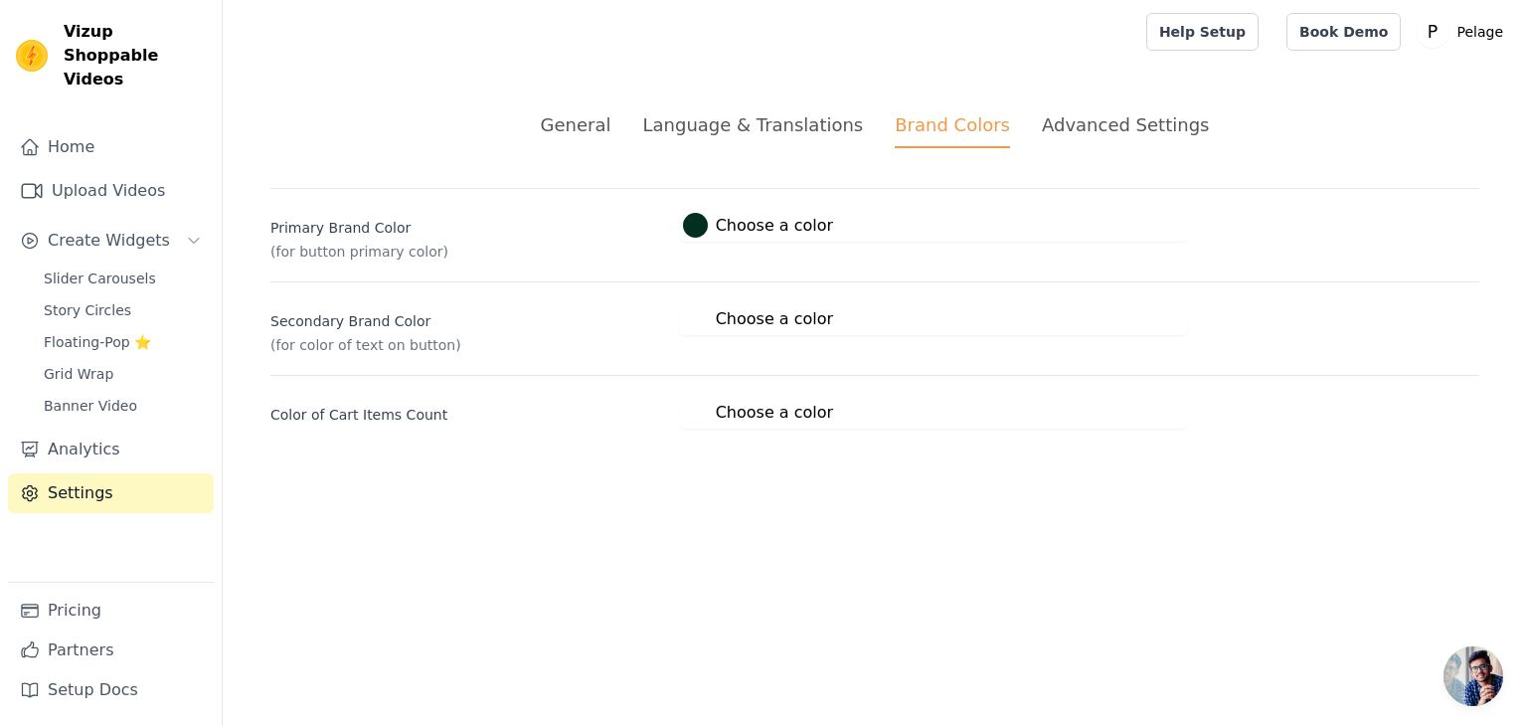
click at [692, 409] on div at bounding box center [695, 412] width 25 height 25
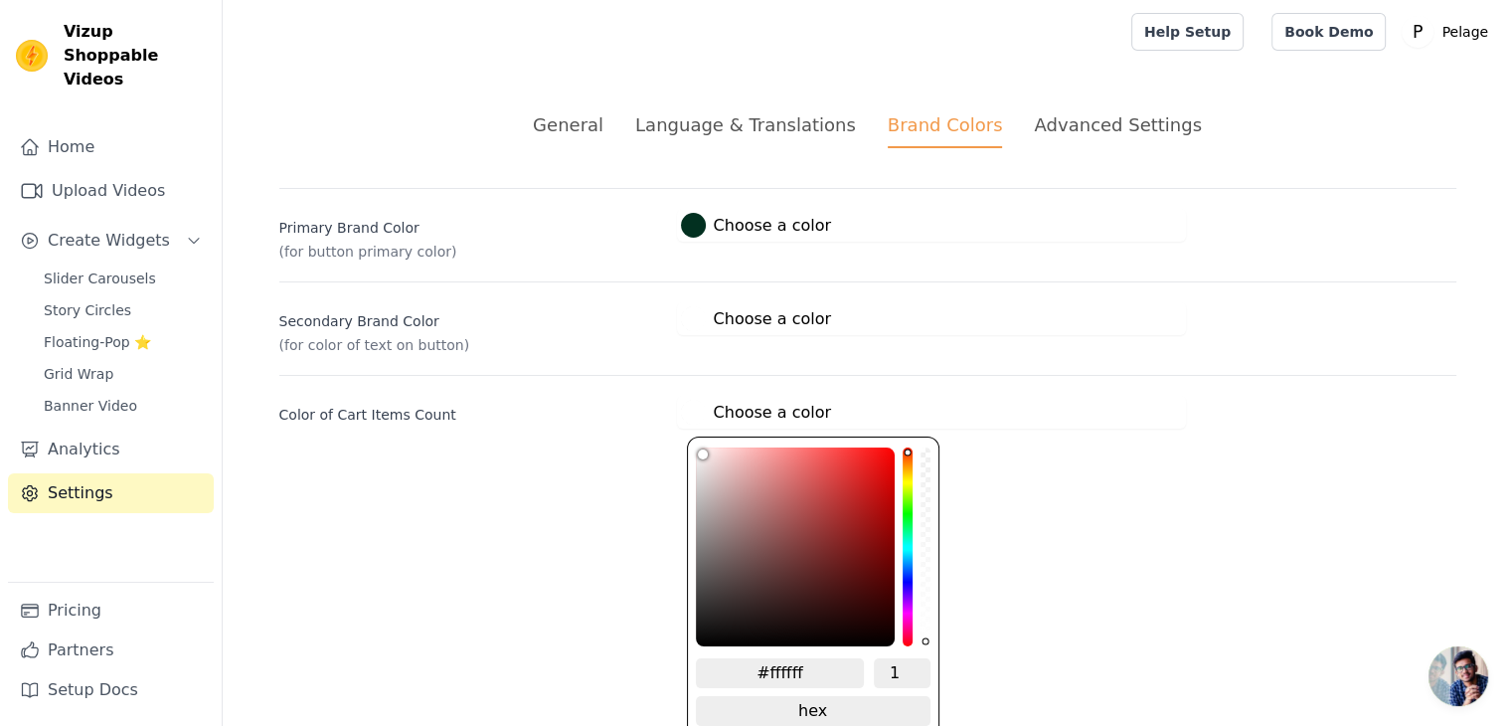
click at [793, 663] on input "#ffffff" at bounding box center [780, 673] width 169 height 30
paste input "023020"
type input "#023020"
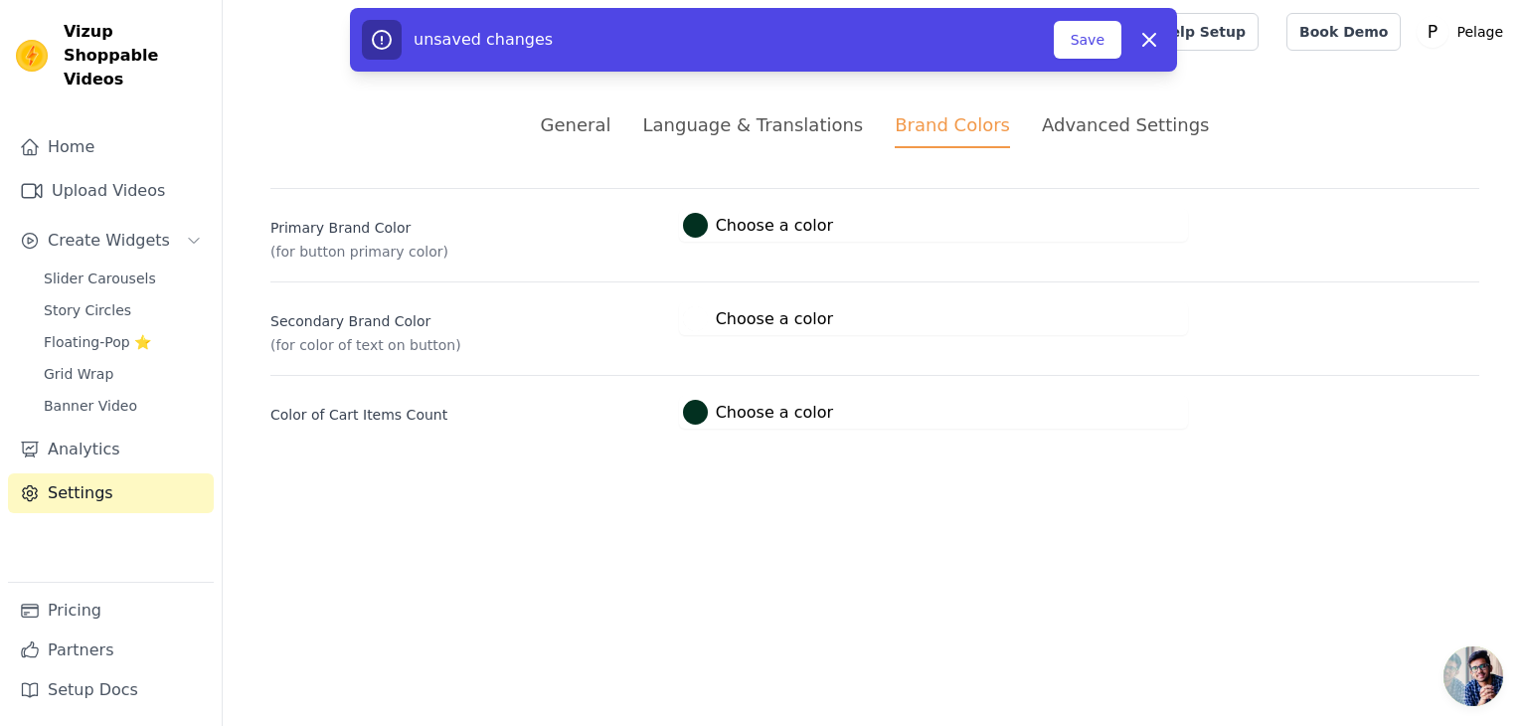
click at [1042, 476] on html "Vizup Shoppable Videos Home Upload Videos Create Widgets Slider Carousels Story…" at bounding box center [763, 238] width 1527 height 476
click at [1084, 50] on button "Save" at bounding box center [1088, 40] width 68 height 38
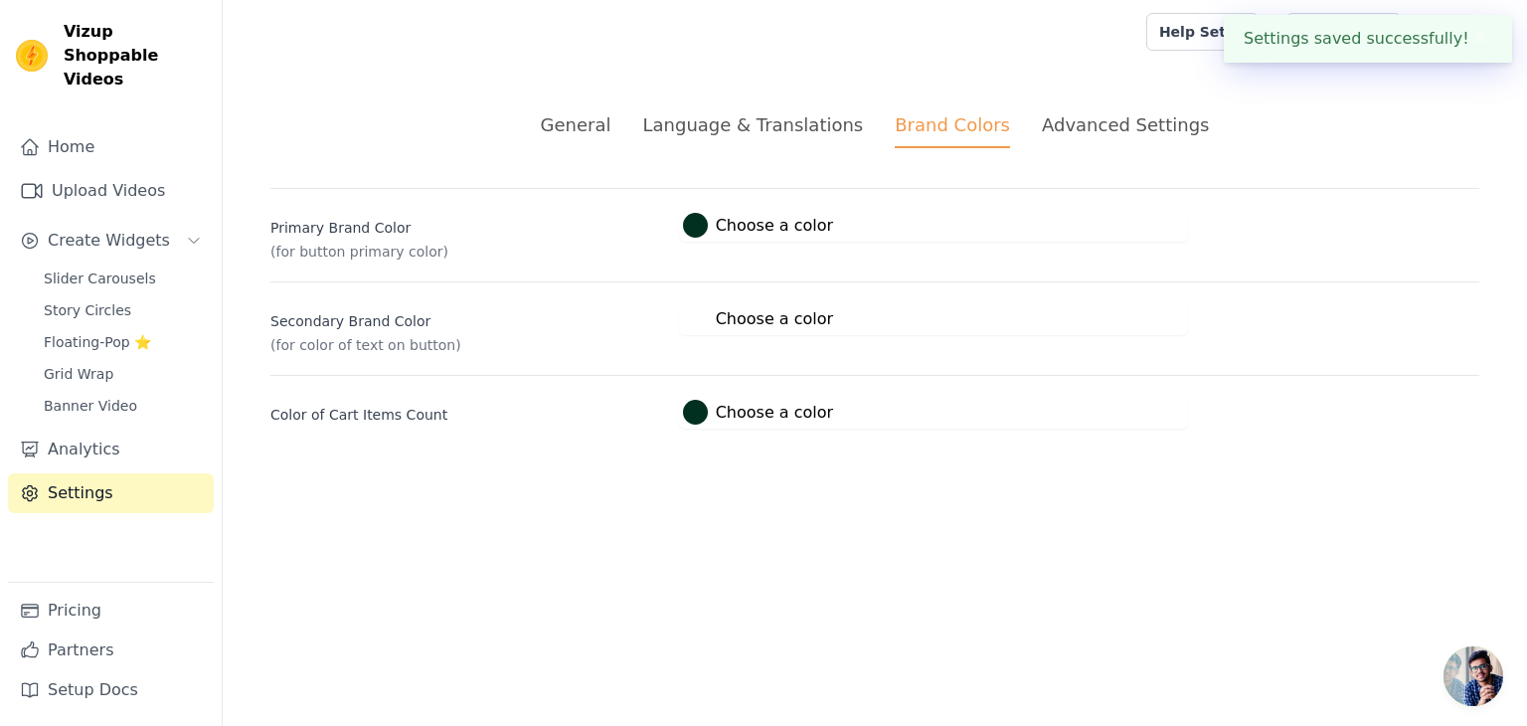
click at [1471, 41] on button "✖" at bounding box center [1480, 39] width 23 height 24
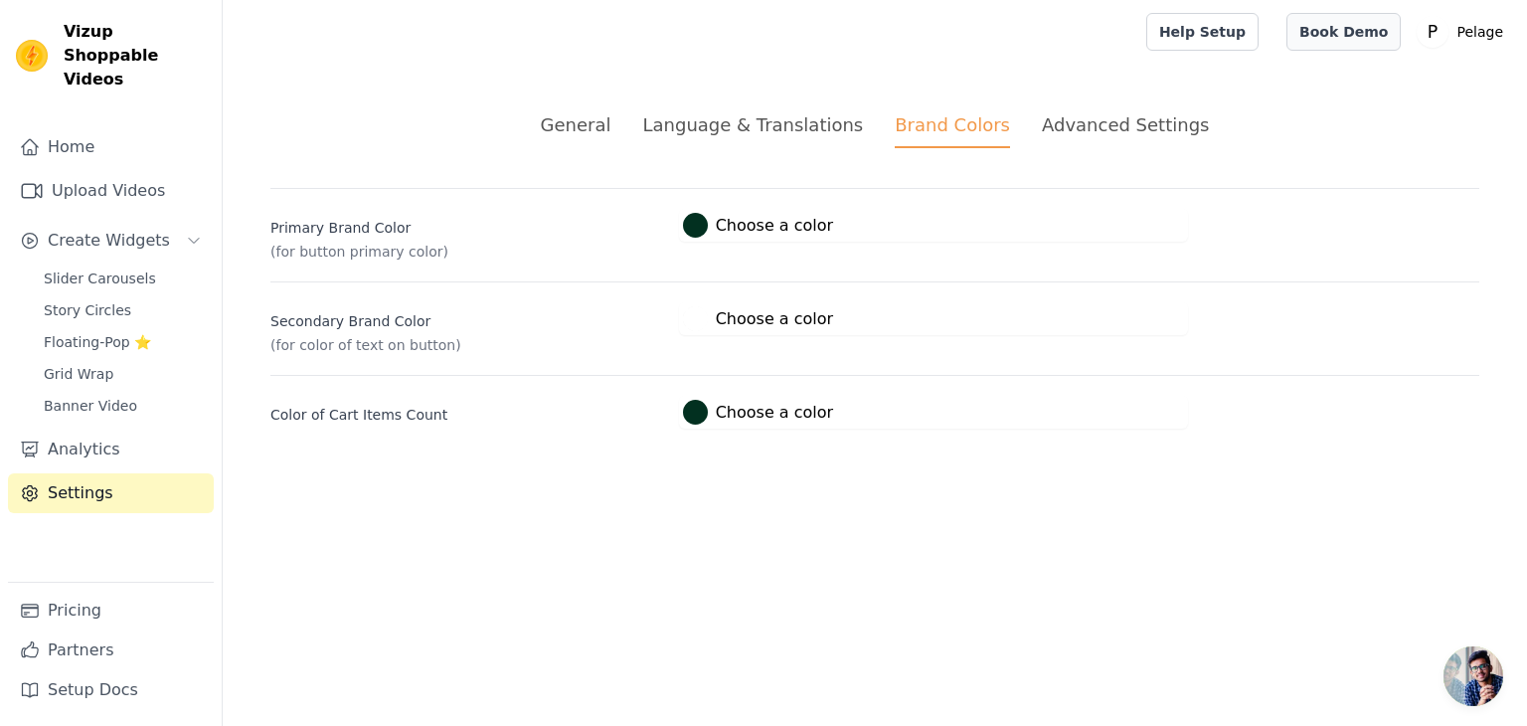
click at [1360, 33] on link "Book Demo" at bounding box center [1343, 32] width 114 height 38
click at [93, 300] on span "Story Circles" at bounding box center [87, 310] width 87 height 20
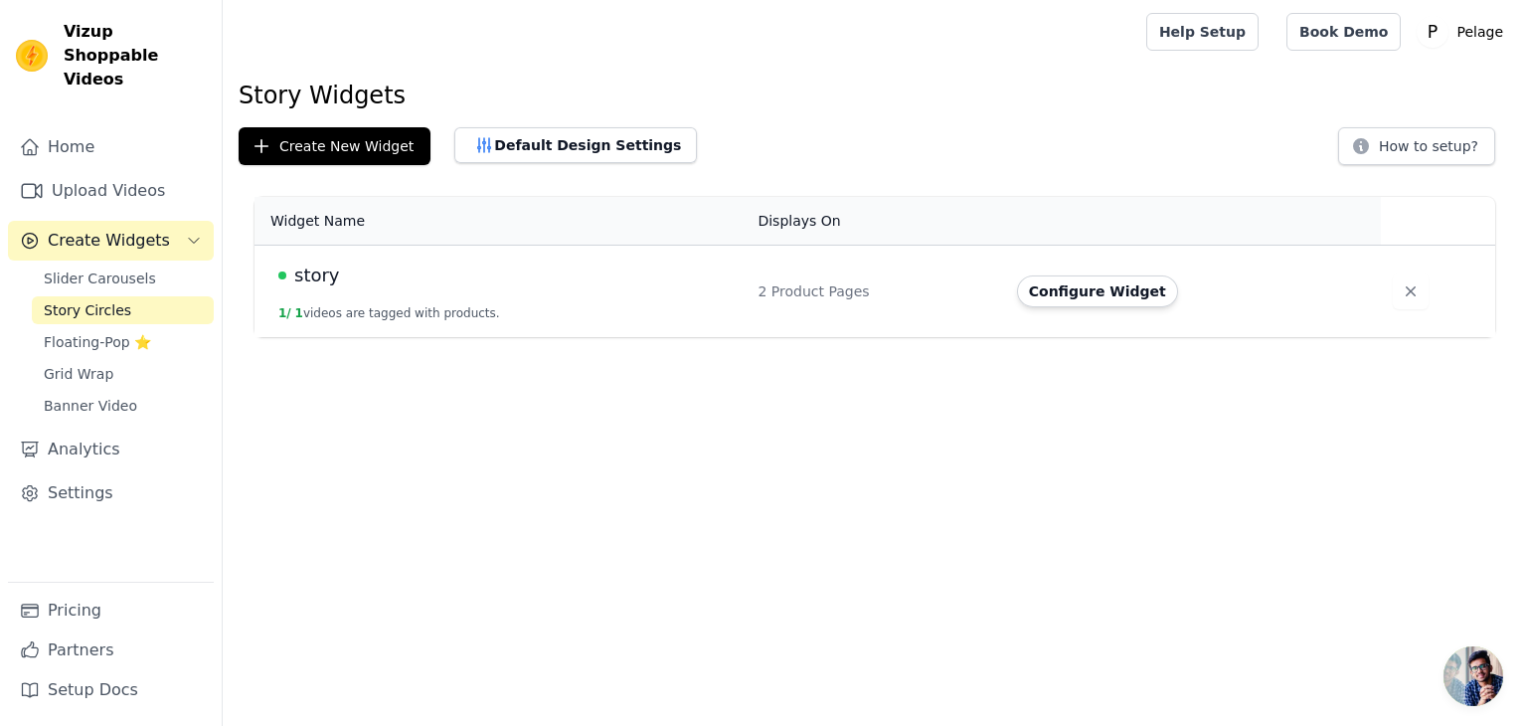
click at [590, 332] on td "story 1 / 1 videos are tagged with products." at bounding box center [500, 292] width 491 height 92
click at [589, 310] on td "story 1 / 1 videos are tagged with products." at bounding box center [500, 292] width 491 height 92
click at [589, 309] on td "story 1 / 1 videos are tagged with products." at bounding box center [500, 292] width 491 height 92
drag, startPoint x: 589, startPoint y: 309, endPoint x: 577, endPoint y: 299, distance: 15.5
click at [589, 308] on td "story 1 / 1 videos are tagged with products." at bounding box center [500, 292] width 491 height 92
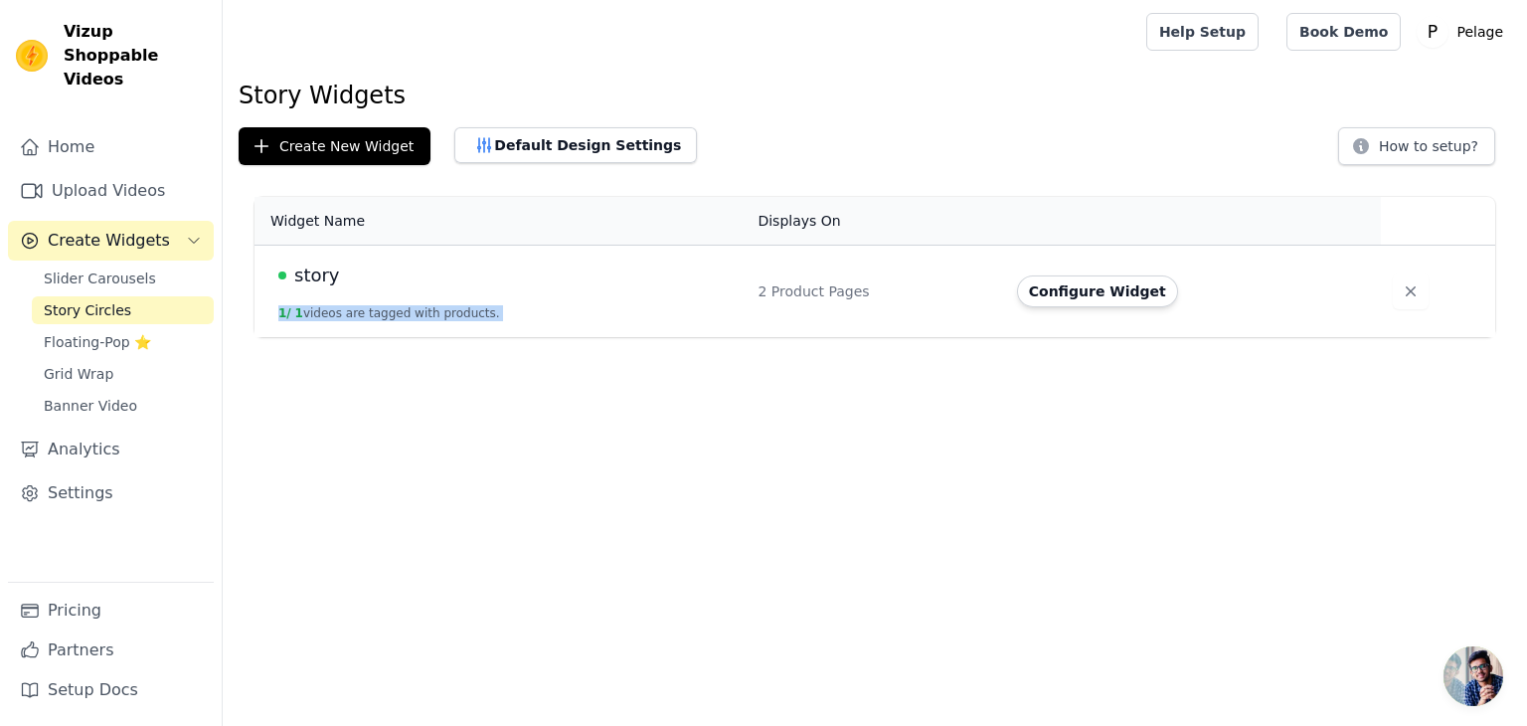
drag, startPoint x: 538, startPoint y: 288, endPoint x: 362, endPoint y: 290, distance: 176.0
click at [536, 288] on td "story 1 / 1 videos are tagged with products." at bounding box center [500, 292] width 491 height 92
click at [307, 287] on td "story 1 / 1 videos are tagged with products." at bounding box center [500, 292] width 491 height 92
click at [313, 280] on span "story" at bounding box center [317, 275] width 46 height 28
click at [313, 280] on html "Vizup Shoppable Videos Home Upload Videos Create Widgets Slider Carousels Story…" at bounding box center [763, 168] width 1527 height 337
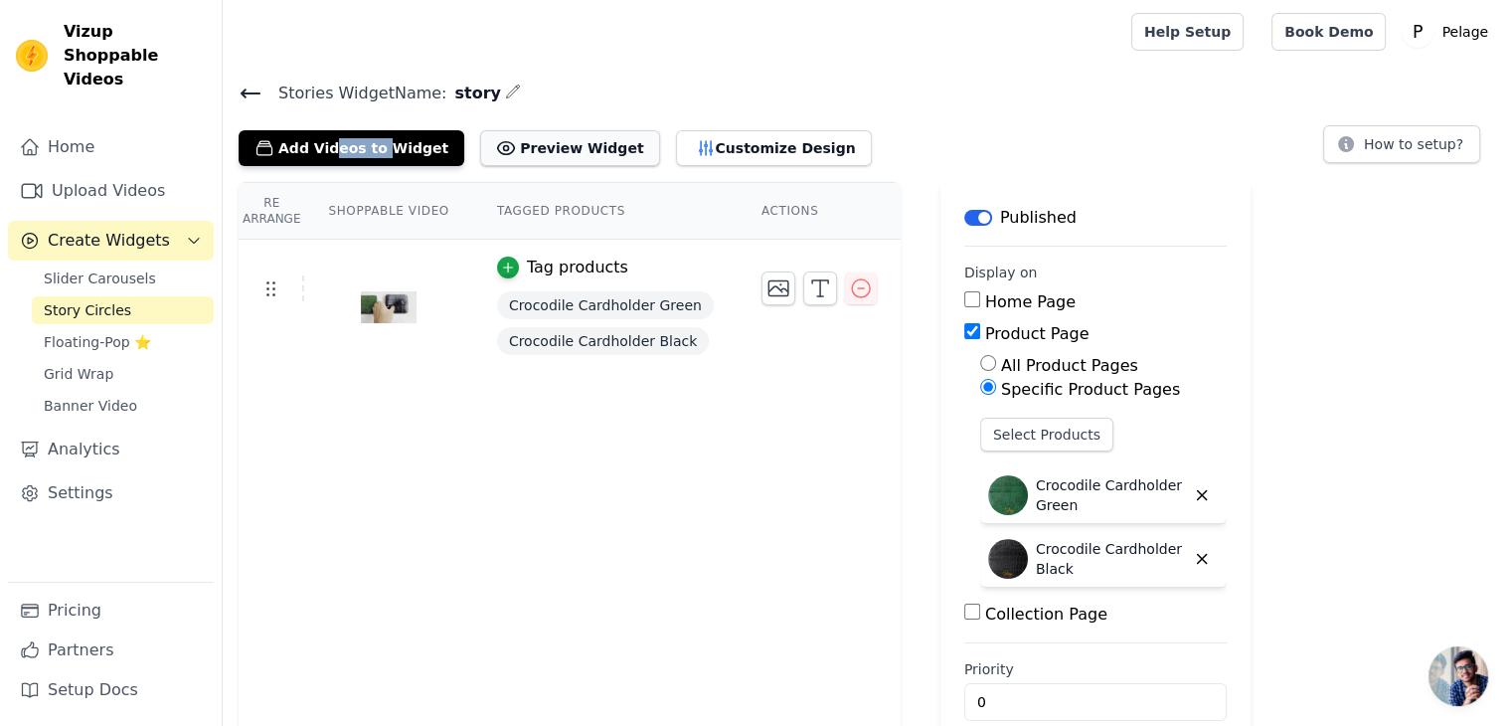
click at [557, 153] on button "Preview Widget" at bounding box center [569, 148] width 179 height 36
